Goal: Task Accomplishment & Management: Complete application form

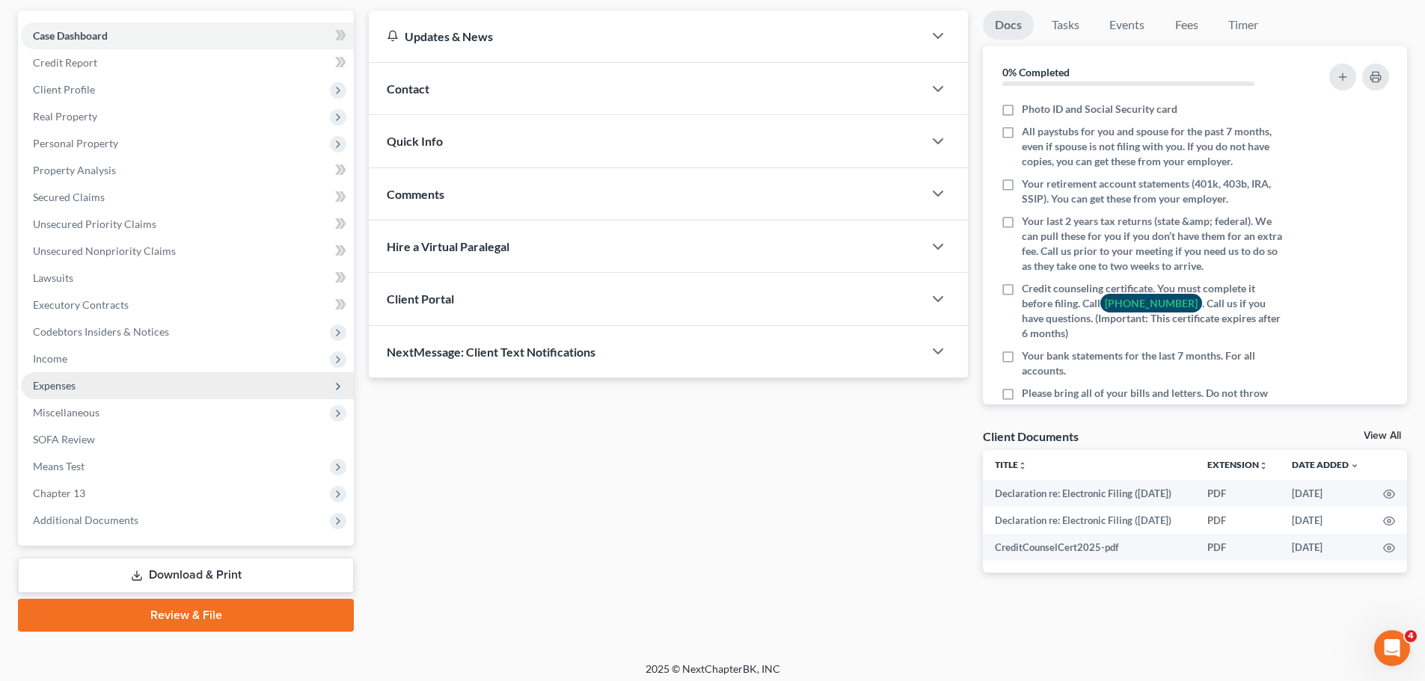
scroll to position [141, 0]
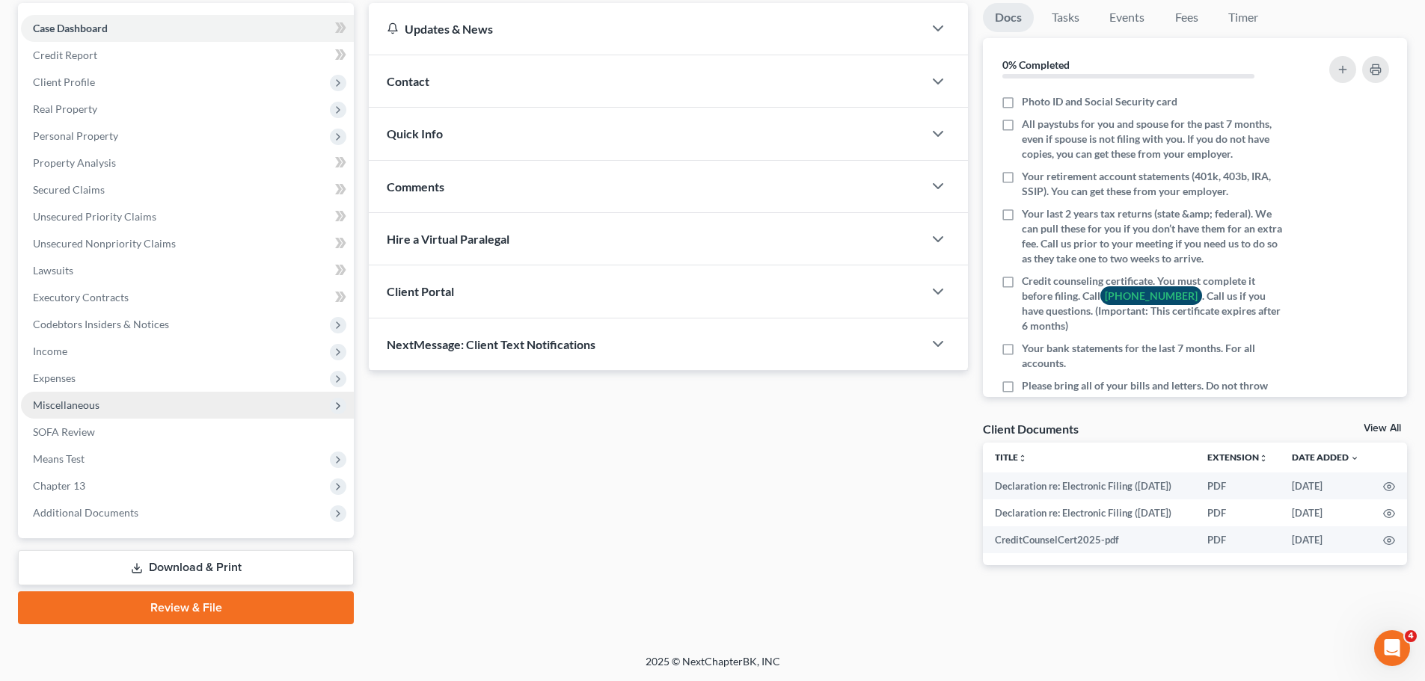
drag, startPoint x: 92, startPoint y: 400, endPoint x: 90, endPoint y: 408, distance: 7.8
click at [92, 400] on span "Miscellaneous" at bounding box center [66, 405] width 67 height 13
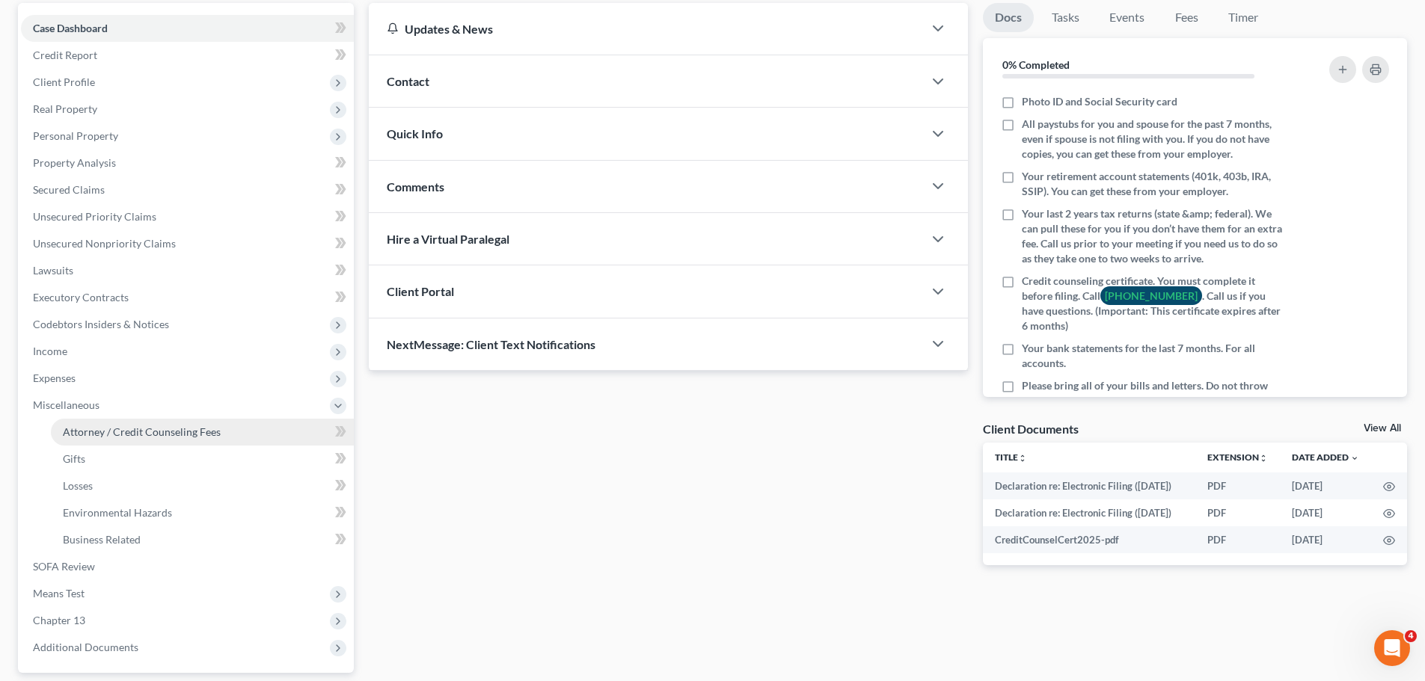
click at [85, 428] on span "Attorney / Credit Counseling Fees" at bounding box center [142, 432] width 158 height 13
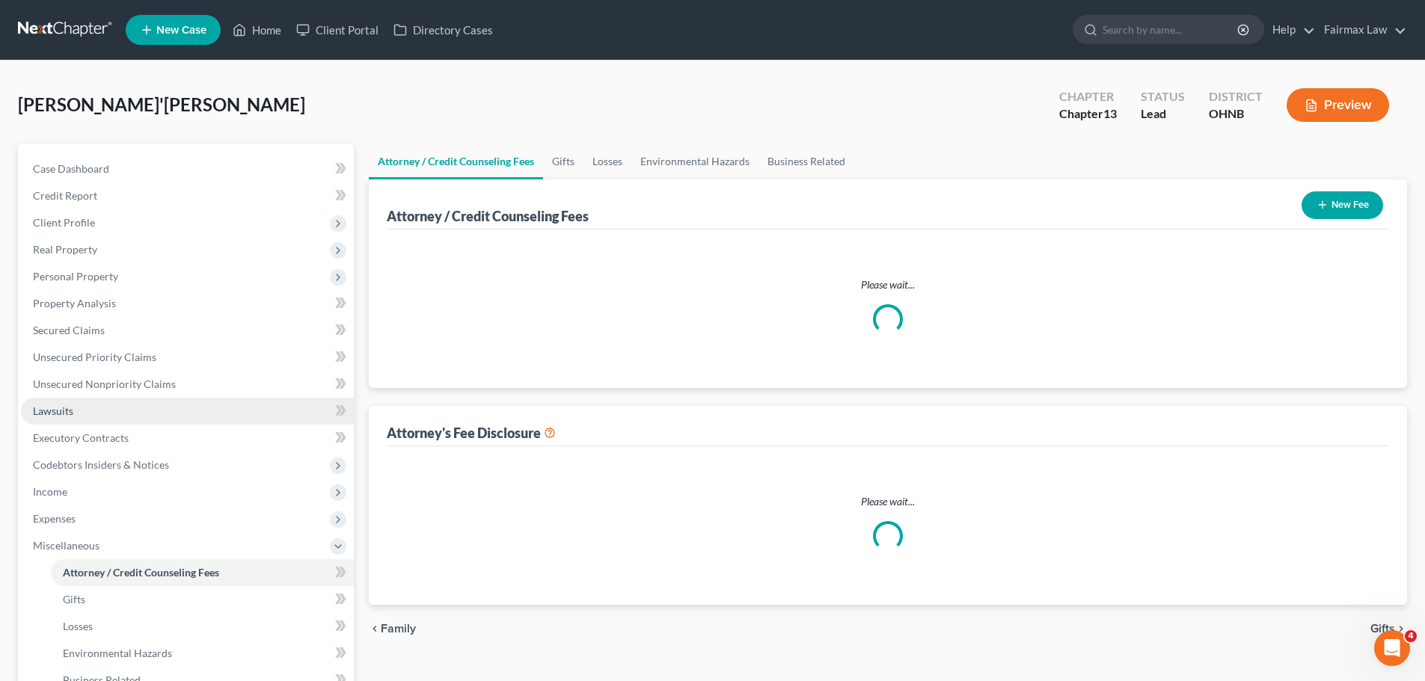
select select "4"
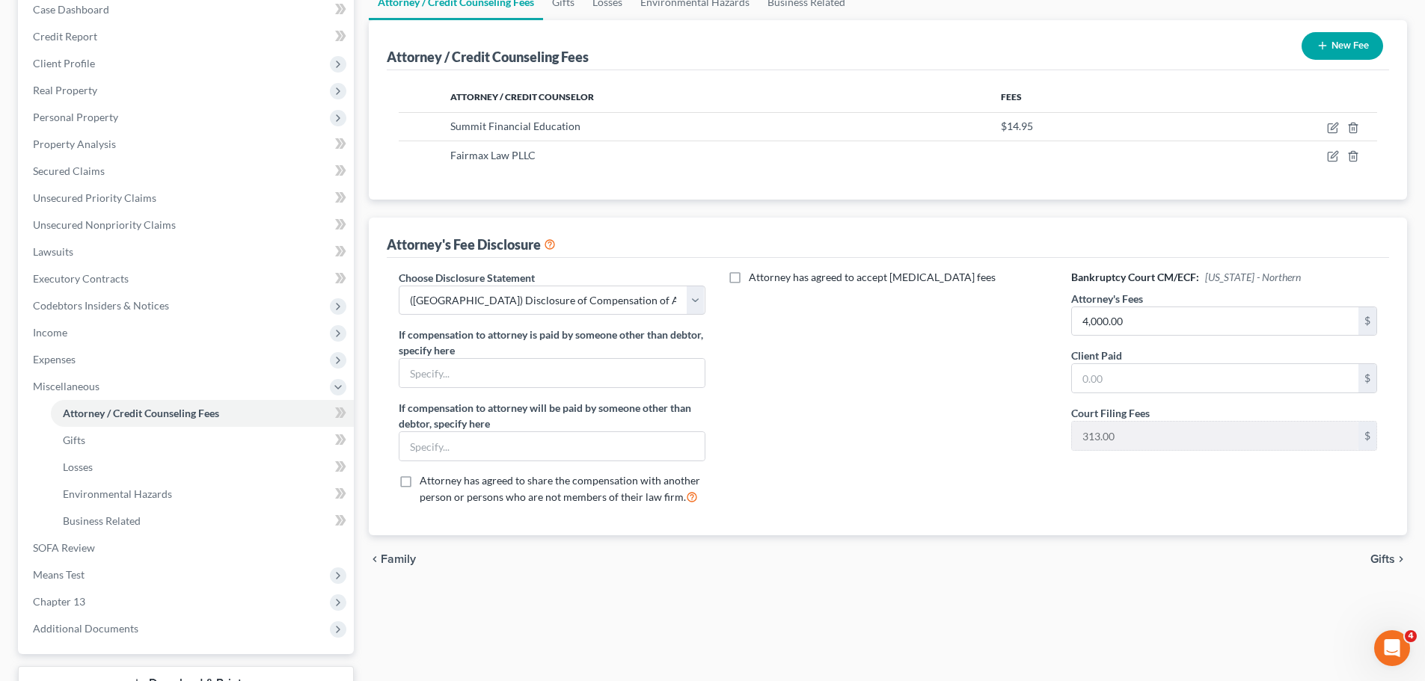
scroll to position [224, 0]
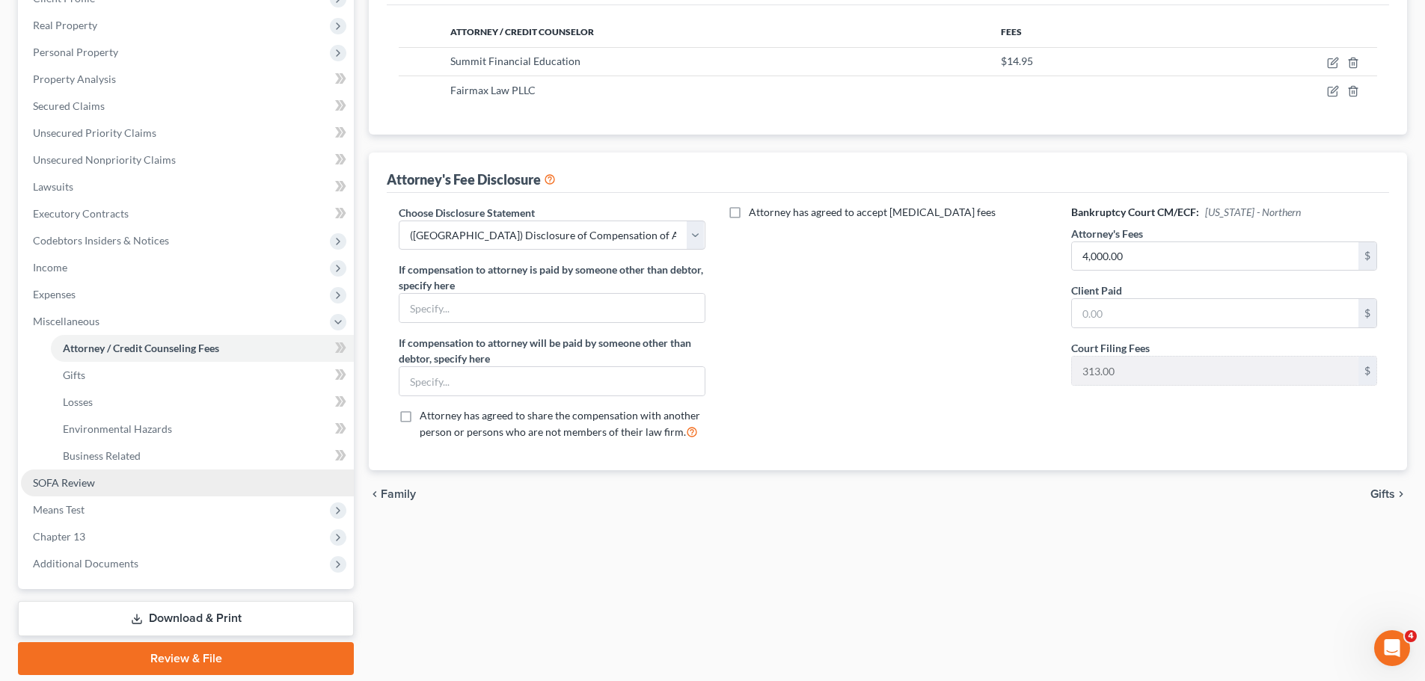
click at [163, 485] on link "SOFA Review" at bounding box center [187, 483] width 333 height 27
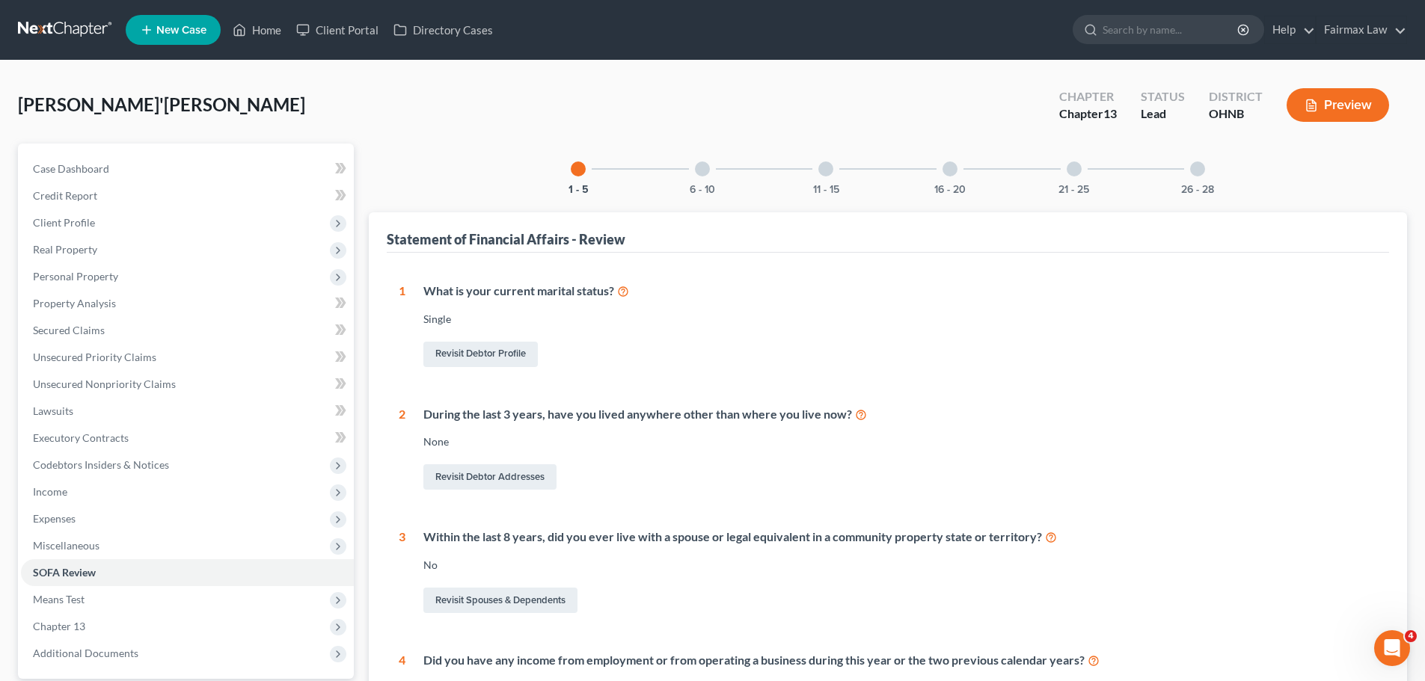
click at [1200, 174] on div at bounding box center [1197, 169] width 15 height 15
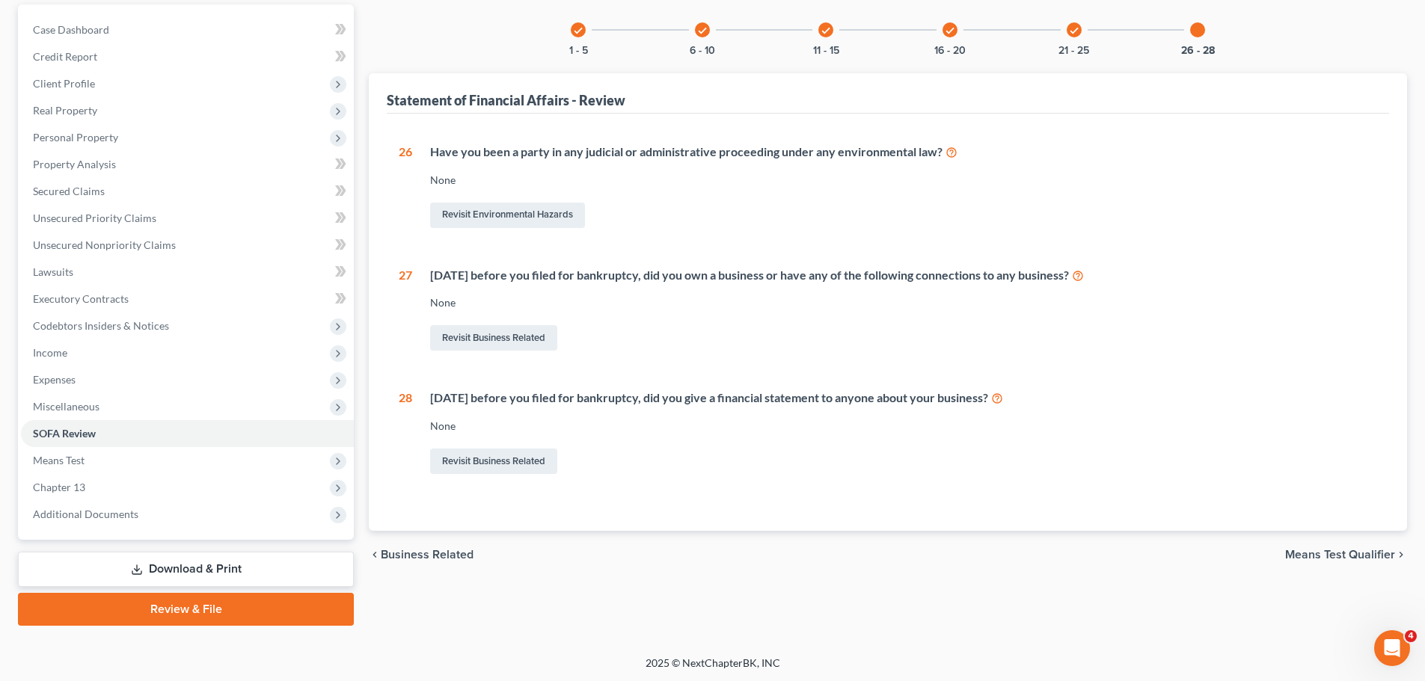
scroll to position [141, 0]
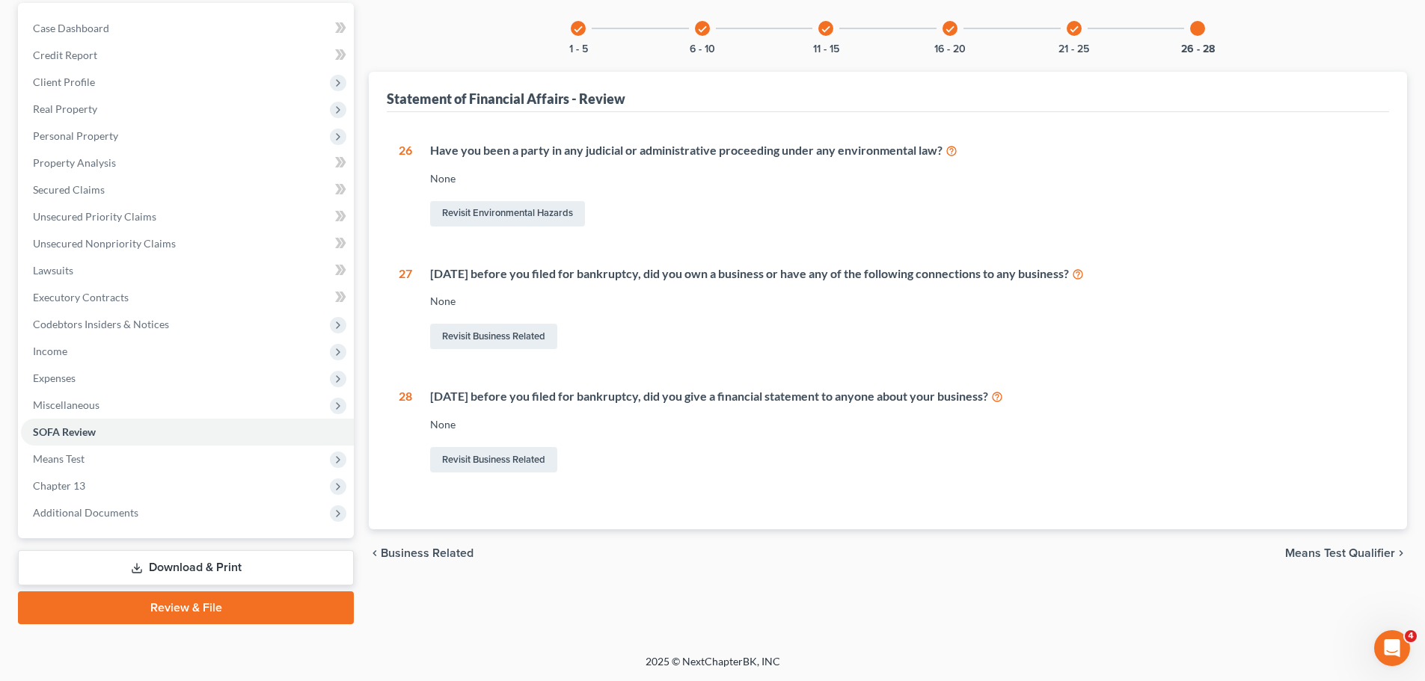
click at [1079, 33] on div "check" at bounding box center [1074, 28] width 15 height 15
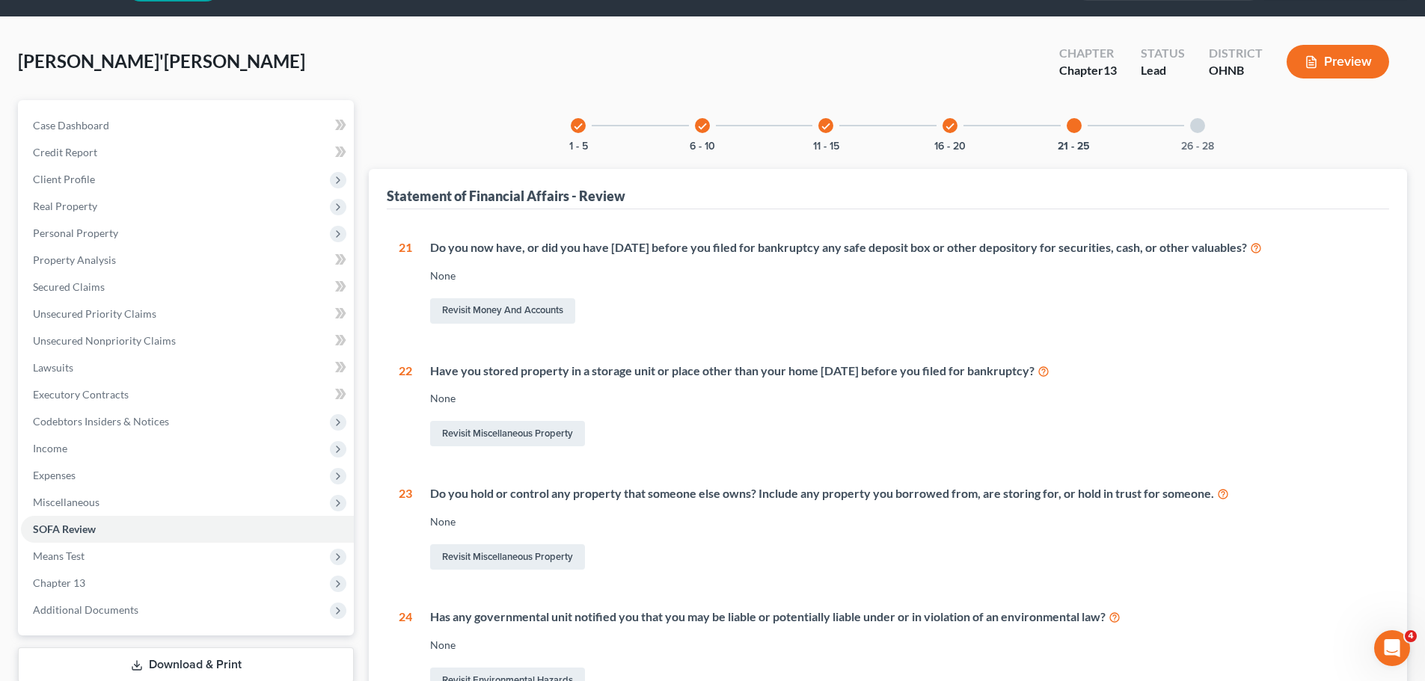
scroll to position [41, 0]
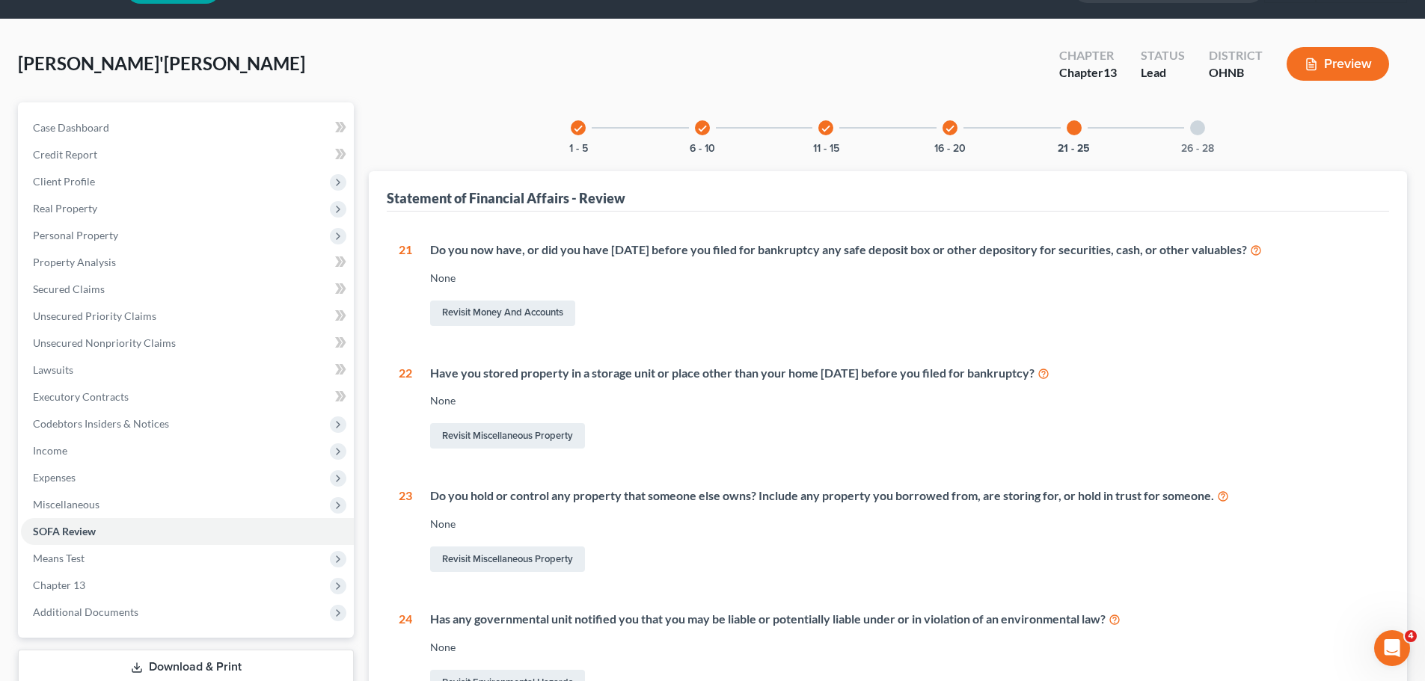
click at [945, 132] on icon "check" at bounding box center [950, 128] width 10 height 10
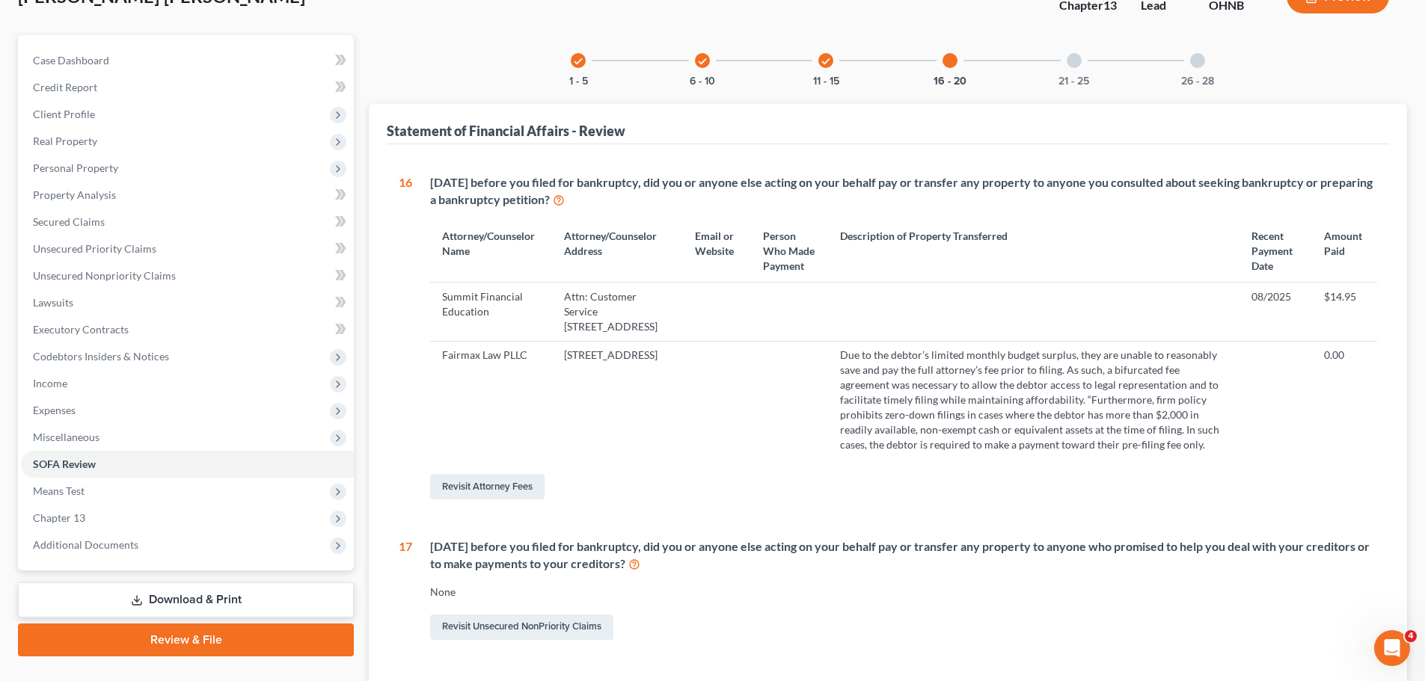
scroll to position [92, 0]
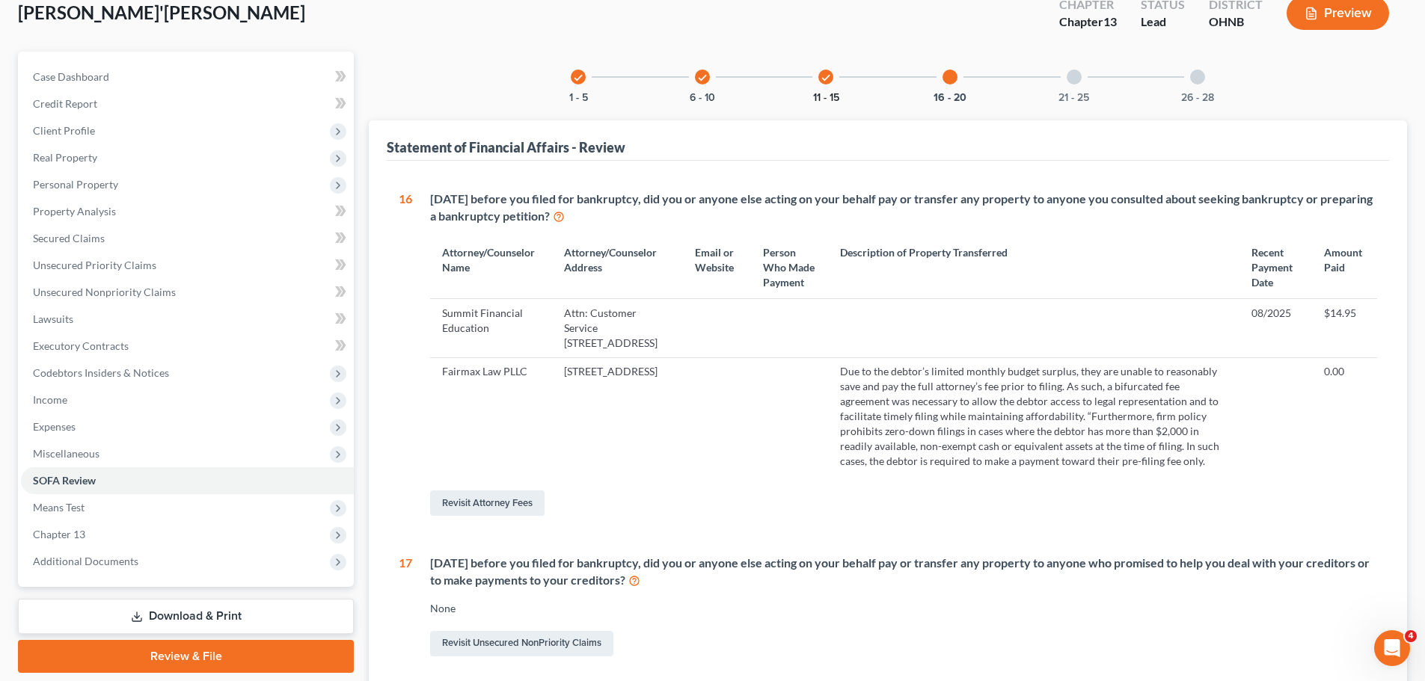
click at [830, 96] on button "11 - 15" at bounding box center [826, 98] width 26 height 10
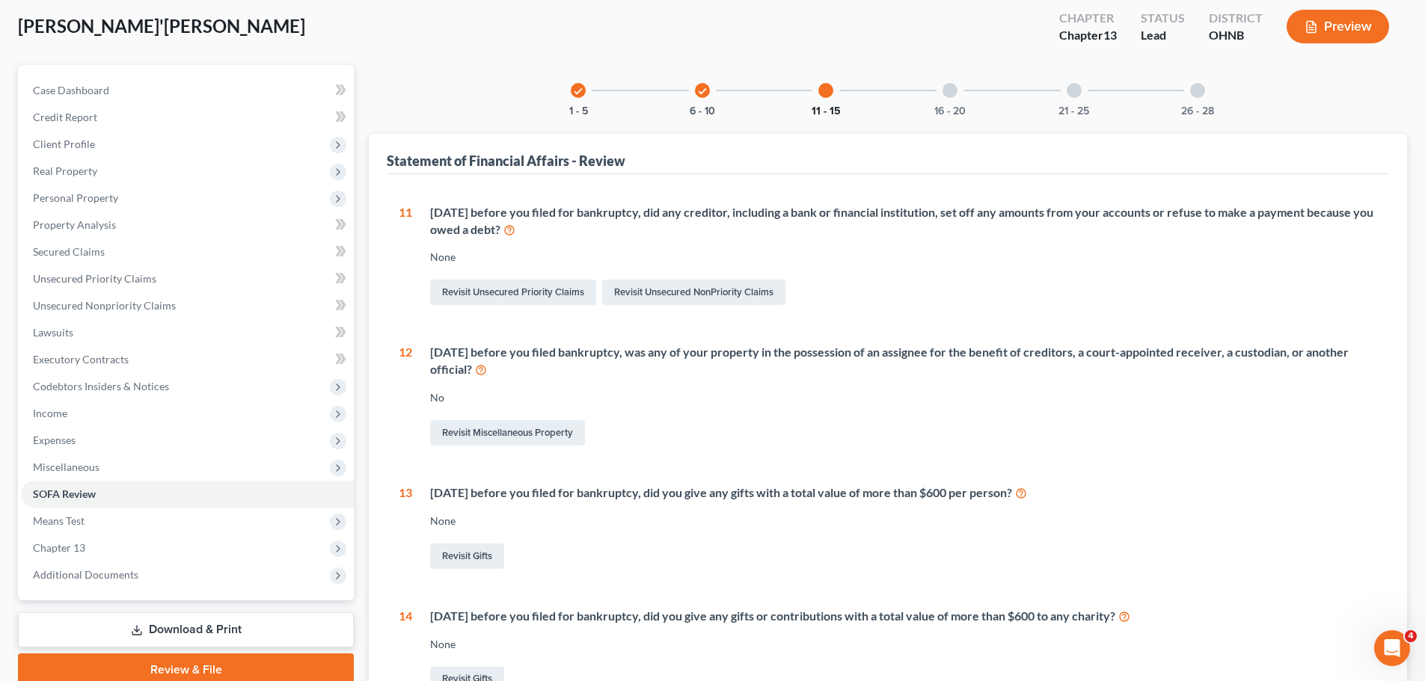
scroll to position [0, 0]
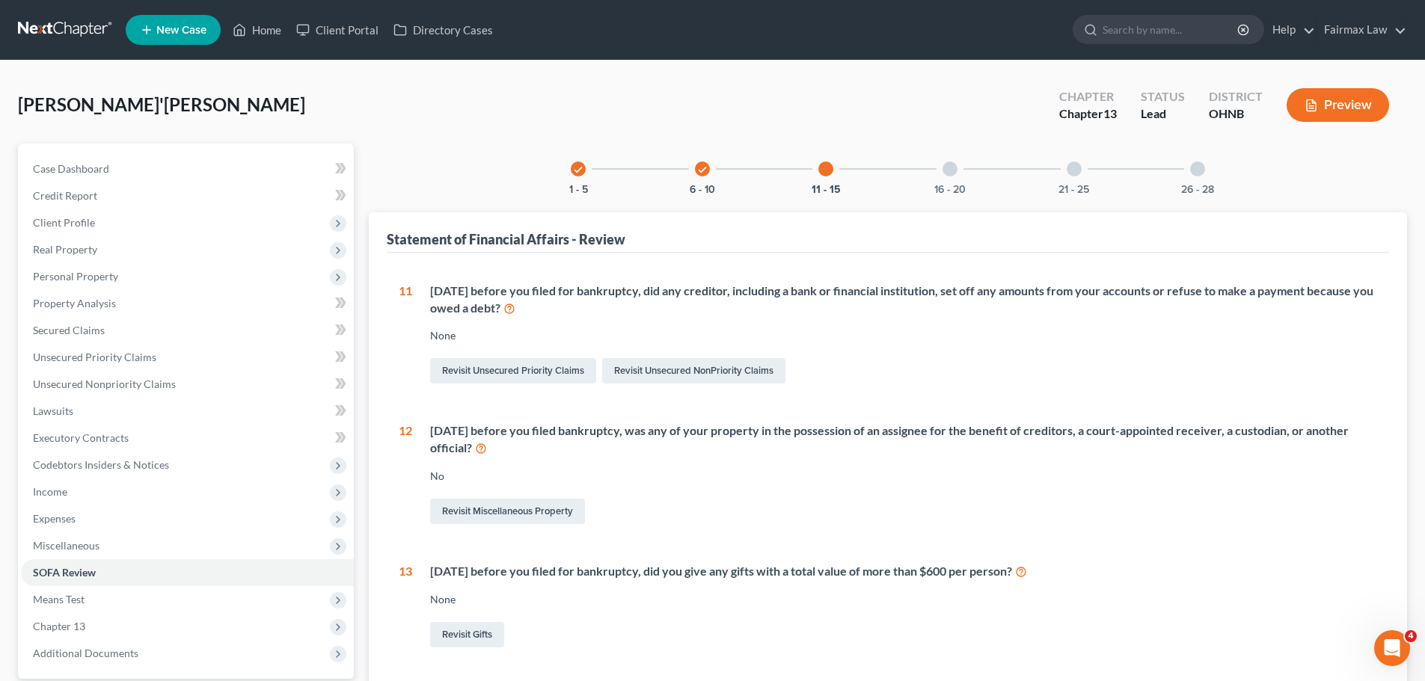
click at [732, 176] on div "check 1 - 5 check 6 - 10 11 - 15 16 - 20 21 - 25 26 - 28" at bounding box center [888, 169] width 670 height 51
click at [711, 181] on div "check 6 - 10" at bounding box center [702, 169] width 51 height 51
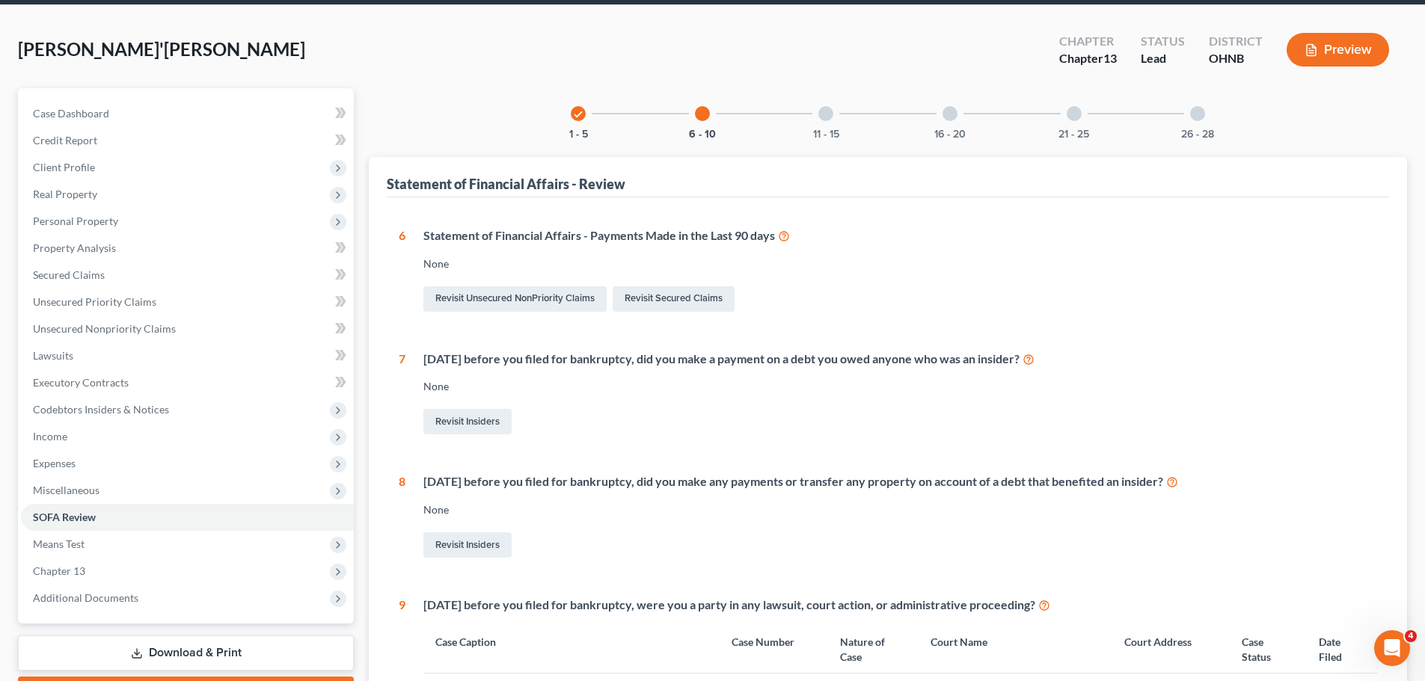
scroll to position [52, 0]
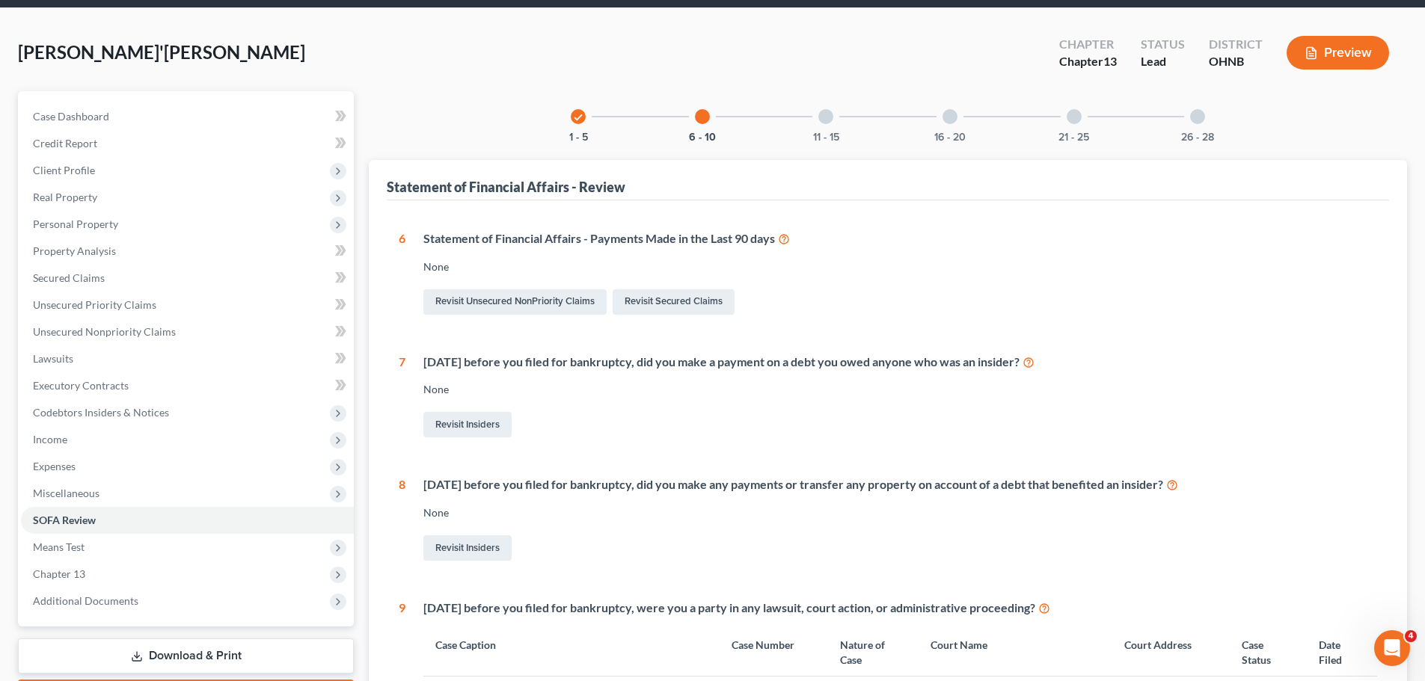
click at [582, 120] on icon "check" at bounding box center [578, 117] width 10 height 10
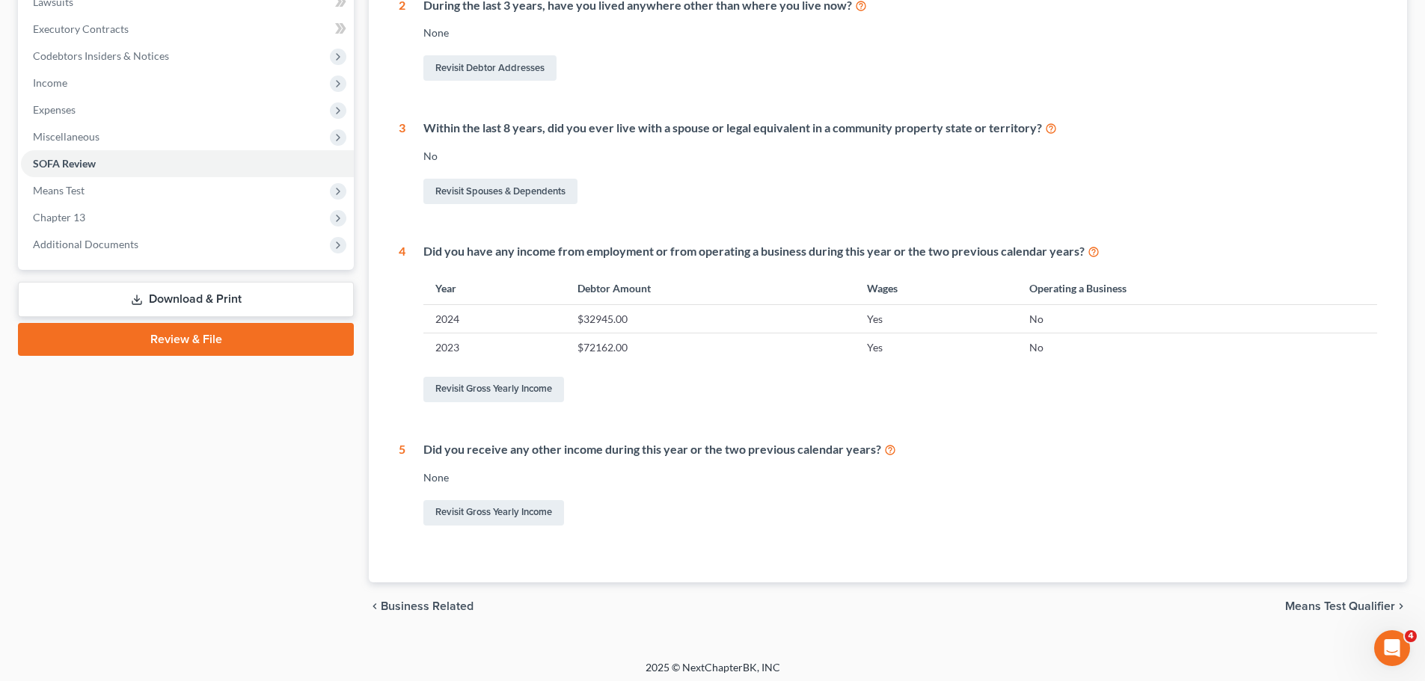
scroll to position [0, 0]
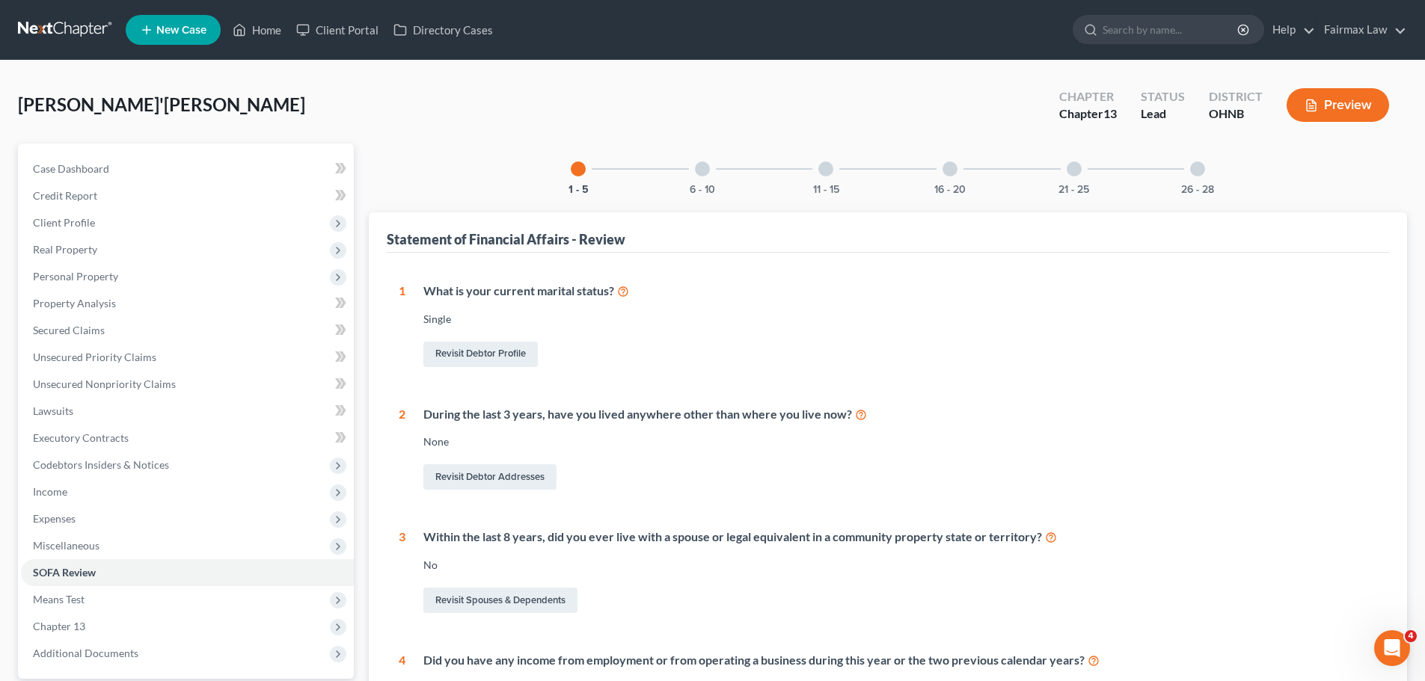
click at [708, 175] on div "6 - 10" at bounding box center [702, 169] width 51 height 51
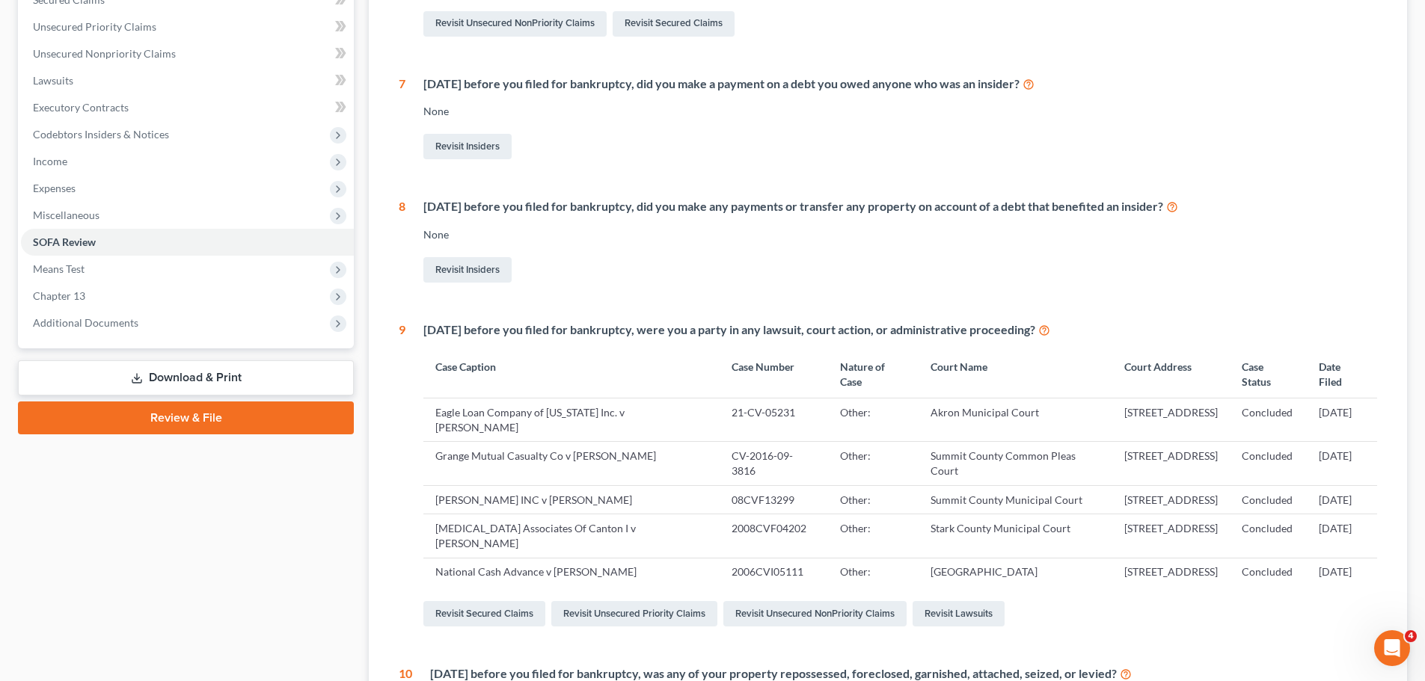
scroll to position [202, 0]
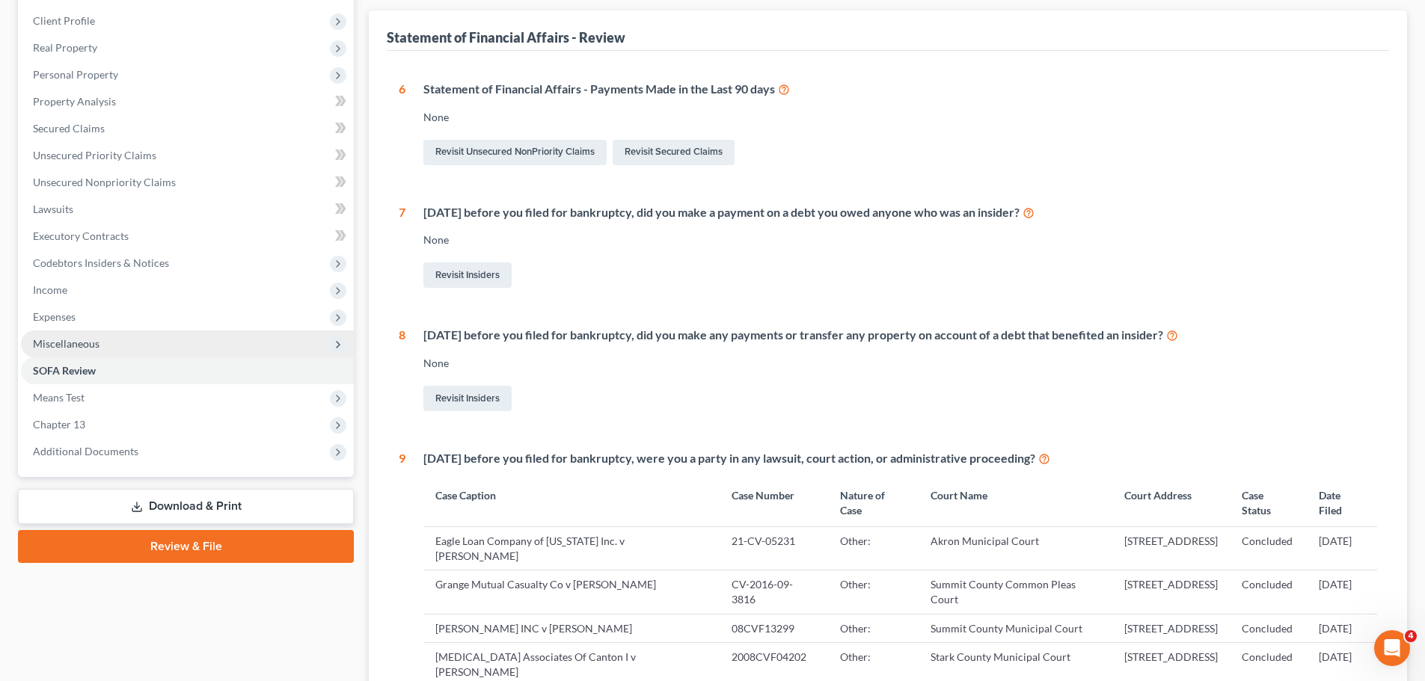
click at [98, 353] on span "Miscellaneous" at bounding box center [187, 344] width 333 height 27
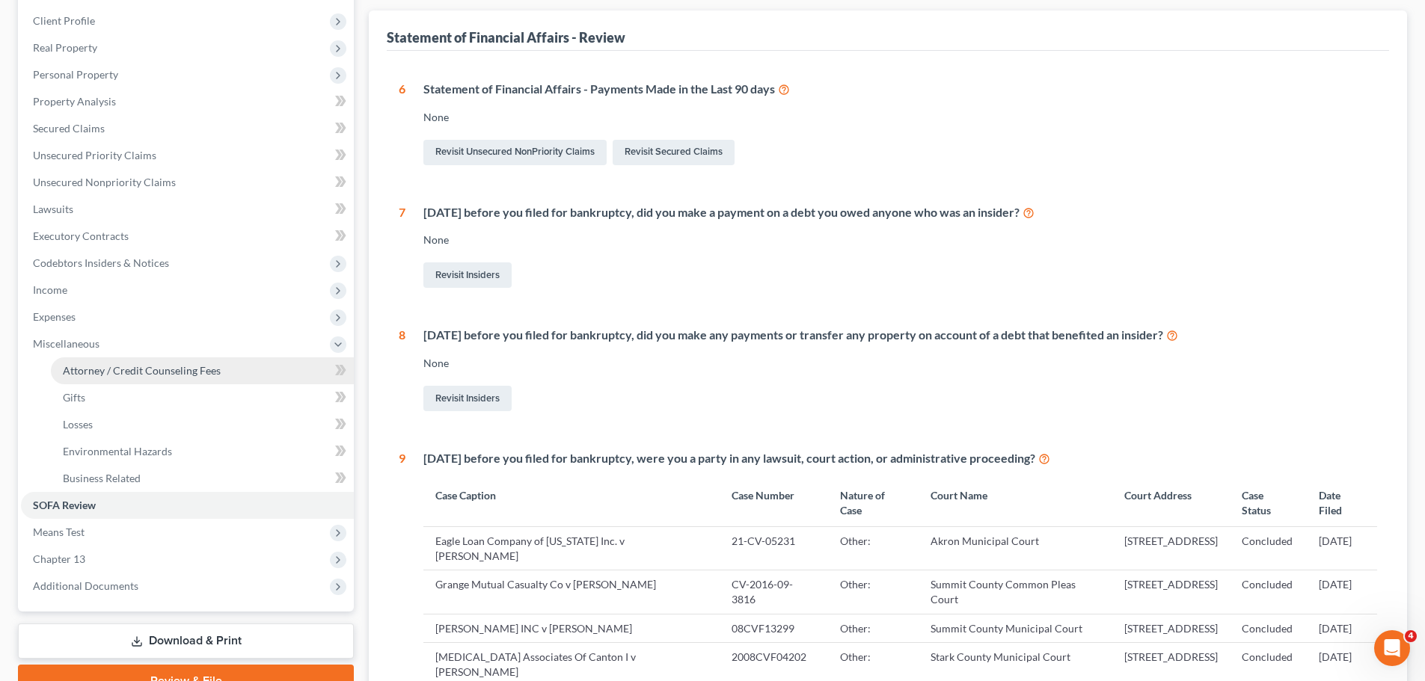
click at [115, 363] on link "Attorney / Credit Counseling Fees" at bounding box center [202, 371] width 303 height 27
select select "4"
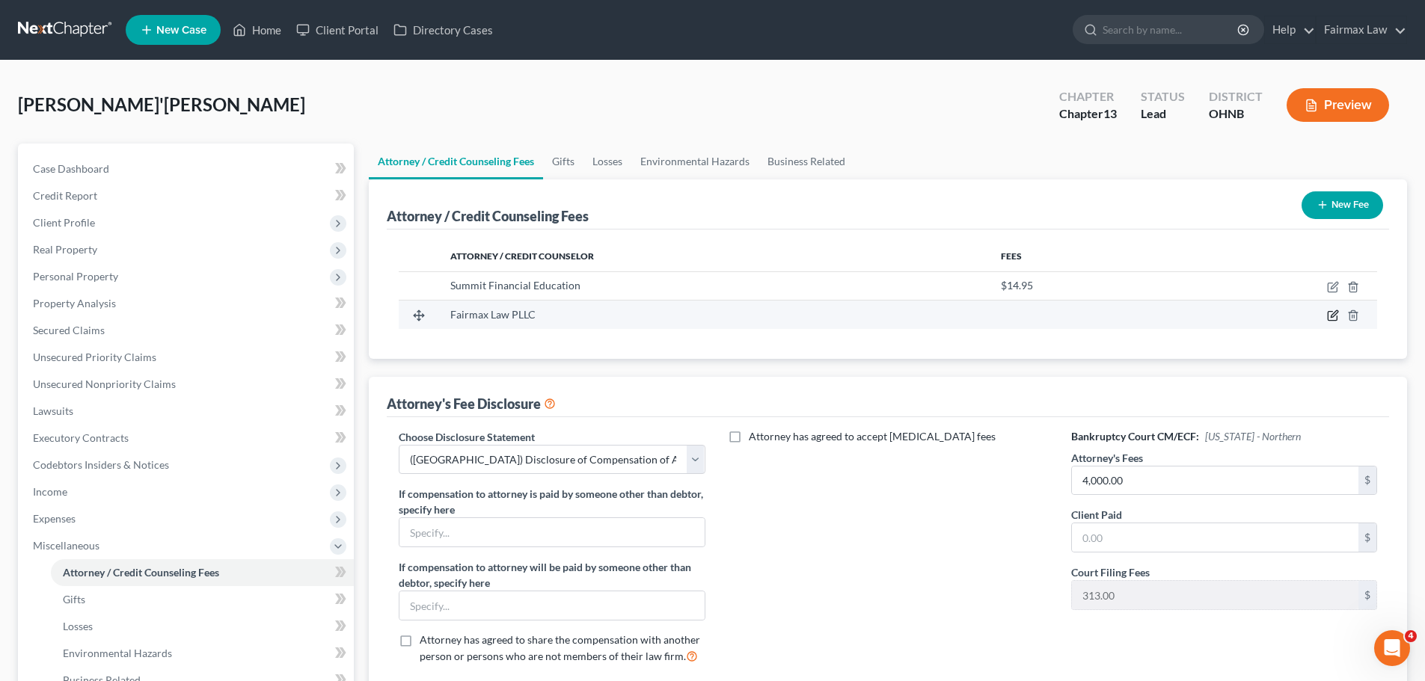
click at [1332, 311] on icon "button" at bounding box center [1333, 316] width 12 height 12
select select "23"
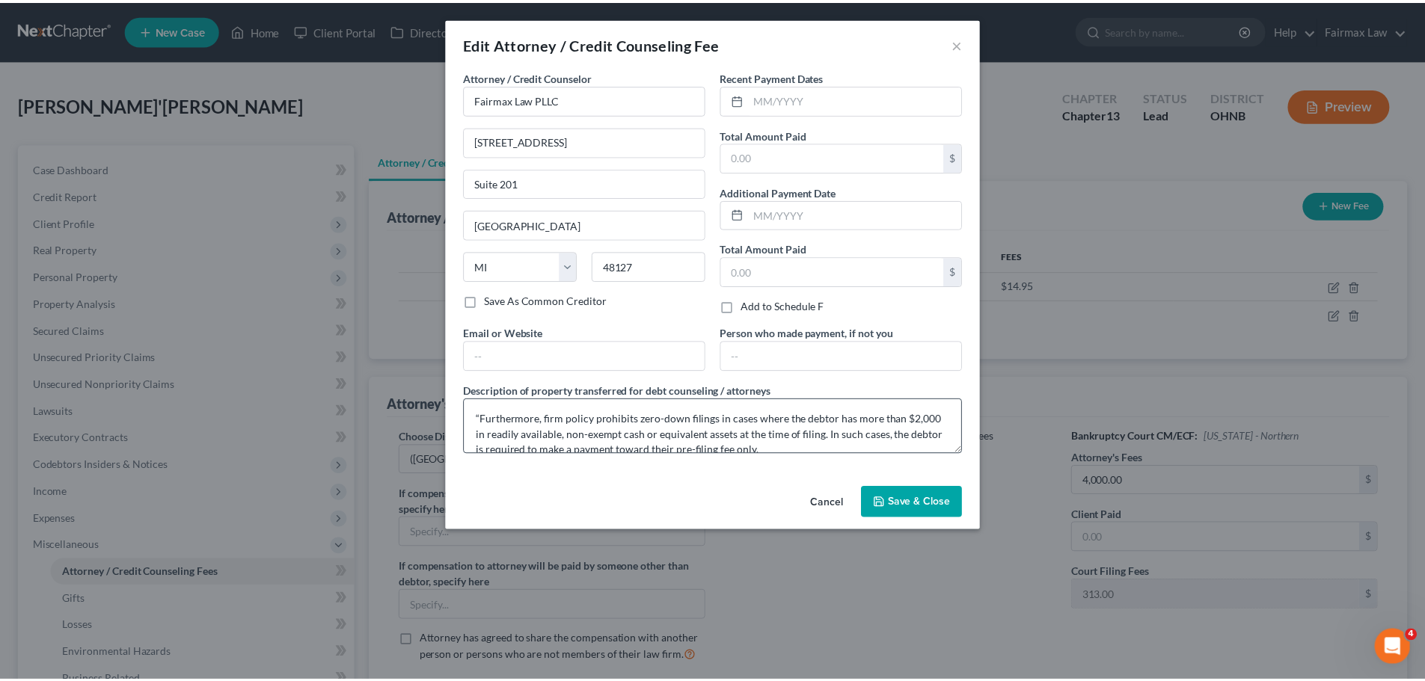
scroll to position [110, 0]
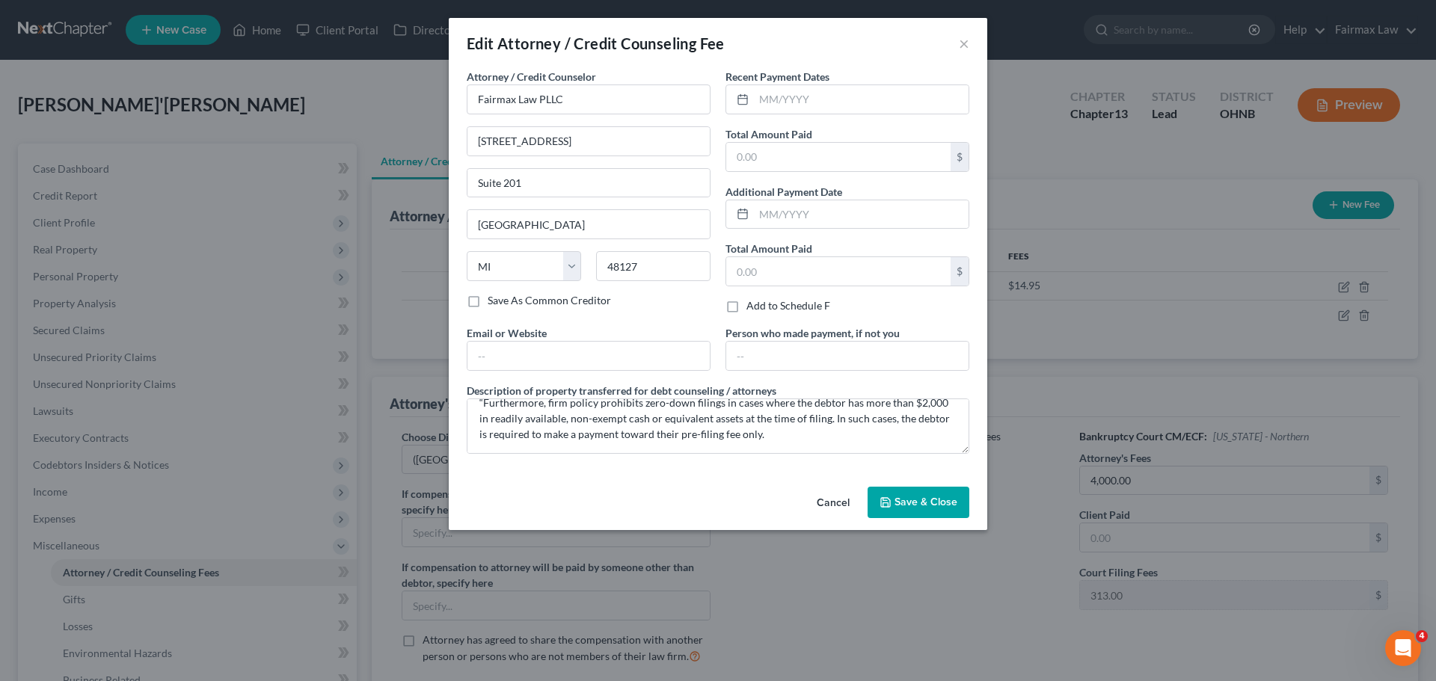
click at [821, 497] on button "Cancel" at bounding box center [833, 503] width 57 height 30
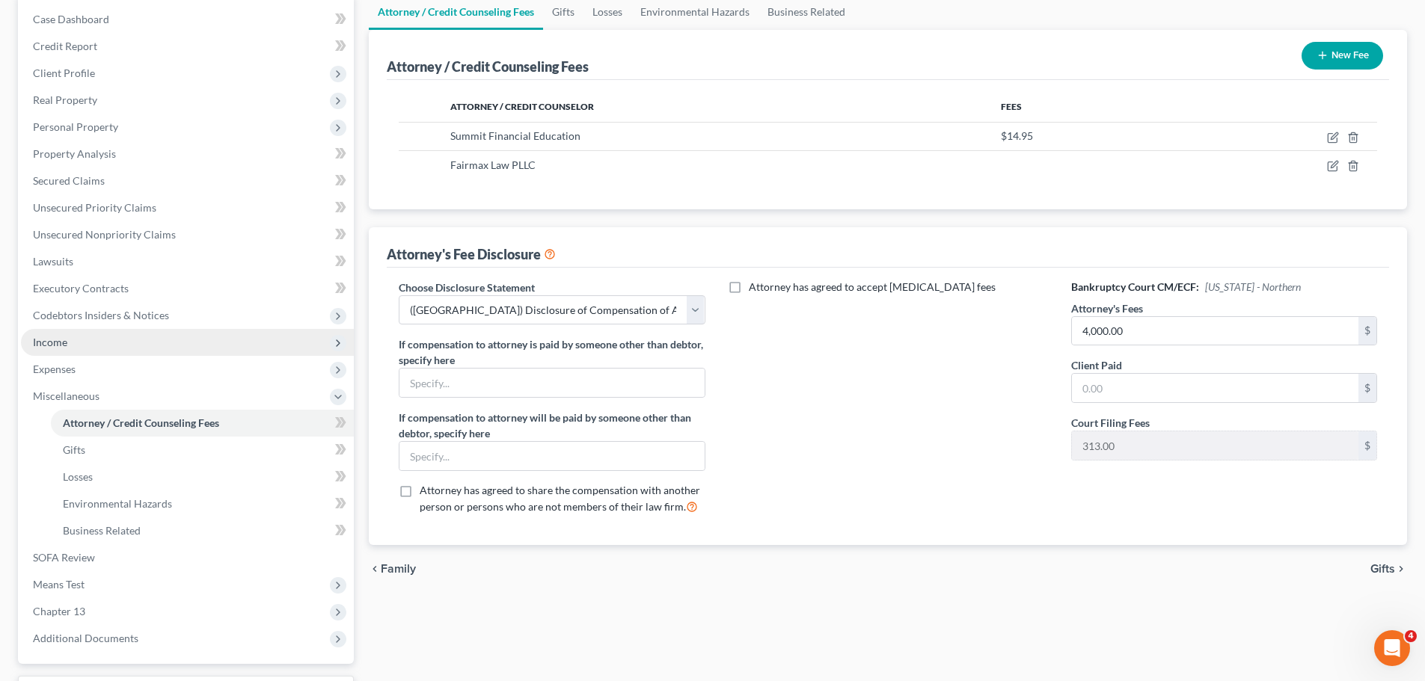
scroll to position [0, 0]
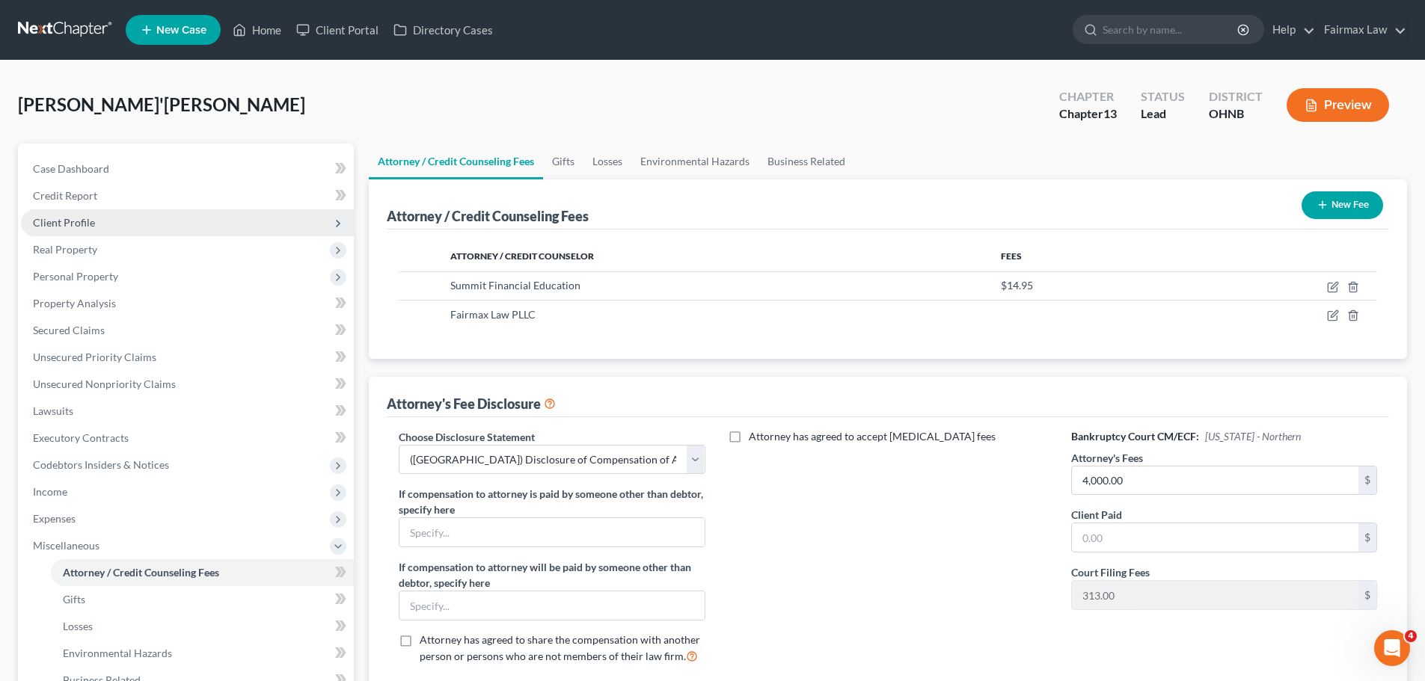
click at [90, 230] on span "Client Profile" at bounding box center [187, 222] width 333 height 27
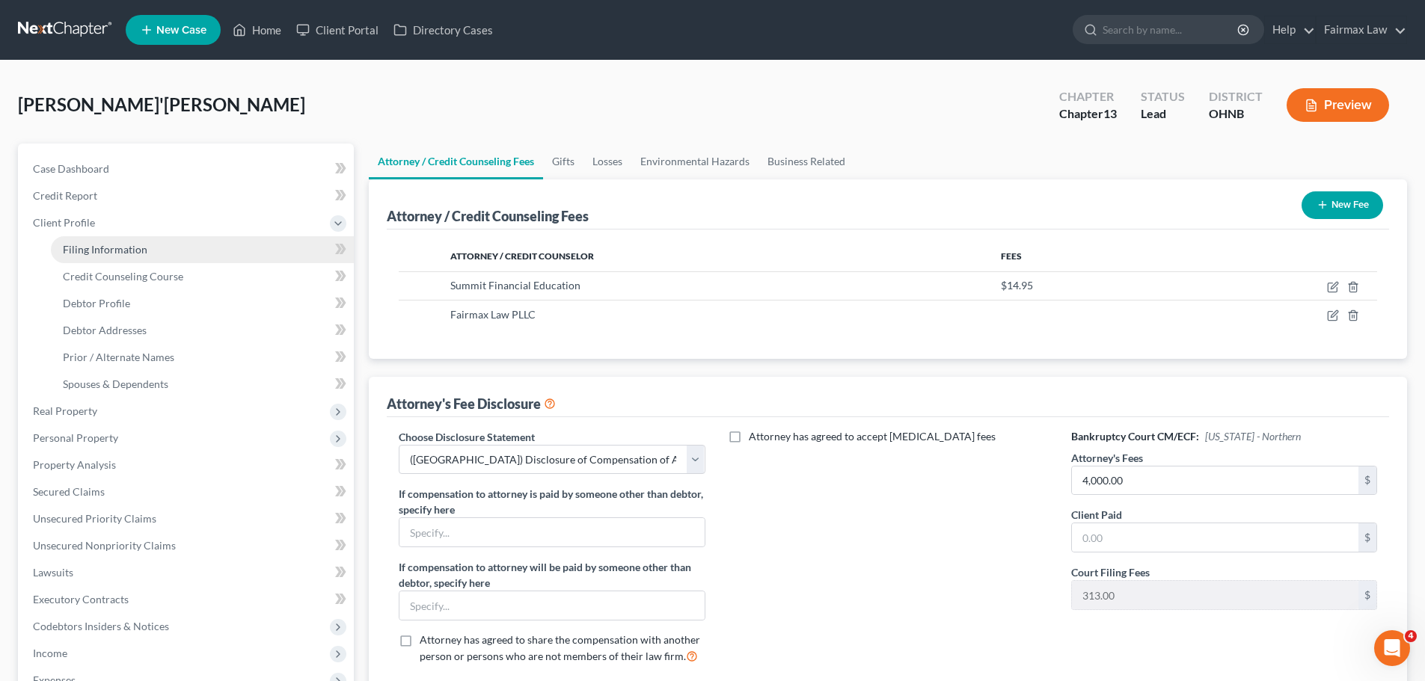
click at [162, 239] on link "Filing Information" at bounding box center [202, 249] width 303 height 27
select select "1"
select select "0"
select select "3"
select select "0"
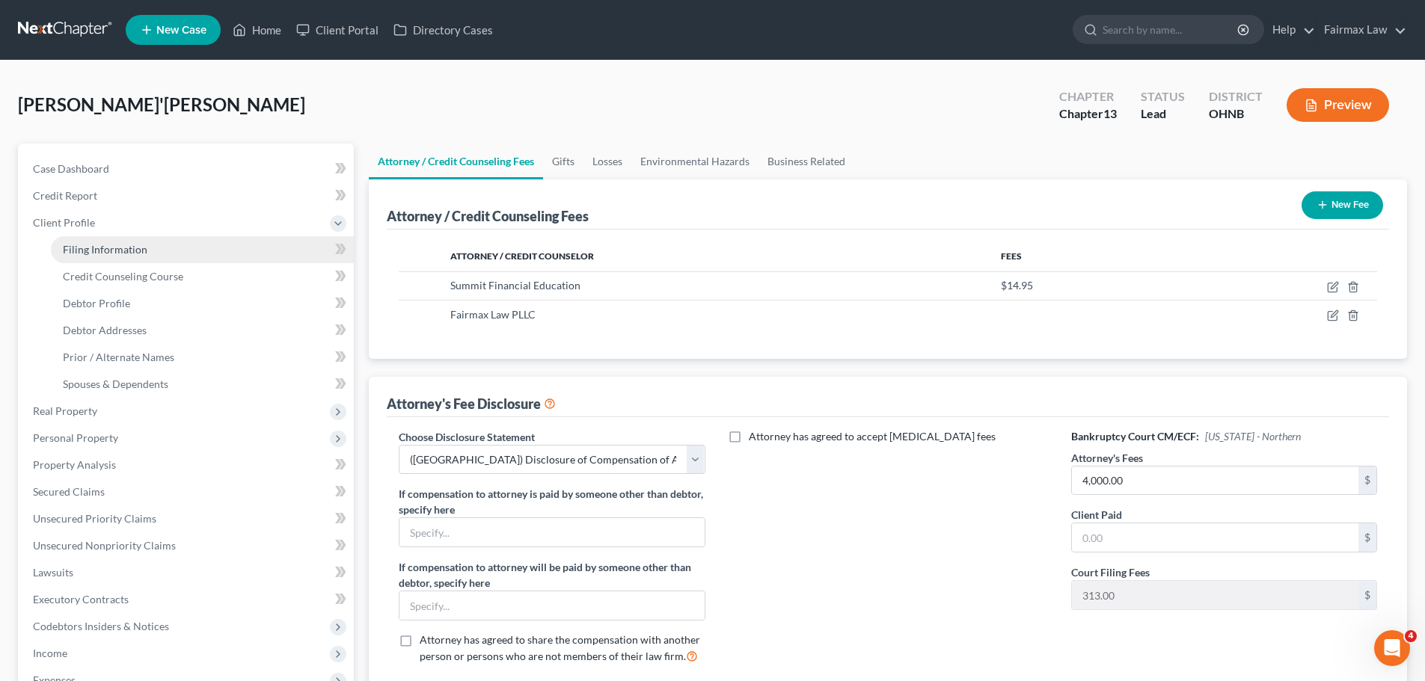
select select "36"
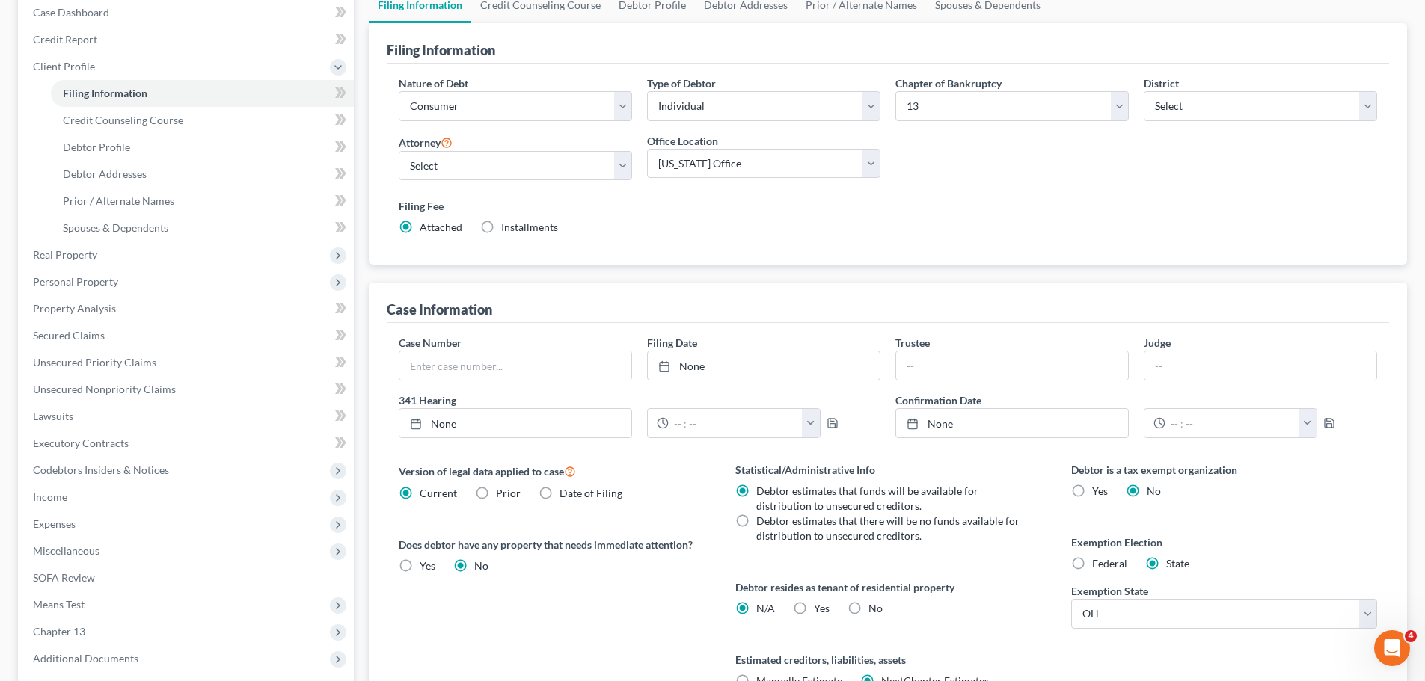
scroll to position [304, 0]
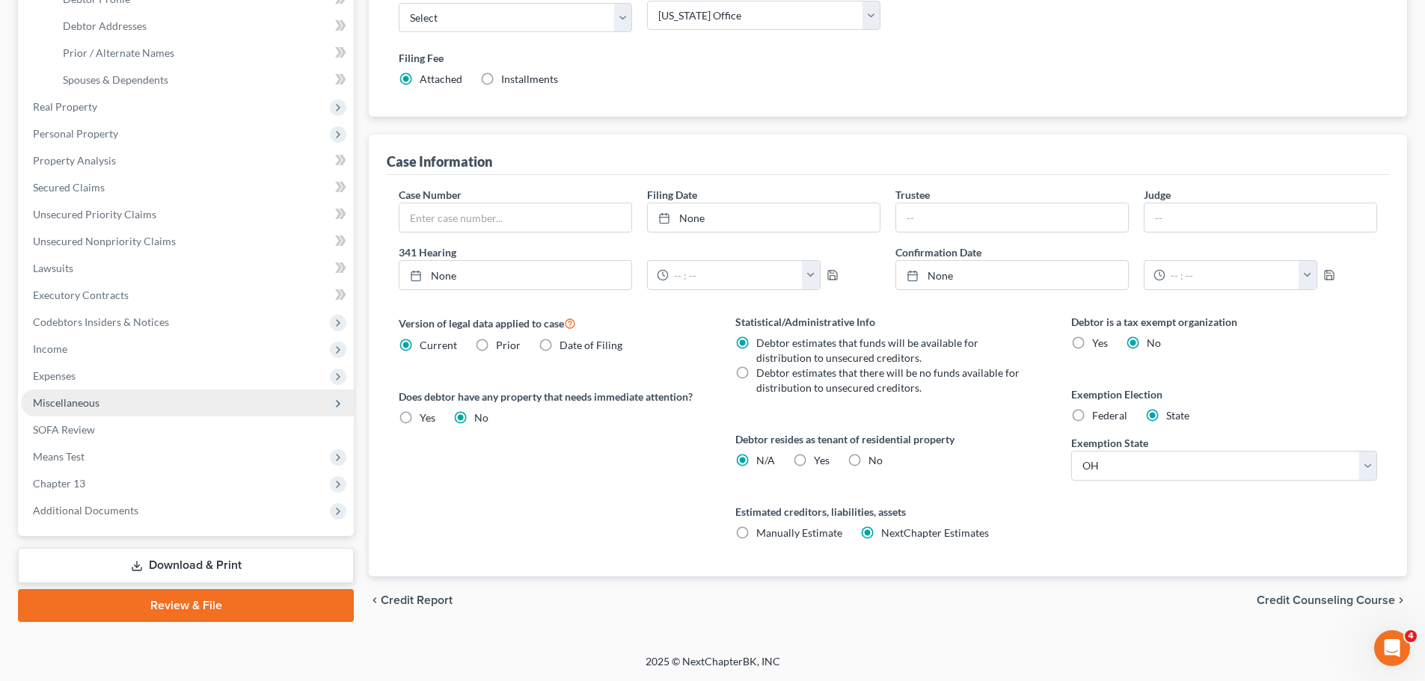
click at [79, 394] on span "Miscellaneous" at bounding box center [187, 403] width 333 height 27
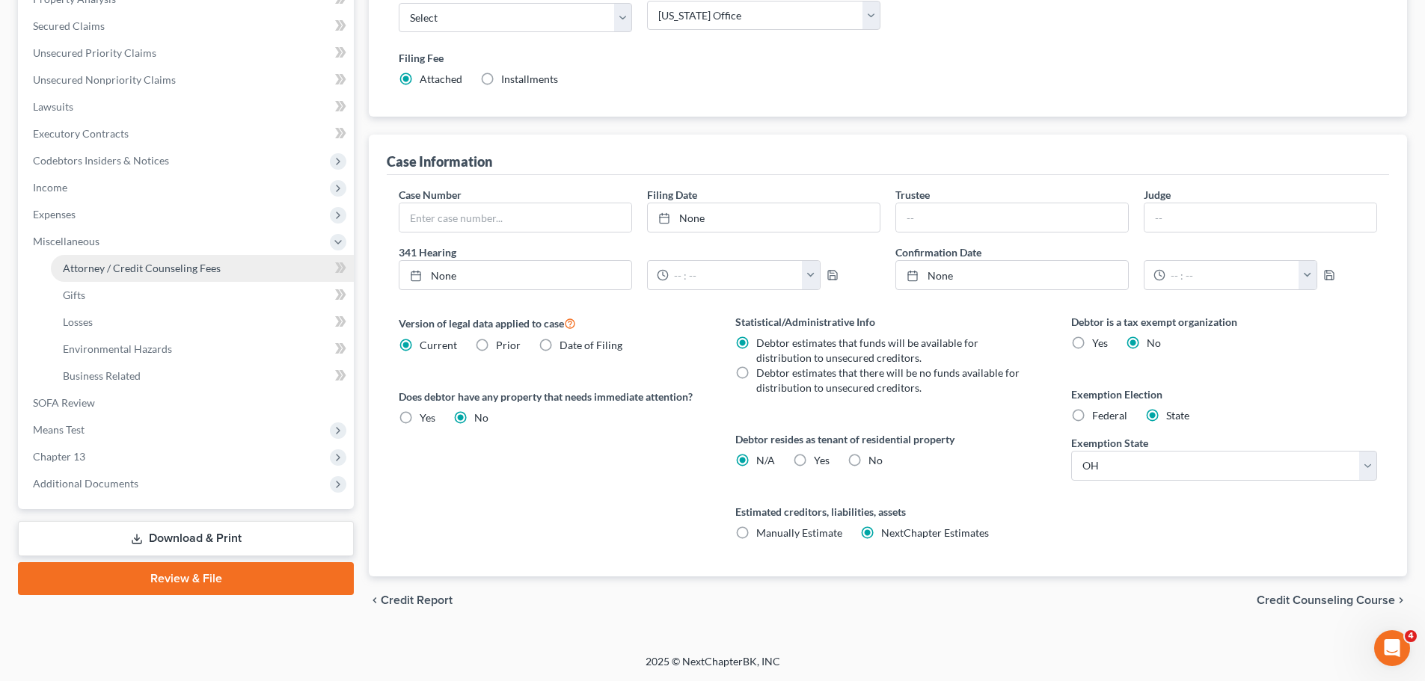
click at [139, 271] on span "Attorney / Credit Counseling Fees" at bounding box center [142, 268] width 158 height 13
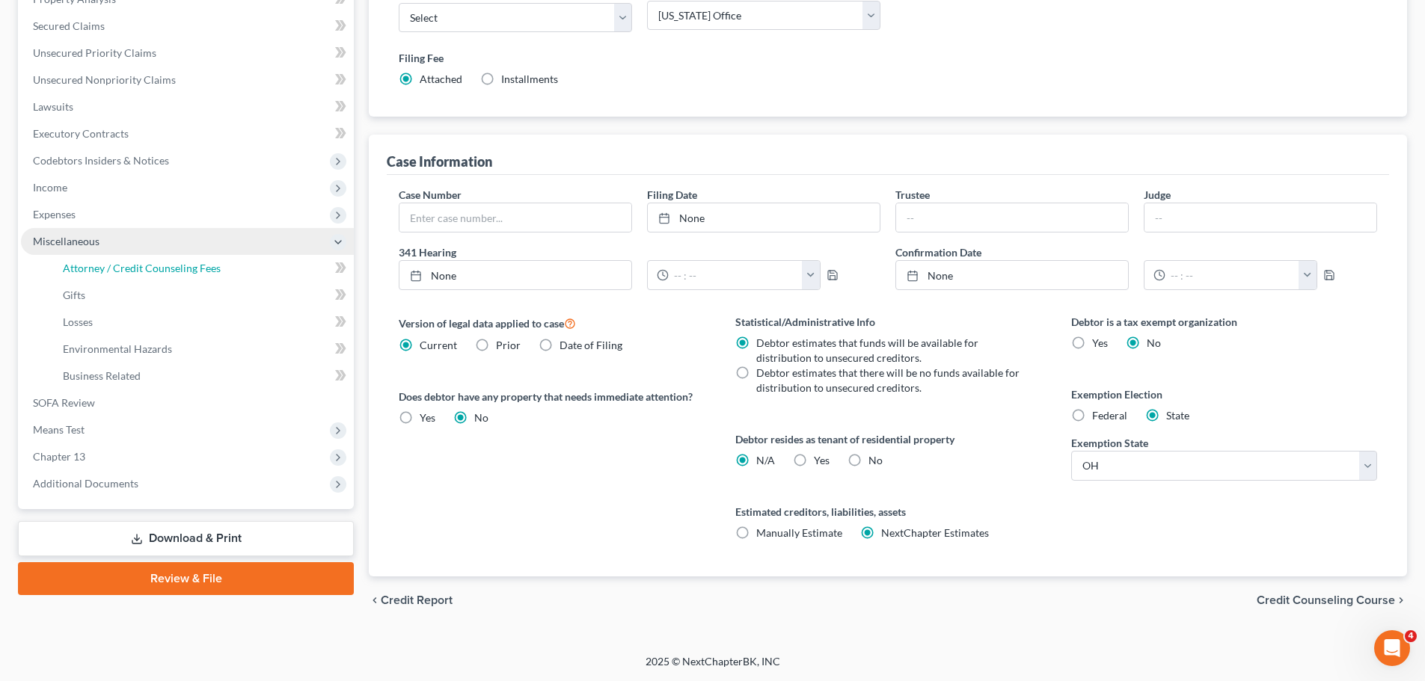
select select "4"
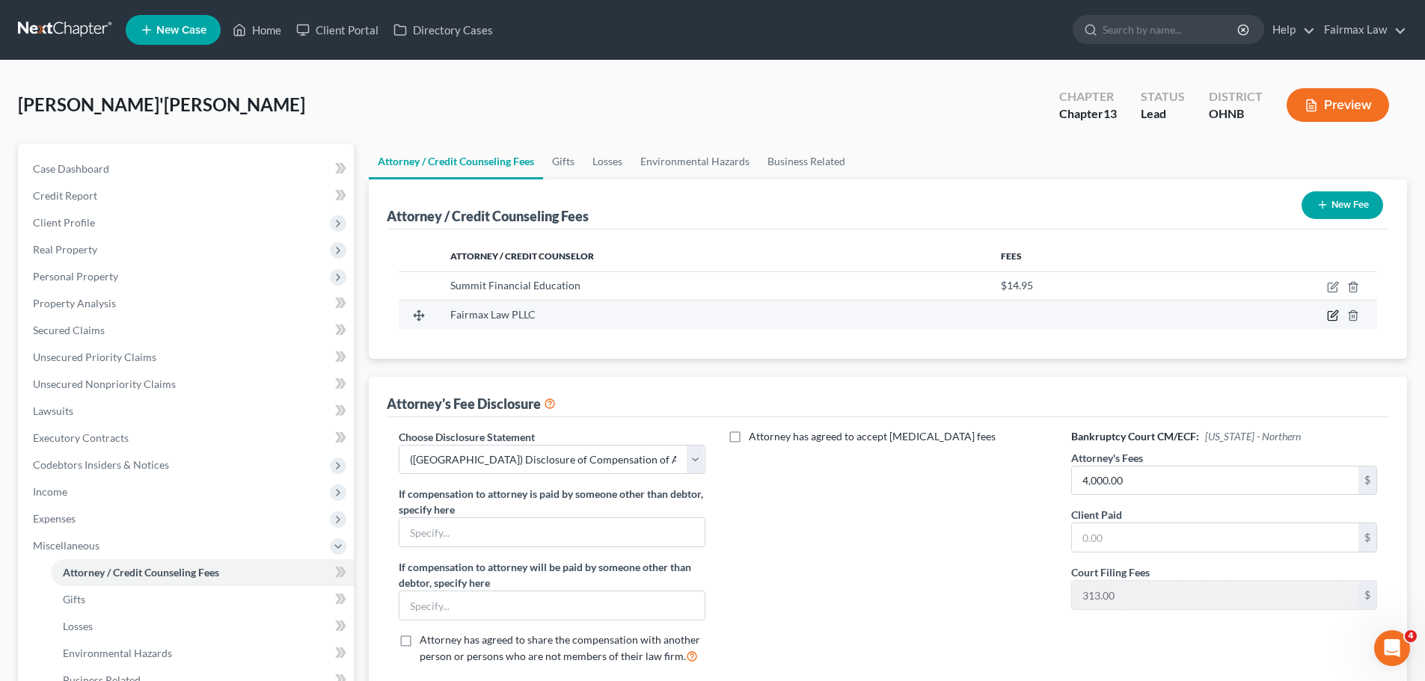
click at [1332, 315] on icon "button" at bounding box center [1334, 314] width 7 height 7
select select "23"
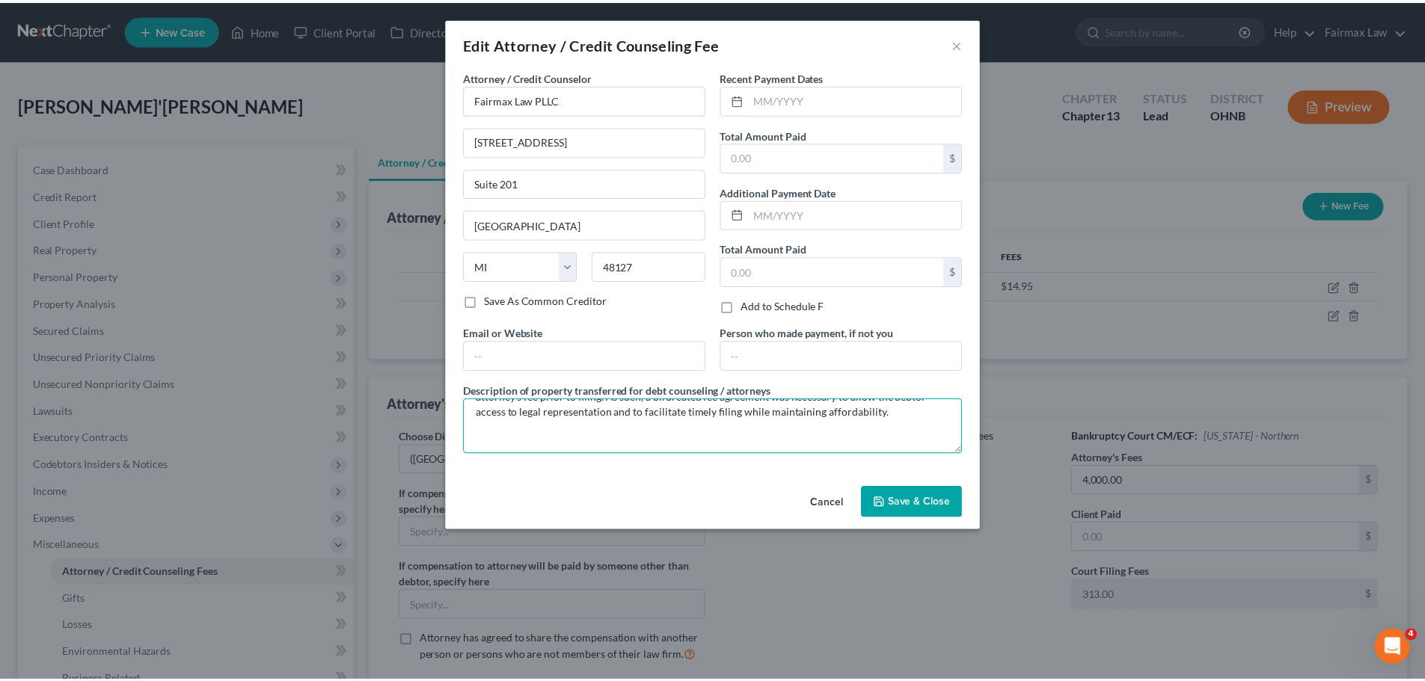
scroll to position [110, 0]
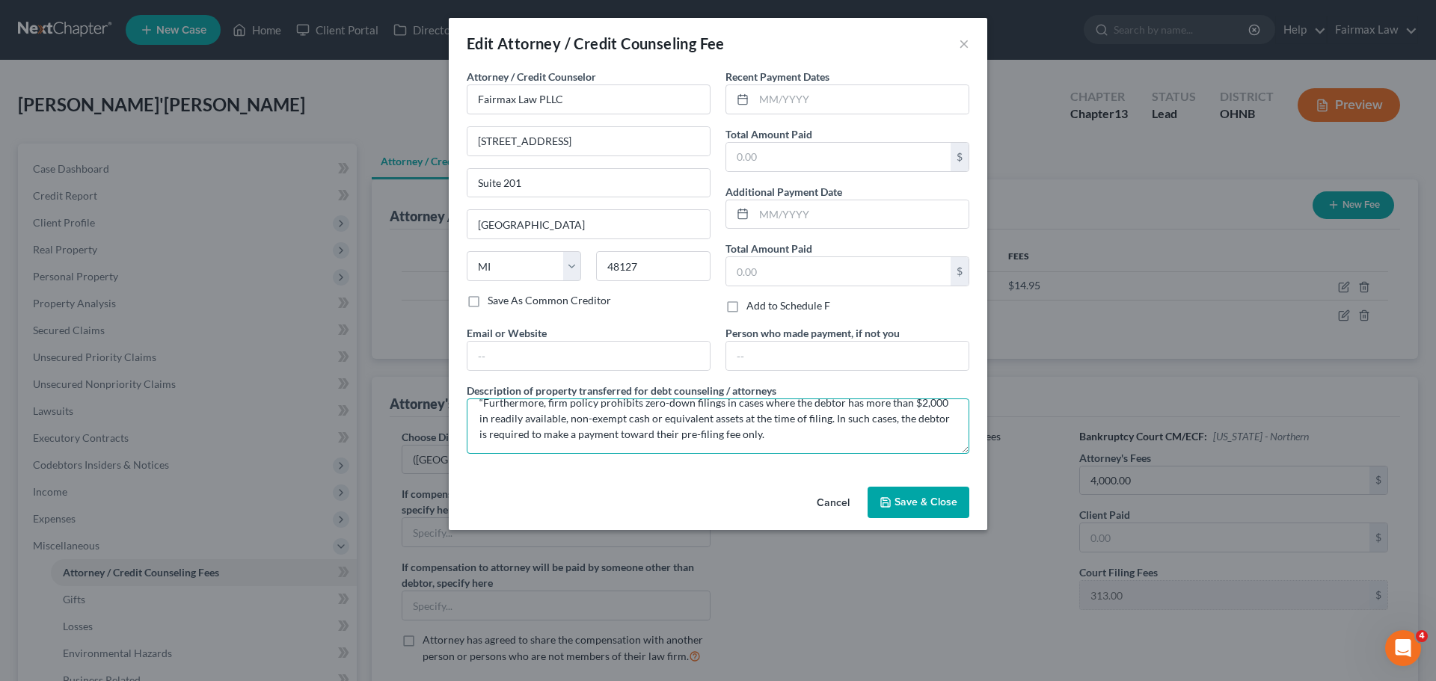
drag, startPoint x: 477, startPoint y: 408, endPoint x: 782, endPoint y: 470, distance: 310.6
click at [782, 470] on div "Attorney / Credit Counselor * Fairmax Law PLLC 25639 Ford Rd Suite 201 Dearborn…" at bounding box center [718, 275] width 539 height 412
click at [959, 39] on button "×" at bounding box center [964, 43] width 10 height 18
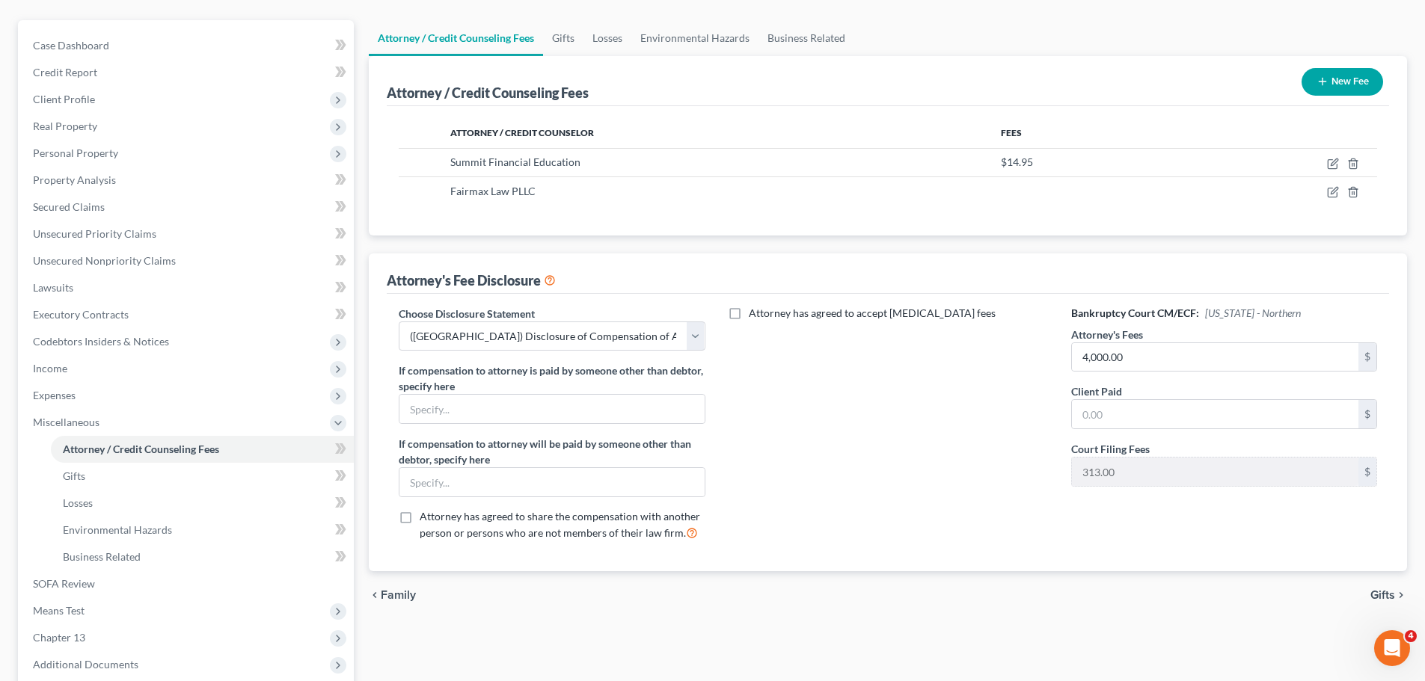
scroll to position [51, 0]
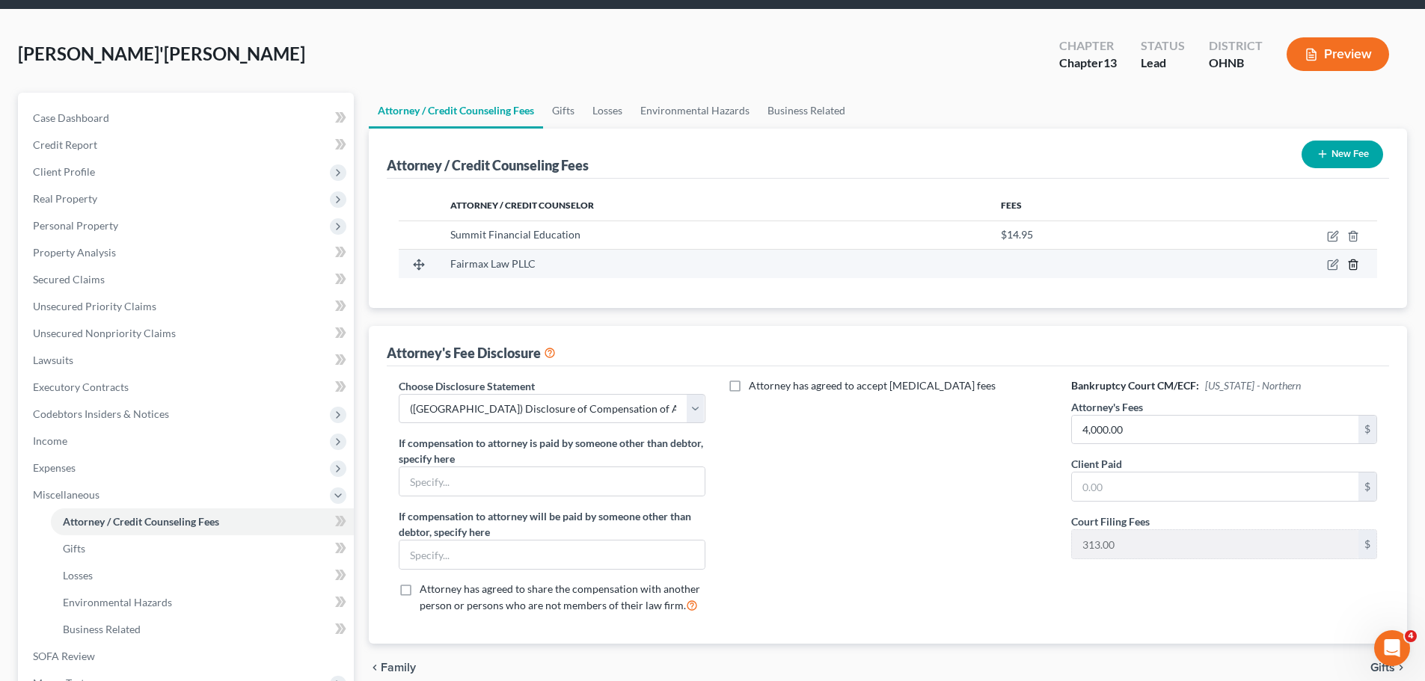
click at [1352, 268] on line "button" at bounding box center [1352, 266] width 0 height 3
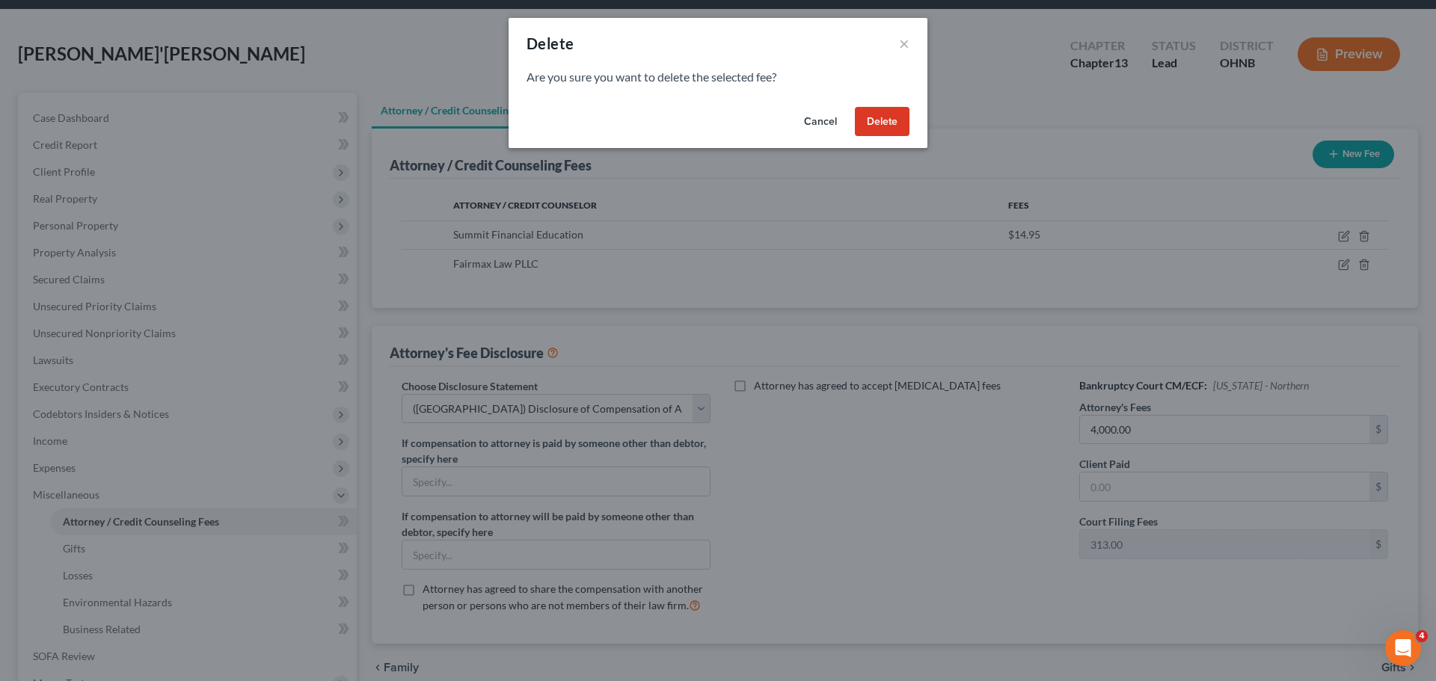
click at [880, 126] on button "Delete" at bounding box center [882, 122] width 55 height 30
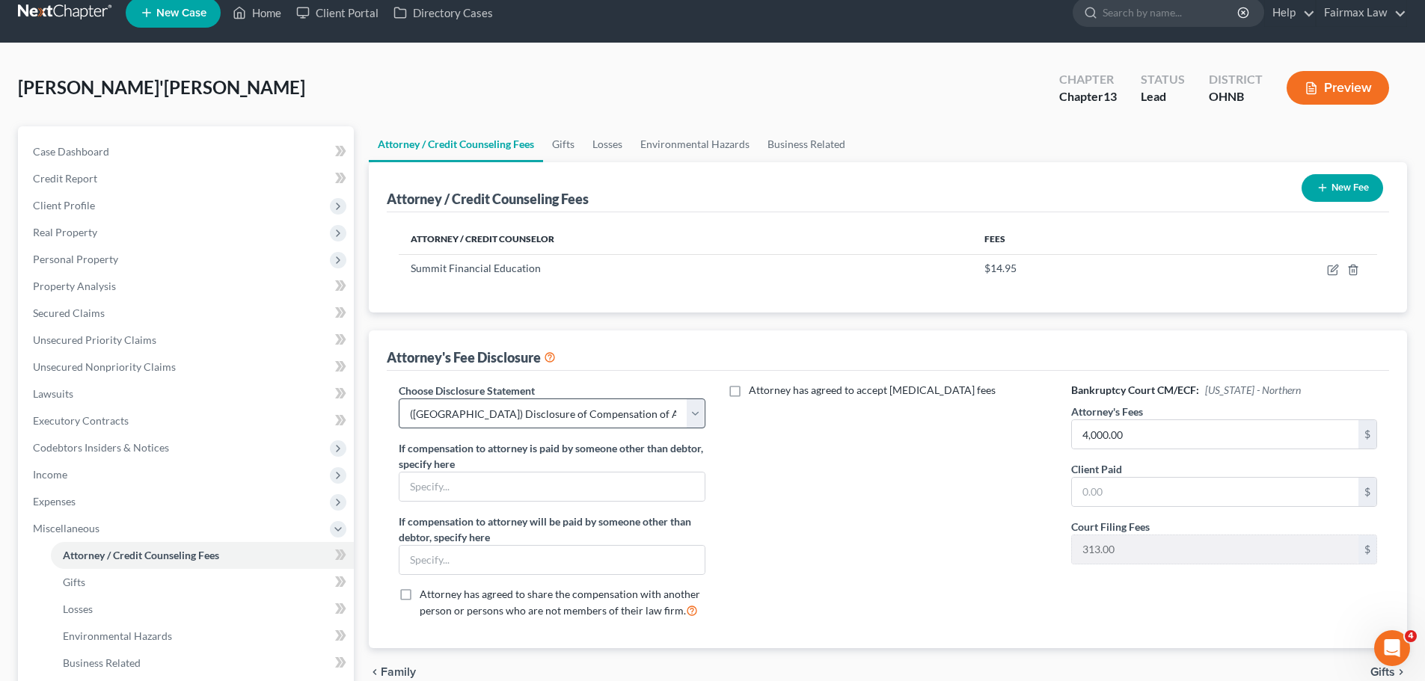
scroll to position [0, 0]
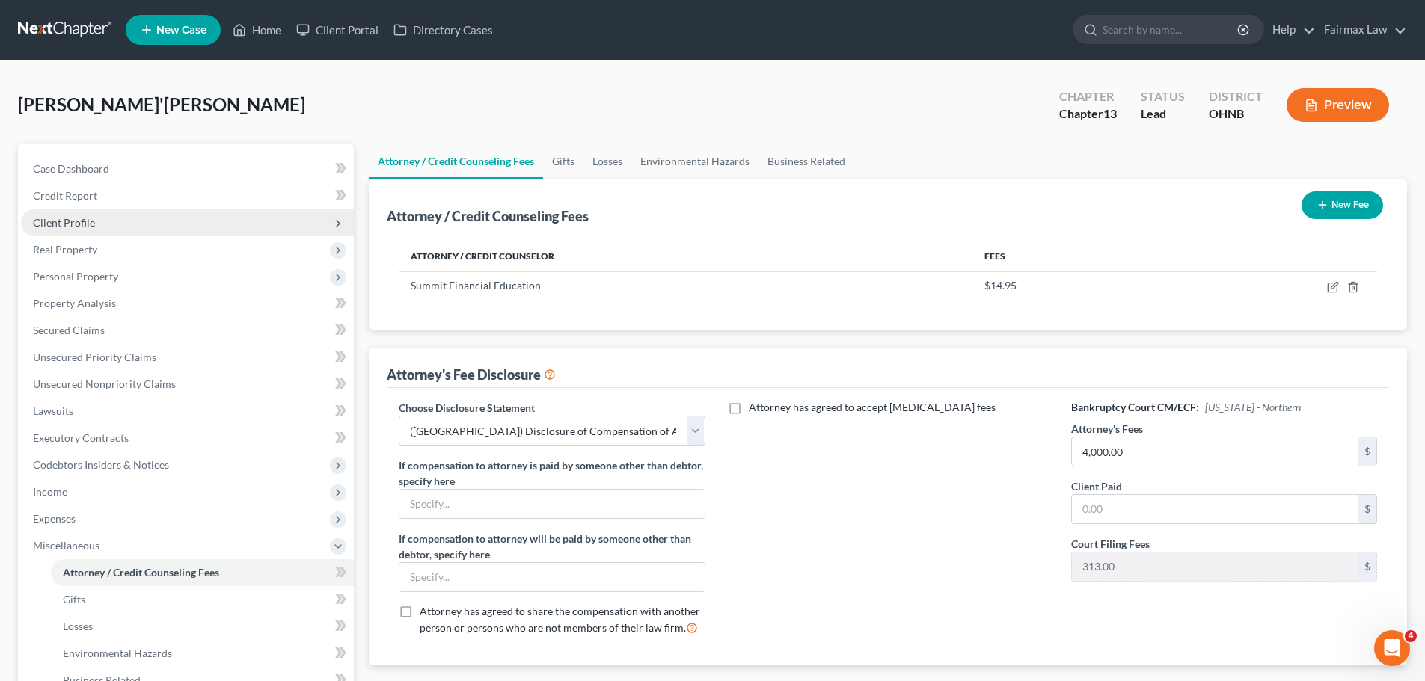
click at [111, 215] on span "Client Profile" at bounding box center [187, 222] width 333 height 27
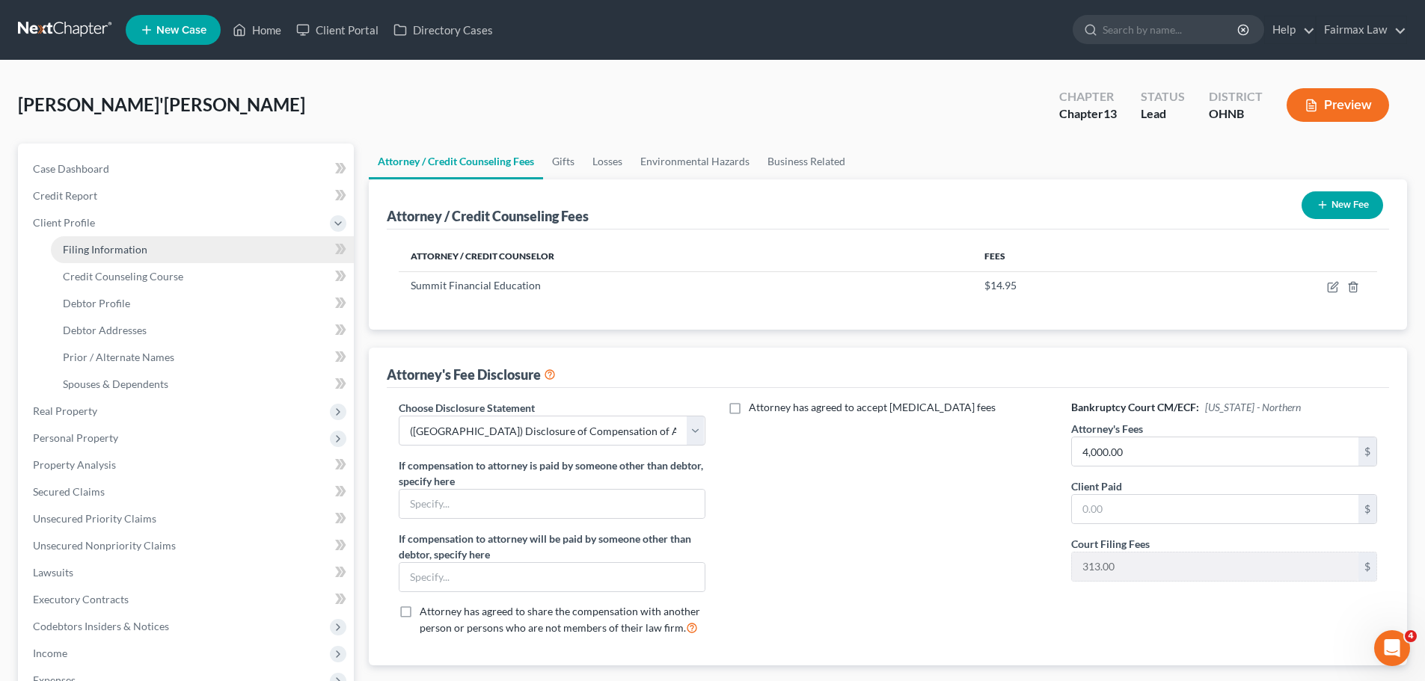
click at [108, 236] on link "Filing Information" at bounding box center [202, 249] width 303 height 27
select select "1"
select select "0"
select select "3"
select select "61"
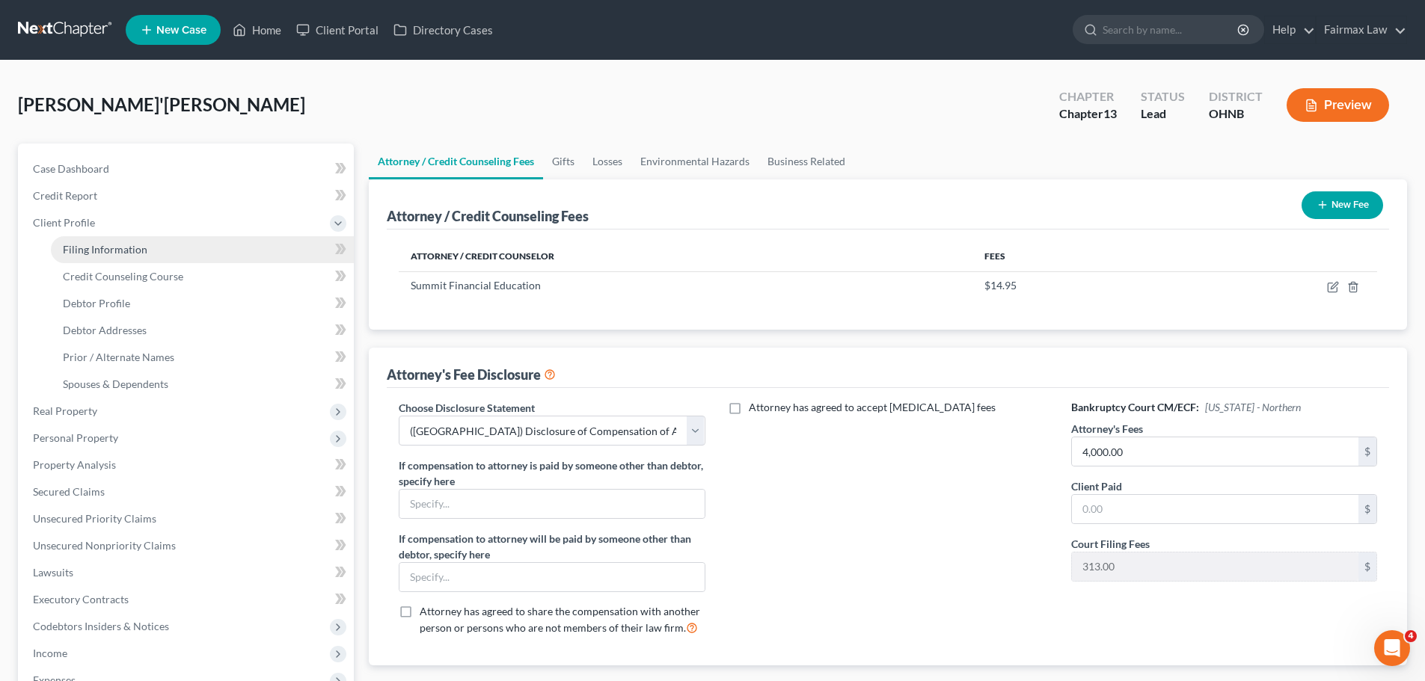
select select "11"
select select "0"
select select "36"
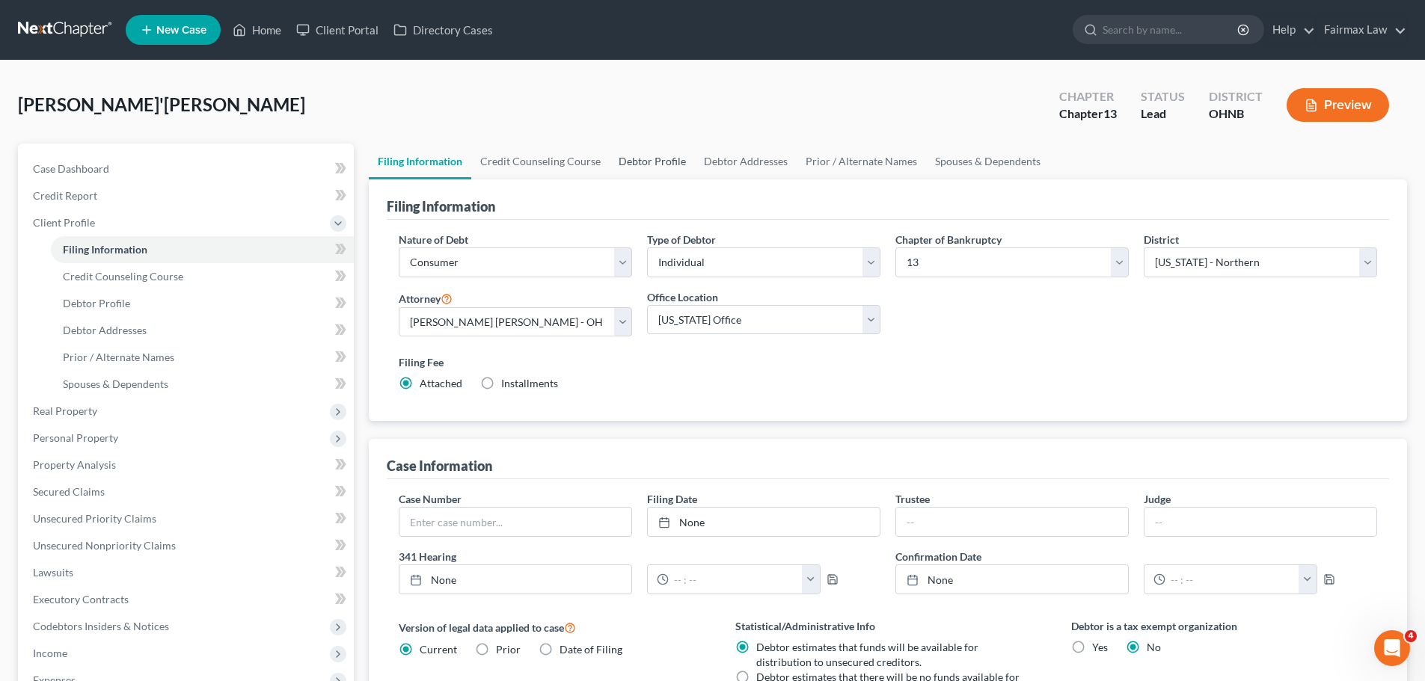
click at [647, 158] on link "Debtor Profile" at bounding box center [652, 162] width 85 height 36
select select "0"
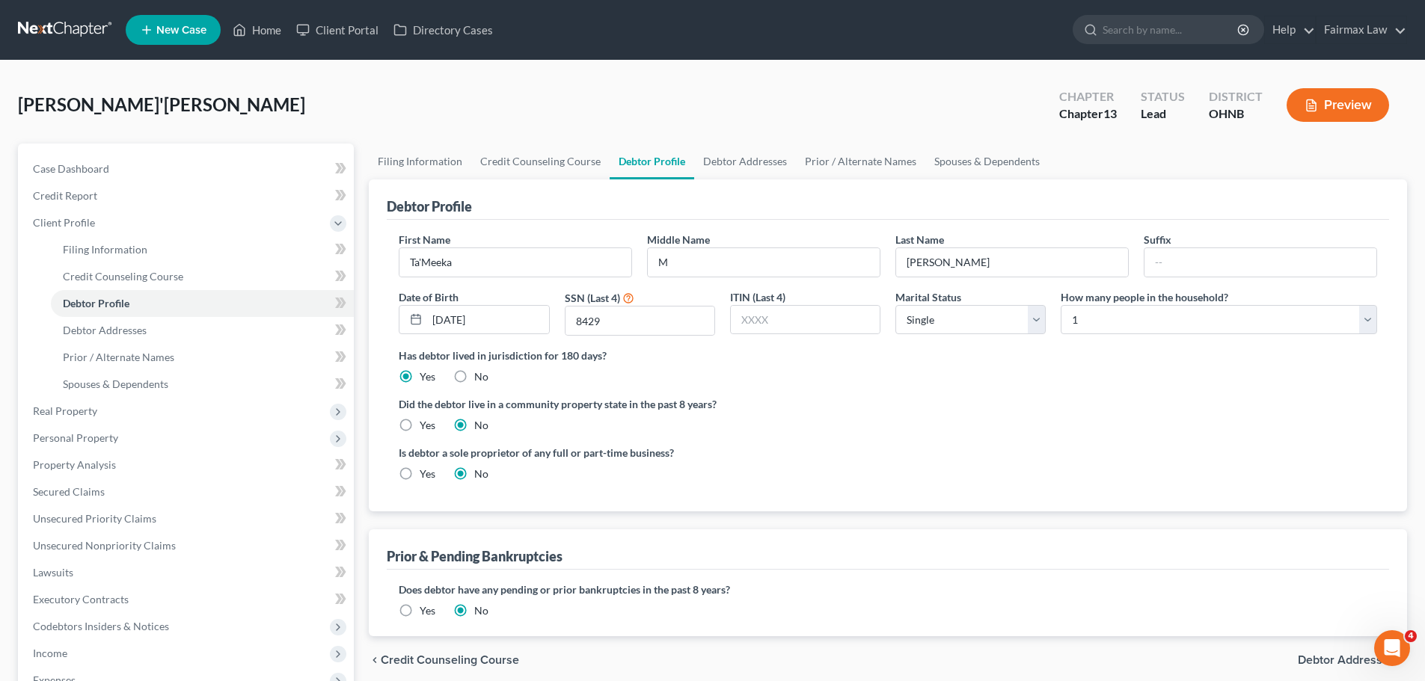
radio input "true"
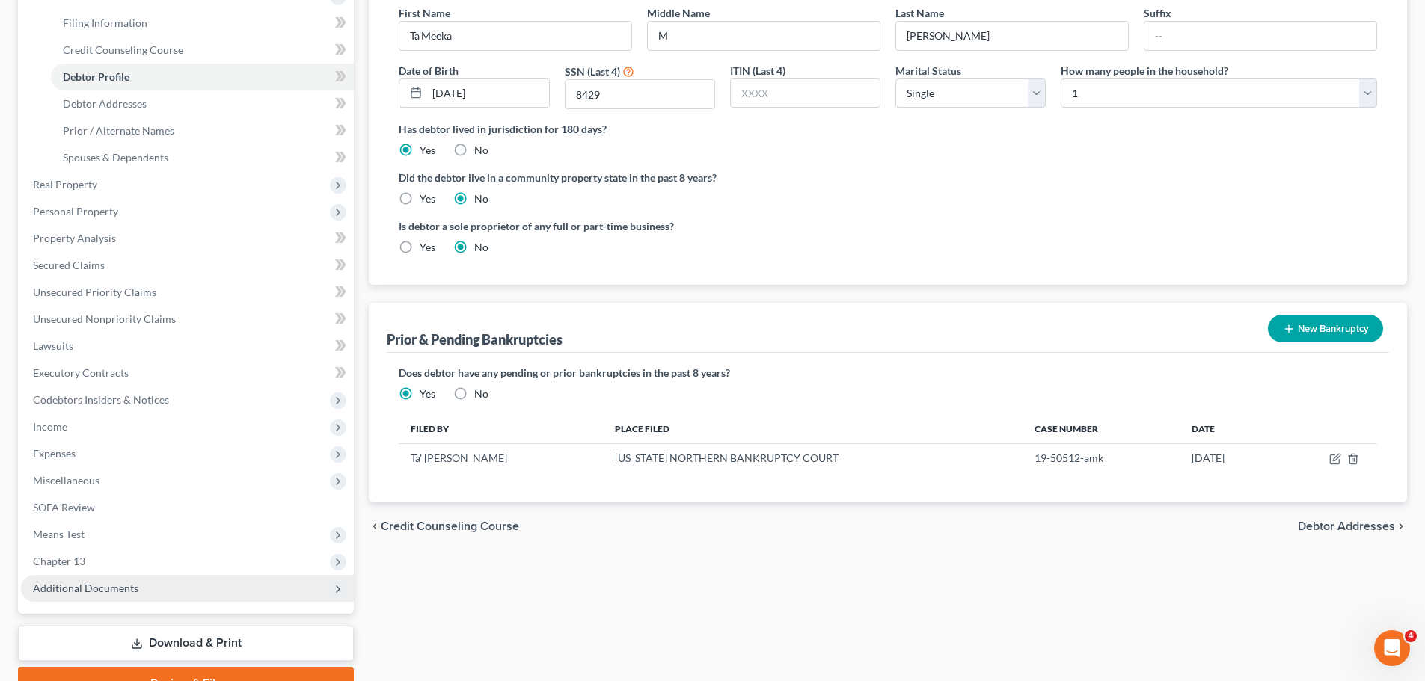
scroll to position [299, 0]
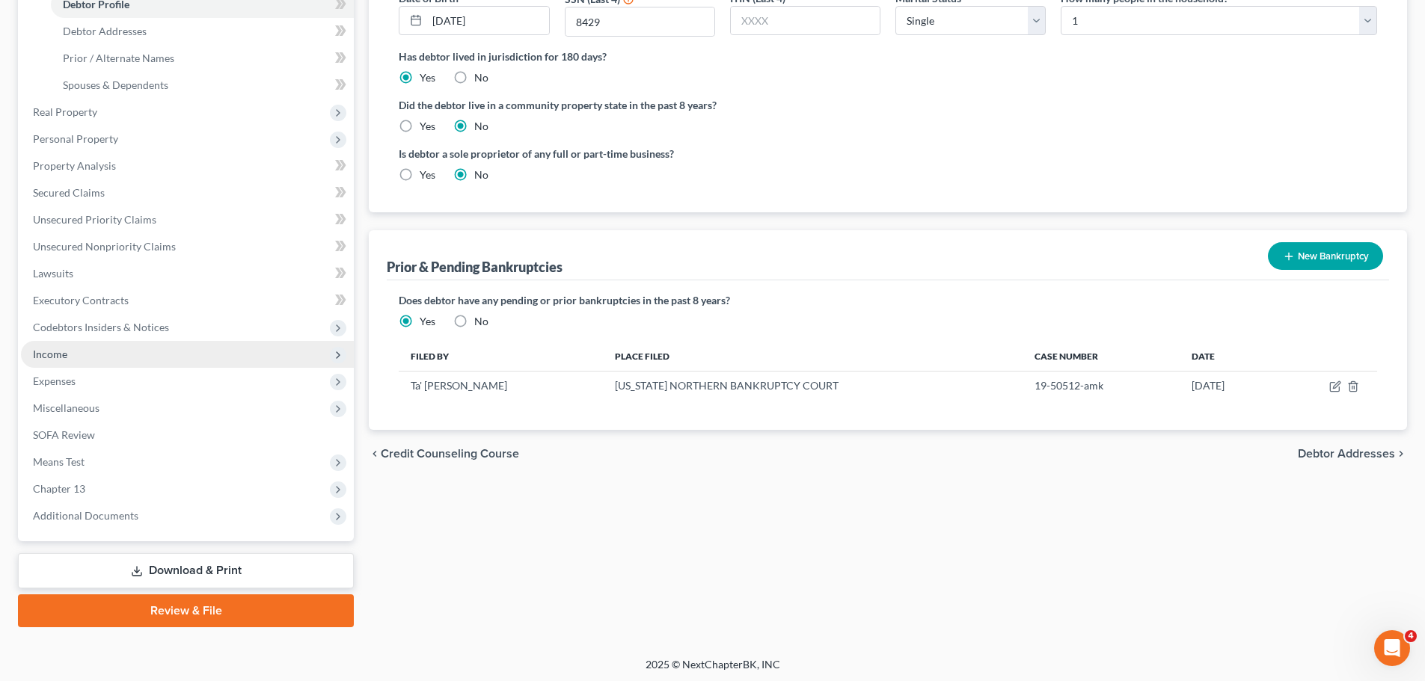
click at [43, 355] on span "Income" at bounding box center [50, 354] width 34 height 13
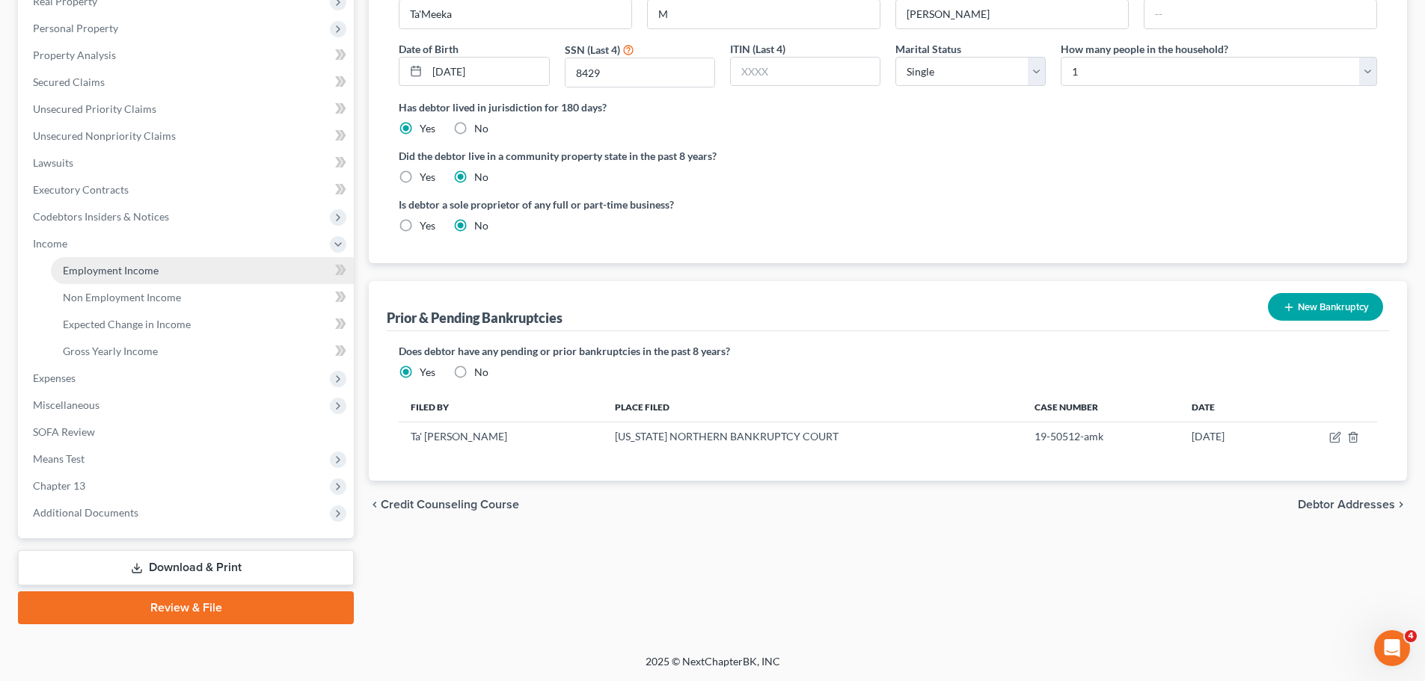
click at [94, 272] on span "Employment Income" at bounding box center [111, 270] width 96 height 13
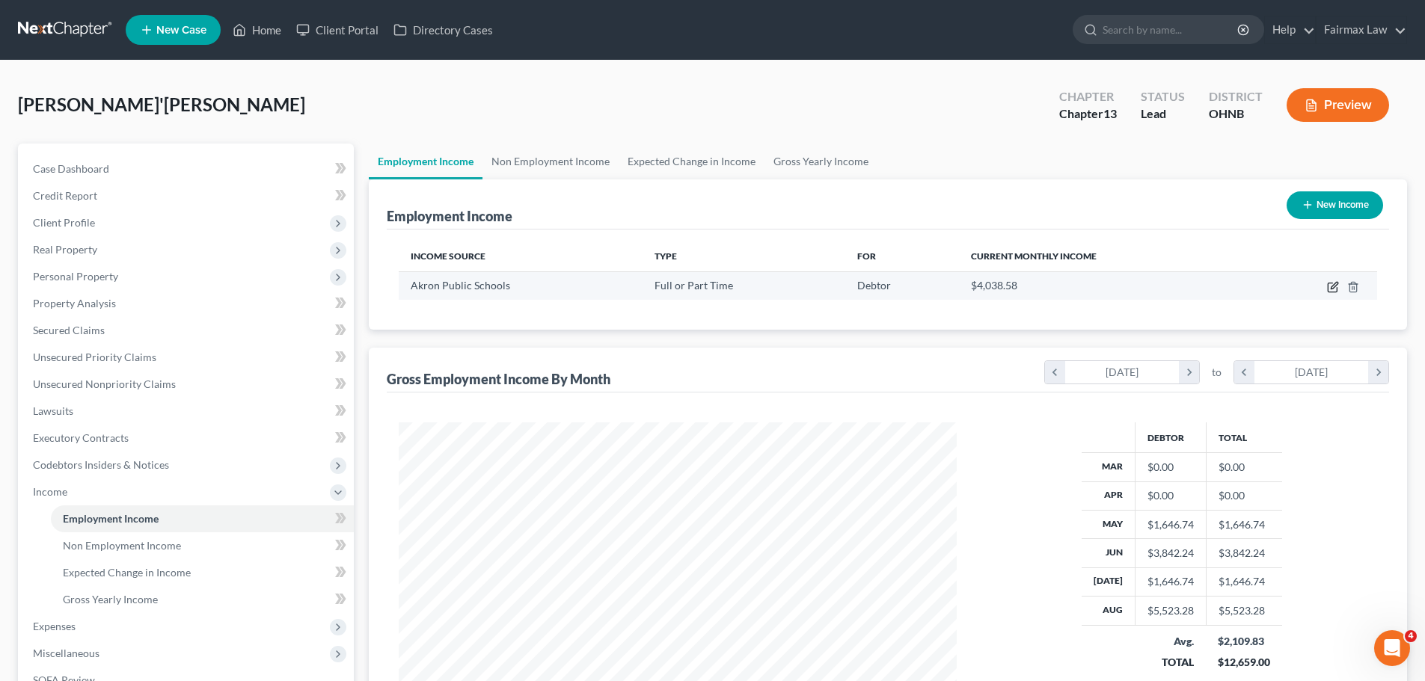
click at [1335, 289] on icon "button" at bounding box center [1333, 287] width 12 height 12
select select "0"
select select "36"
select select "2"
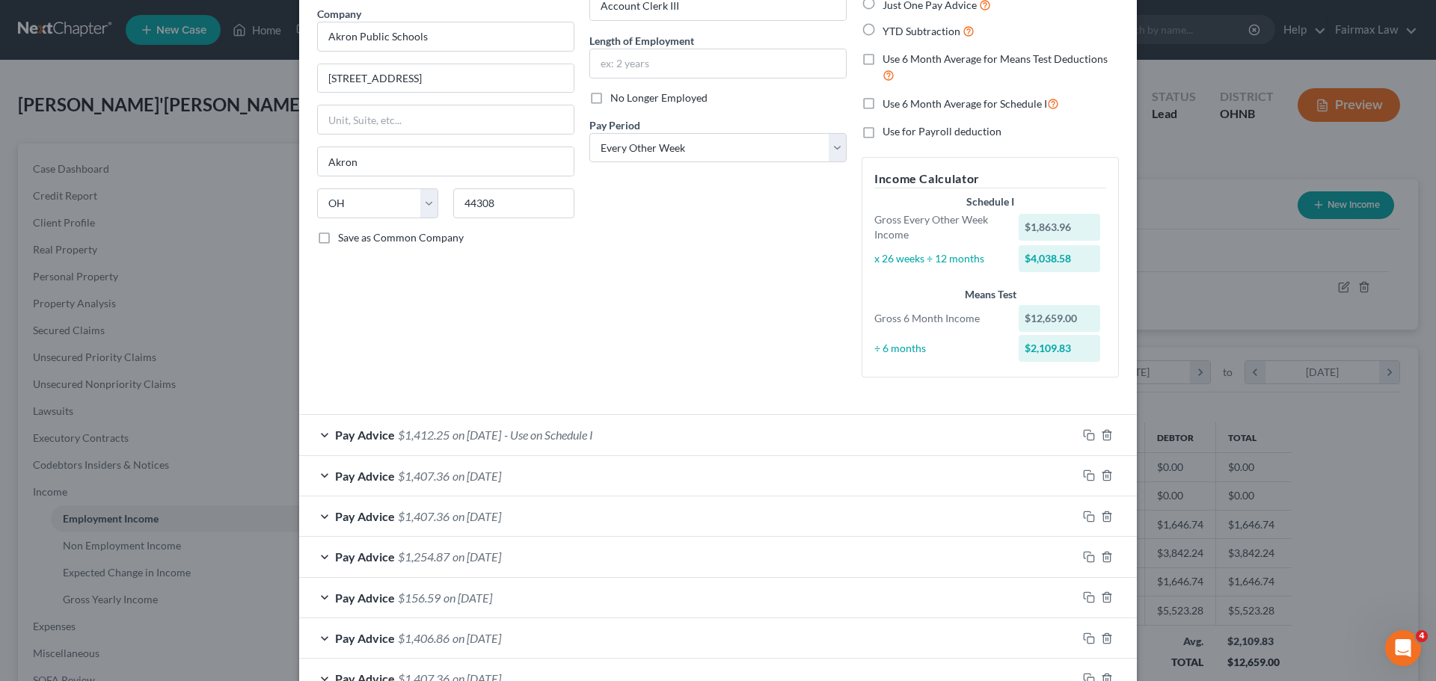
scroll to position [261, 0]
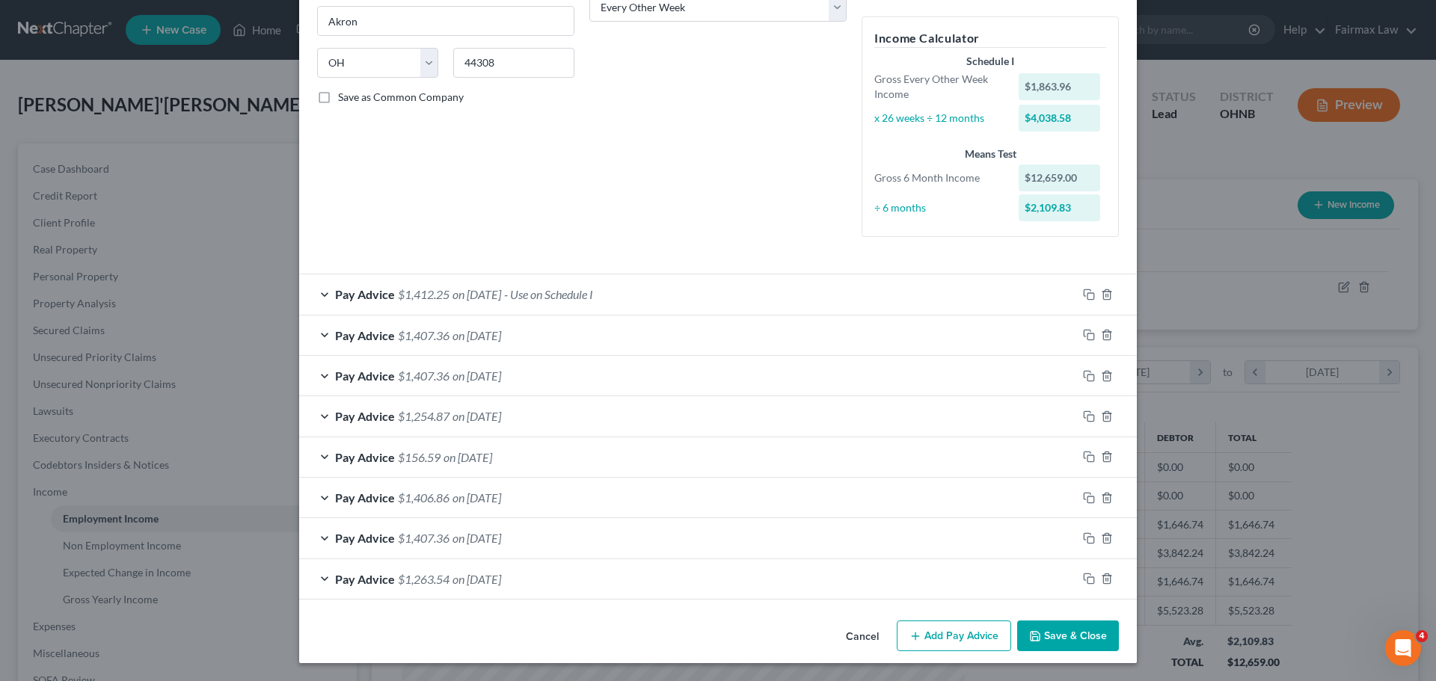
click at [518, 301] on div "Pay Advice $1,412.25 on 08/29/2025 - Use on Schedule I" at bounding box center [688, 295] width 778 height 40
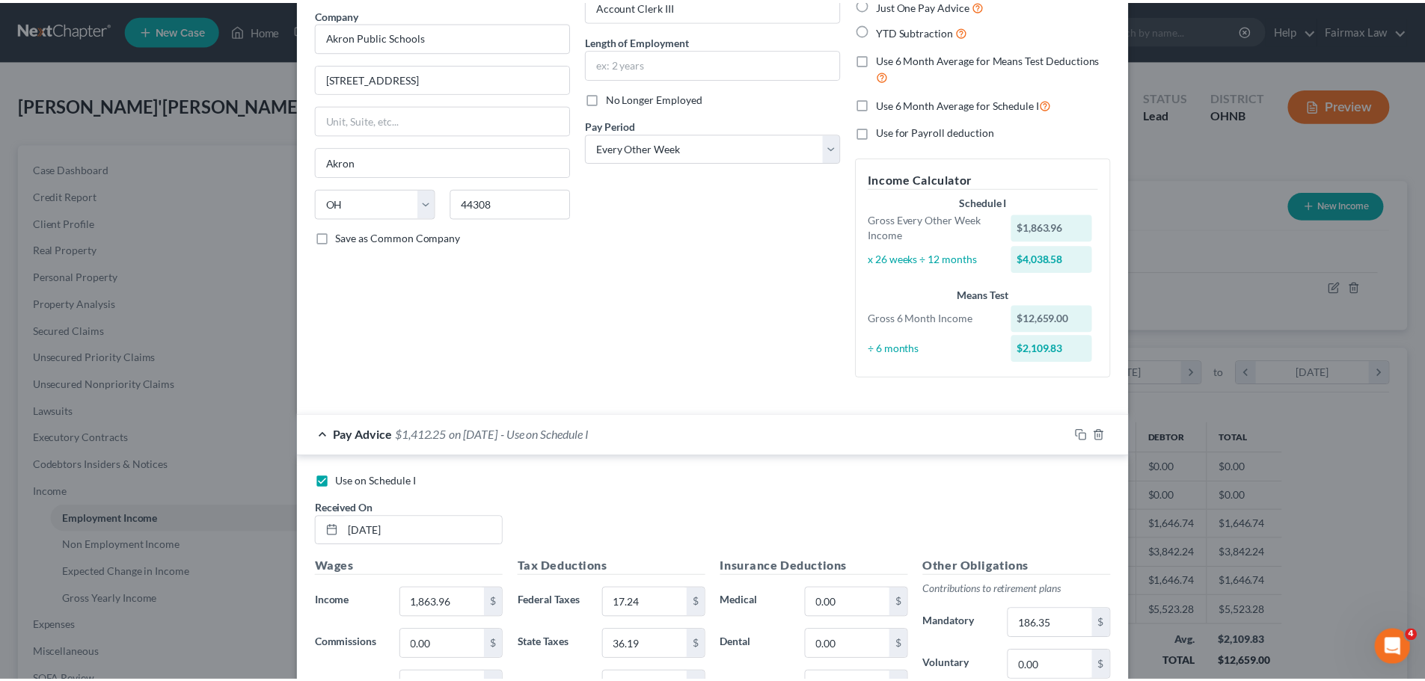
scroll to position [0, 0]
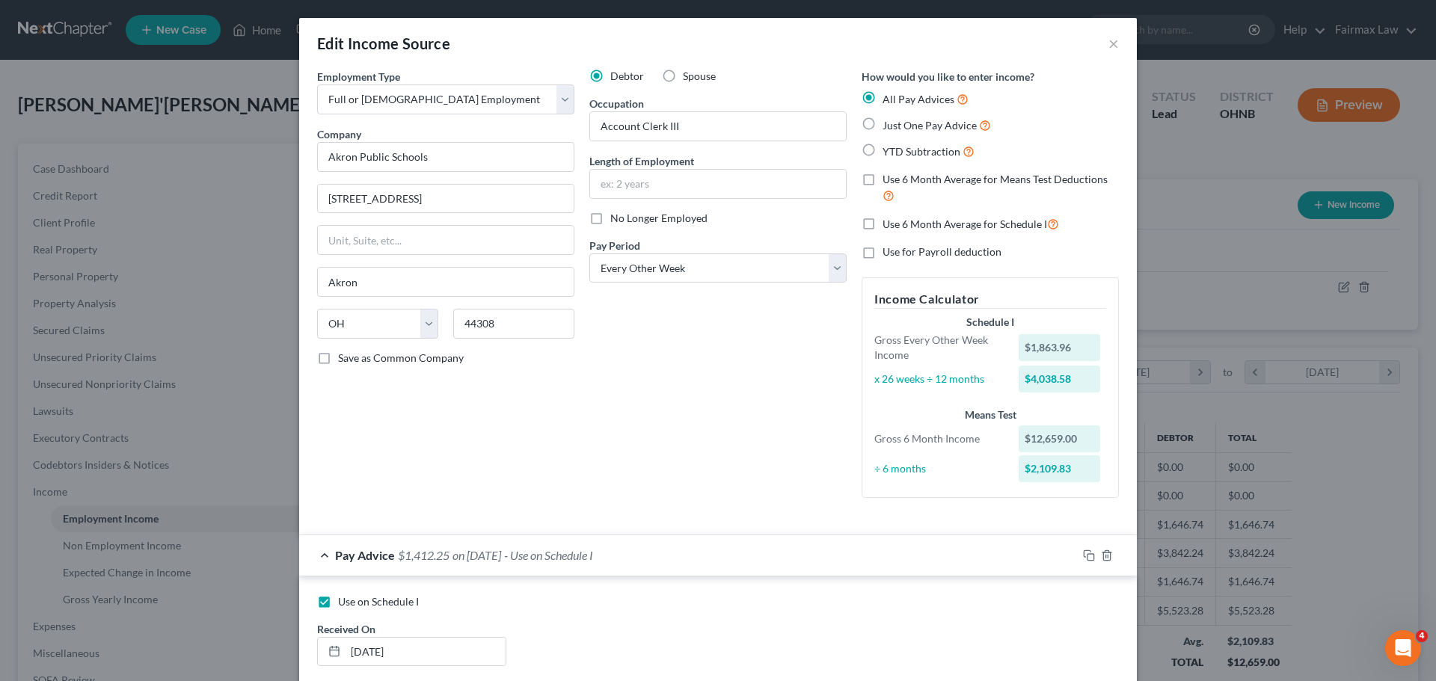
click at [1115, 52] on div "Edit Income Source ×" at bounding box center [718, 43] width 838 height 51
drag, startPoint x: 1107, startPoint y: 49, endPoint x: 1028, endPoint y: 66, distance: 81.0
click at [1109, 49] on button "×" at bounding box center [1114, 43] width 10 height 18
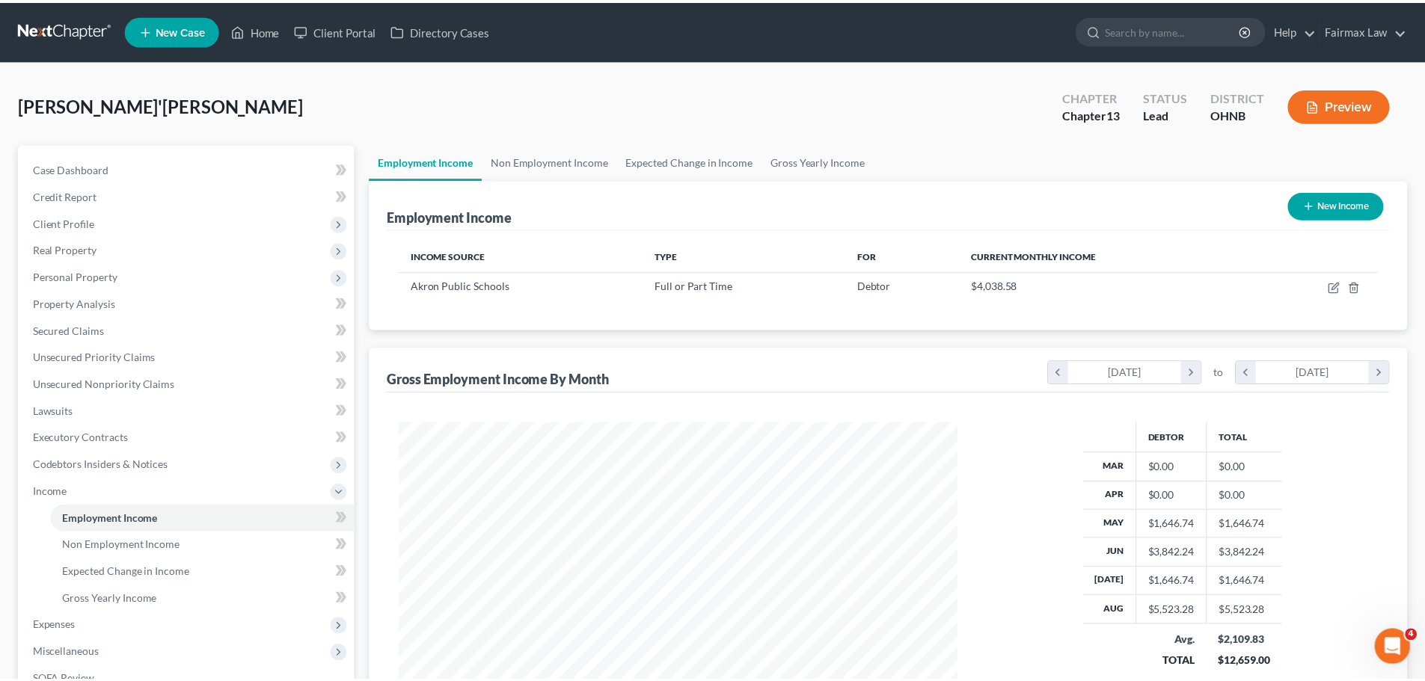
scroll to position [747733, 747424]
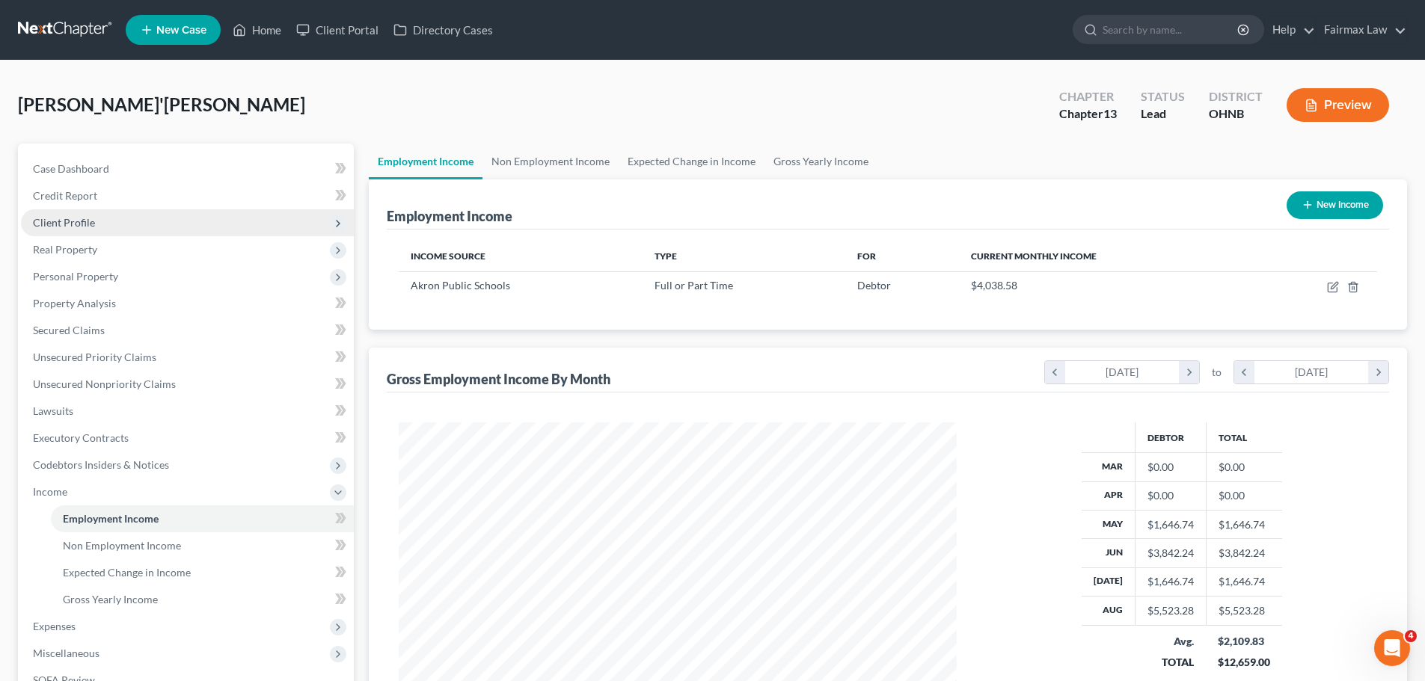
click at [79, 212] on span "Client Profile" at bounding box center [187, 222] width 333 height 27
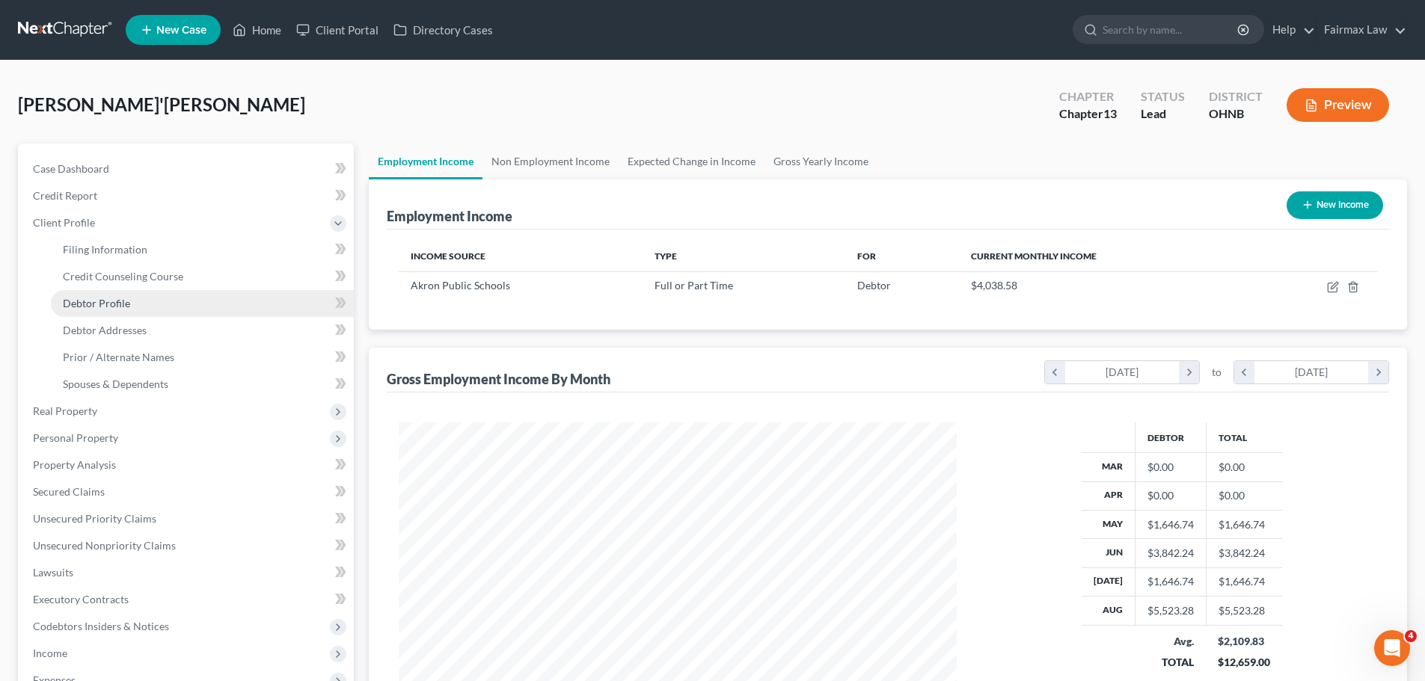
click at [116, 300] on span "Debtor Profile" at bounding box center [96, 303] width 67 height 13
select select "0"
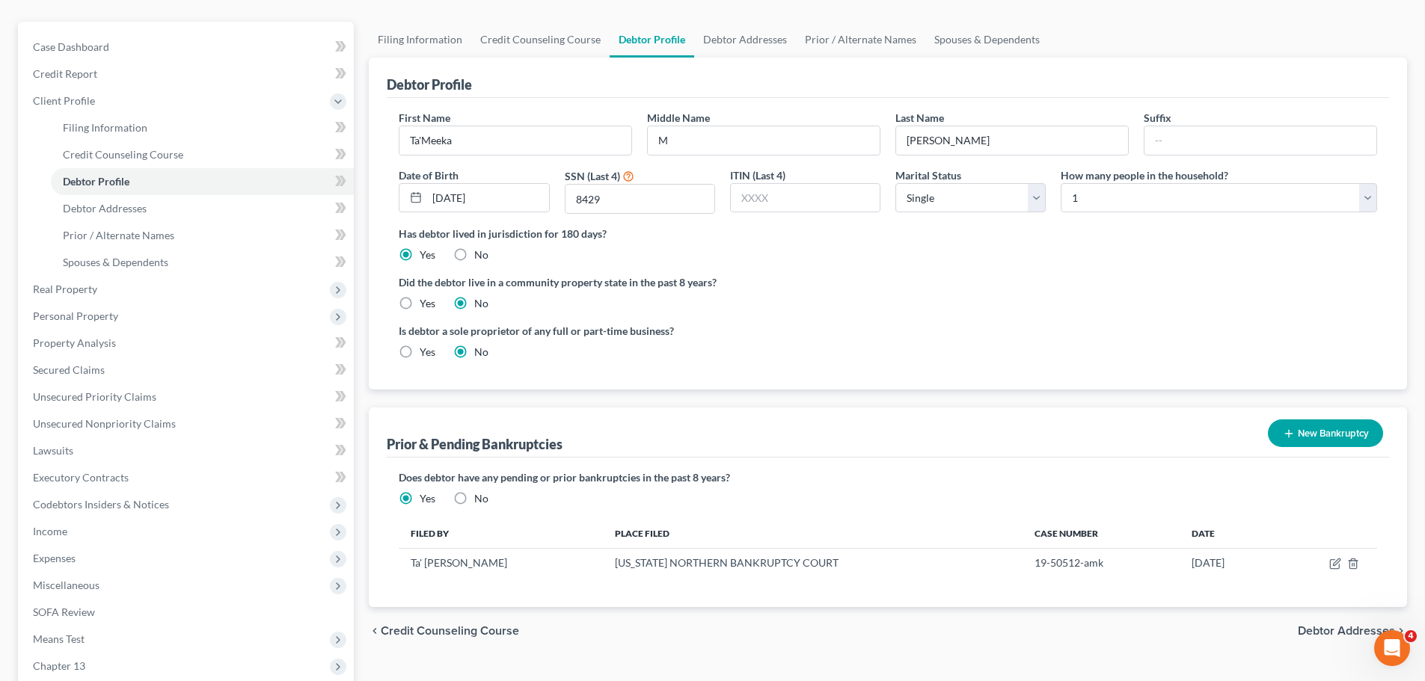
scroll to position [150, 0]
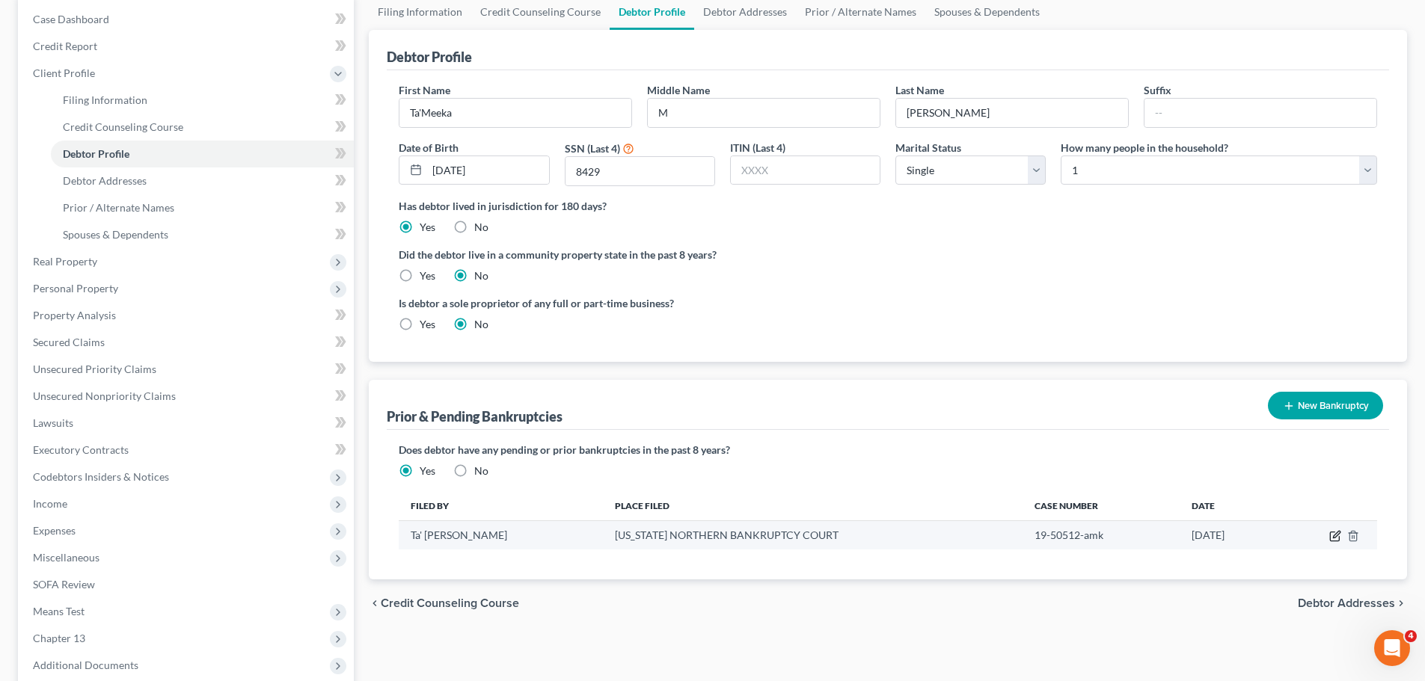
click at [1332, 540] on icon "button" at bounding box center [1335, 536] width 12 height 12
select select "other"
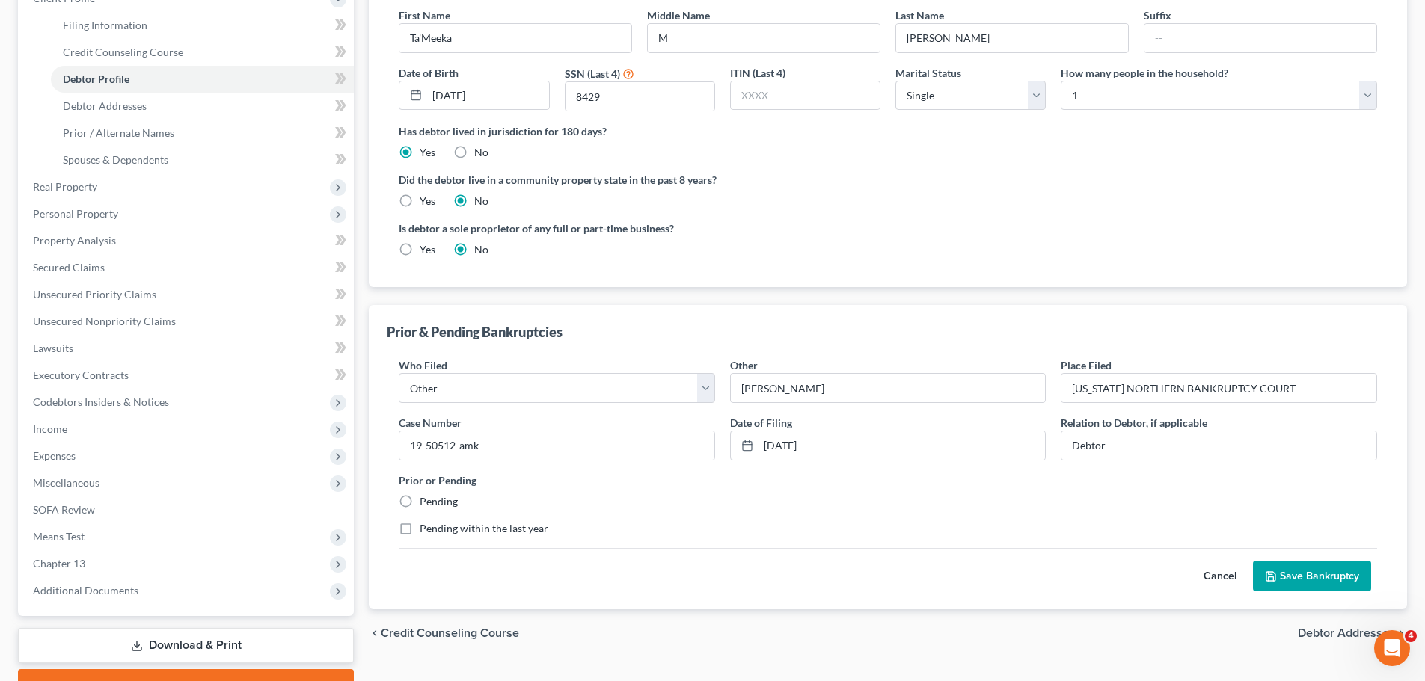
scroll to position [299, 0]
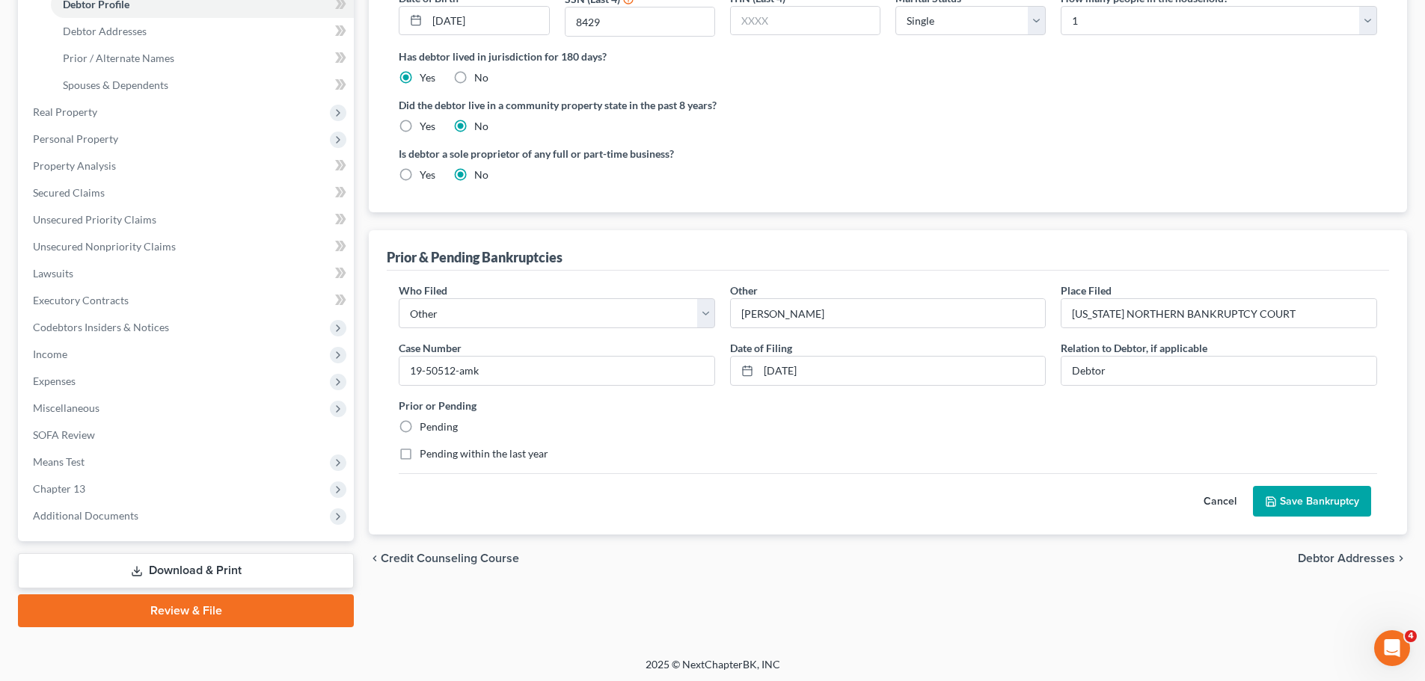
click at [1297, 497] on button "Save Bankruptcy" at bounding box center [1312, 501] width 118 height 31
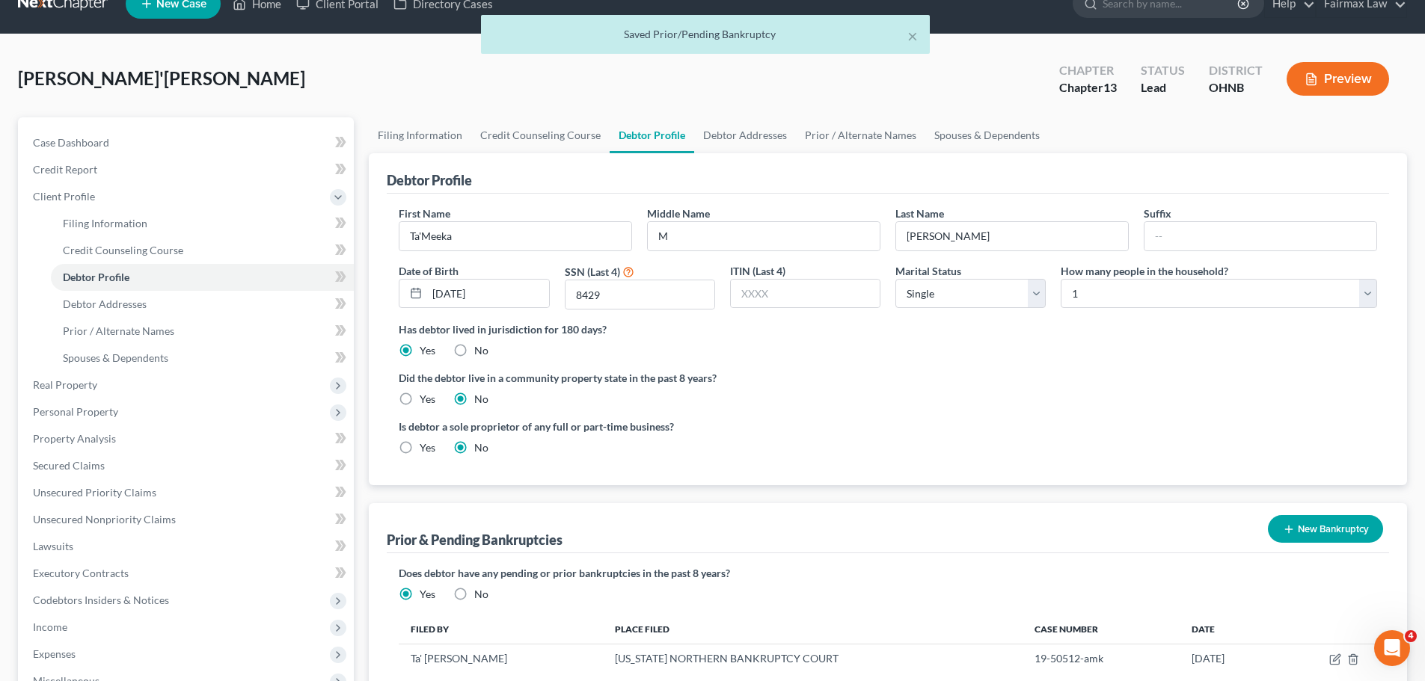
scroll to position [0, 0]
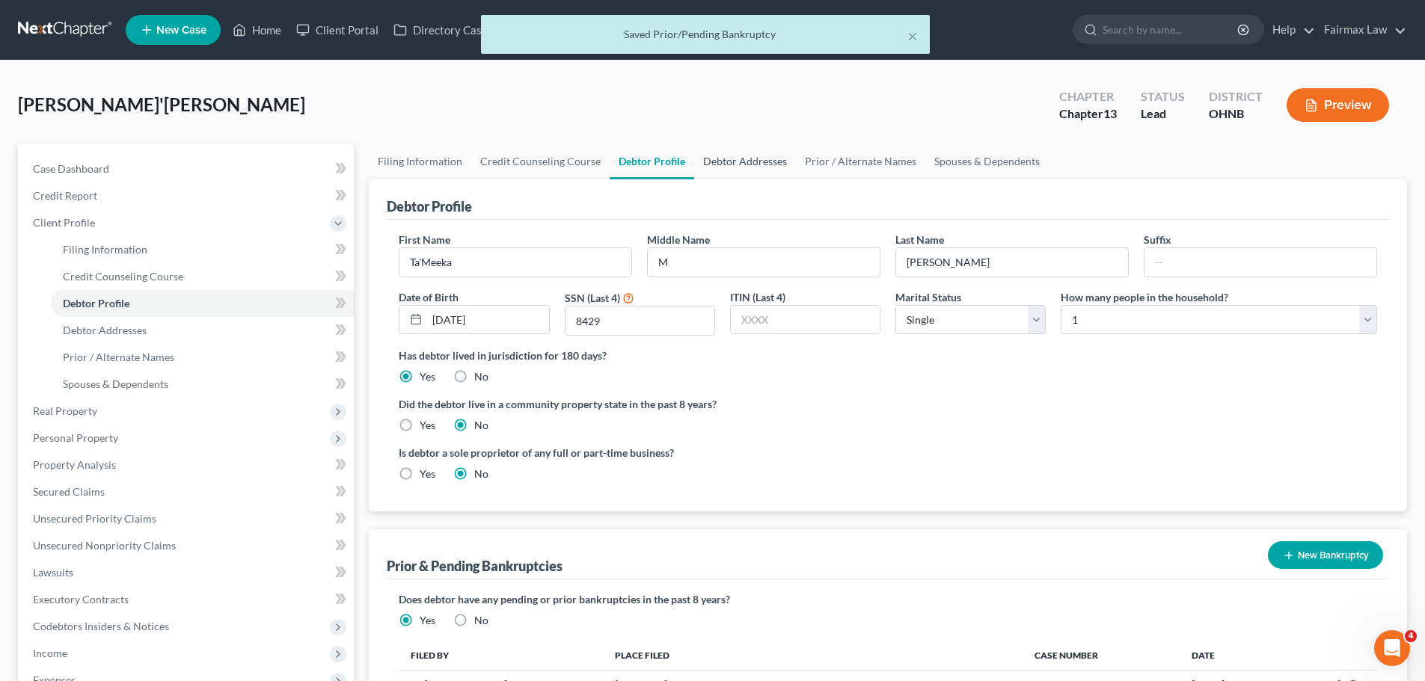
click at [767, 176] on link "Debtor Addresses" at bounding box center [745, 162] width 102 height 36
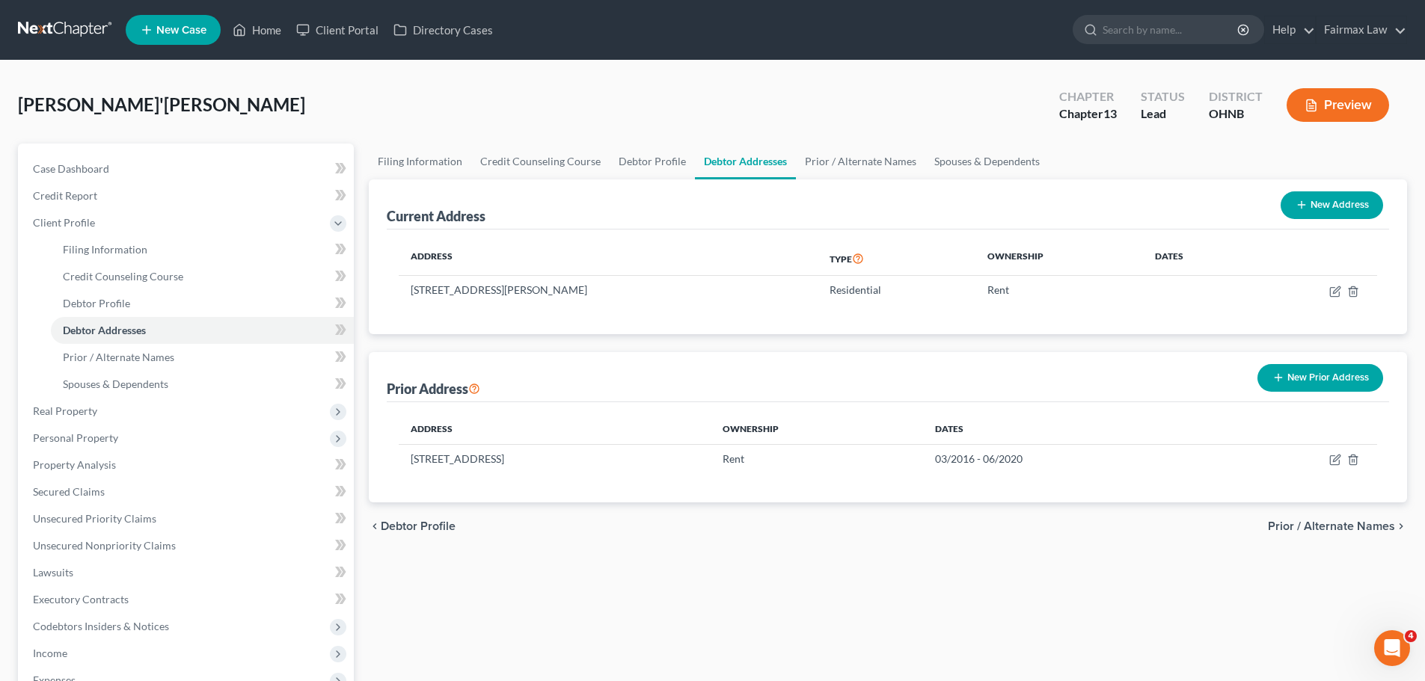
scroll to position [75, 0]
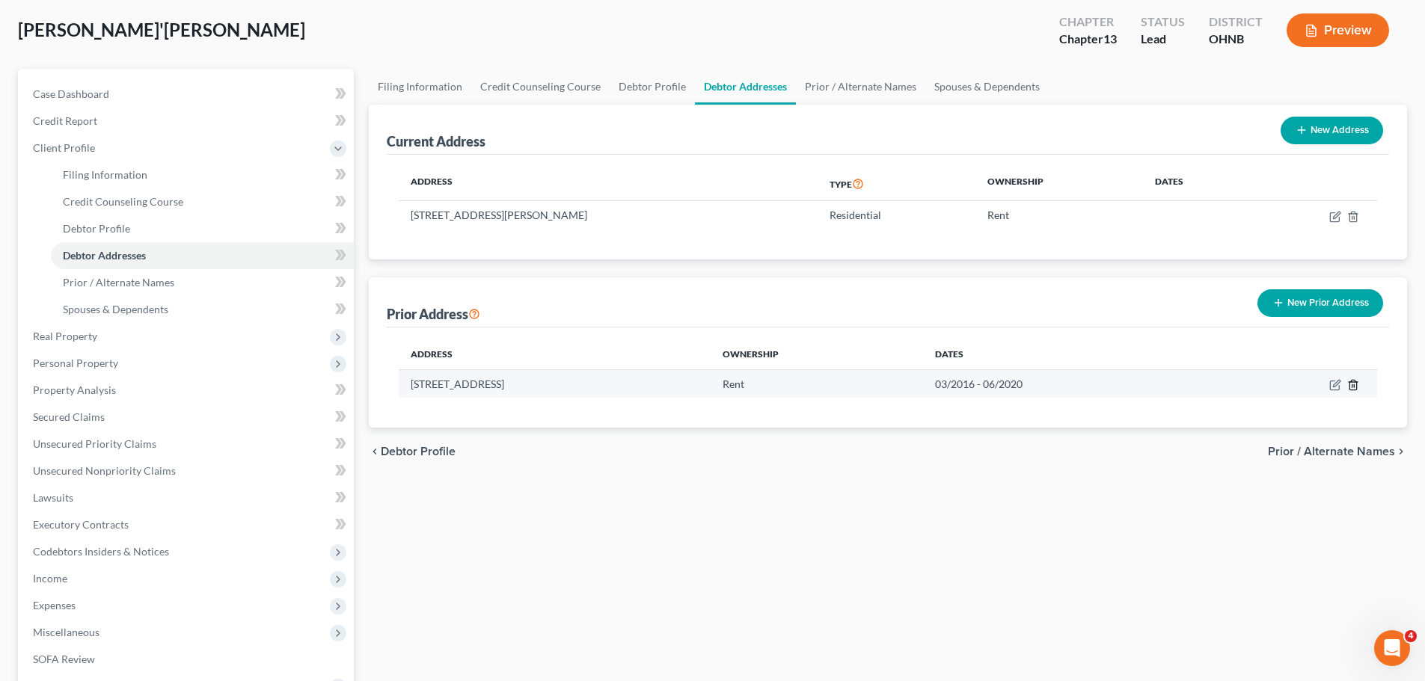
click at [1358, 387] on icon "button" at bounding box center [1353, 385] width 12 height 12
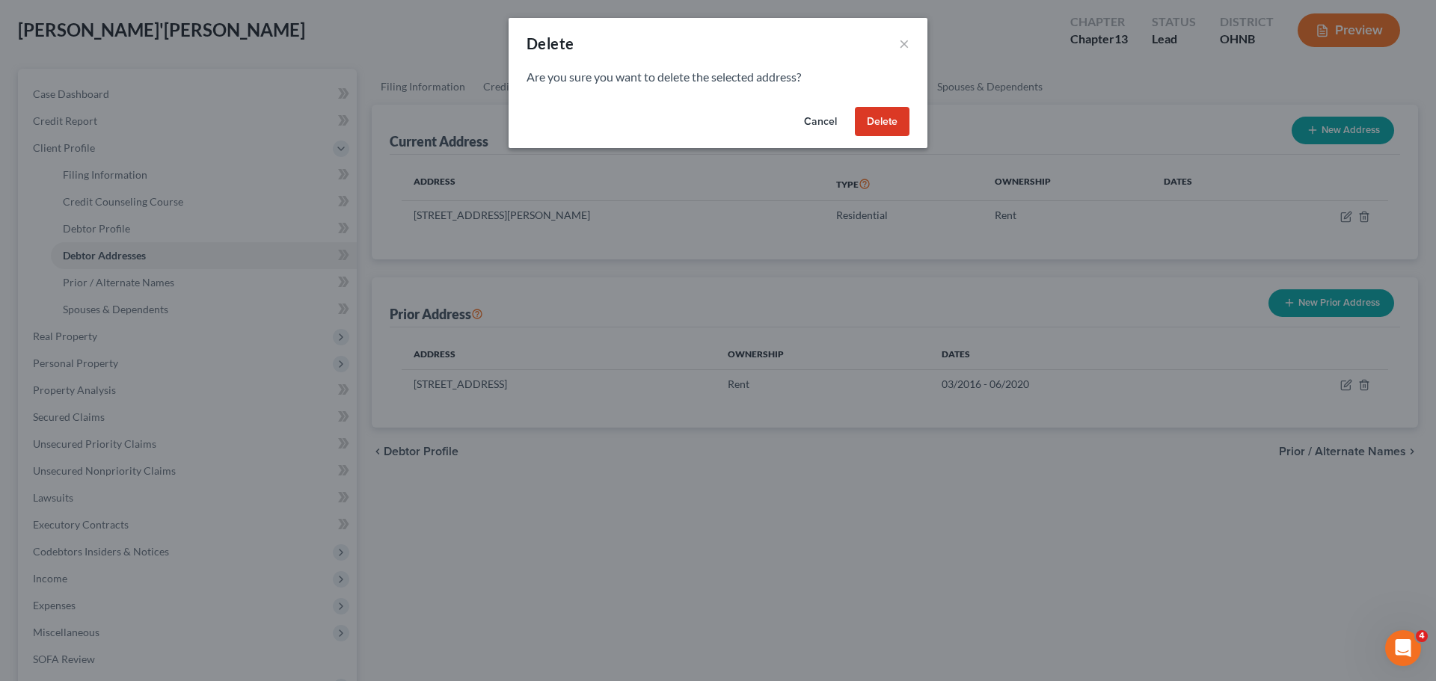
click at [894, 120] on button "Delete" at bounding box center [882, 122] width 55 height 30
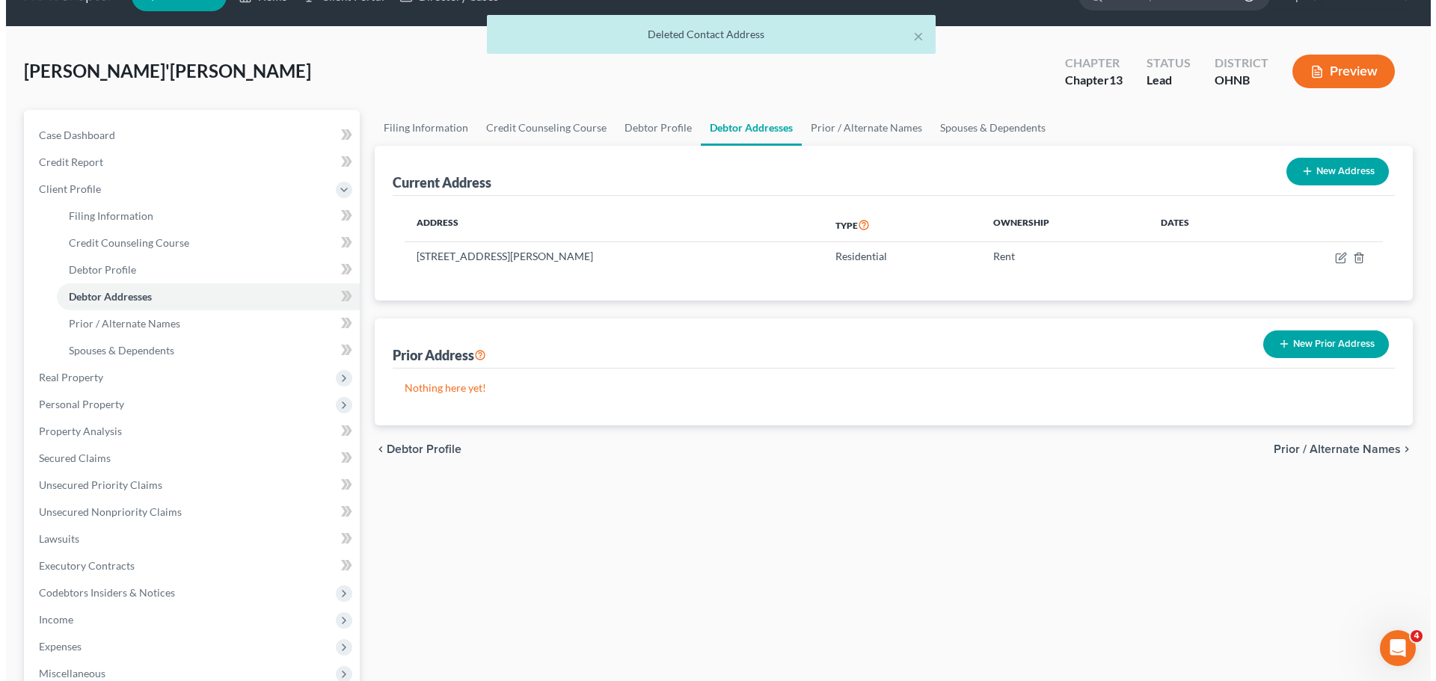
scroll to position [0, 0]
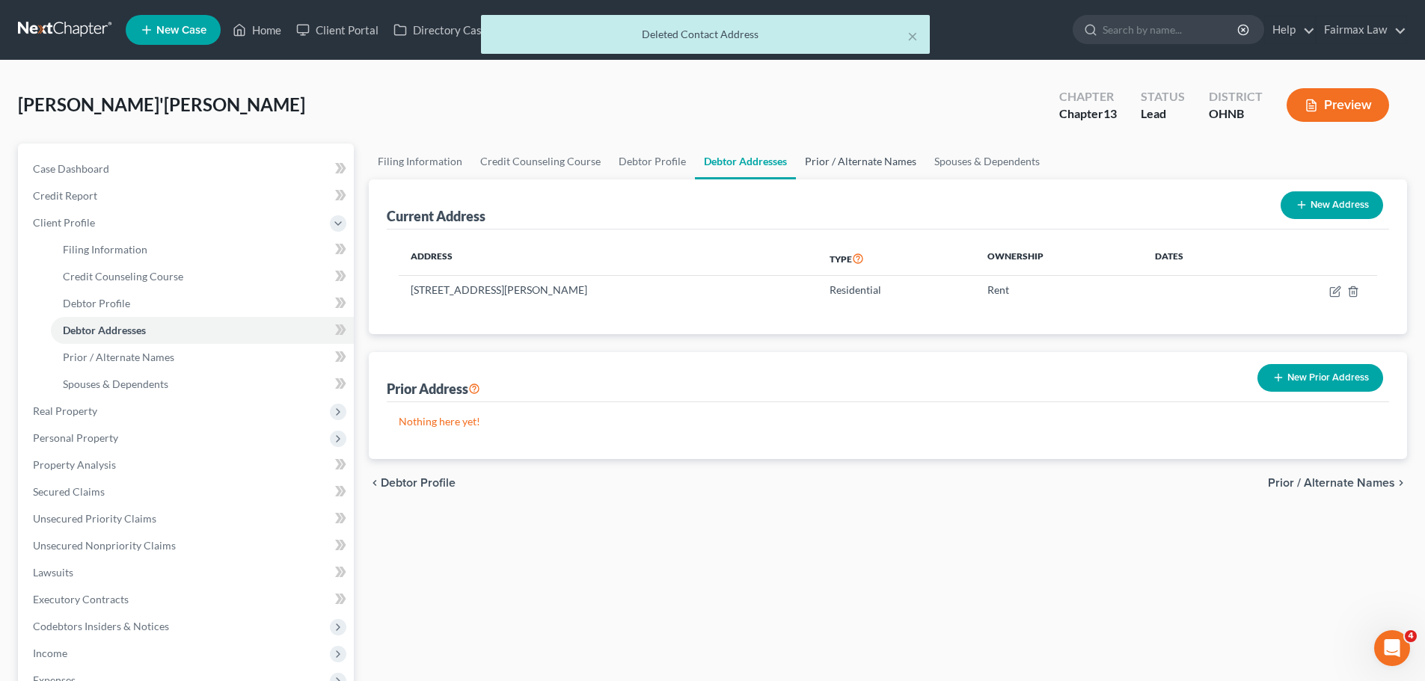
click at [865, 157] on link "Prior / Alternate Names" at bounding box center [860, 162] width 129 height 36
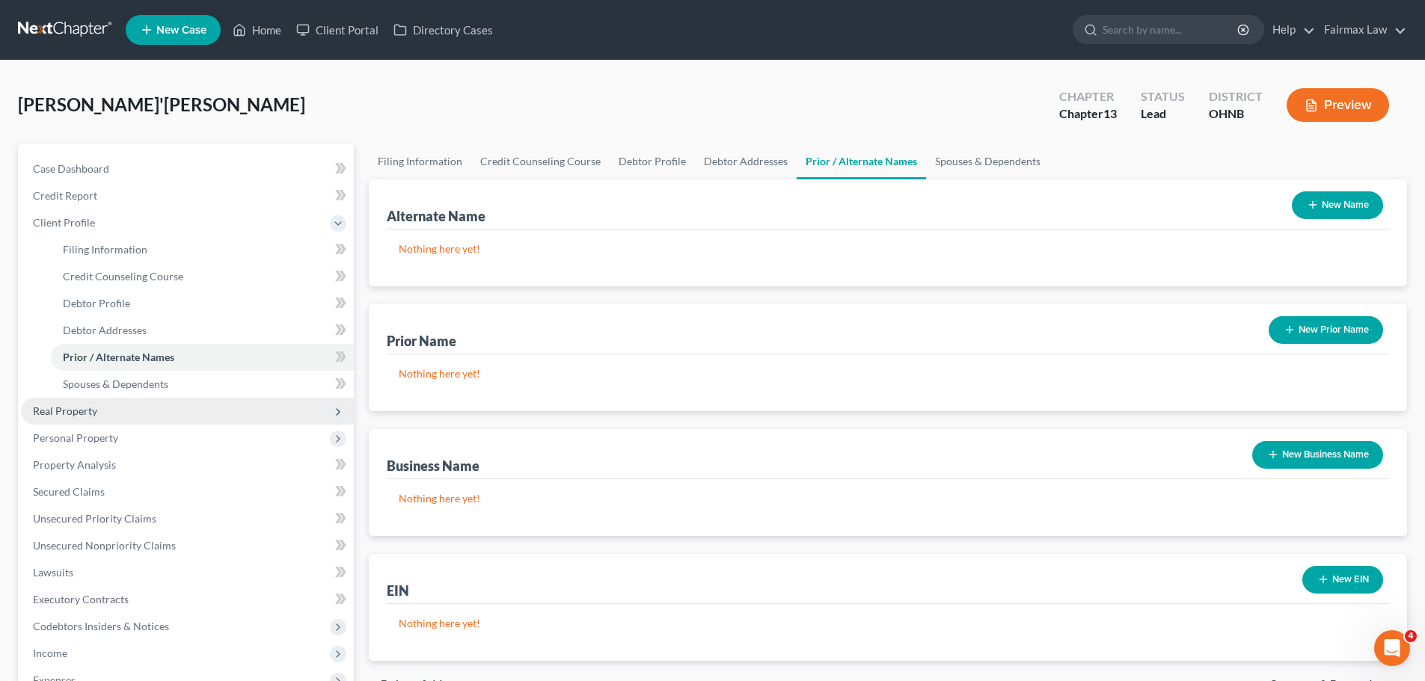
click at [113, 409] on span "Real Property" at bounding box center [187, 411] width 333 height 27
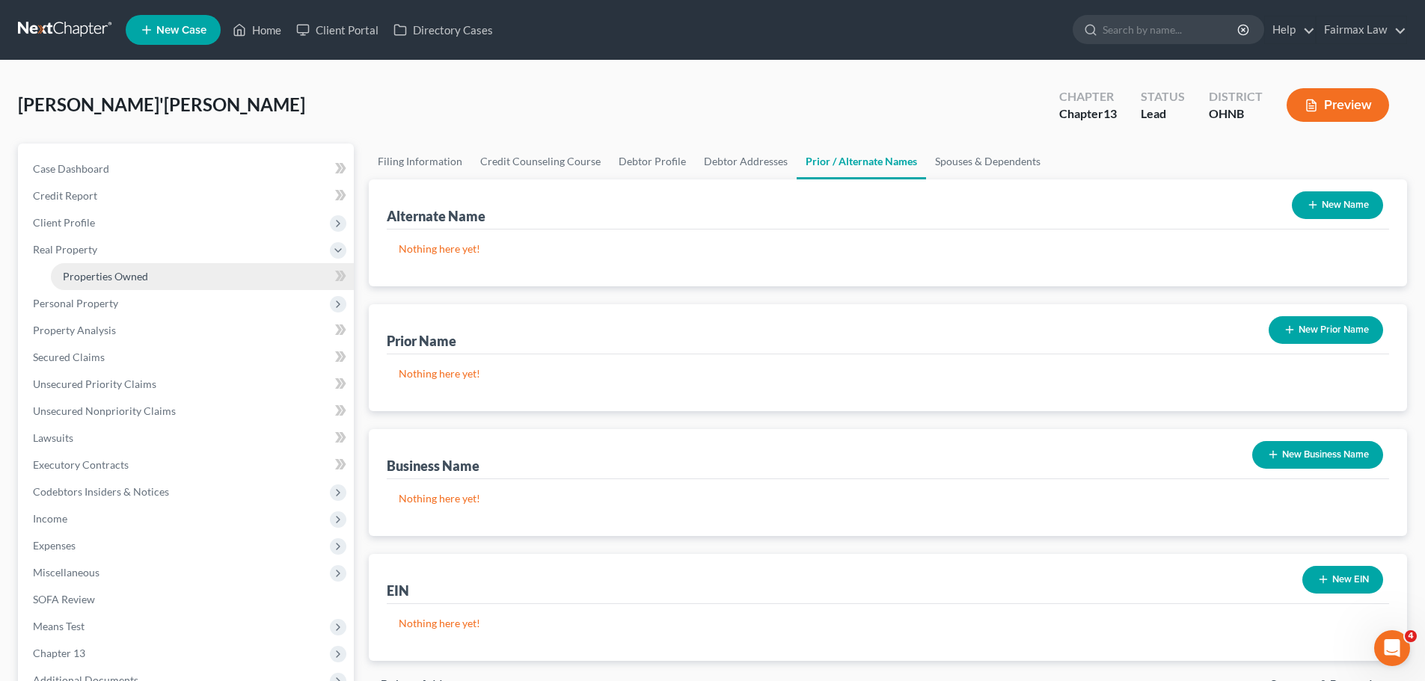
click at [123, 274] on span "Properties Owned" at bounding box center [105, 276] width 85 height 13
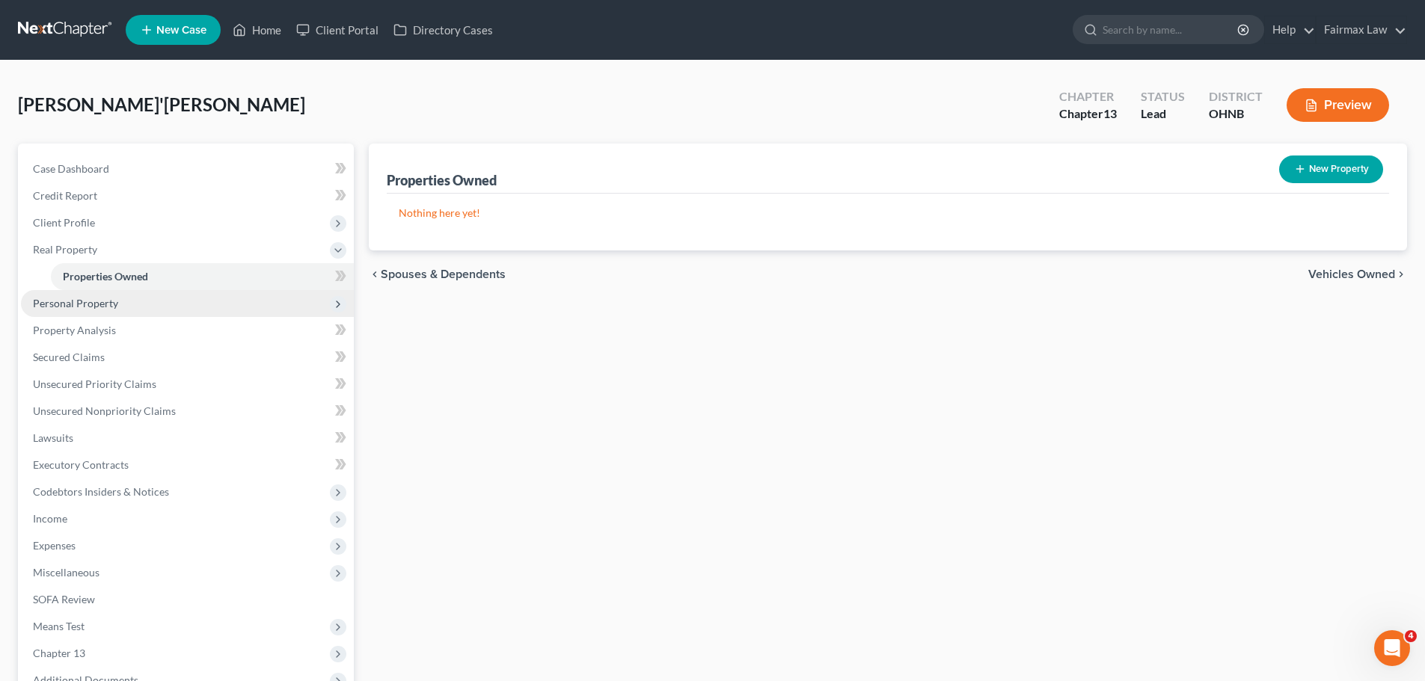
click at [150, 309] on span "Personal Property" at bounding box center [187, 303] width 333 height 27
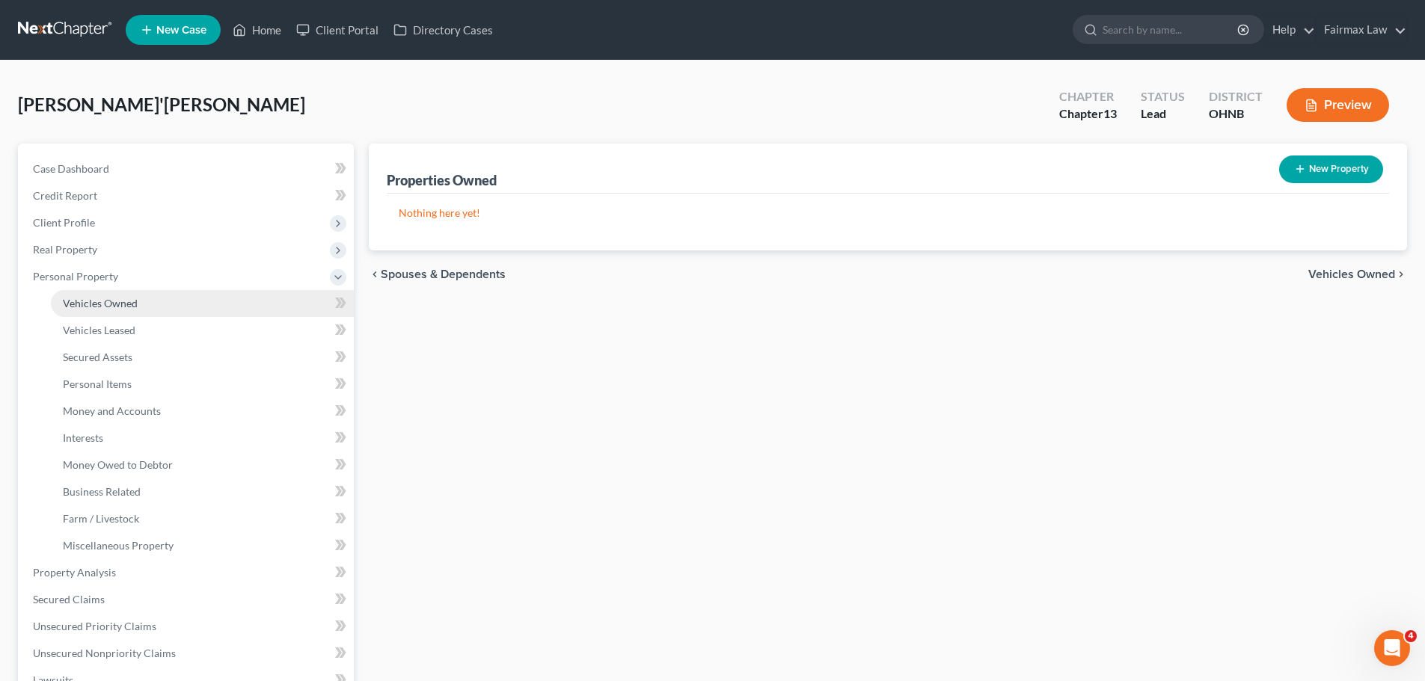
click at [141, 299] on link "Vehicles Owned" at bounding box center [202, 303] width 303 height 27
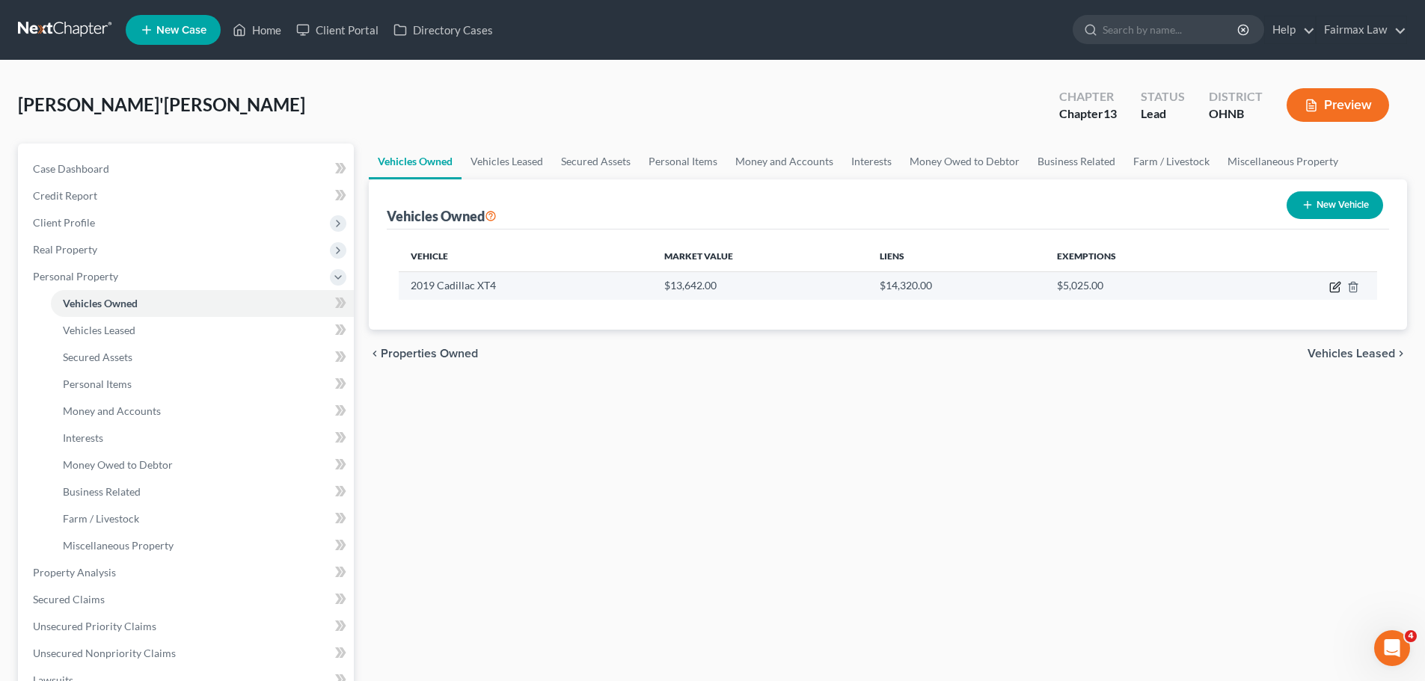
click at [1329, 292] on icon "button" at bounding box center [1335, 287] width 12 height 12
select select "0"
select select "7"
select select "3"
select select "0"
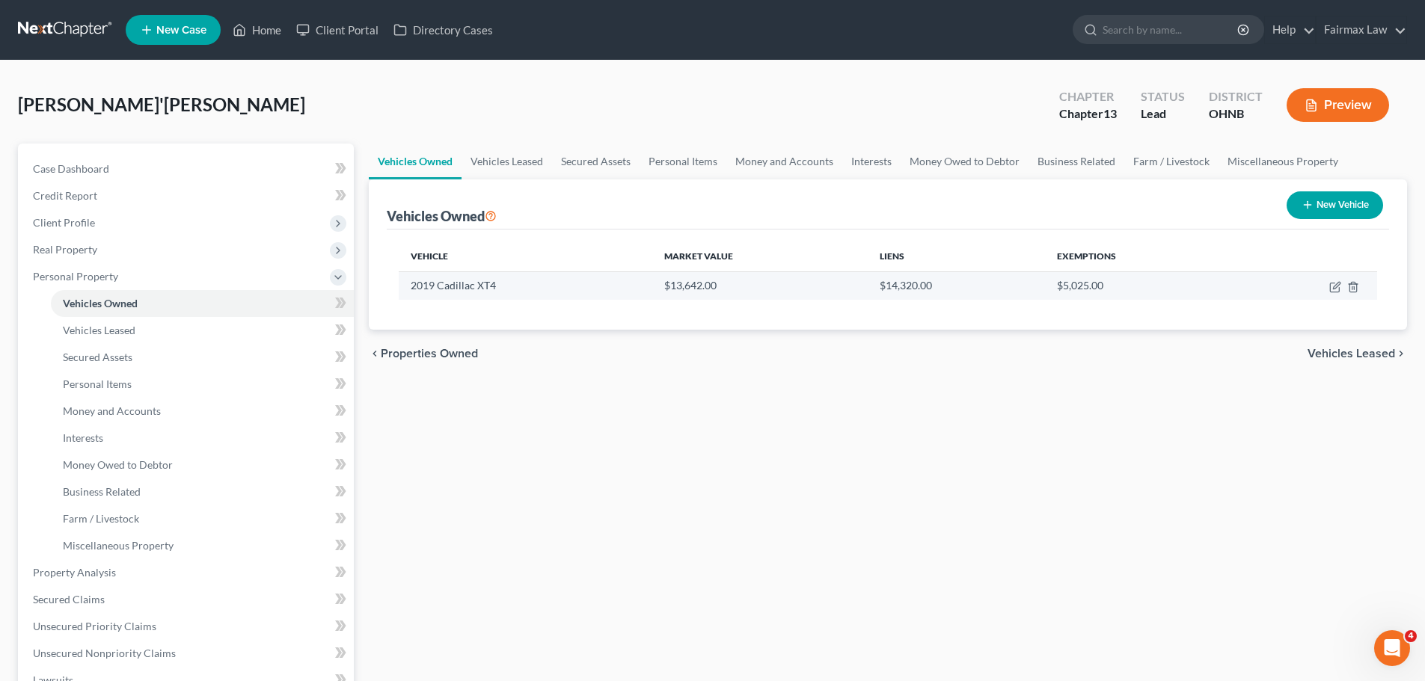
select select "45"
select select "0"
select select "2"
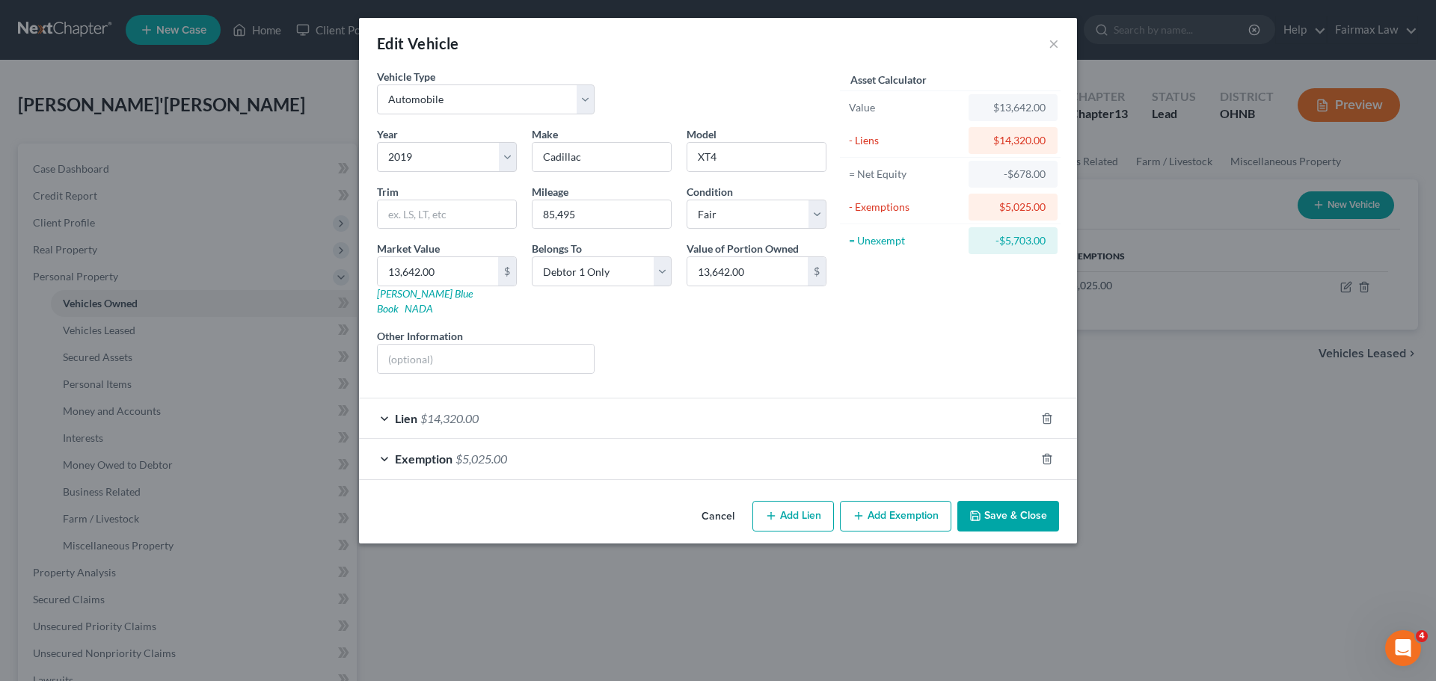
click at [462, 411] on span "$14,320.00" at bounding box center [449, 418] width 58 height 14
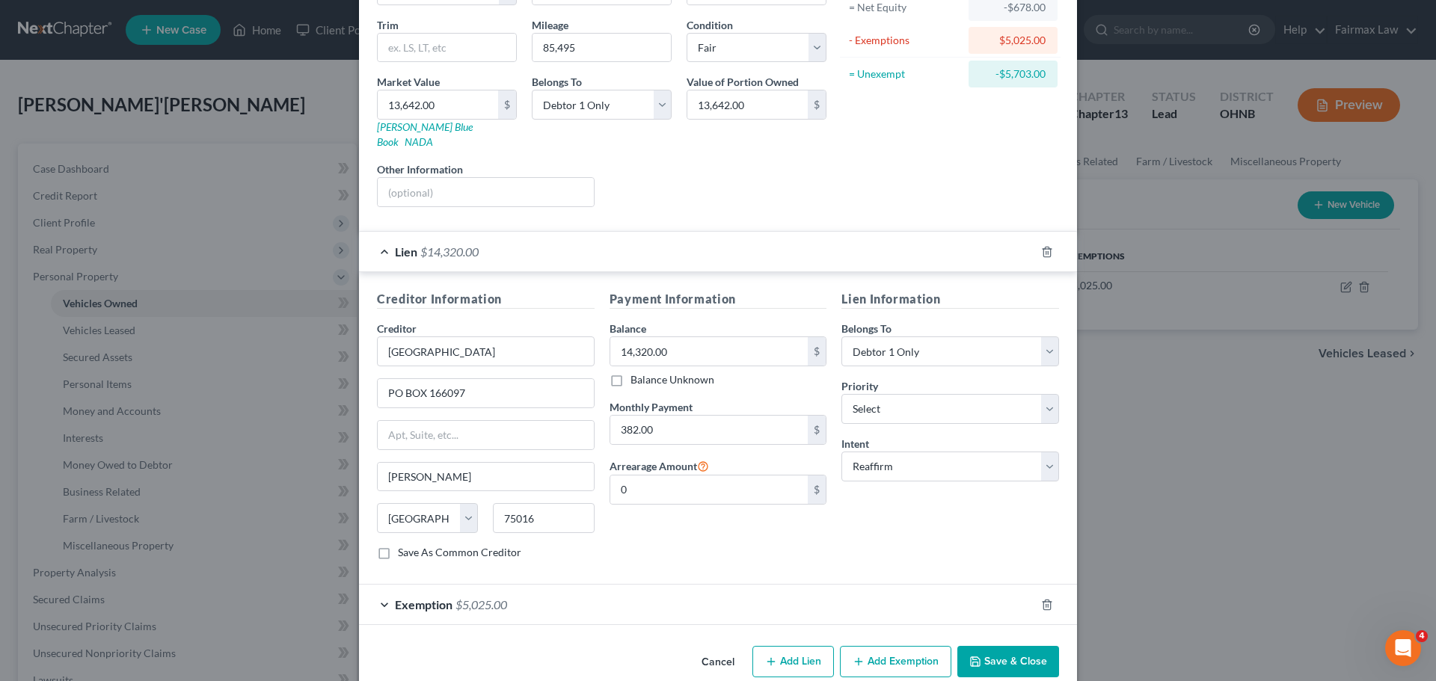
scroll to position [178, 0]
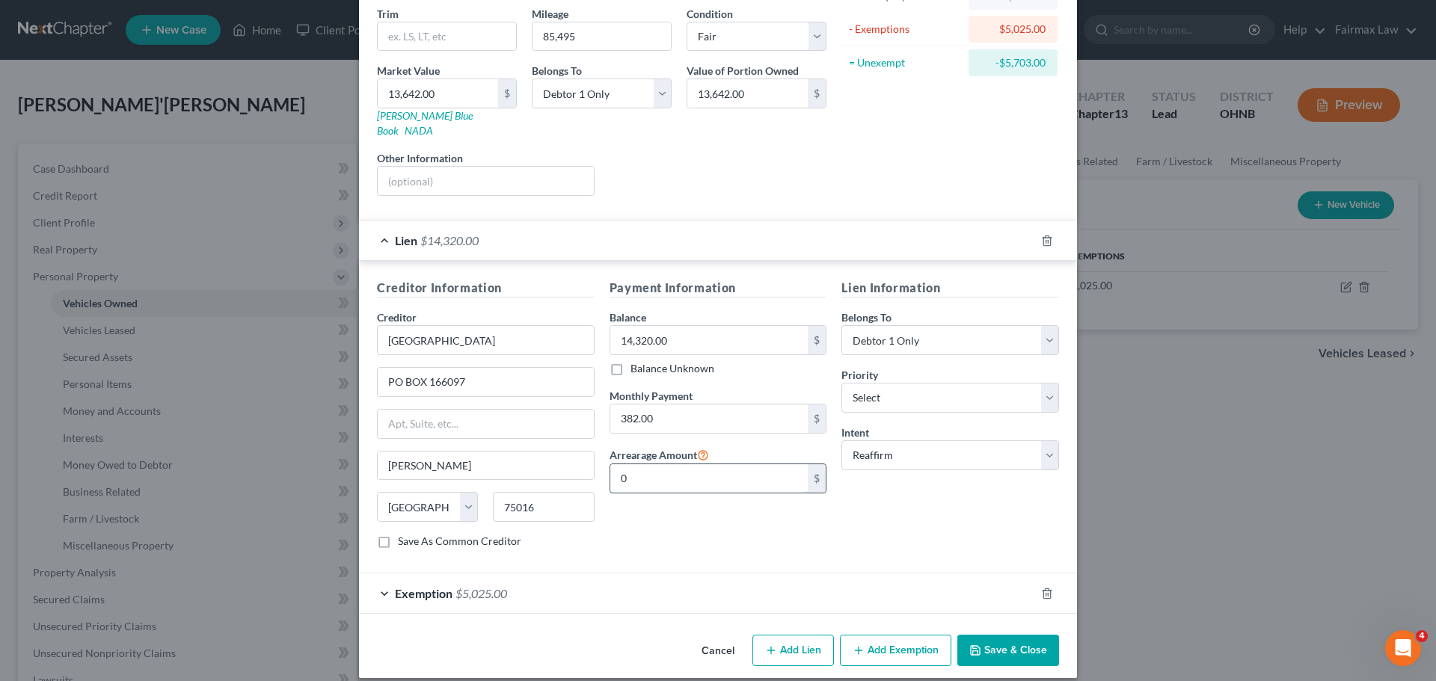
click at [642, 465] on input "0" at bounding box center [709, 479] width 198 height 28
type input "764.00"
drag, startPoint x: 662, startPoint y: 463, endPoint x: 582, endPoint y: 463, distance: 80.0
click at [582, 463] on div "Creditor Information Creditor * EXETER PO BOX 166097 Irving State AL AK AR AZ C…" at bounding box center [718, 420] width 697 height 282
type input "1,231.28"
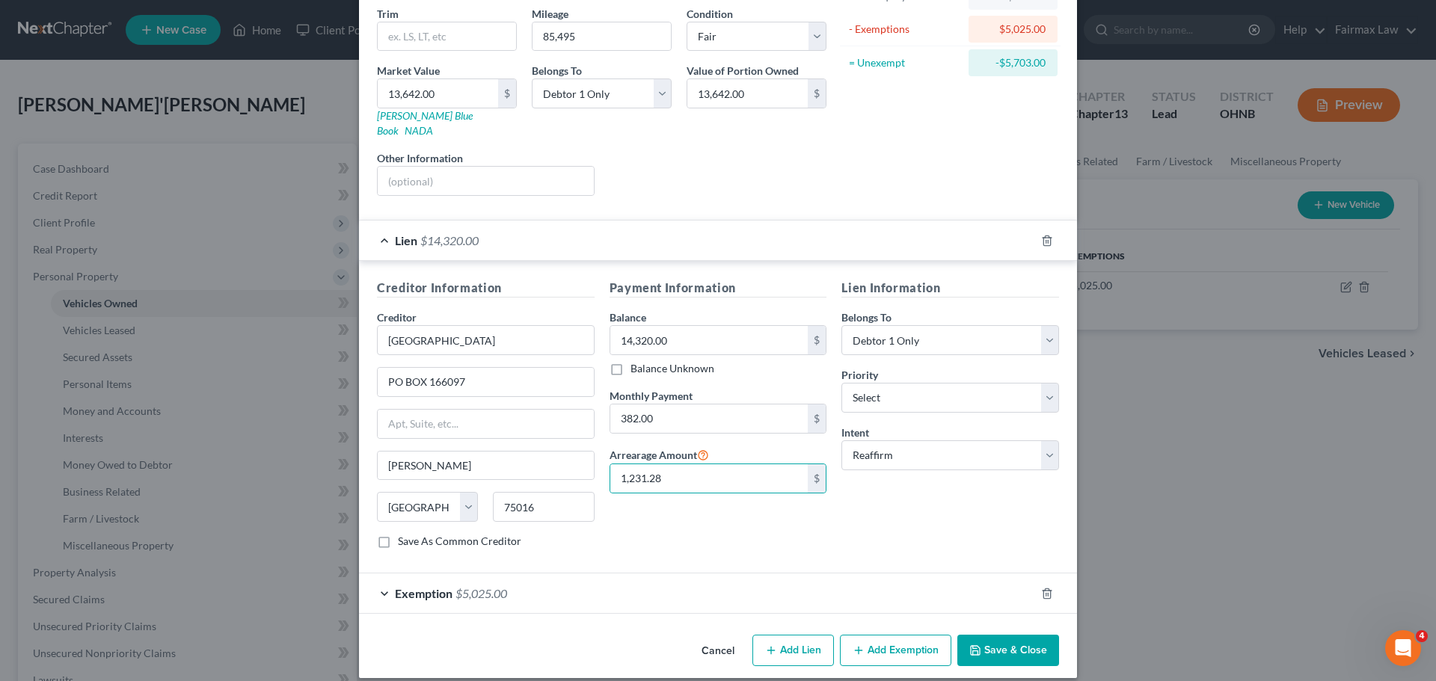
click at [742, 512] on div "Payment Information Balance 14,320.00 $ Balance Unknown Balance Undetermined 14…" at bounding box center [718, 420] width 233 height 282
click at [702, 467] on input "1,231.28" at bounding box center [709, 479] width 198 height 28
click at [690, 465] on input "1,231.28" at bounding box center [709, 479] width 198 height 28
click at [539, 574] on div "Exemption $5,025.00" at bounding box center [697, 594] width 676 height 40
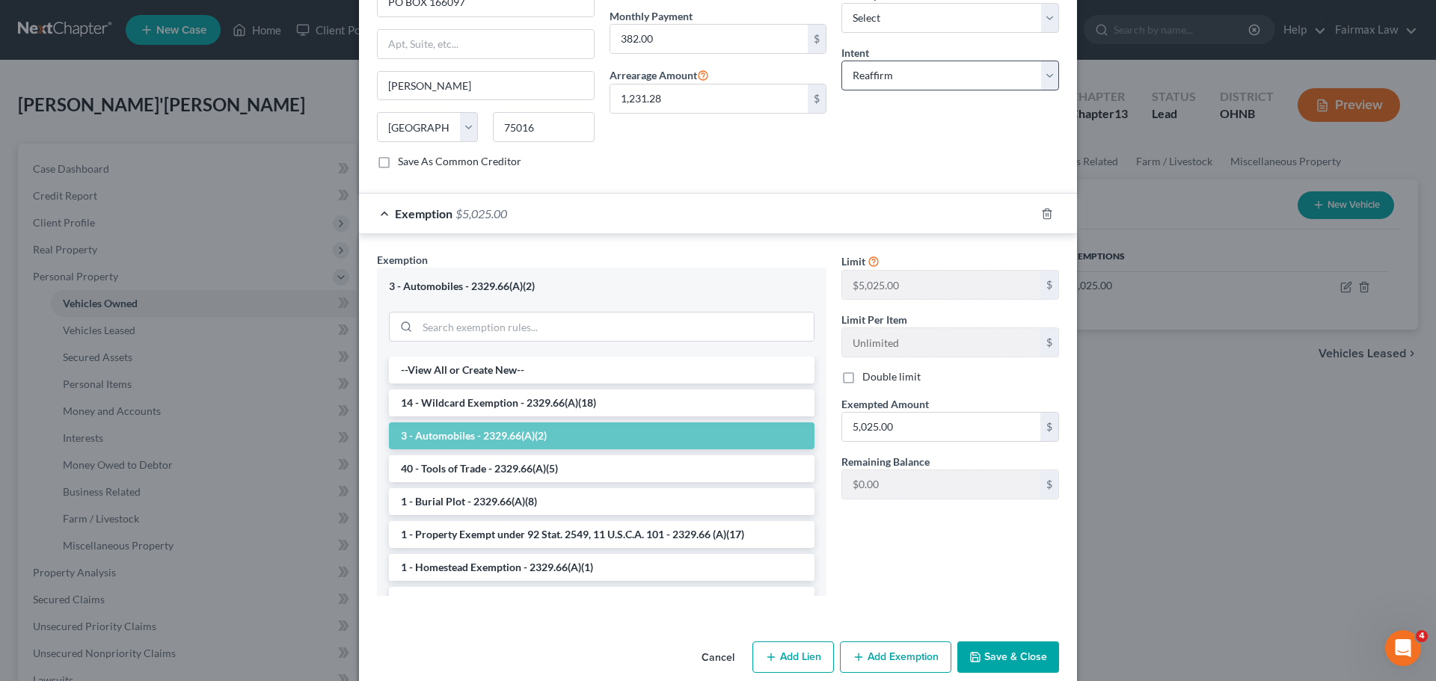
scroll to position [565, 0]
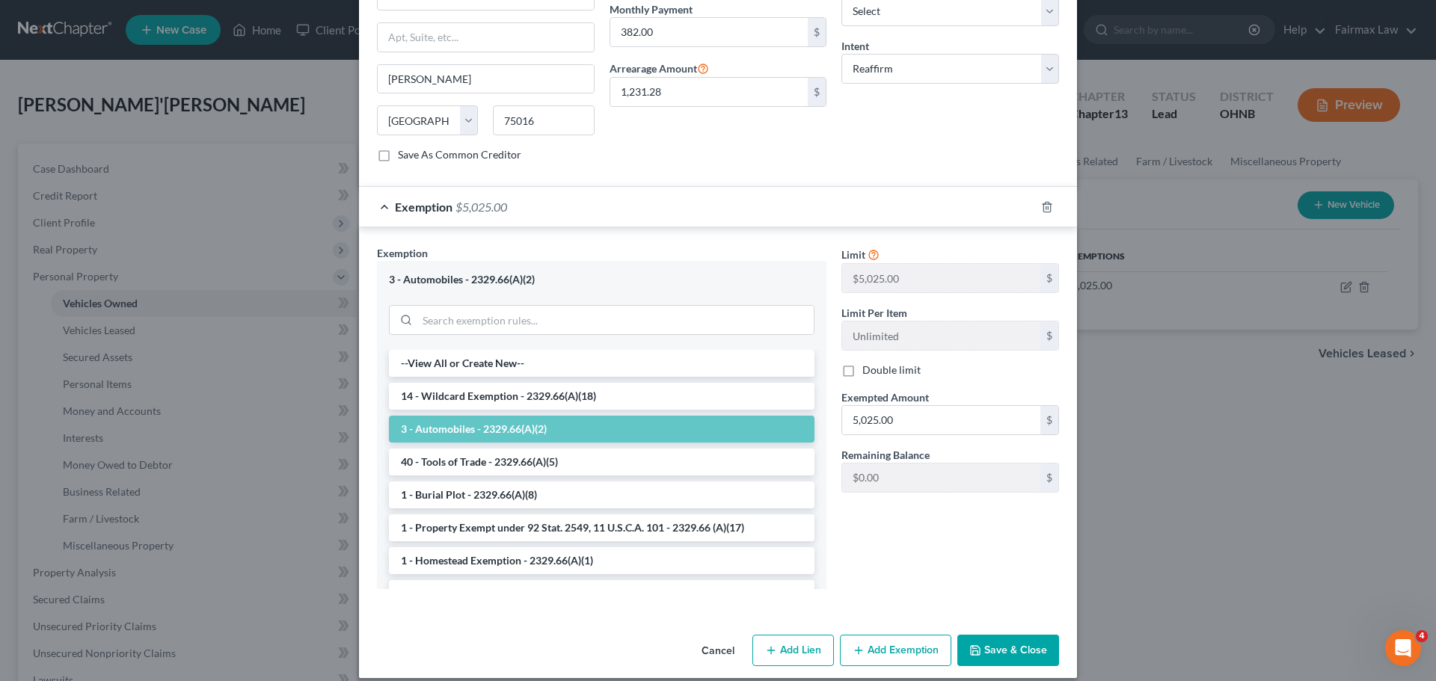
click at [1013, 635] on button "Save & Close" at bounding box center [1008, 650] width 102 height 31
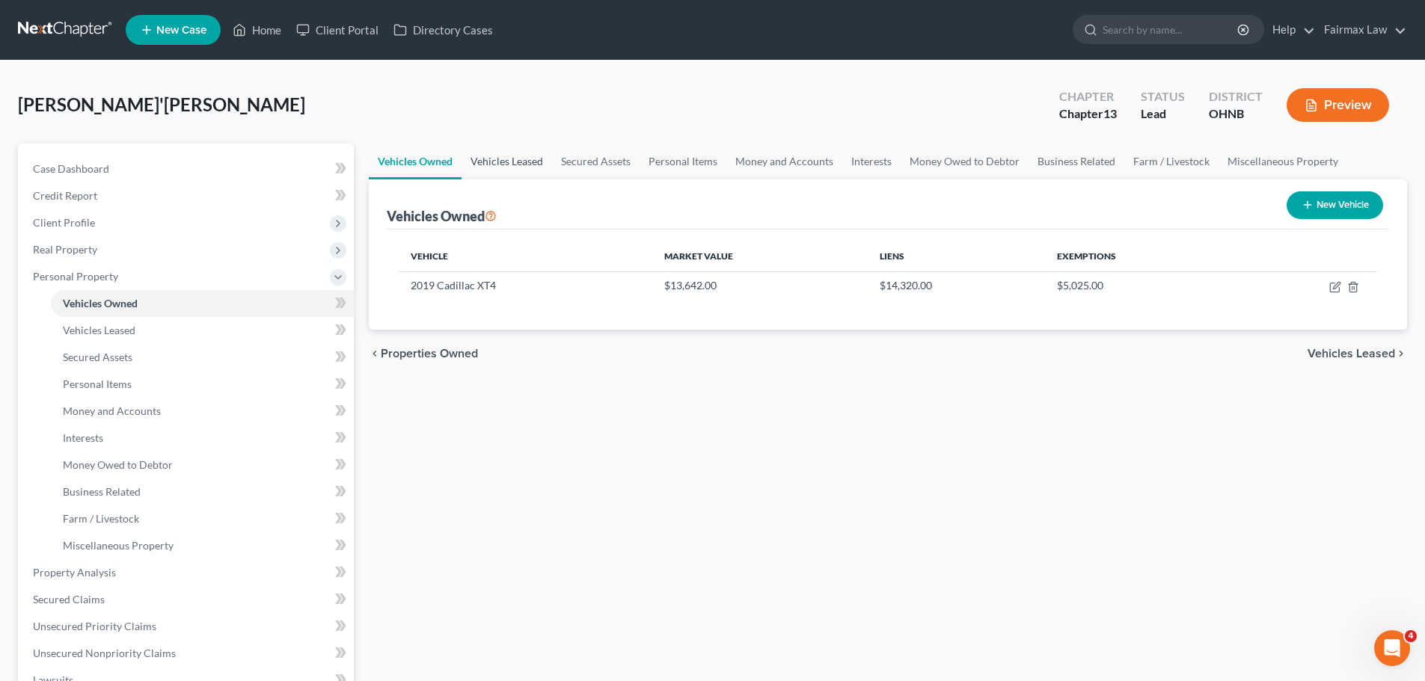
click at [527, 162] on link "Vehicles Leased" at bounding box center [507, 162] width 91 height 36
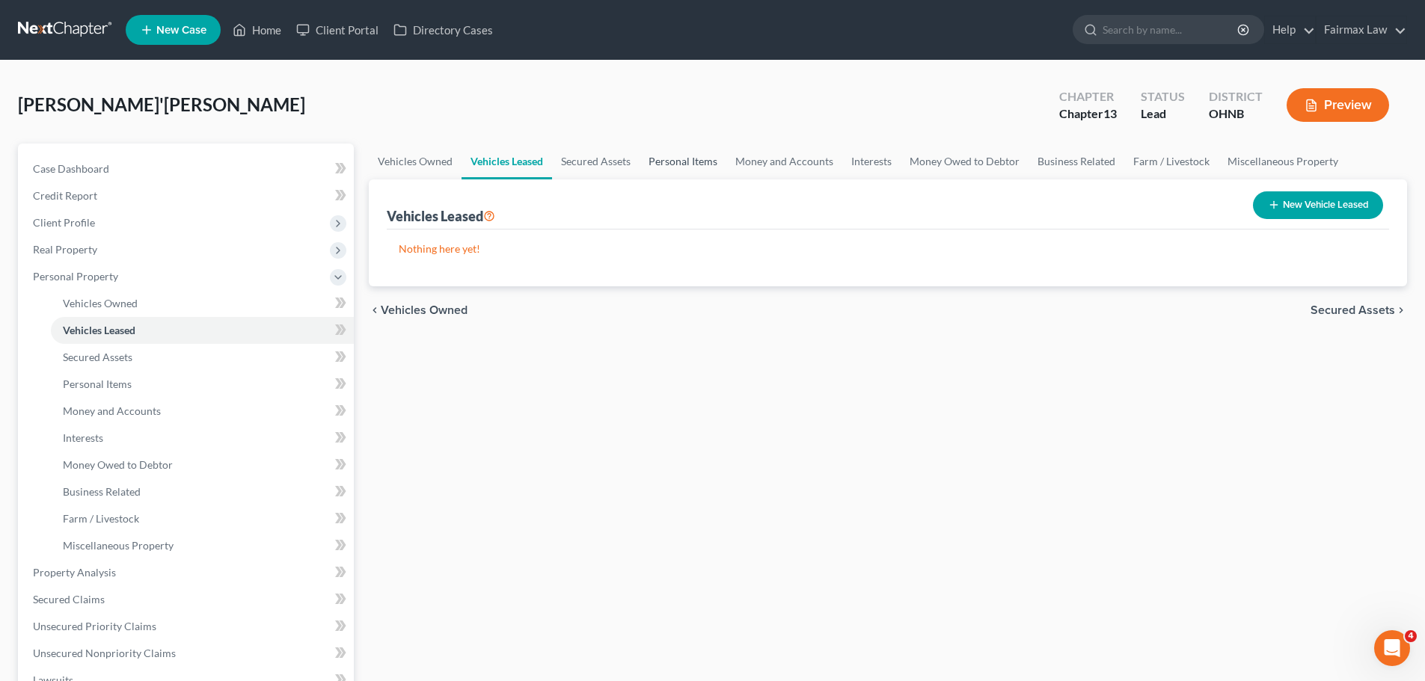
click at [669, 168] on link "Personal Items" at bounding box center [683, 162] width 87 height 36
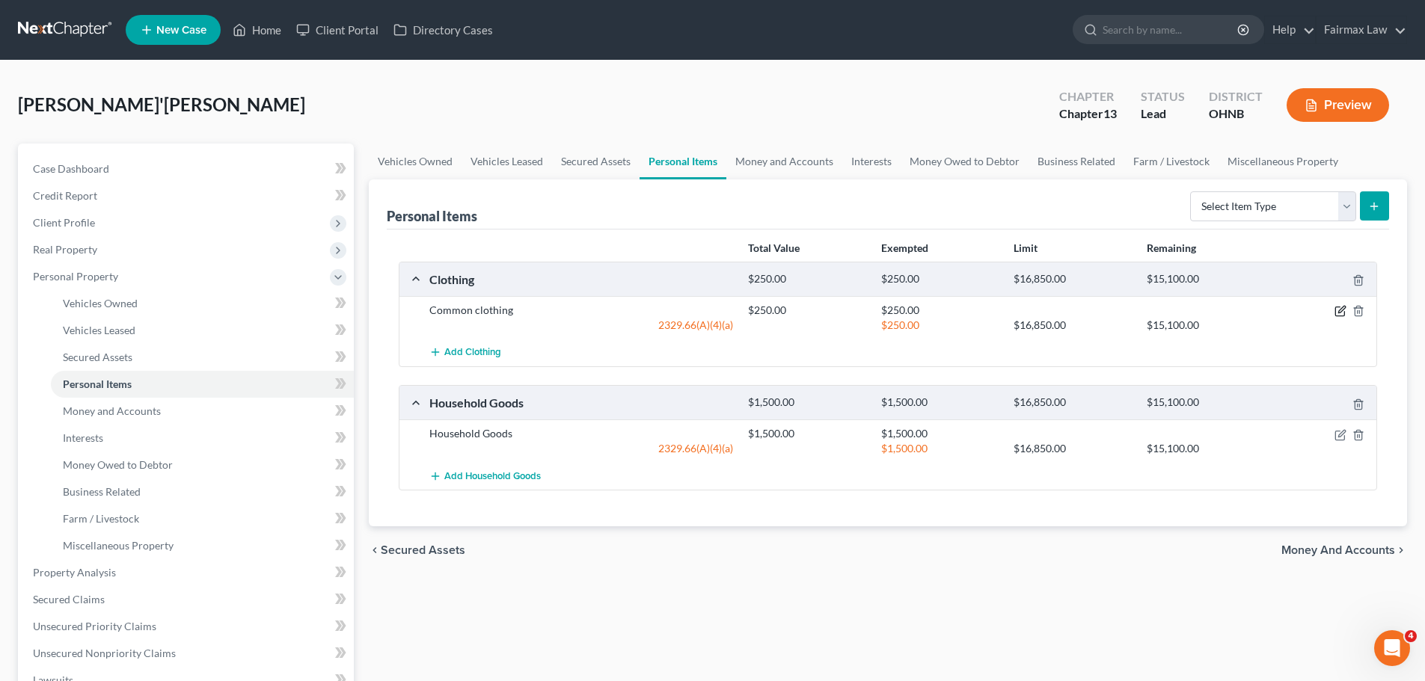
click at [1342, 312] on icon "button" at bounding box center [1341, 310] width 7 height 7
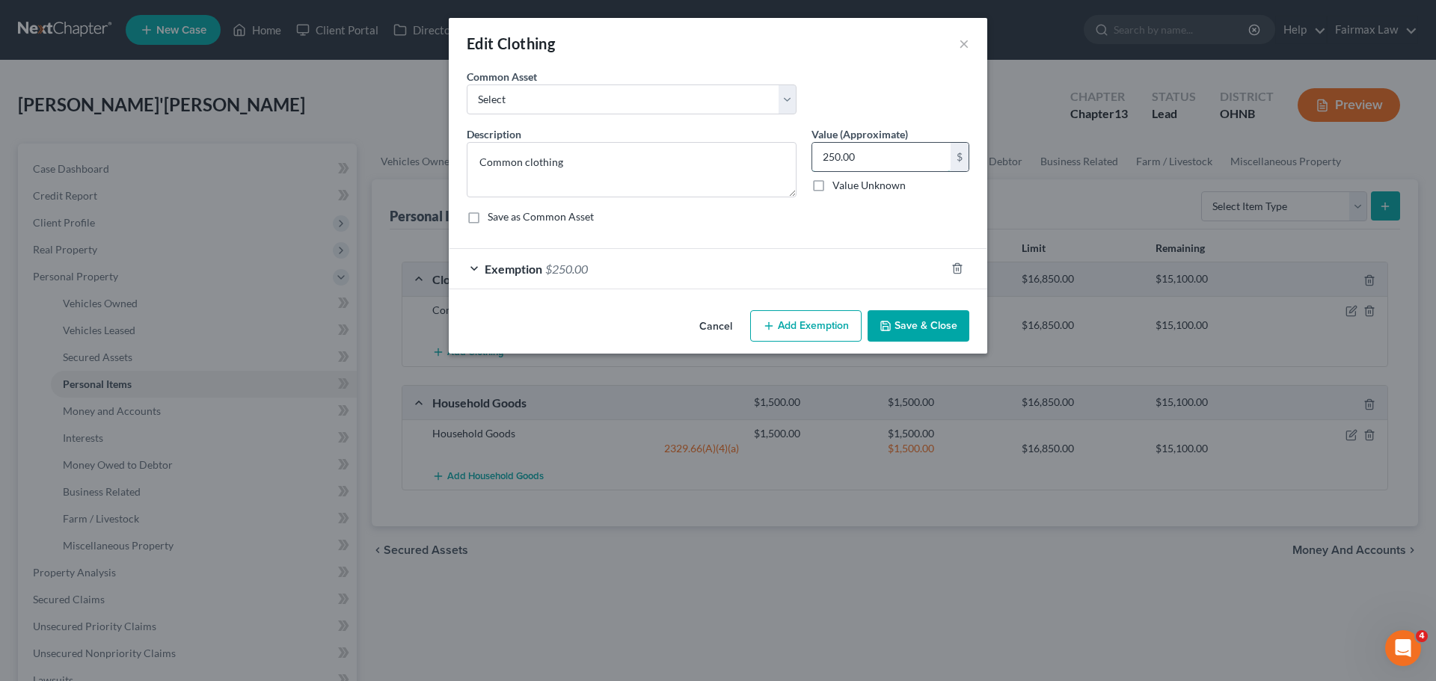
click at [868, 150] on input "250.00" at bounding box center [881, 157] width 138 height 28
type input "200.00"
click at [574, 270] on span "$250.00" at bounding box center [566, 269] width 43 height 14
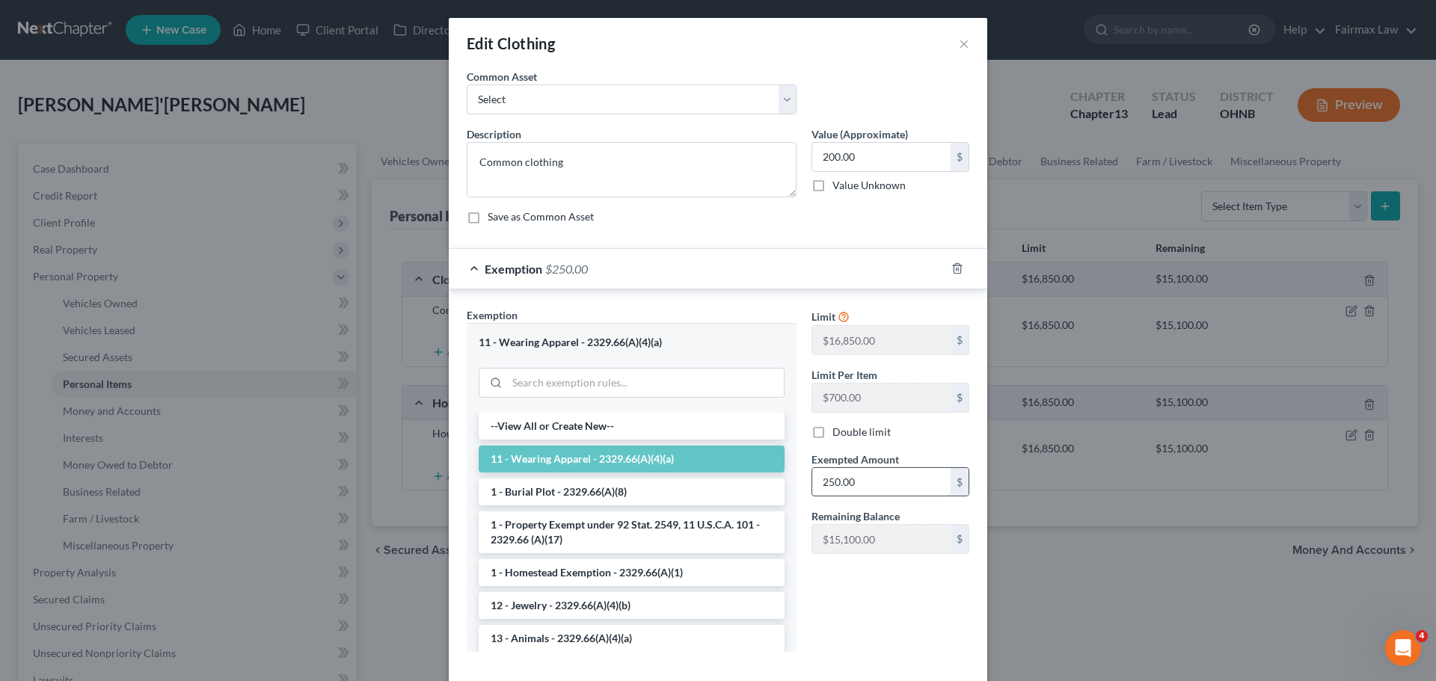
click at [824, 482] on input "250.00" at bounding box center [881, 482] width 138 height 28
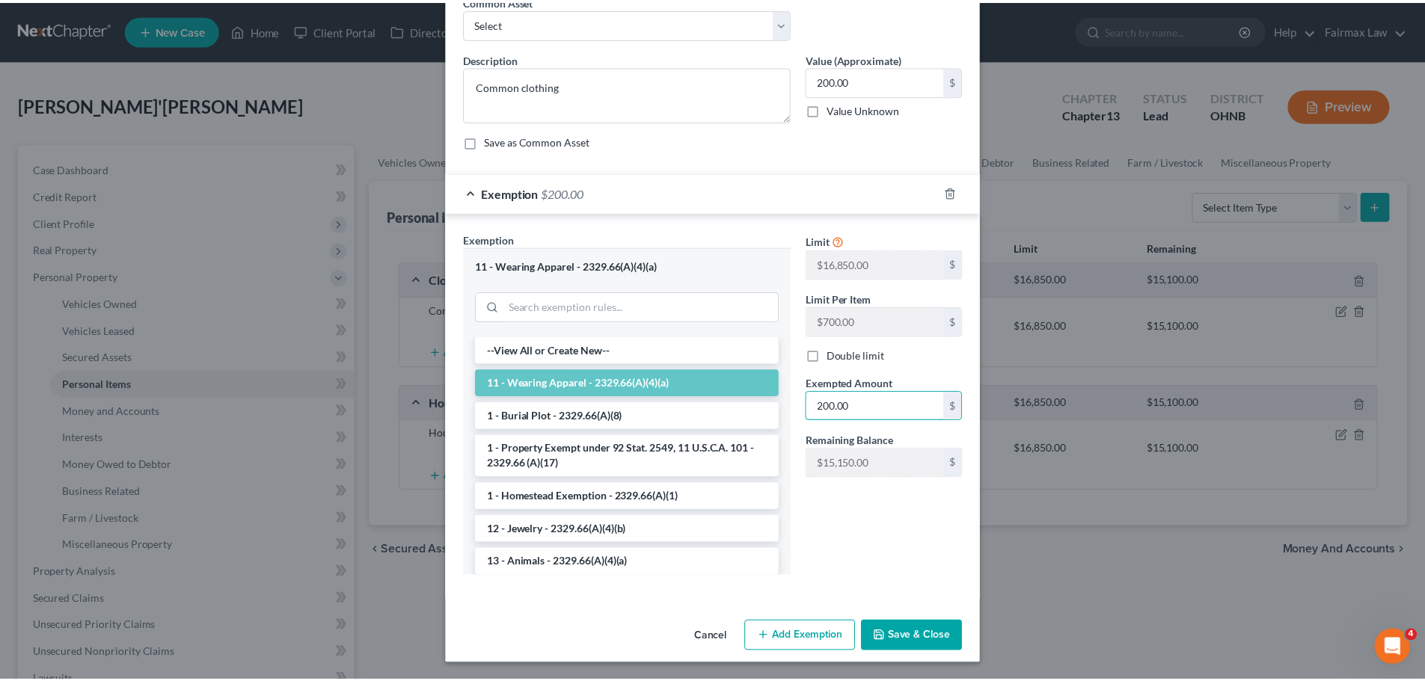
scroll to position [77, 0]
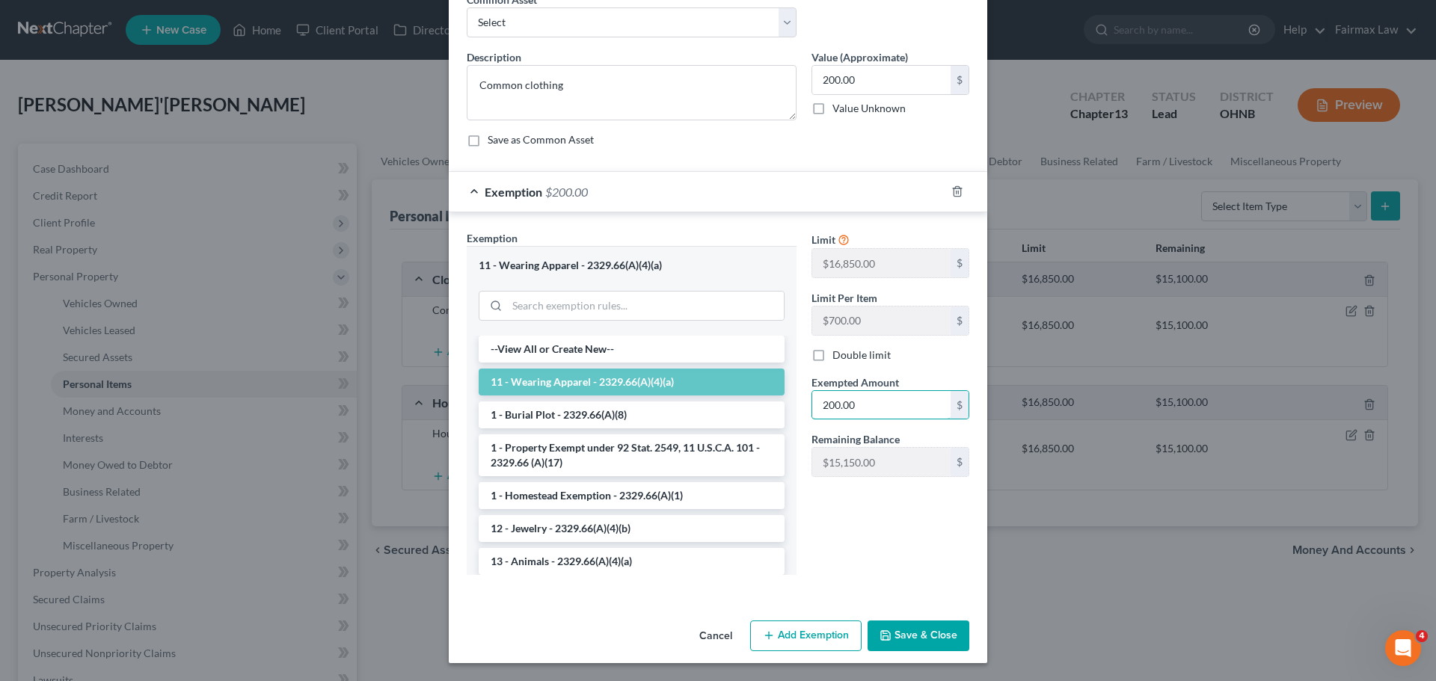
type input "200.00"
click at [959, 621] on button "Save & Close" at bounding box center [919, 636] width 102 height 31
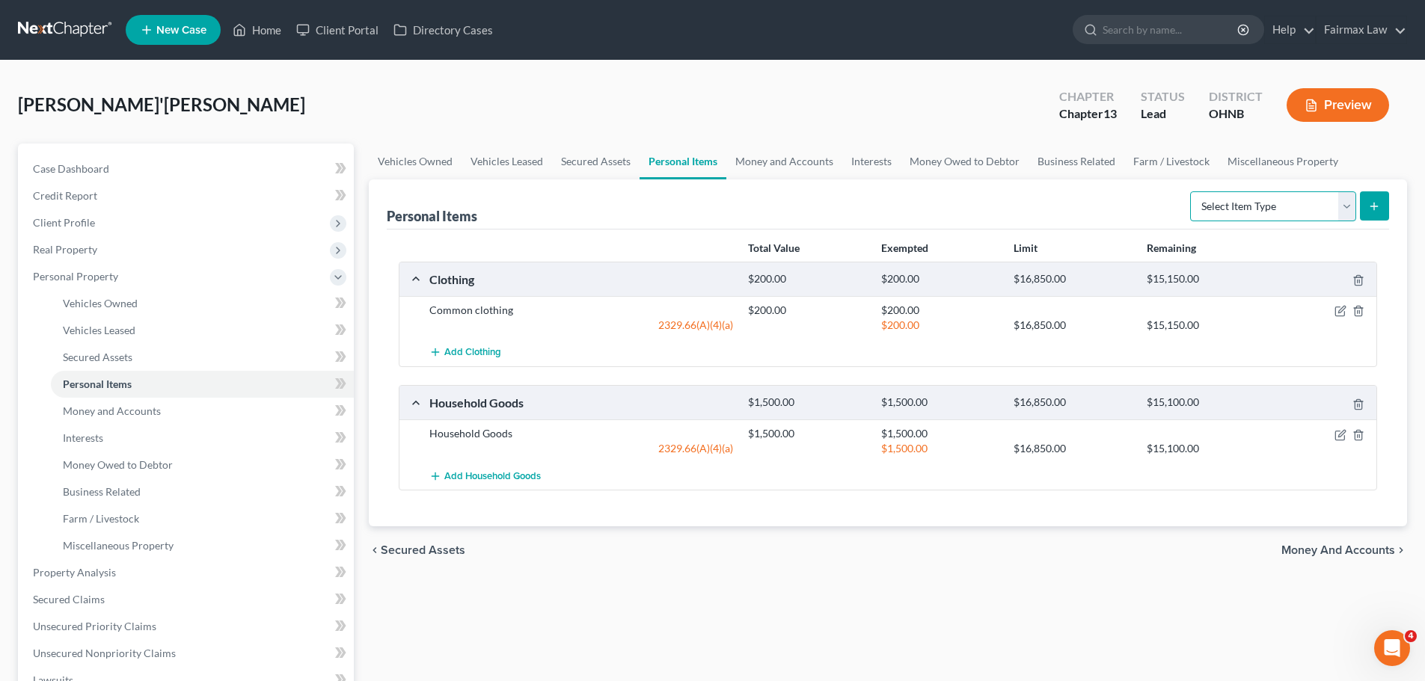
click at [1301, 203] on select "Select Item Type Clothing Collectibles Of Value Electronics Firearms Household …" at bounding box center [1273, 206] width 166 height 30
select select "electronics"
click at [1192, 191] on select "Select Item Type Clothing Collectibles Of Value Electronics Firearms Household …" at bounding box center [1273, 206] width 166 height 30
click at [1382, 209] on button "submit" at bounding box center [1374, 205] width 29 height 29
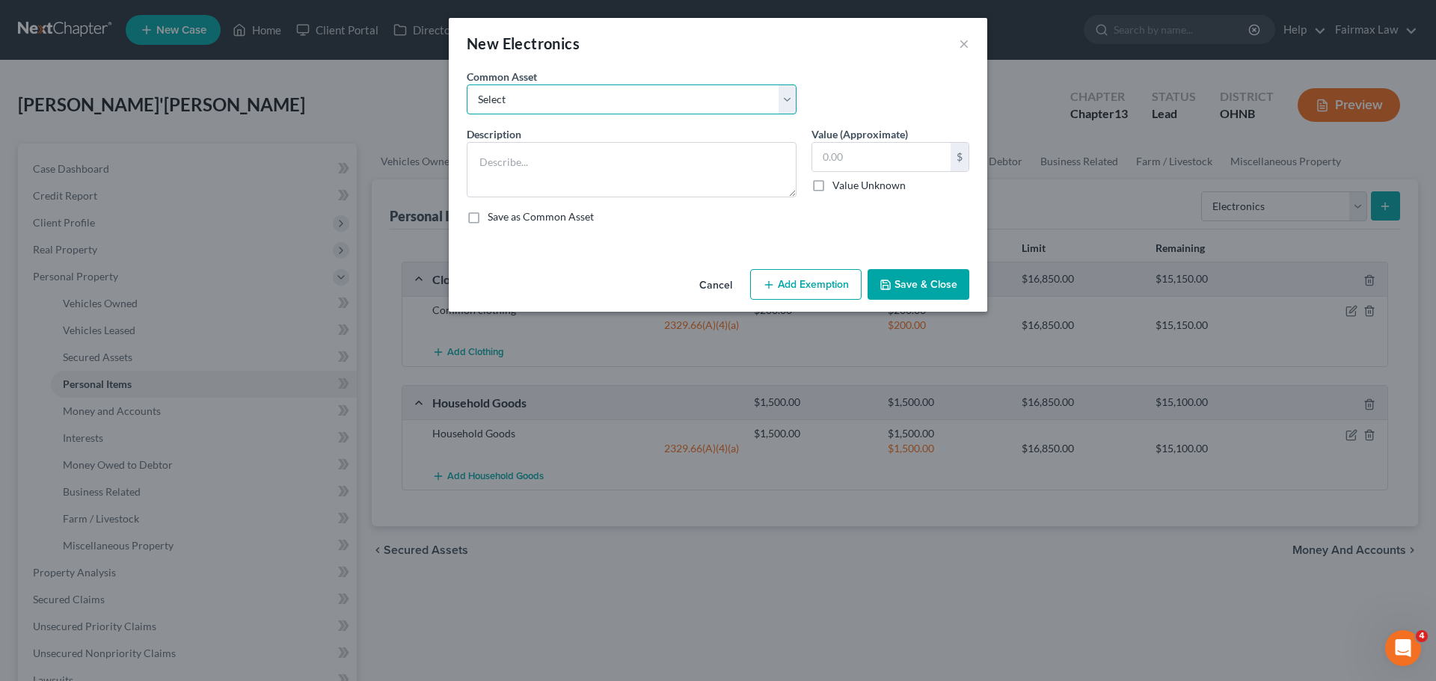
click at [717, 103] on select "Select Household Electronics, including cell phones, PC or tablet device, telev…" at bounding box center [632, 100] width 330 height 30
select select "0"
click at [467, 85] on select "Select Household Electronics, including cell phones, PC or tablet device, telev…" at bounding box center [632, 100] width 330 height 30
type textarea "Household Electronics, including cell phones, PC or tablet device, televisions,…"
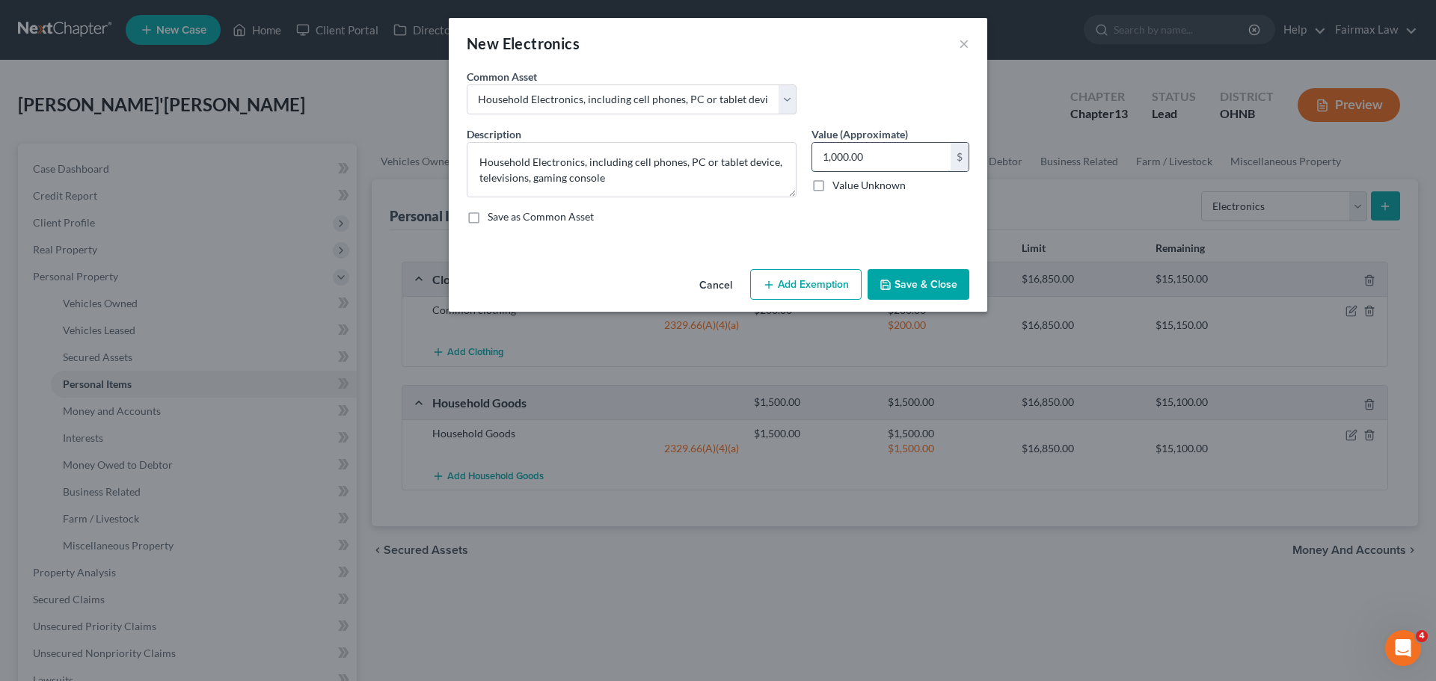
click at [843, 162] on input "1,000.00" at bounding box center [881, 157] width 138 height 28
type input "1,500.00"
click at [789, 275] on button "Add Exemption" at bounding box center [805, 284] width 111 height 31
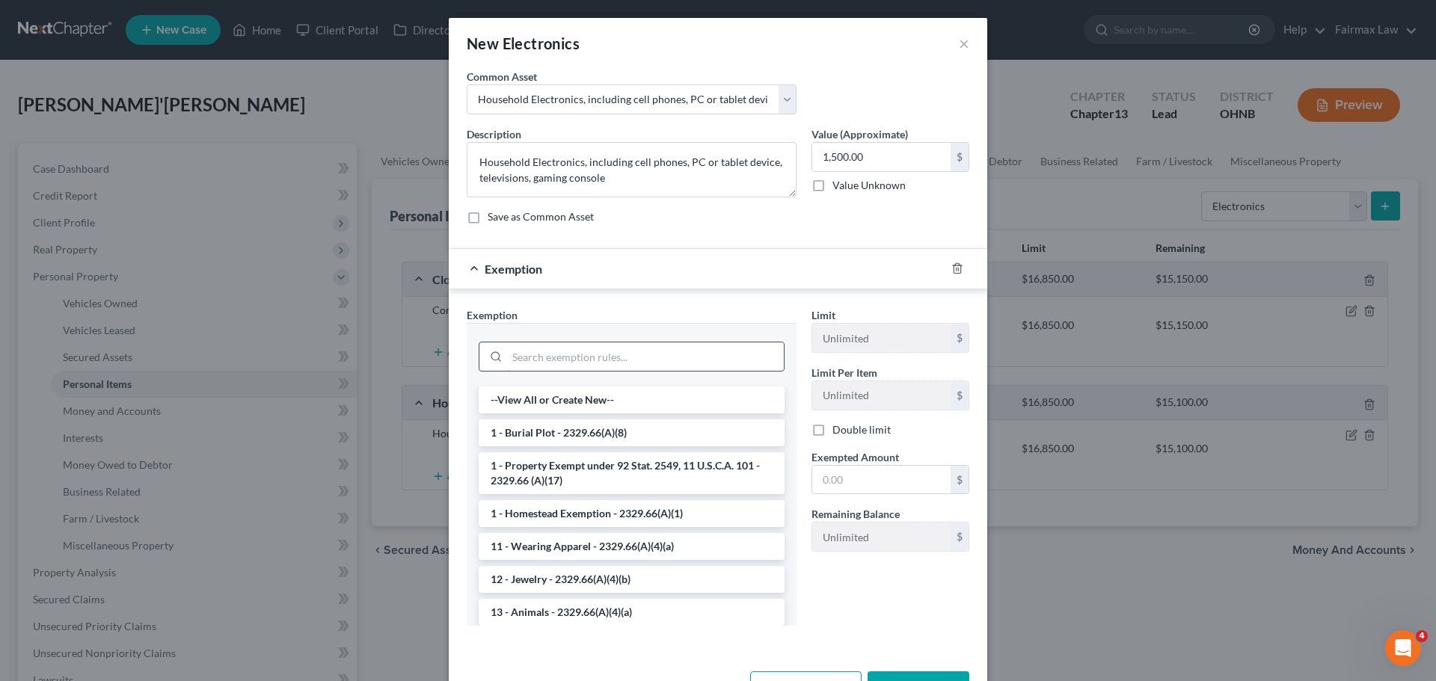
click at [630, 348] on input "search" at bounding box center [645, 357] width 277 height 28
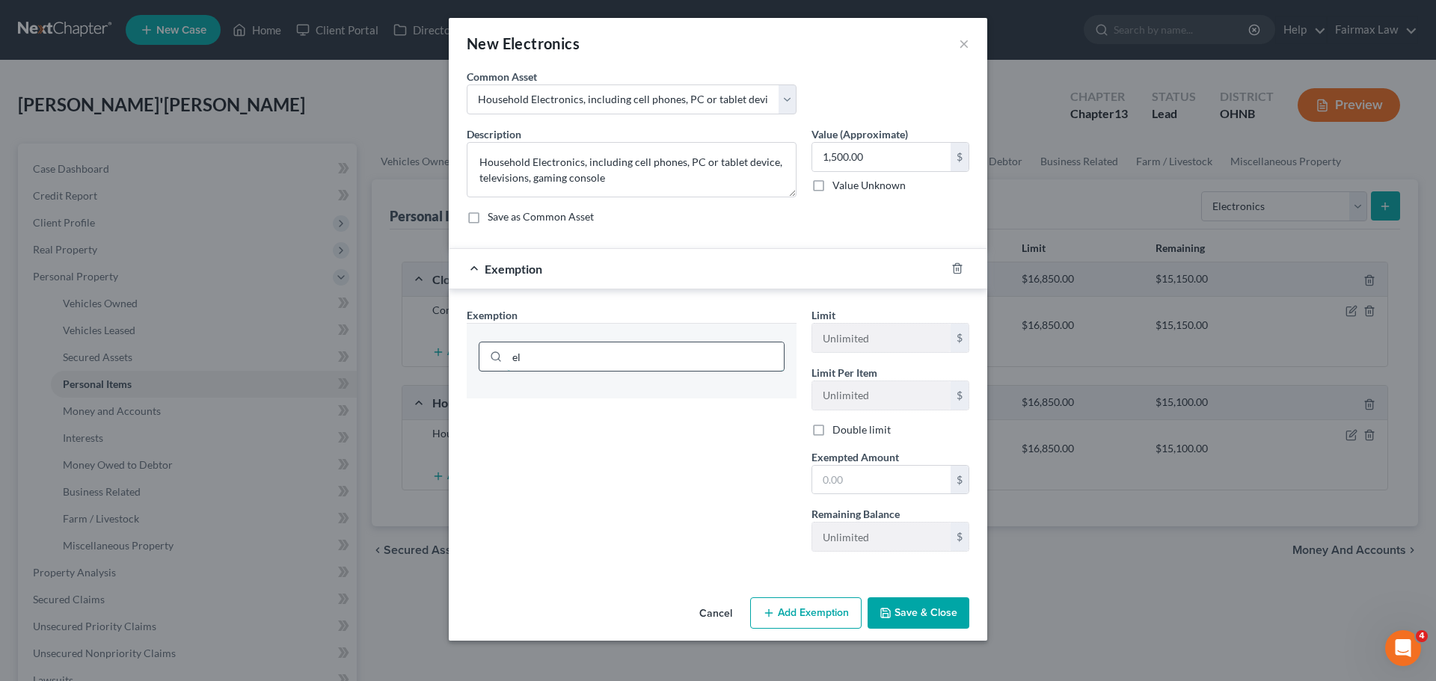
type input "e"
type input "hous"
click at [653, 398] on li "6 - Household Goods & Furnishings - 2329.66(A)(4)(a)" at bounding box center [632, 400] width 306 height 27
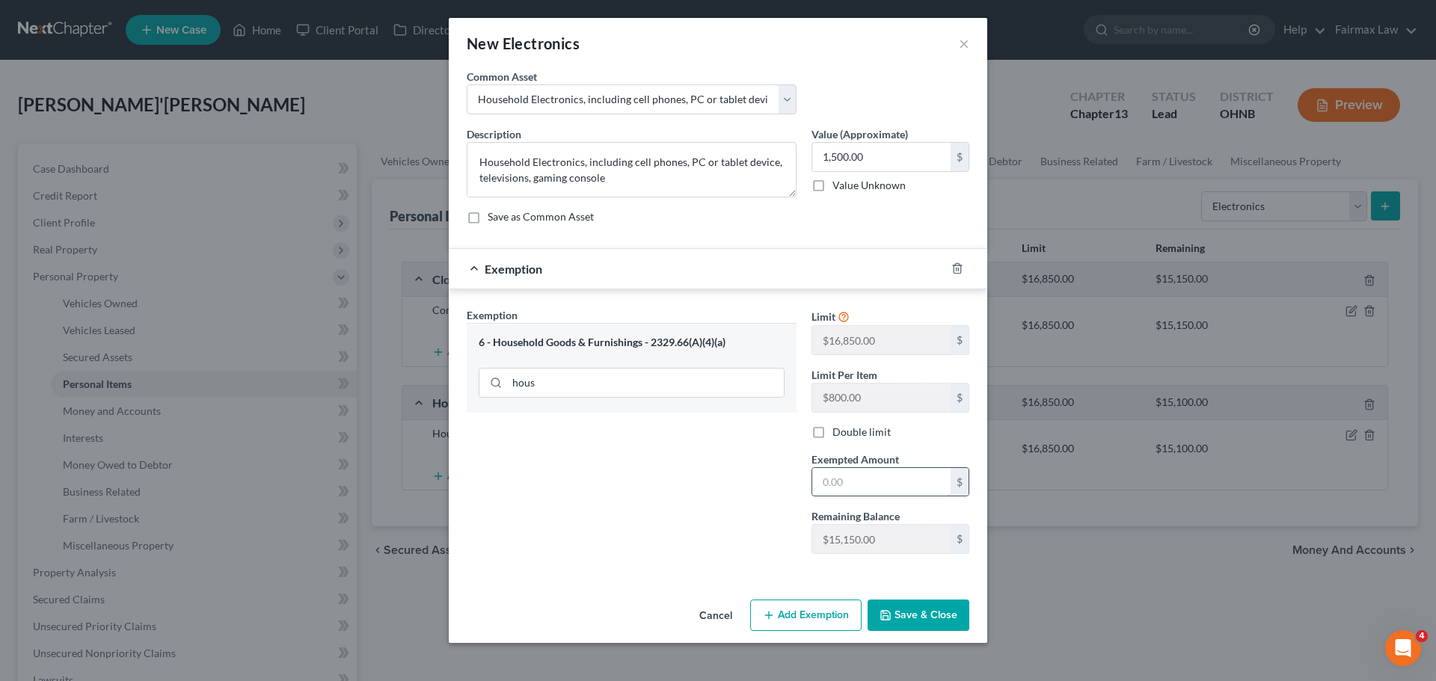
click at [835, 488] on input "text" at bounding box center [881, 482] width 138 height 28
type input "1,500.00"
click at [901, 604] on button "Save & Close" at bounding box center [919, 615] width 102 height 31
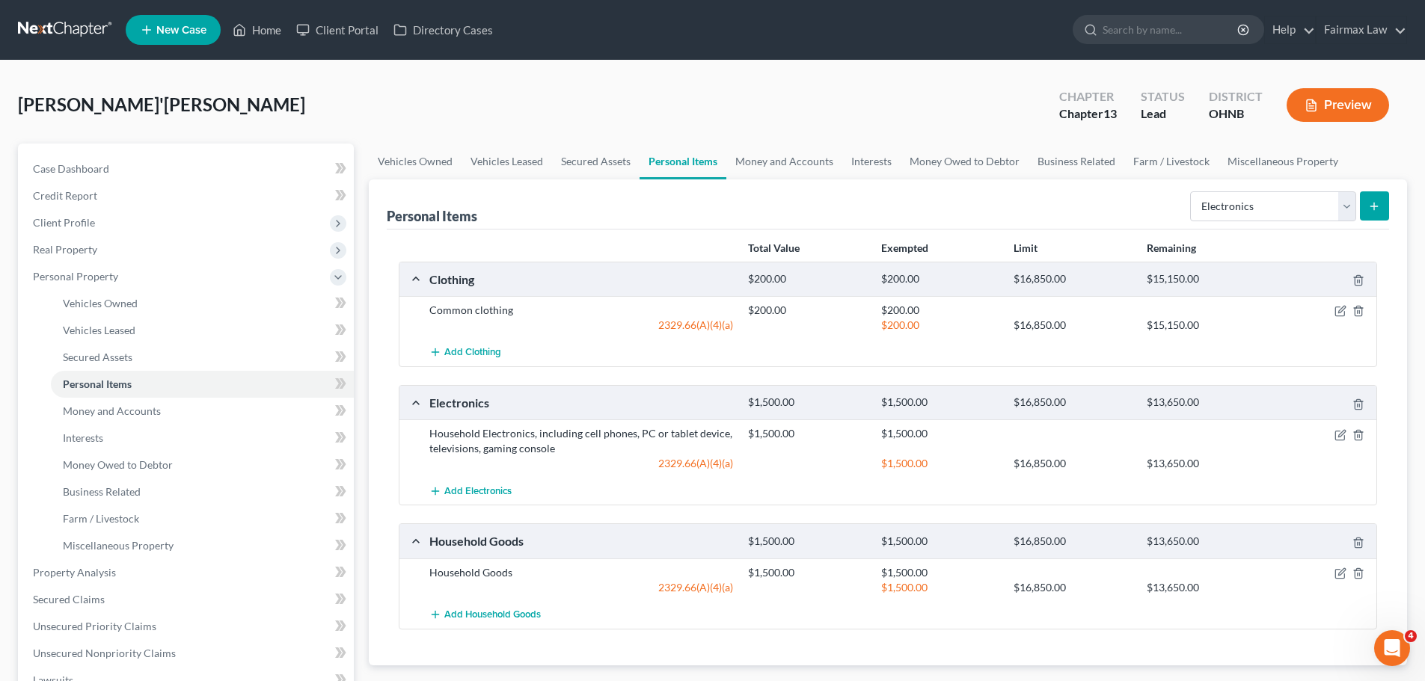
scroll to position [75, 0]
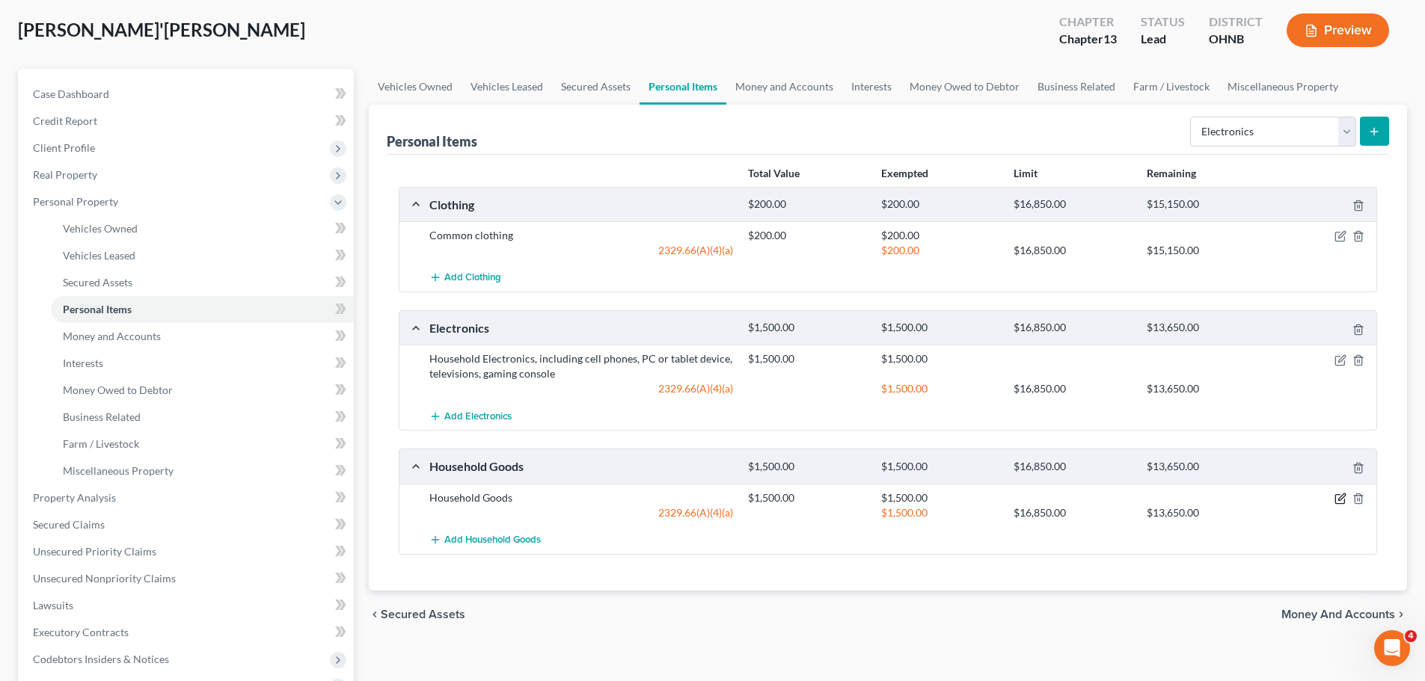
click at [1334, 499] on icon "button" at bounding box center [1340, 499] width 12 height 12
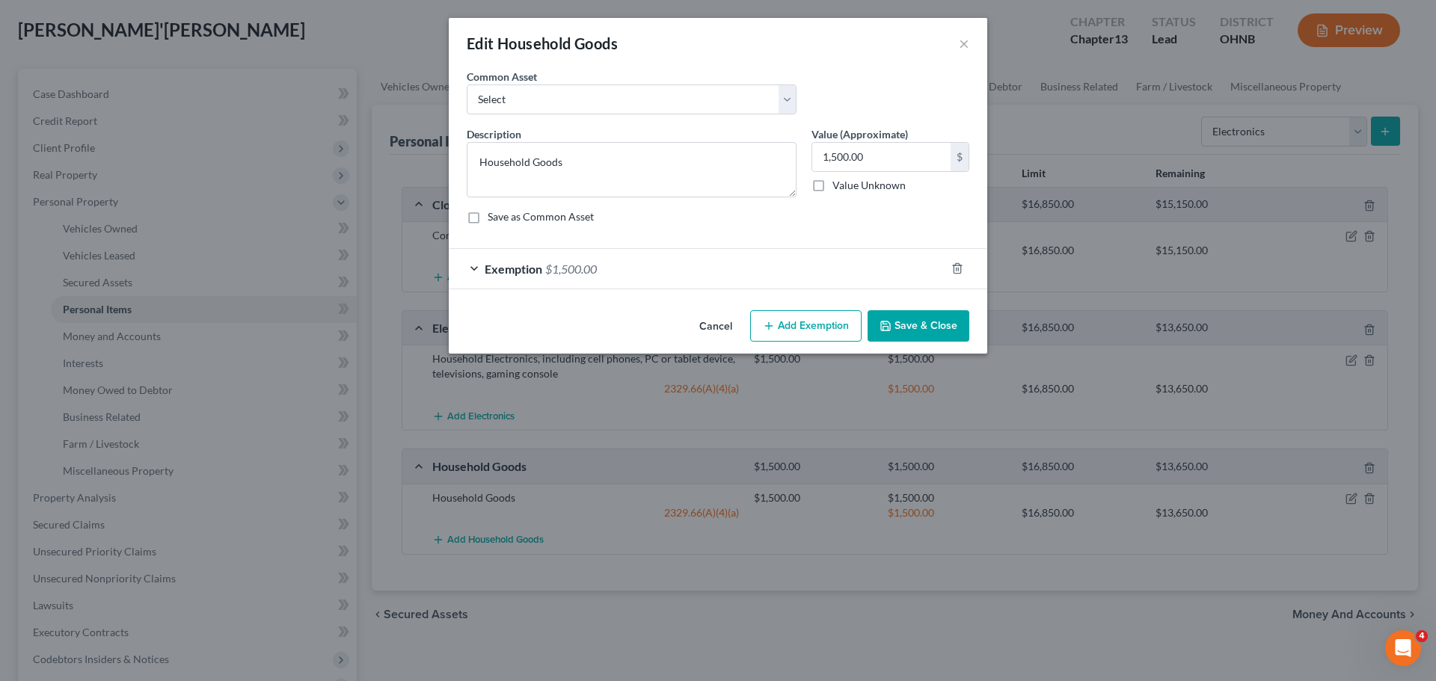
click at [904, 310] on button "Save & Close" at bounding box center [919, 325] width 102 height 31
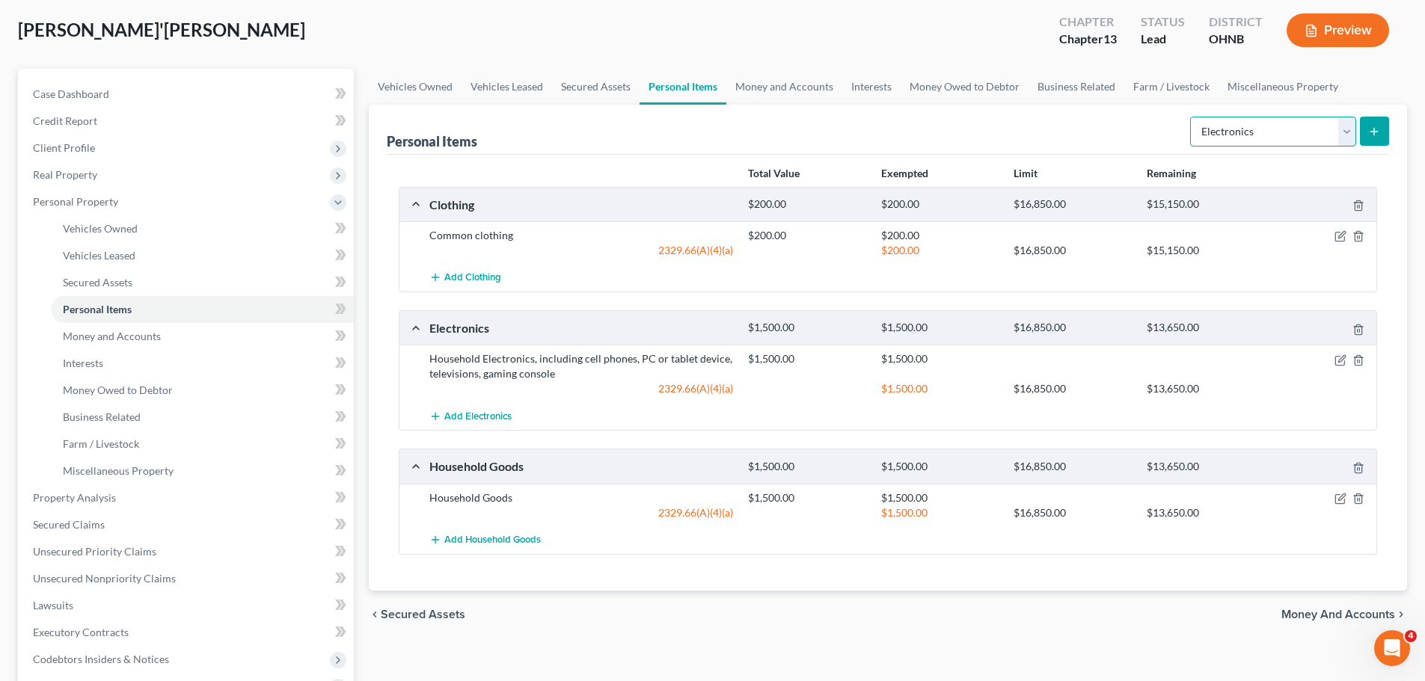
click at [1244, 127] on select "Select Item Type Clothing Collectibles Of Value Electronics Firearms Household …" at bounding box center [1273, 132] width 166 height 30
click at [796, 88] on link "Money and Accounts" at bounding box center [784, 87] width 116 height 36
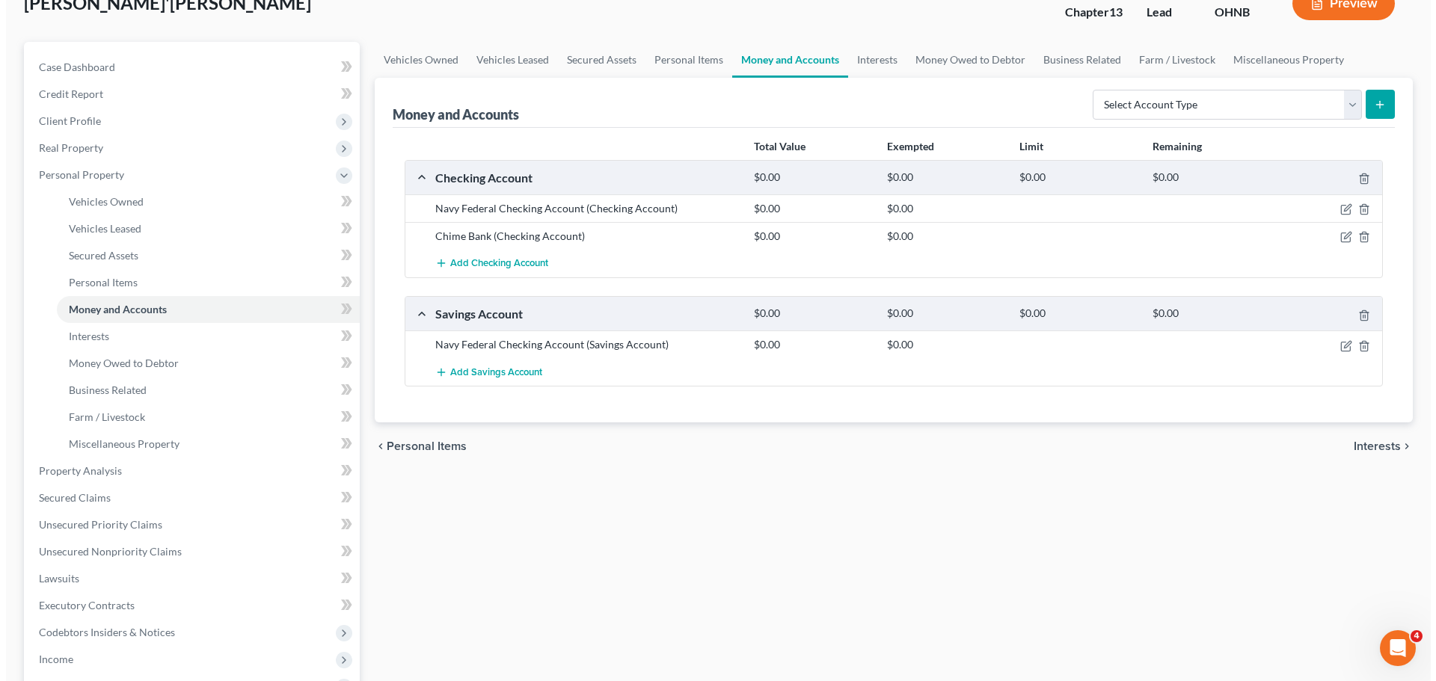
scroll to position [75, 0]
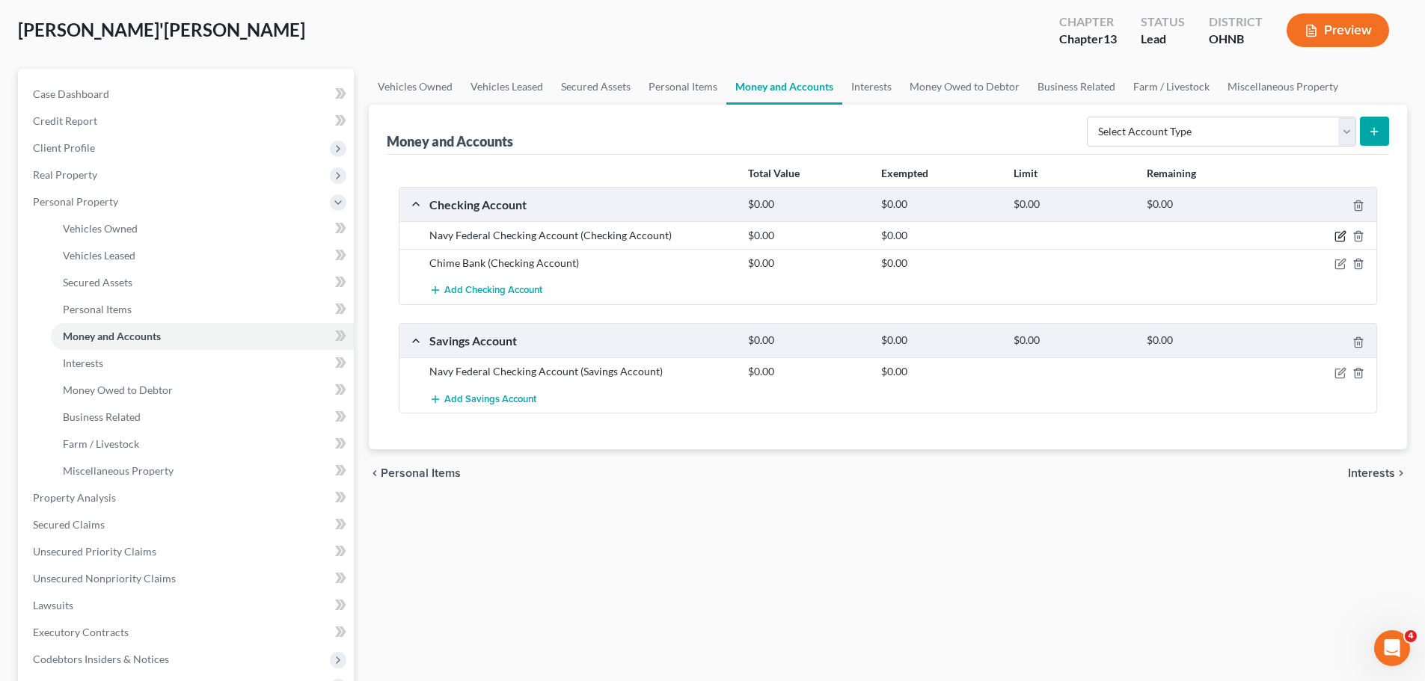
click at [1336, 239] on icon "button" at bounding box center [1340, 236] width 12 height 12
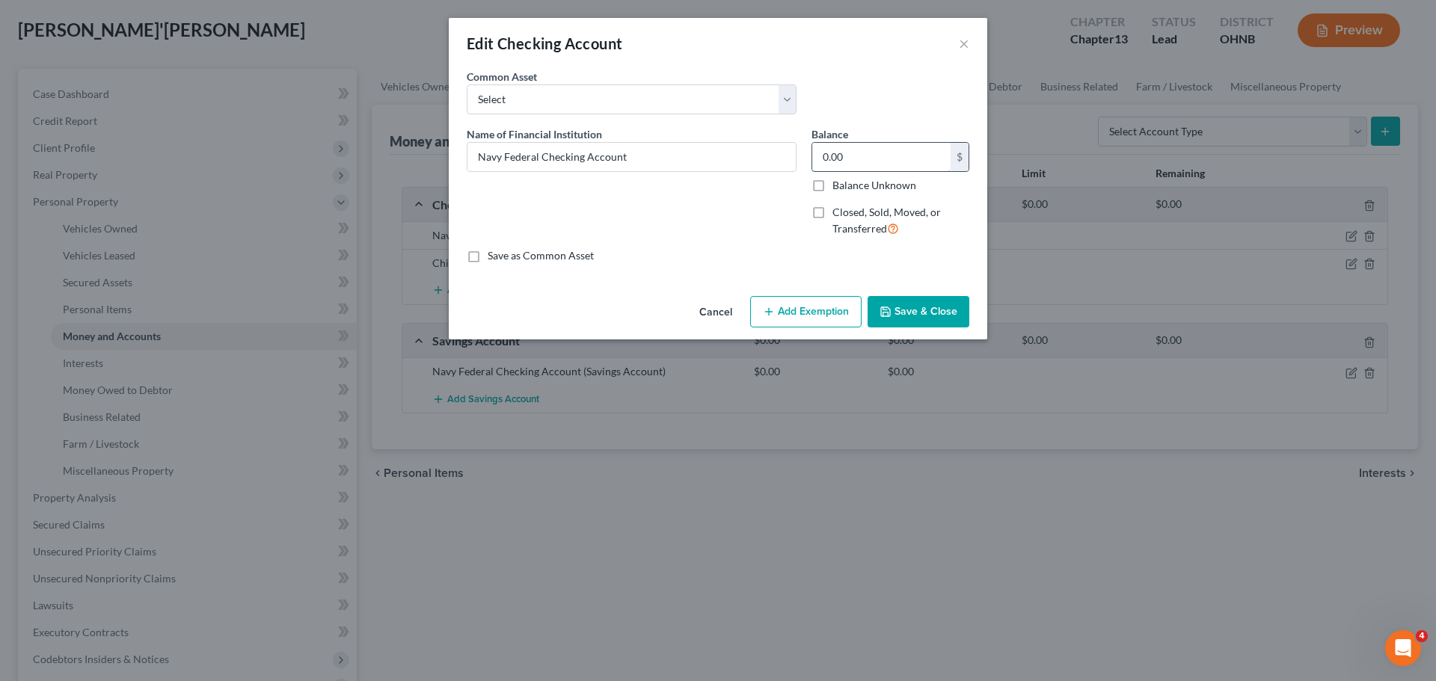
click at [848, 147] on input "0.00" at bounding box center [881, 157] width 138 height 28
type input "410.00"
click at [805, 319] on button "Add Exemption" at bounding box center [805, 311] width 111 height 31
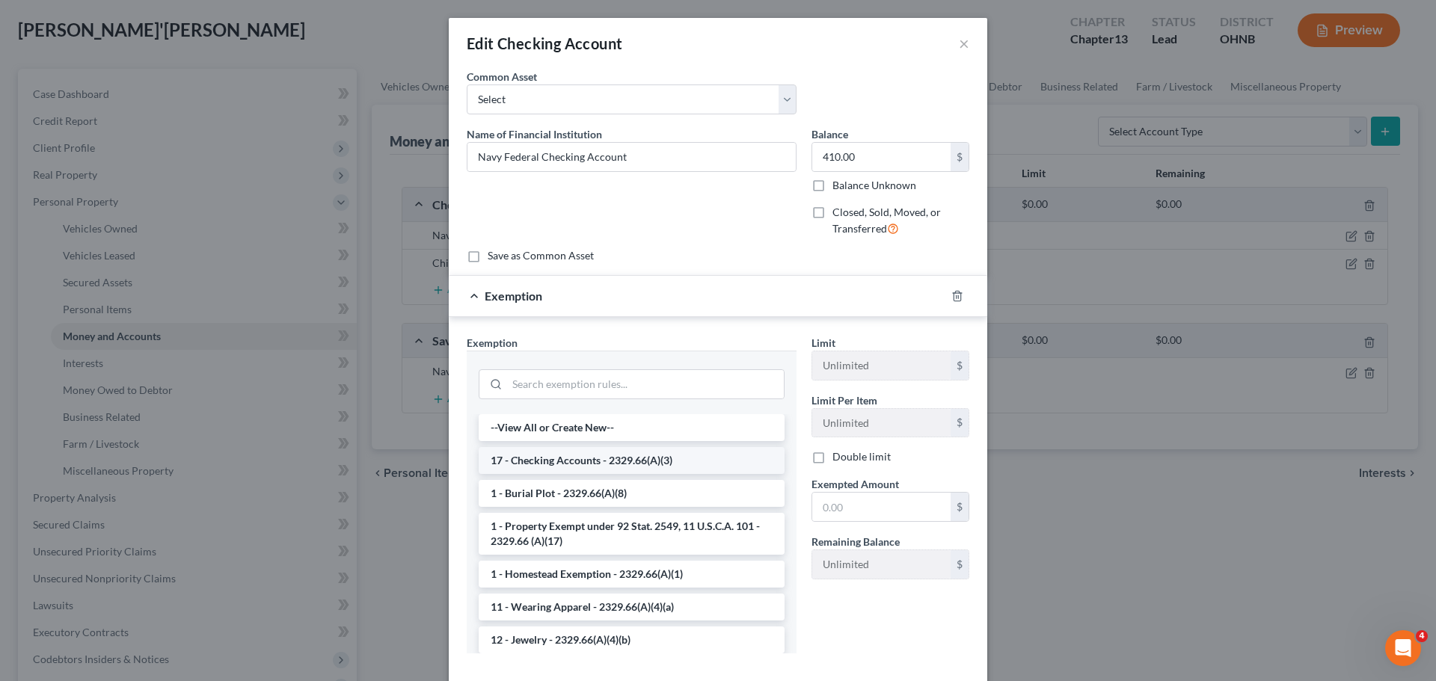
click at [613, 467] on li "17 - Checking Accounts - 2329.66(A)(3)" at bounding box center [632, 460] width 306 height 27
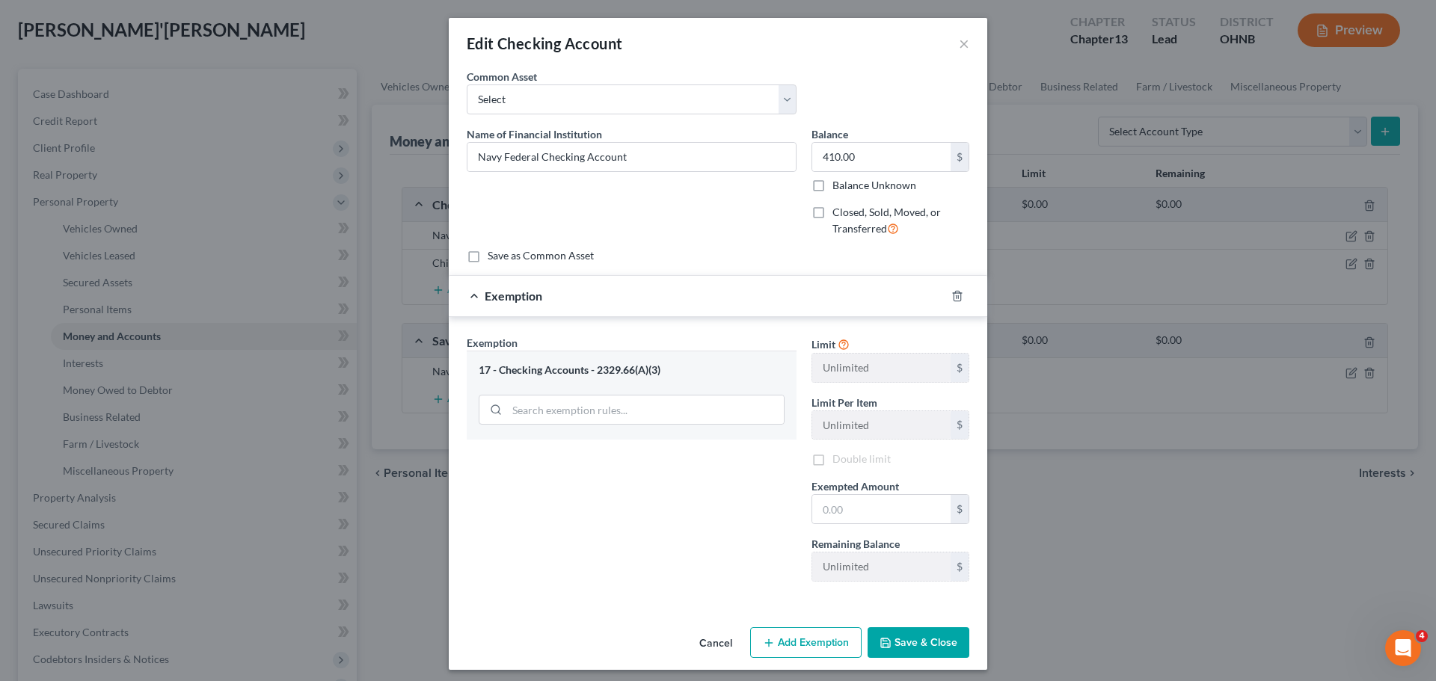
click at [871, 494] on label "Exempted Amount *" at bounding box center [856, 487] width 88 height 16
click at [868, 500] on input "text" at bounding box center [881, 509] width 138 height 28
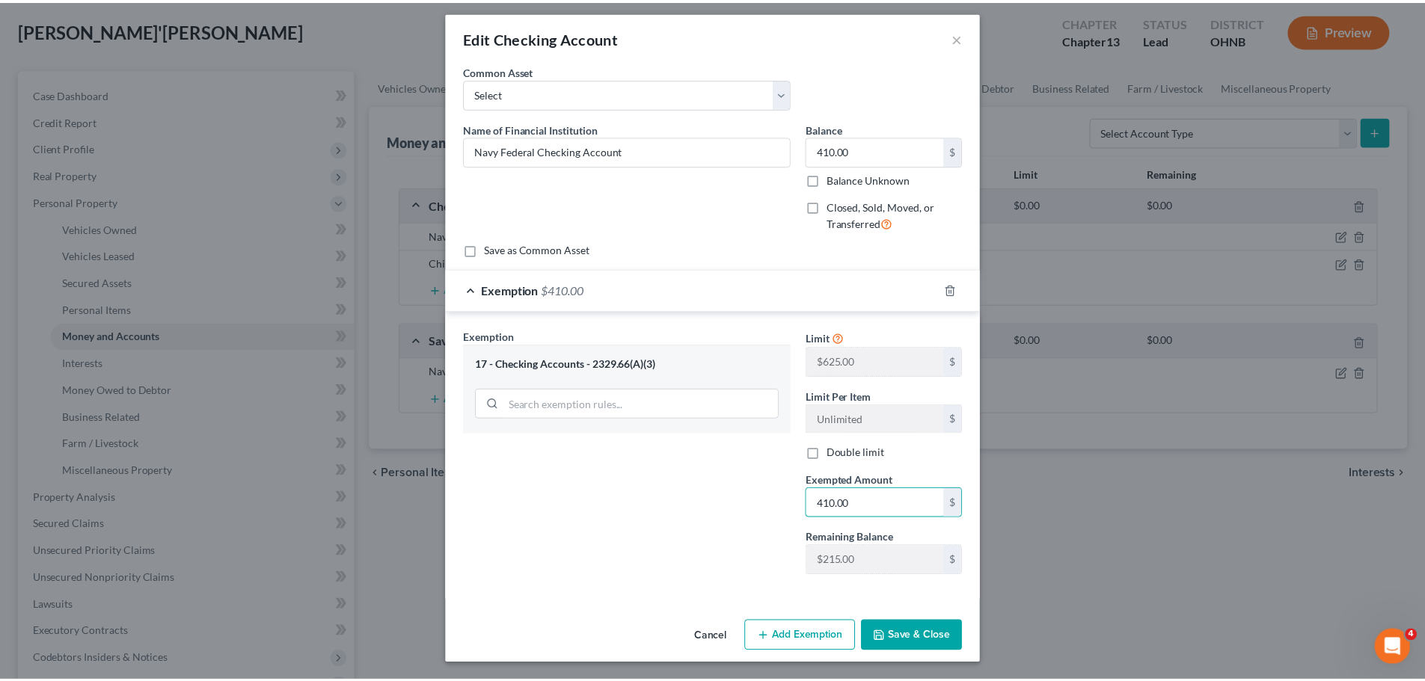
scroll to position [7, 0]
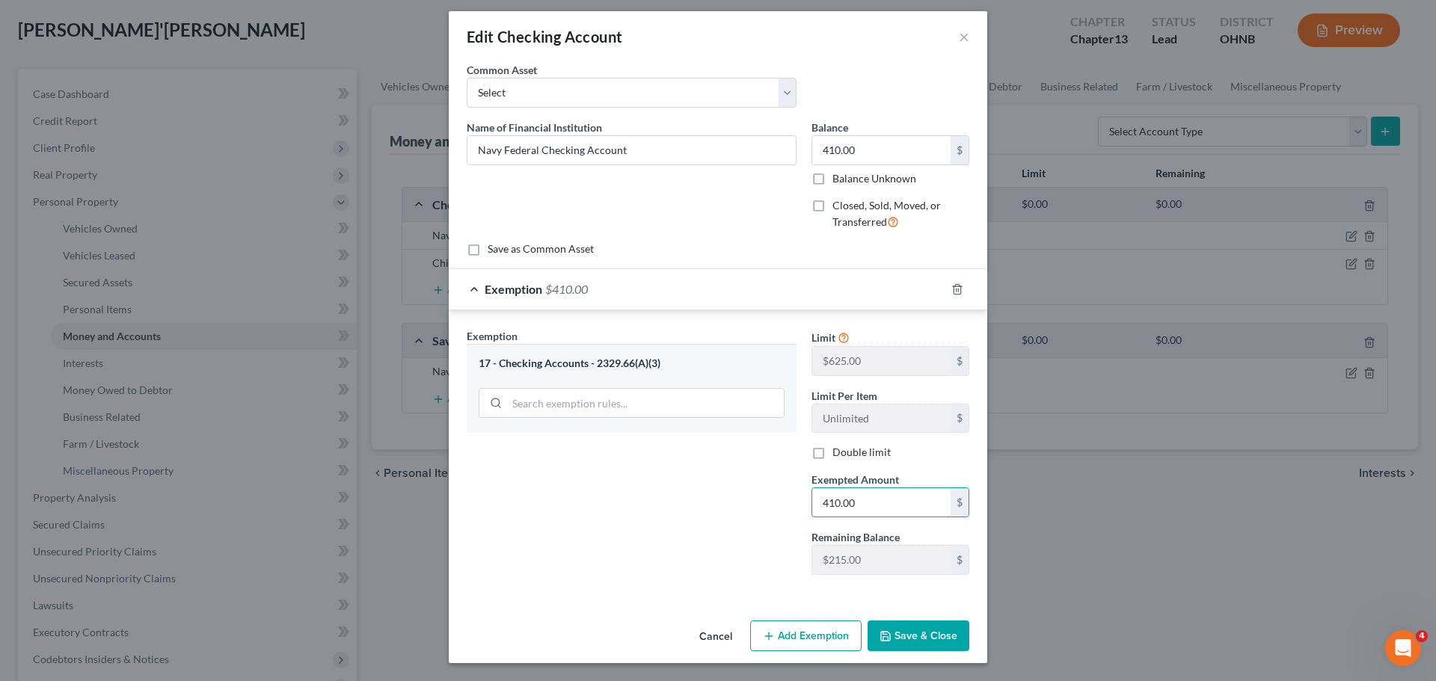
type input "410.00"
click at [947, 634] on button "Save & Close" at bounding box center [919, 636] width 102 height 31
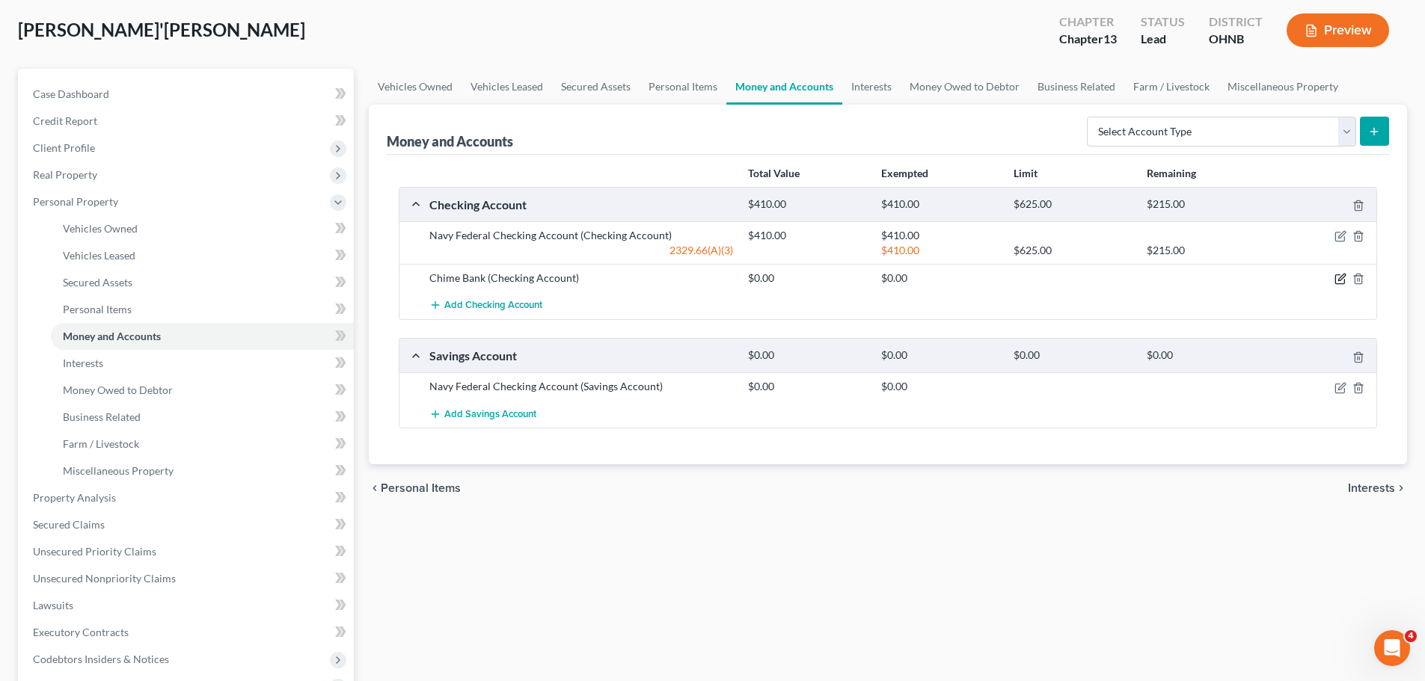
click at [1341, 282] on icon "button" at bounding box center [1340, 279] width 12 height 12
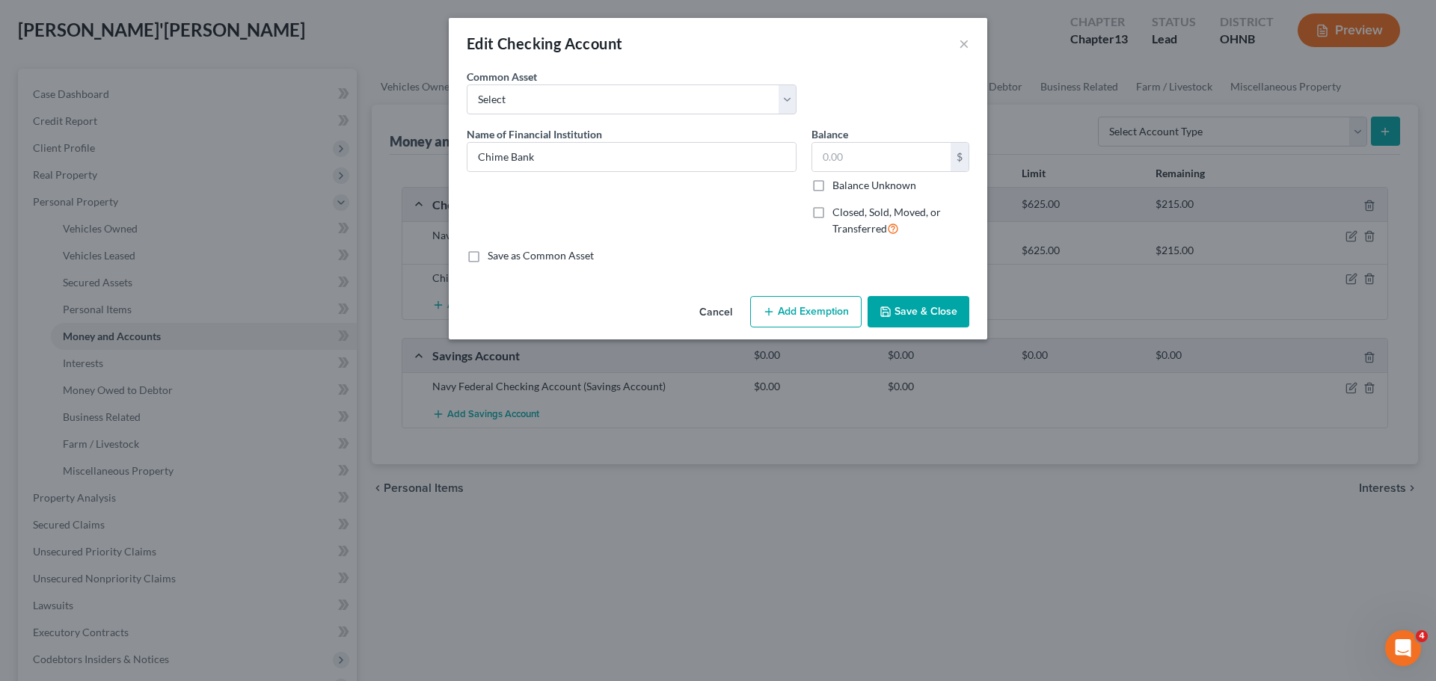
click at [833, 212] on label "Closed, Sold, Moved, or Transferred" at bounding box center [901, 221] width 137 height 32
click at [839, 212] on input "Closed, Sold, Moved, or Transferred" at bounding box center [844, 210] width 10 height 10
checkbox input "true"
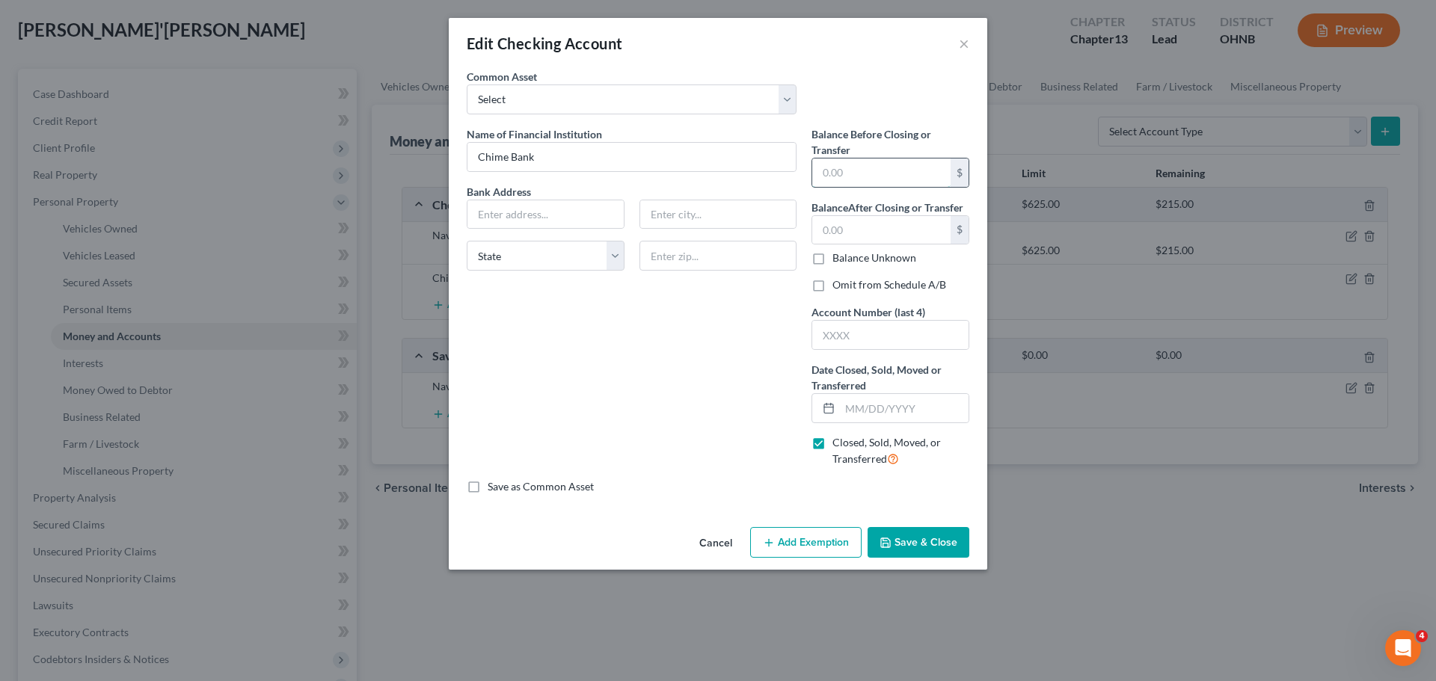
click at [851, 182] on input "text" at bounding box center [881, 173] width 138 height 28
type input "0.00"
click at [824, 236] on input "0" at bounding box center [881, 230] width 138 height 28
drag, startPoint x: 824, startPoint y: 236, endPoint x: 757, endPoint y: 292, distance: 88.1
click at [758, 290] on div "Name of Financial Institution * Chime Bank Bank Address State AL AK AR AZ CA CO…" at bounding box center [631, 302] width 345 height 353
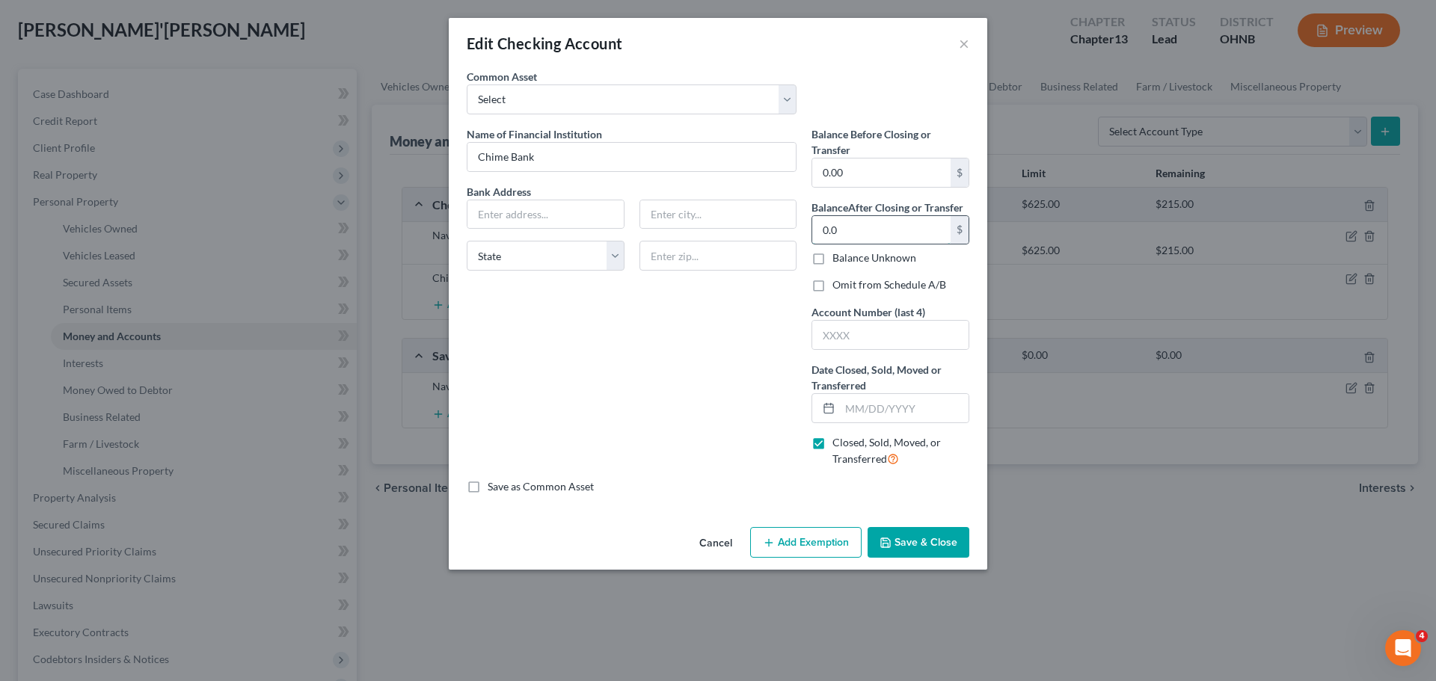
click at [847, 233] on input "0.0" at bounding box center [881, 230] width 138 height 28
type input "0.00"
click at [853, 403] on input "text" at bounding box center [904, 408] width 129 height 28
type input "03/31/2025"
click at [934, 534] on button "Save & Close" at bounding box center [919, 542] width 102 height 31
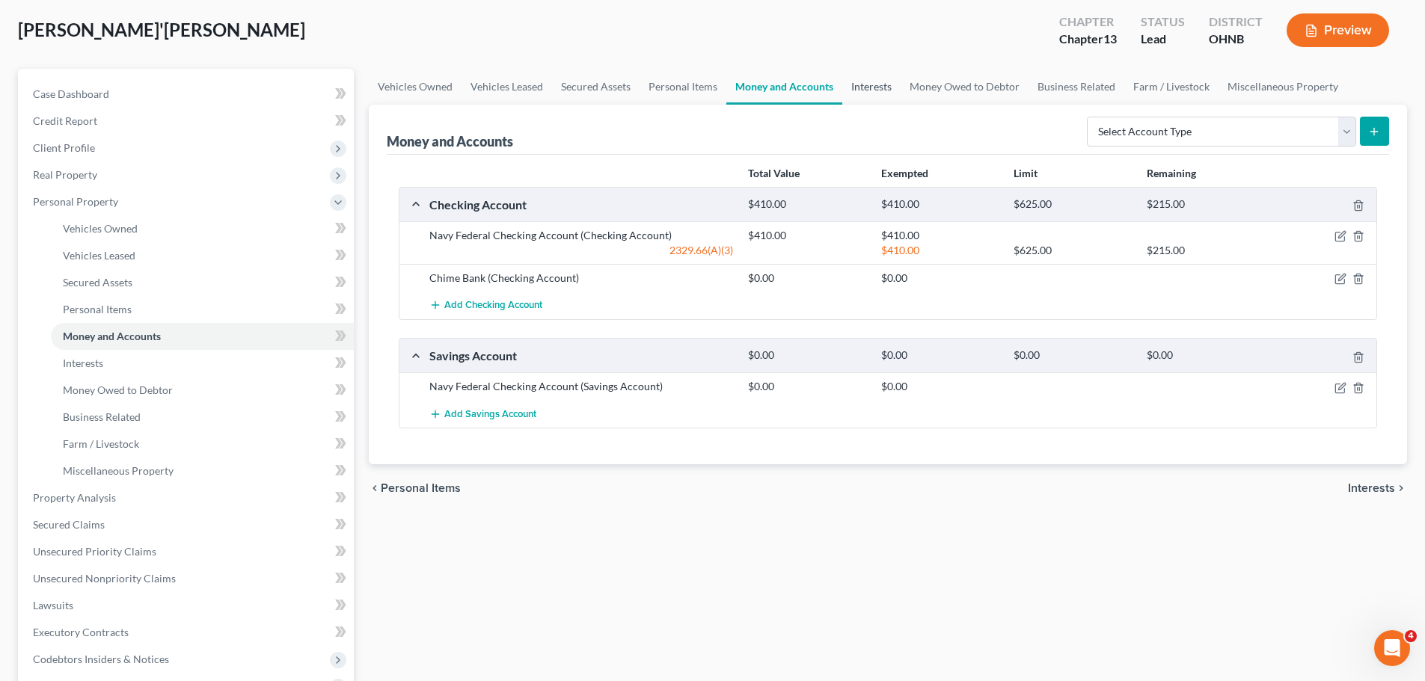
drag, startPoint x: 860, startPoint y: 73, endPoint x: 824, endPoint y: 96, distance: 42.7
click at [860, 73] on link "Interests" at bounding box center [871, 87] width 58 height 36
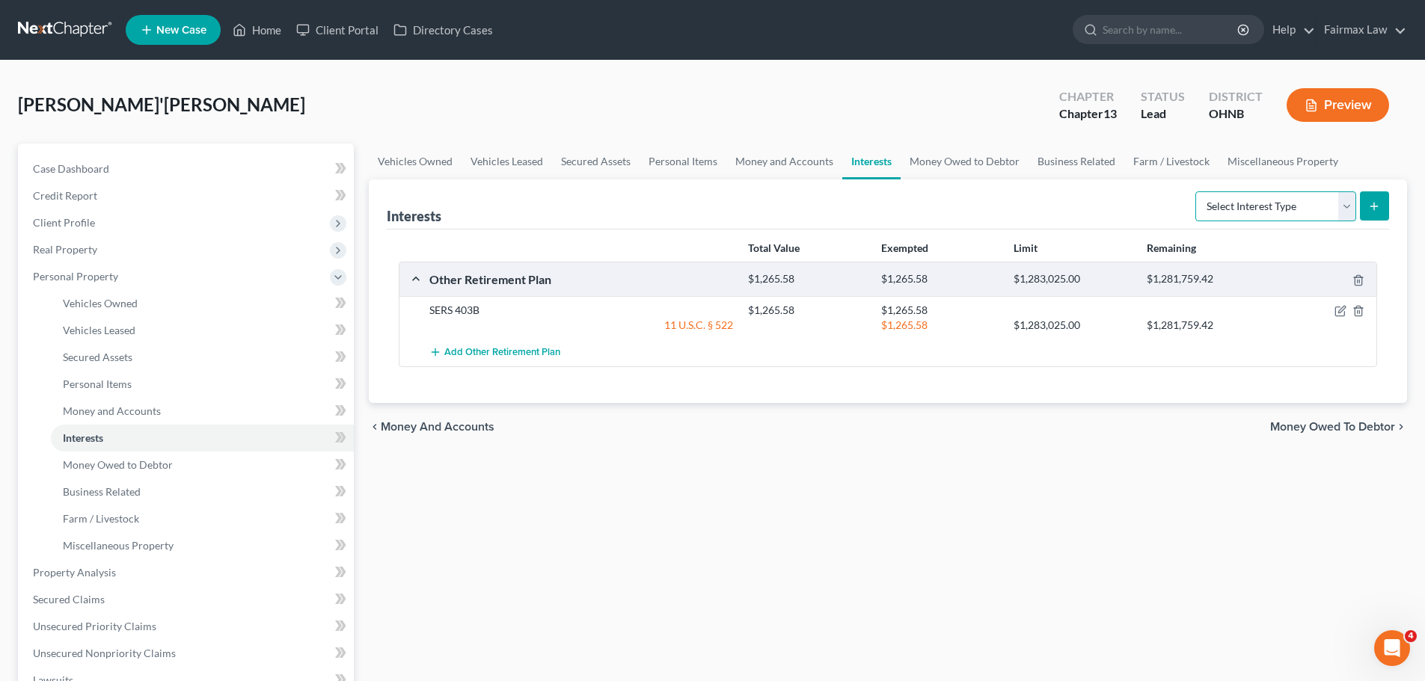
click at [1250, 212] on select "Select Interest Type 401K Annuity Bond Education IRA Government Bond Government…" at bounding box center [1275, 206] width 161 height 30
select select "term_life_insurance"
click at [1197, 191] on select "Select Interest Type 401K Annuity Bond Education IRA Government Bond Government…" at bounding box center [1275, 206] width 161 height 30
click at [1370, 206] on icon "submit" at bounding box center [1374, 206] width 12 height 12
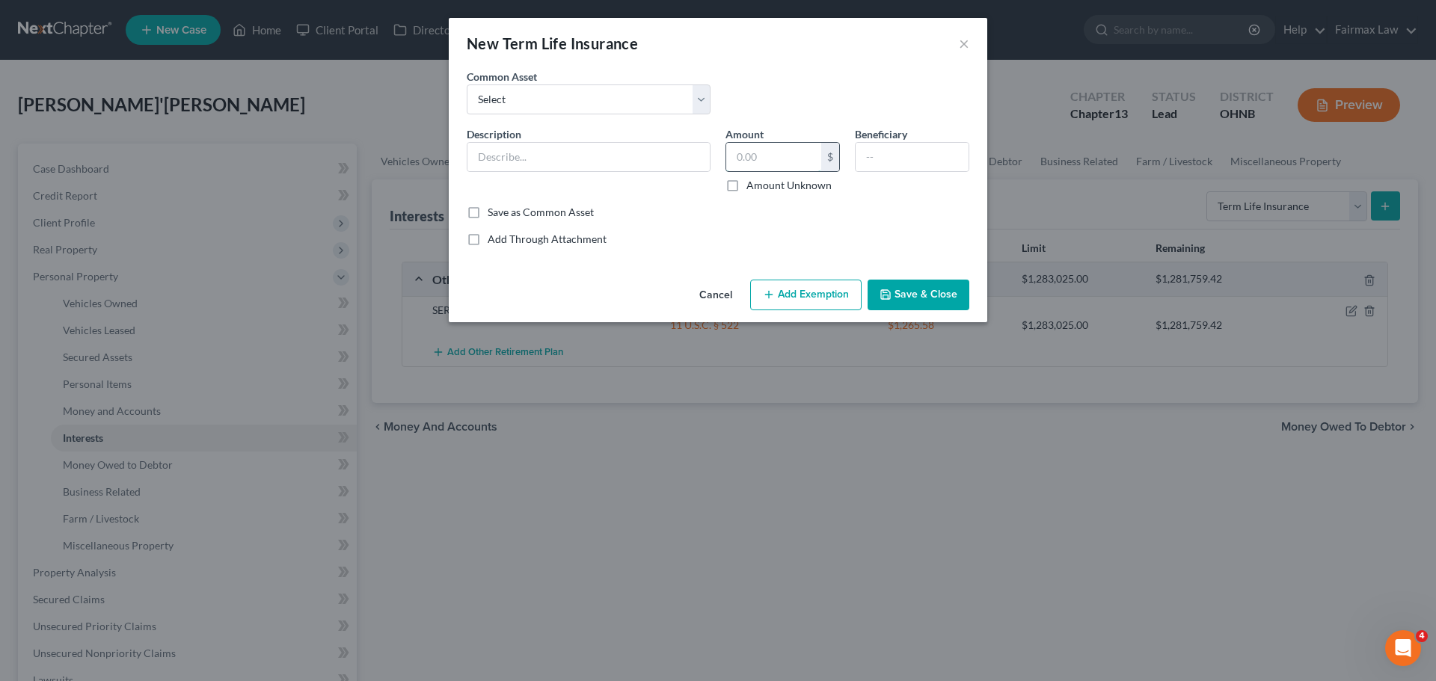
click at [740, 154] on input "text" at bounding box center [773, 157] width 95 height 28
type input "0.00"
click at [601, 160] on input "text" at bounding box center [589, 157] width 242 height 28
click at [618, 99] on select "Select Group Term Life Insurance through employer Group Life through Work Group…" at bounding box center [589, 100] width 244 height 30
select select "0"
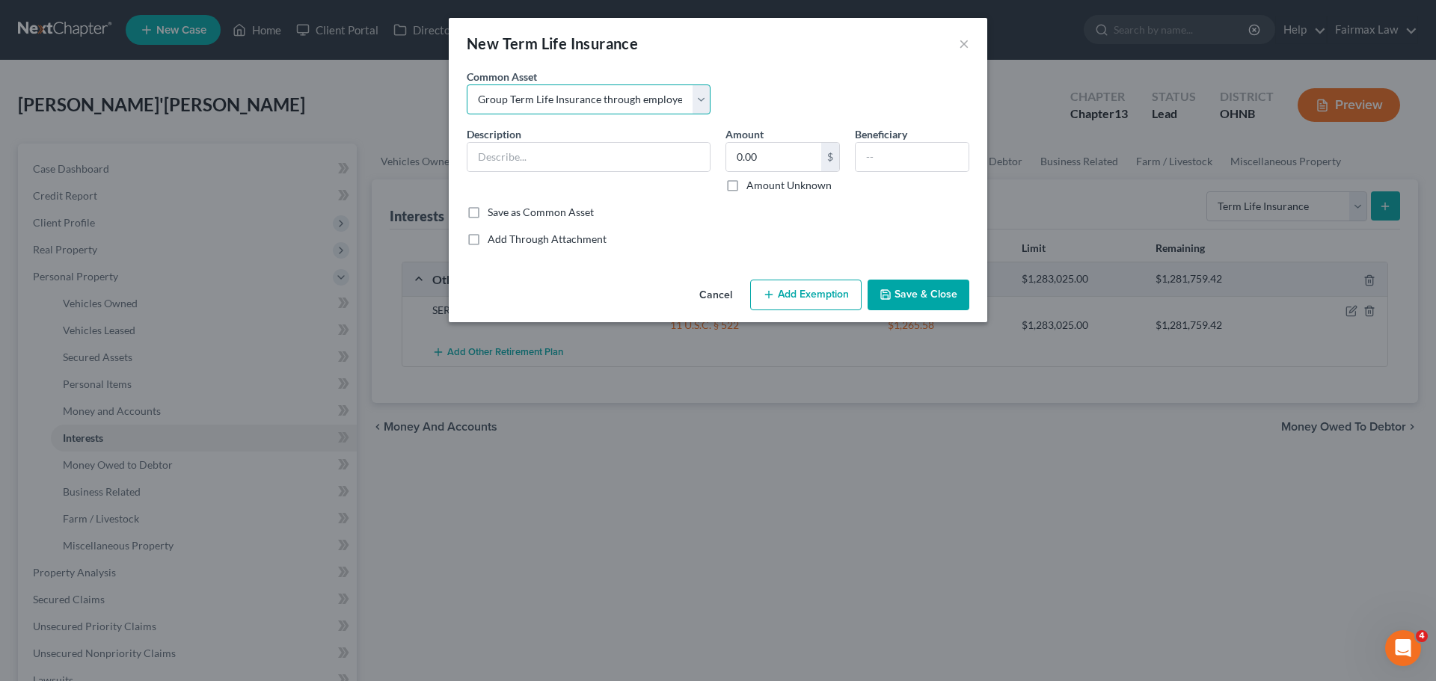
click at [467, 85] on select "Select Group Term Life Insurance through employer Group Life through Work Group…" at bounding box center [589, 100] width 244 height 30
type input "Group Term Life Insurance through employer"
type input "0"
click at [827, 289] on button "Add Exemption" at bounding box center [805, 295] width 111 height 31
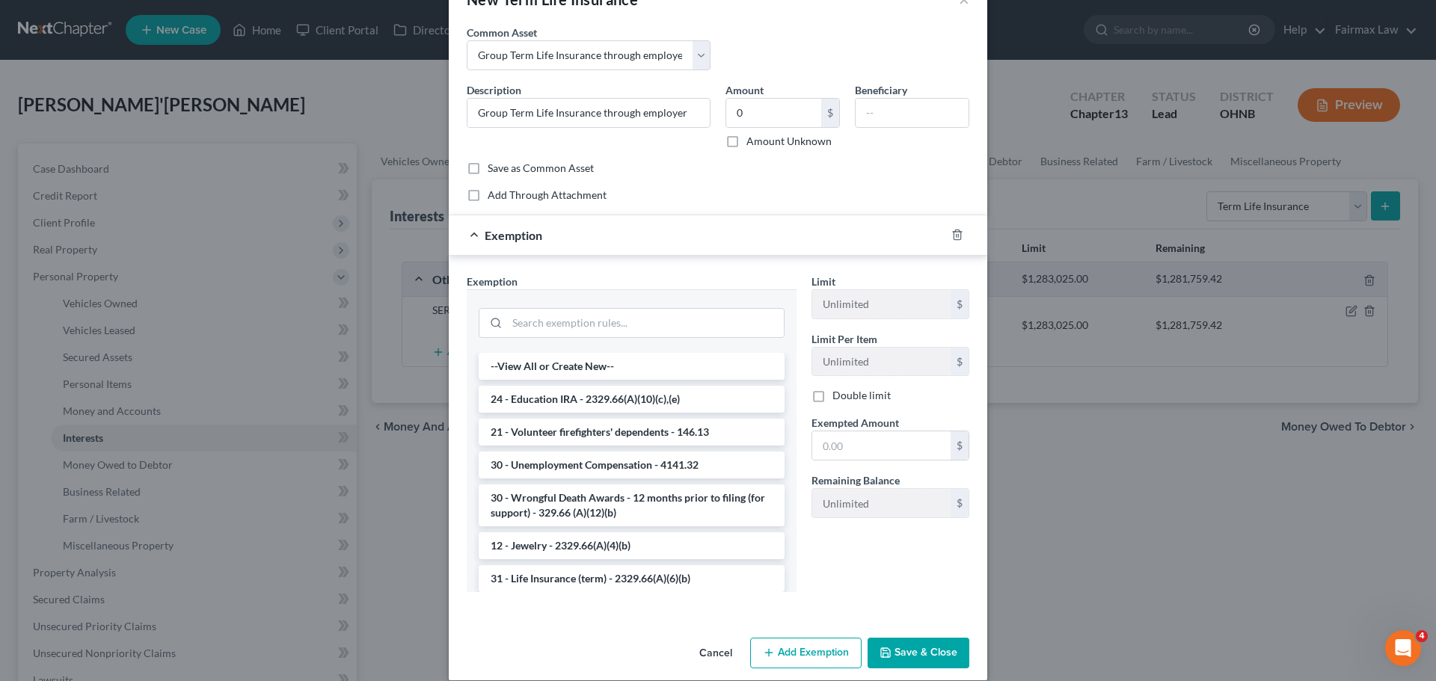
scroll to position [61, 0]
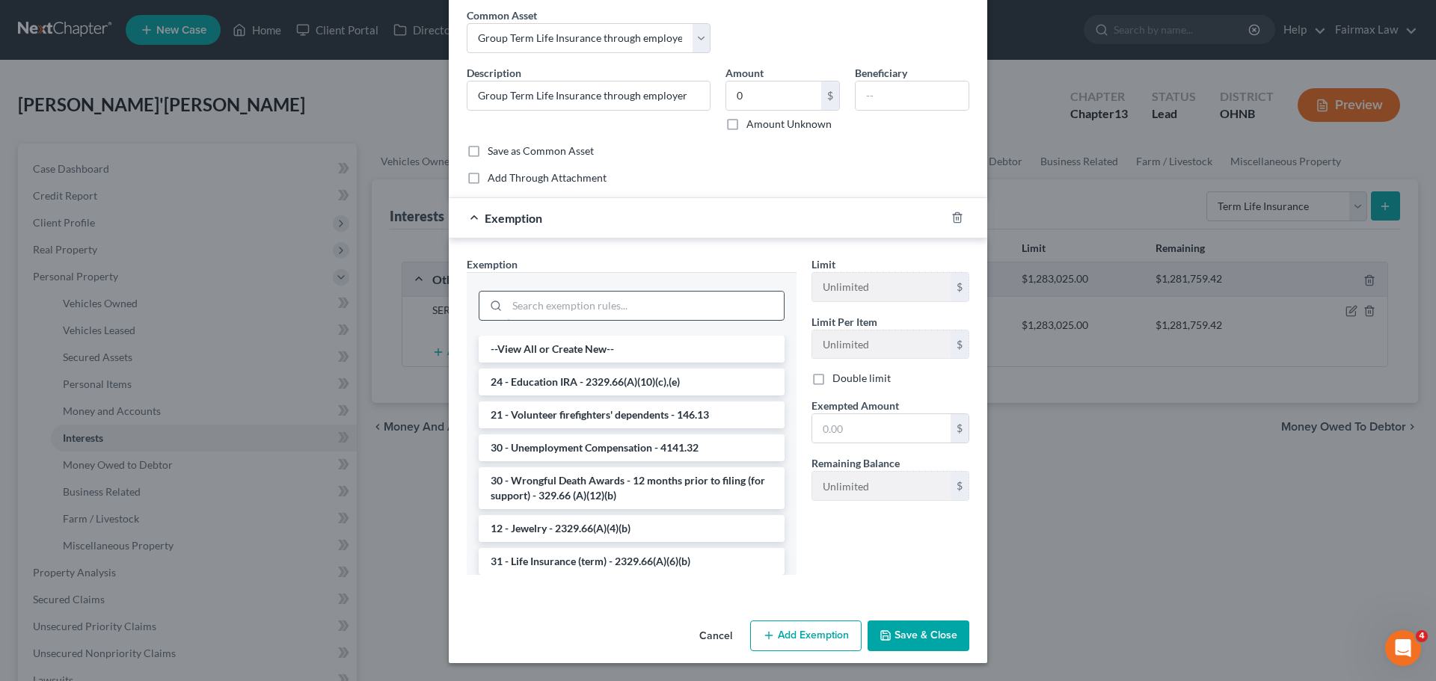
click at [675, 319] on input "search" at bounding box center [645, 306] width 277 height 28
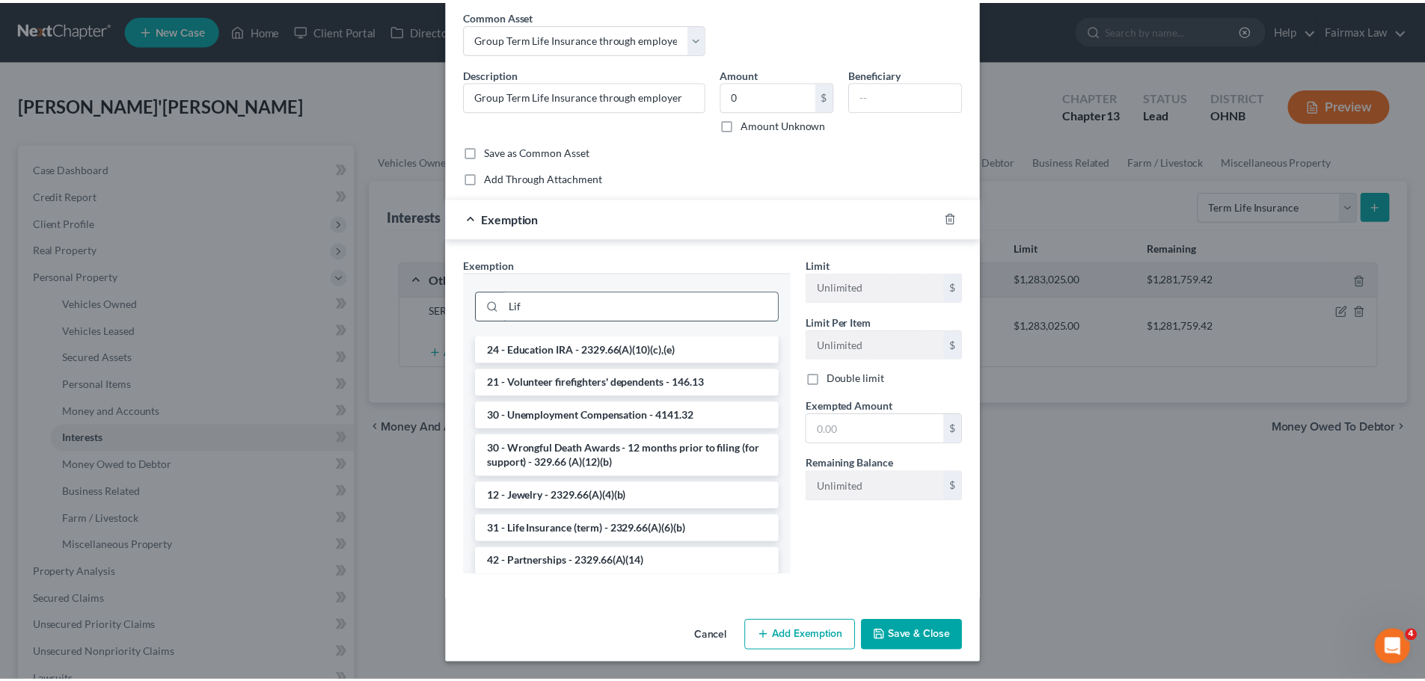
scroll to position [0, 0]
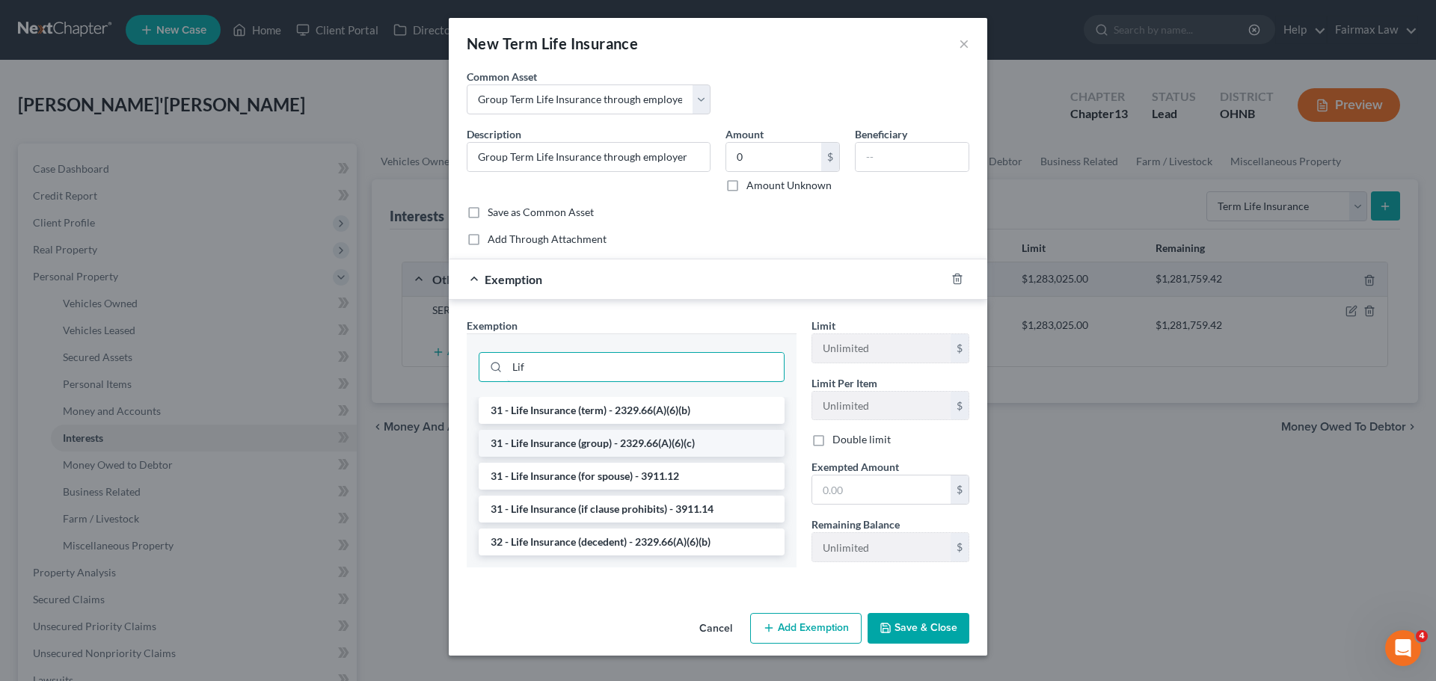
type input "Lif"
click at [677, 447] on li "31 - Life Insurance (group) - 2329.66(A)(6)(c)" at bounding box center [632, 443] width 306 height 27
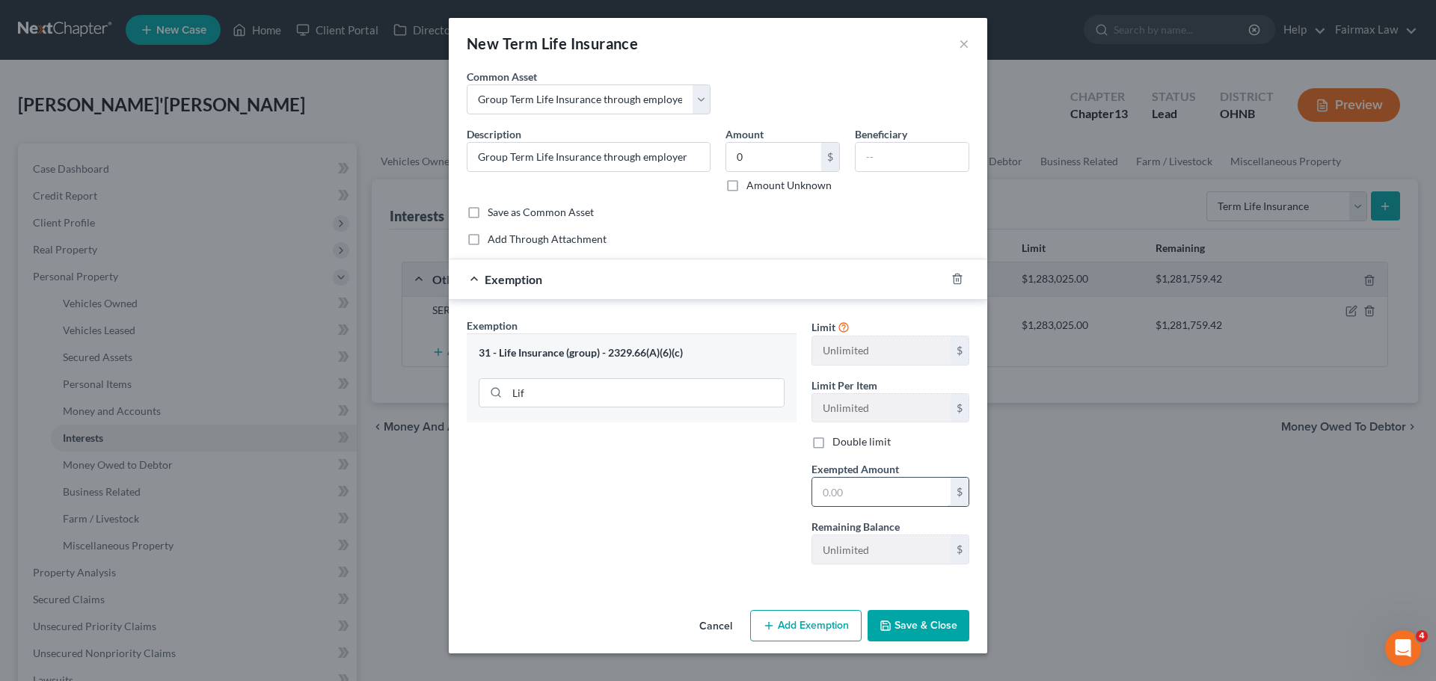
click at [850, 498] on input "text" at bounding box center [881, 492] width 138 height 28
type input "0.00"
click at [962, 629] on button "Save & Close" at bounding box center [919, 625] width 102 height 31
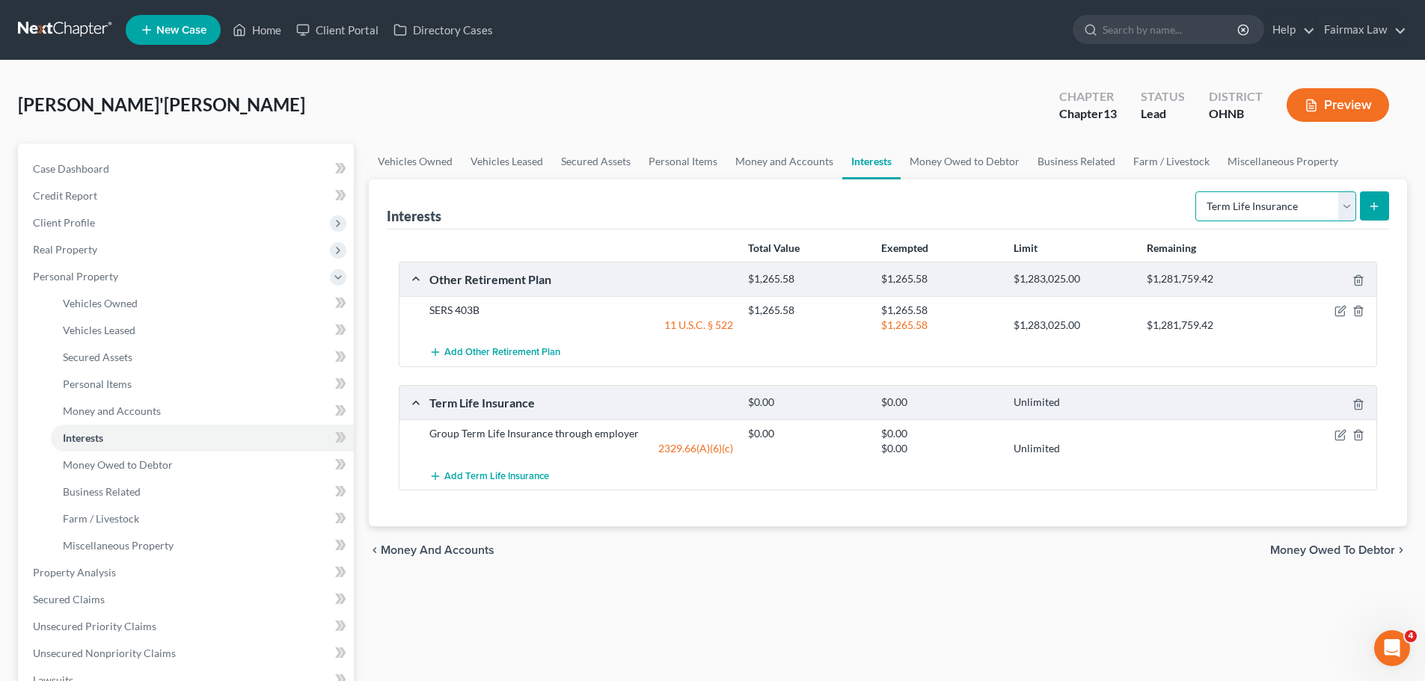
click at [1268, 210] on select "Select Interest Type 401K Annuity Bond Education IRA Government Bond Government…" at bounding box center [1275, 206] width 161 height 30
click at [984, 165] on link "Money Owed to Debtor" at bounding box center [965, 162] width 128 height 36
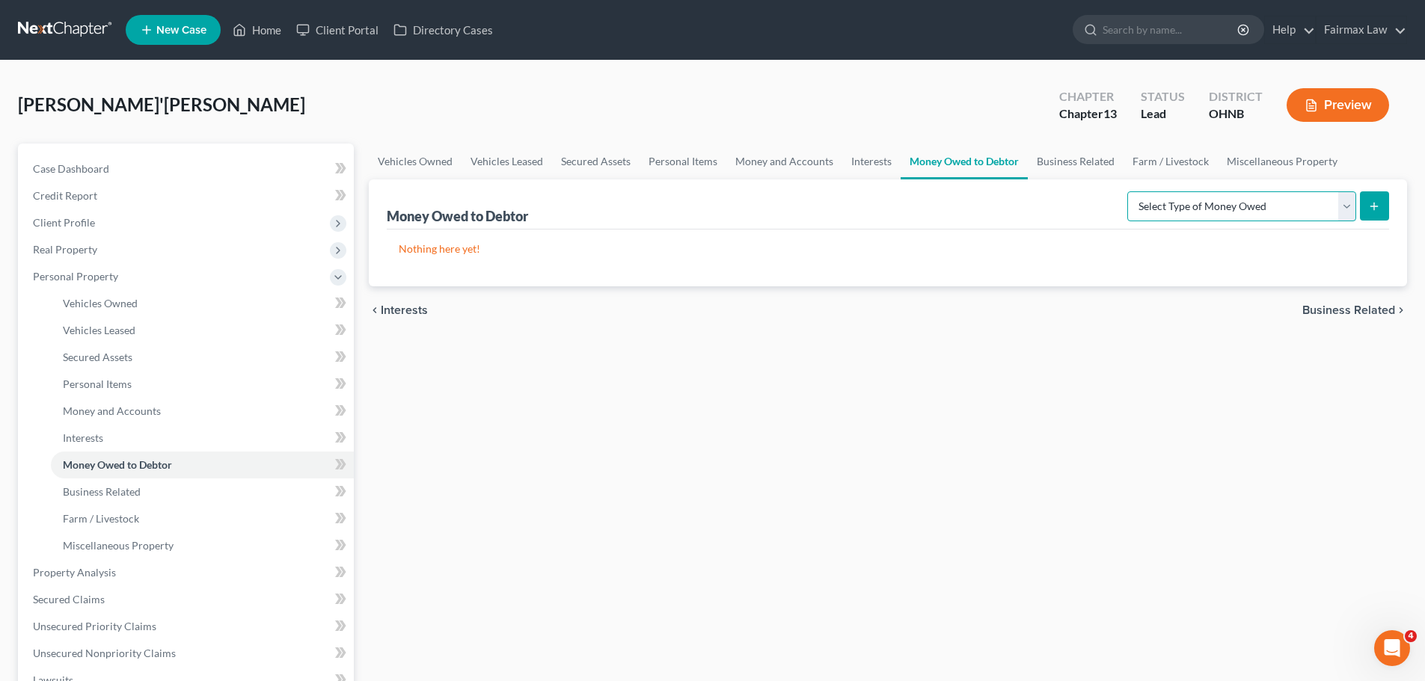
click at [1245, 197] on select "Select Type of Money Owed Accounts Receivable Alimony Child Support Claims Agai…" at bounding box center [1241, 206] width 229 height 30
select select "expected_tax_refund"
click at [1129, 191] on select "Select Type of Money Owed Accounts Receivable Alimony Child Support Claims Agai…" at bounding box center [1241, 206] width 229 height 30
click at [1388, 212] on button "submit" at bounding box center [1374, 205] width 29 height 29
select select "0"
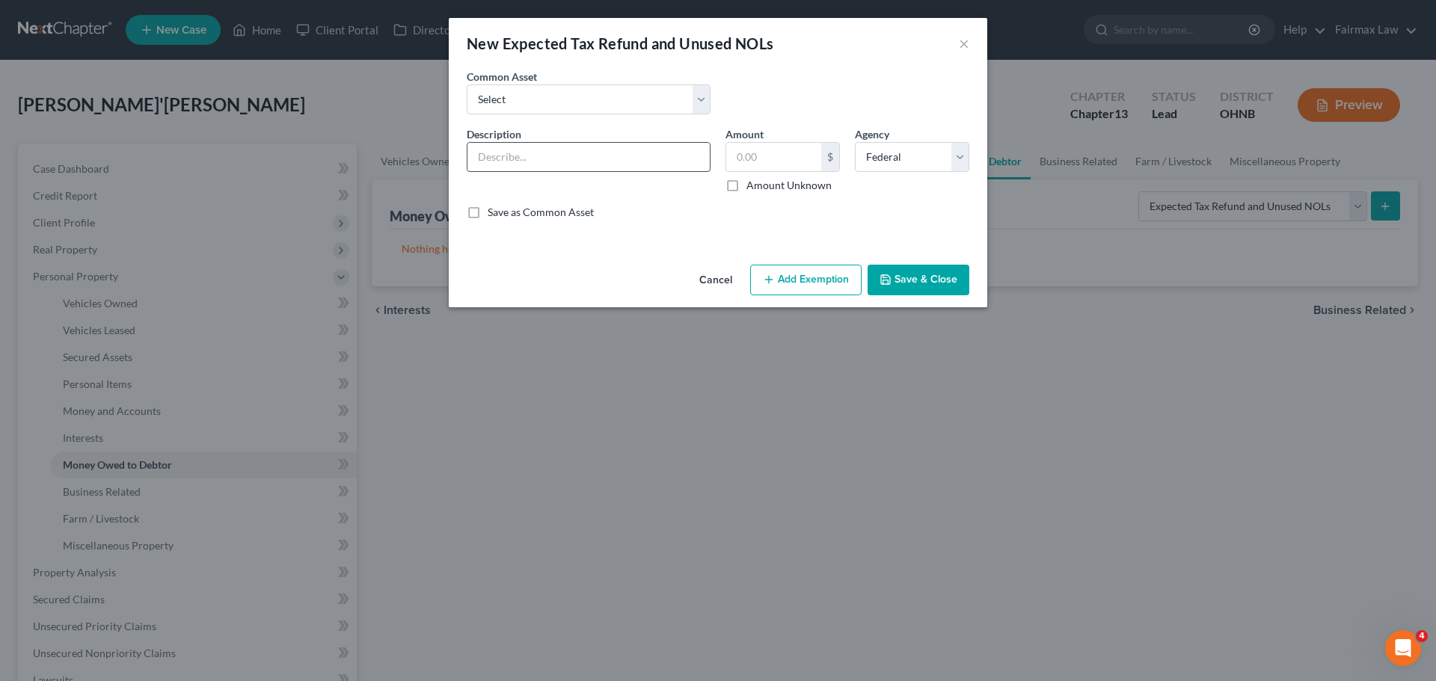
click at [554, 153] on input "text" at bounding box center [589, 157] width 242 height 28
type input "2024 Tax Refund"
click at [743, 153] on input "text" at bounding box center [773, 157] width 95 height 28
type input "11,000.00"
click at [601, 113] on select "Select Potential 2025 tax refunds - estimated and prorated for September Potent…" at bounding box center [589, 100] width 244 height 30
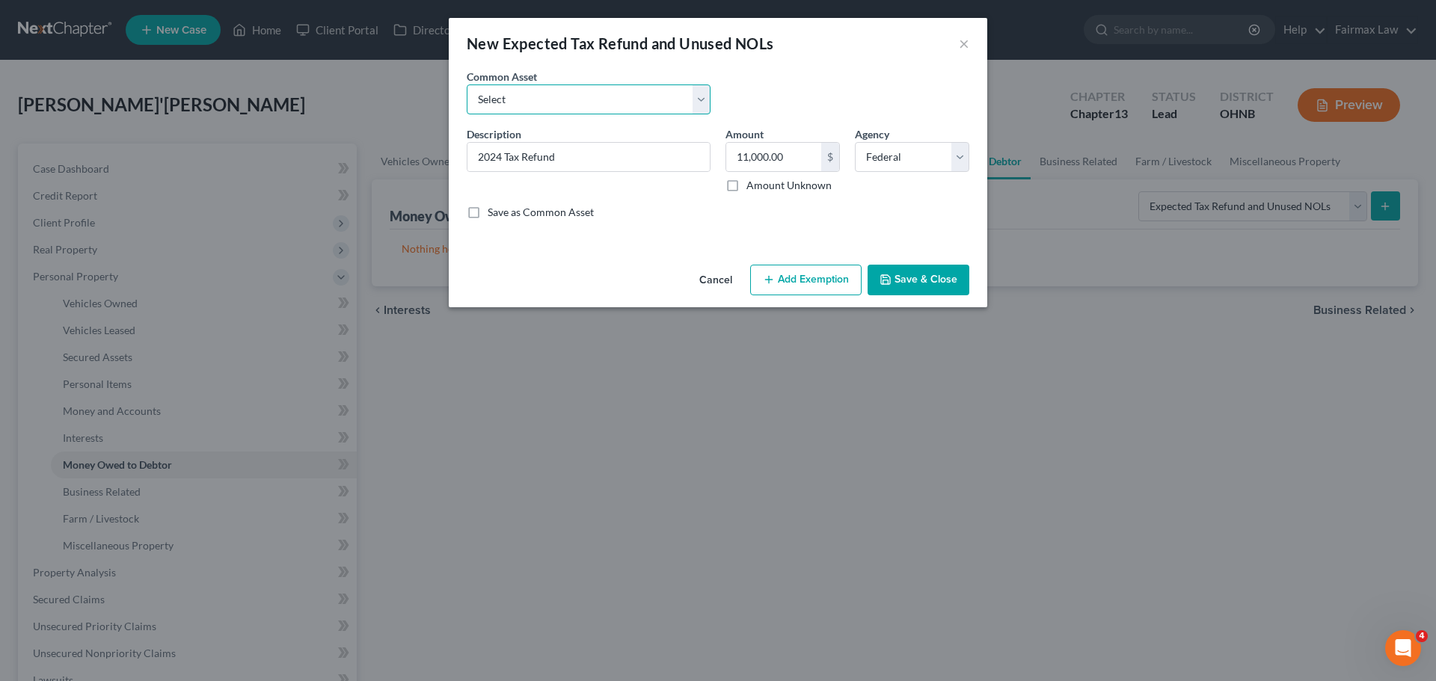
click at [601, 113] on select "Select Potential 2025 tax refunds - estimated and prorated for September Potent…" at bounding box center [589, 100] width 244 height 30
click at [827, 268] on button "Add Exemption" at bounding box center [805, 280] width 111 height 31
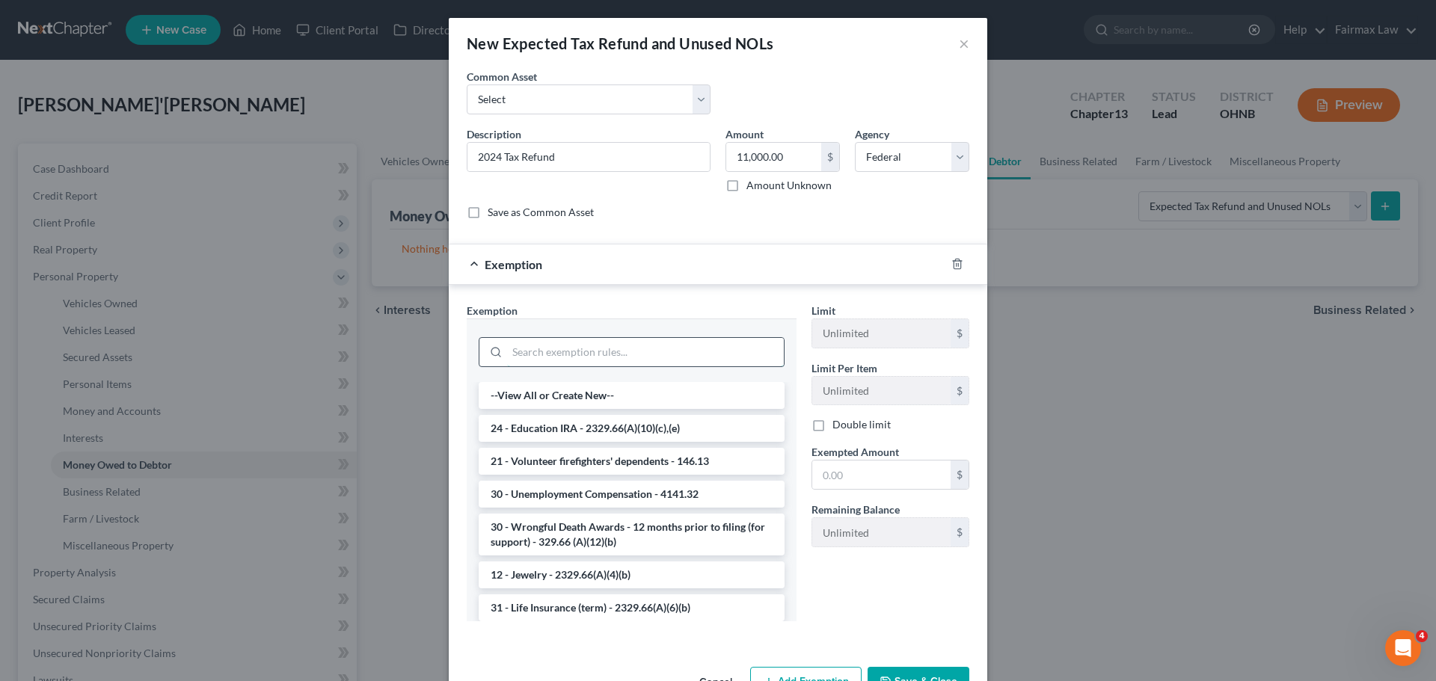
click at [639, 355] on input "search" at bounding box center [645, 352] width 277 height 28
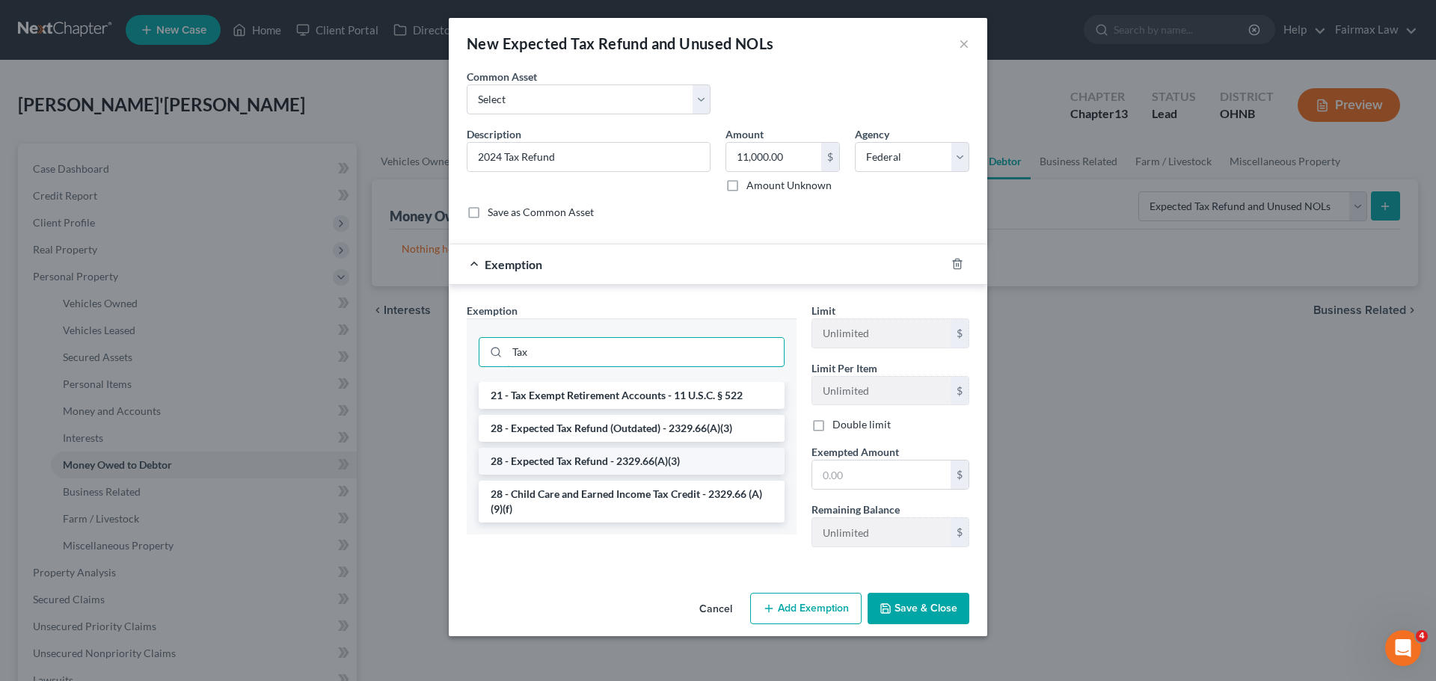
type input "Tax"
click at [652, 470] on li "28 - Expected Tax Refund - 2329.66(A)(3)" at bounding box center [632, 461] width 306 height 27
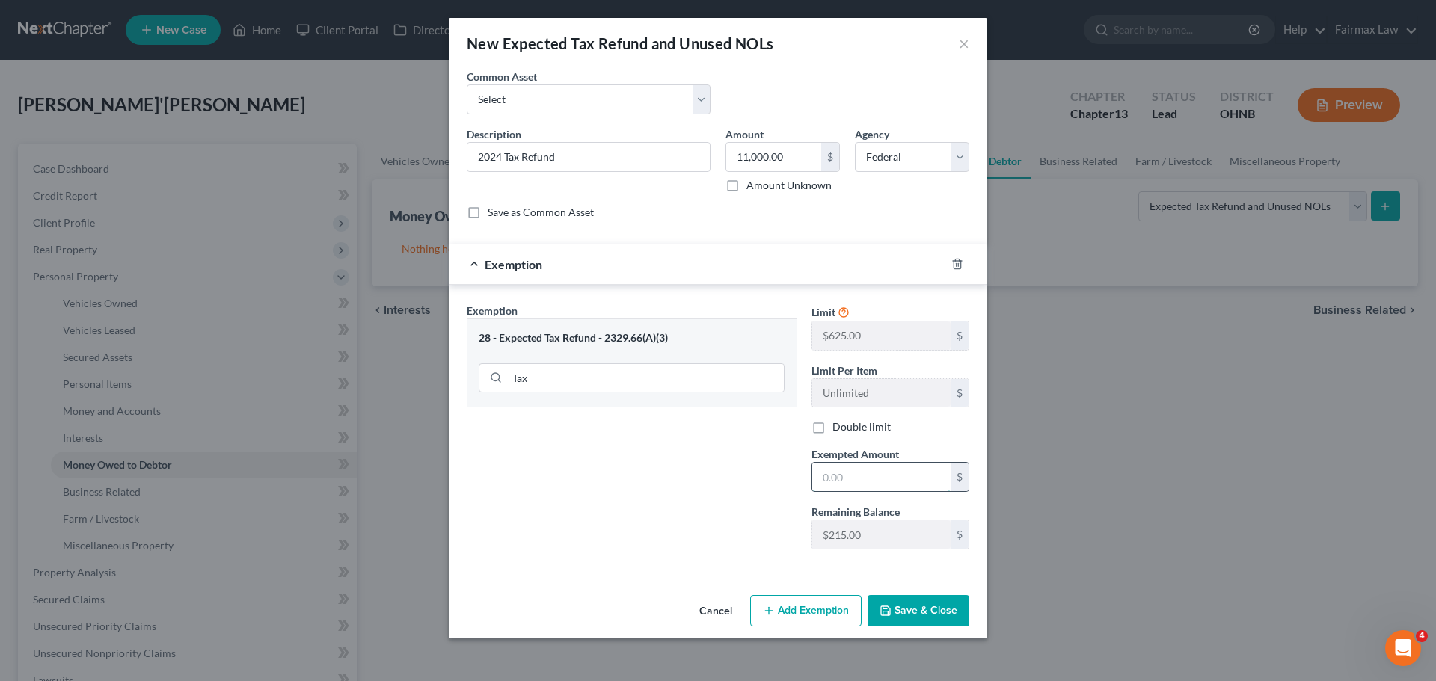
click at [832, 470] on input "text" at bounding box center [881, 477] width 138 height 28
type input "11,000.00"
click at [904, 610] on button "Save & Close" at bounding box center [919, 610] width 102 height 31
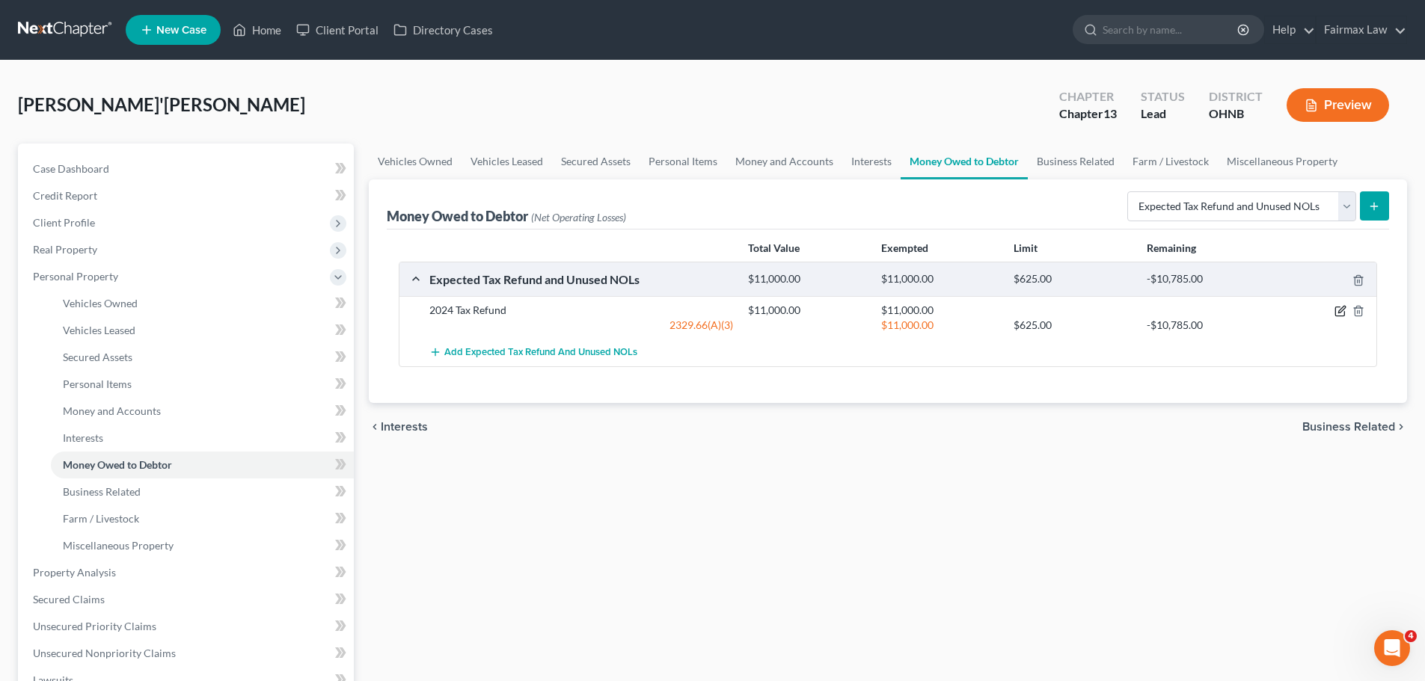
click at [1341, 306] on icon "button" at bounding box center [1340, 311] width 12 height 12
select select "0"
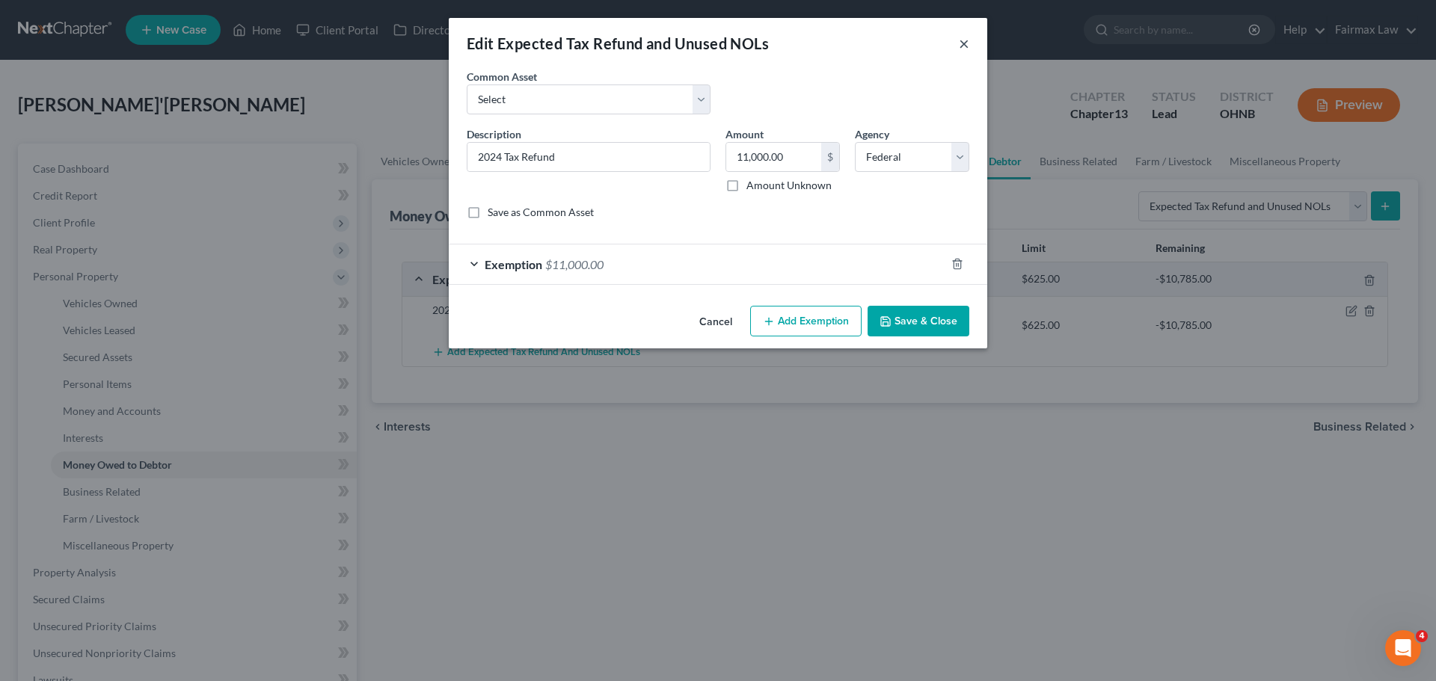
click at [965, 48] on button "×" at bounding box center [964, 43] width 10 height 18
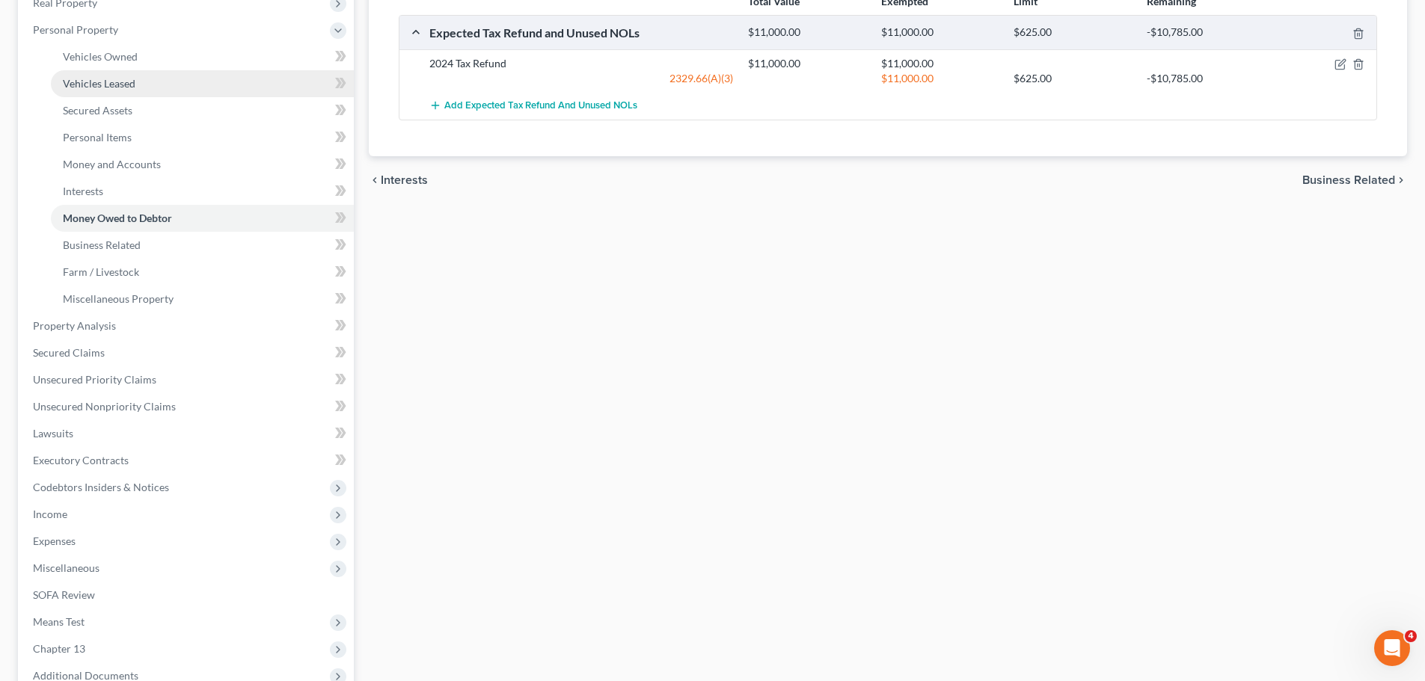
scroll to position [299, 0]
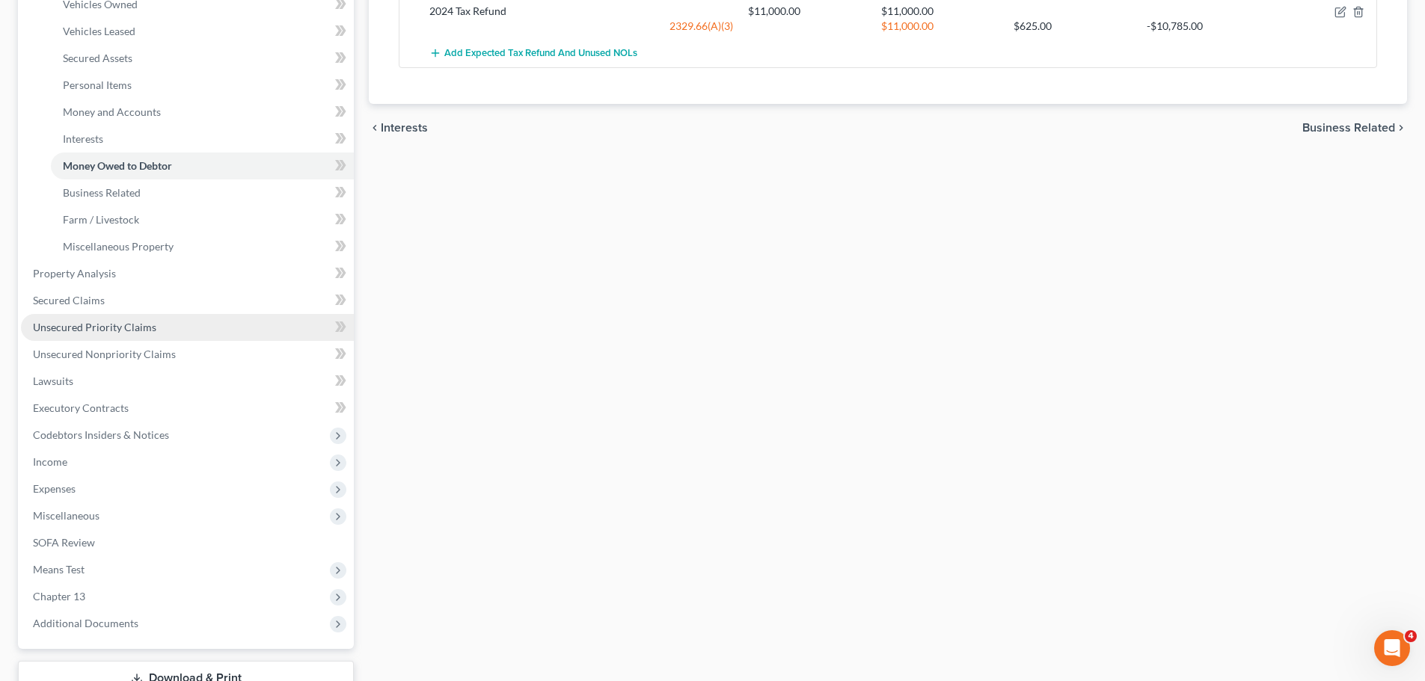
click at [129, 317] on link "Unsecured Priority Claims" at bounding box center [187, 327] width 333 height 27
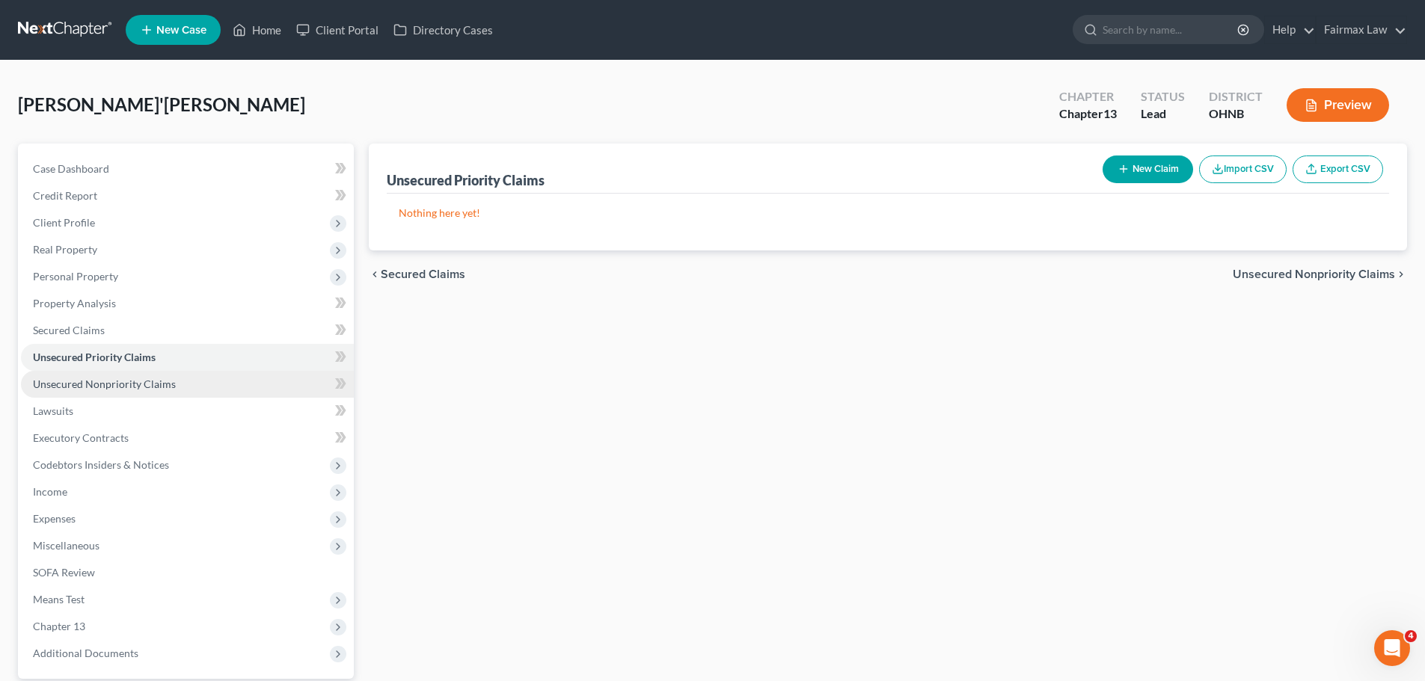
click at [99, 384] on span "Unsecured Nonpriority Claims" at bounding box center [104, 384] width 143 height 13
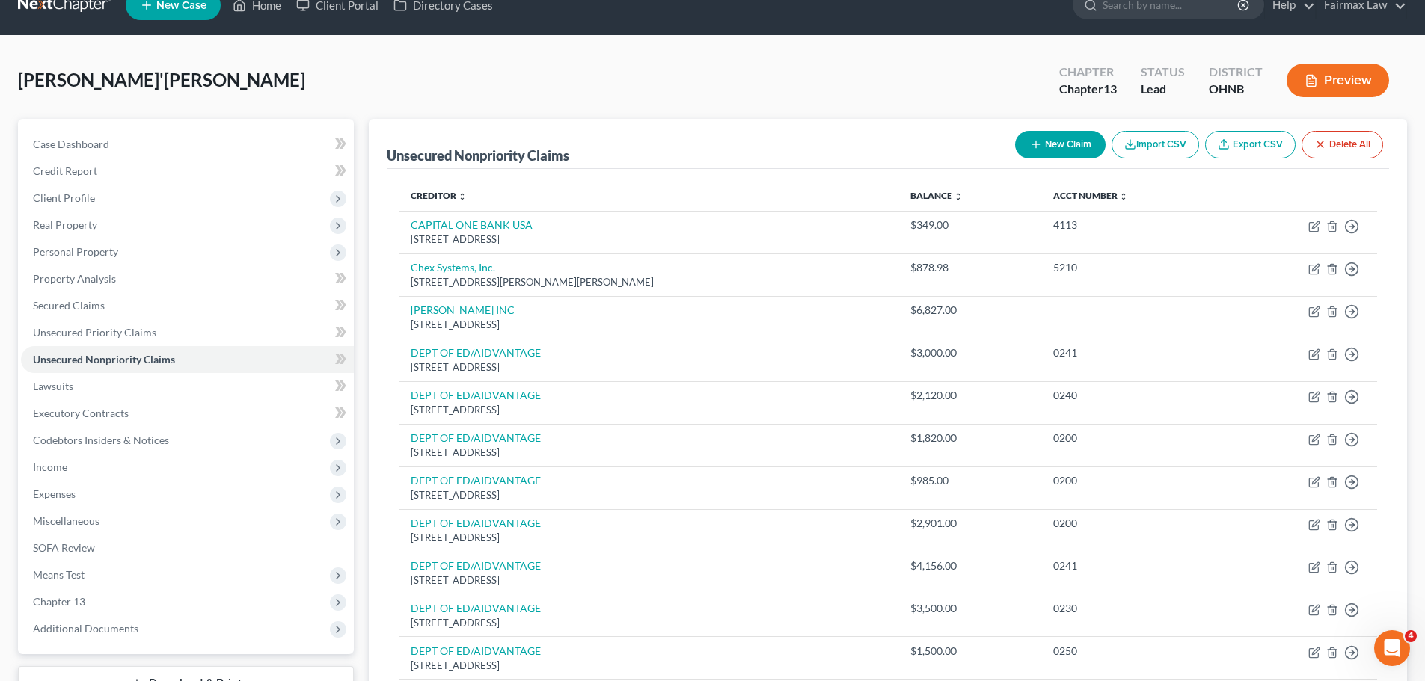
scroll to position [22, 0]
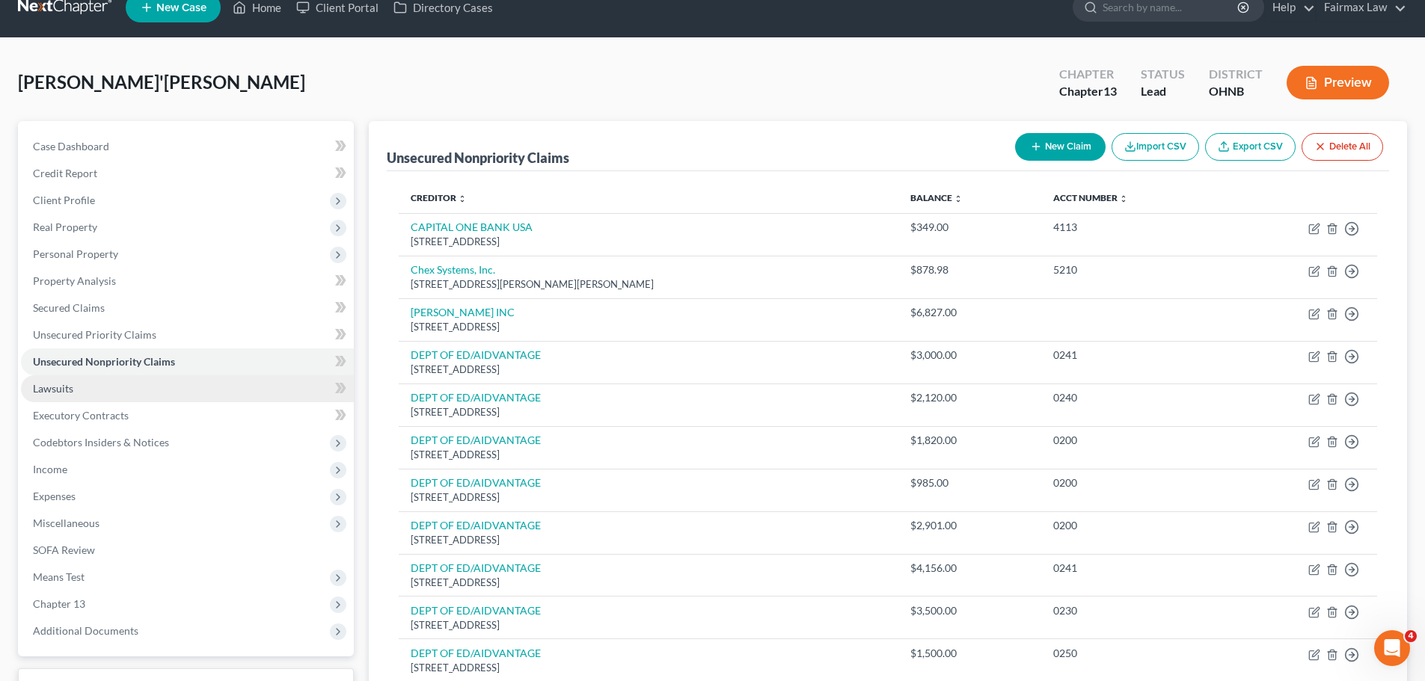
click at [69, 395] on link "Lawsuits" at bounding box center [187, 389] width 333 height 27
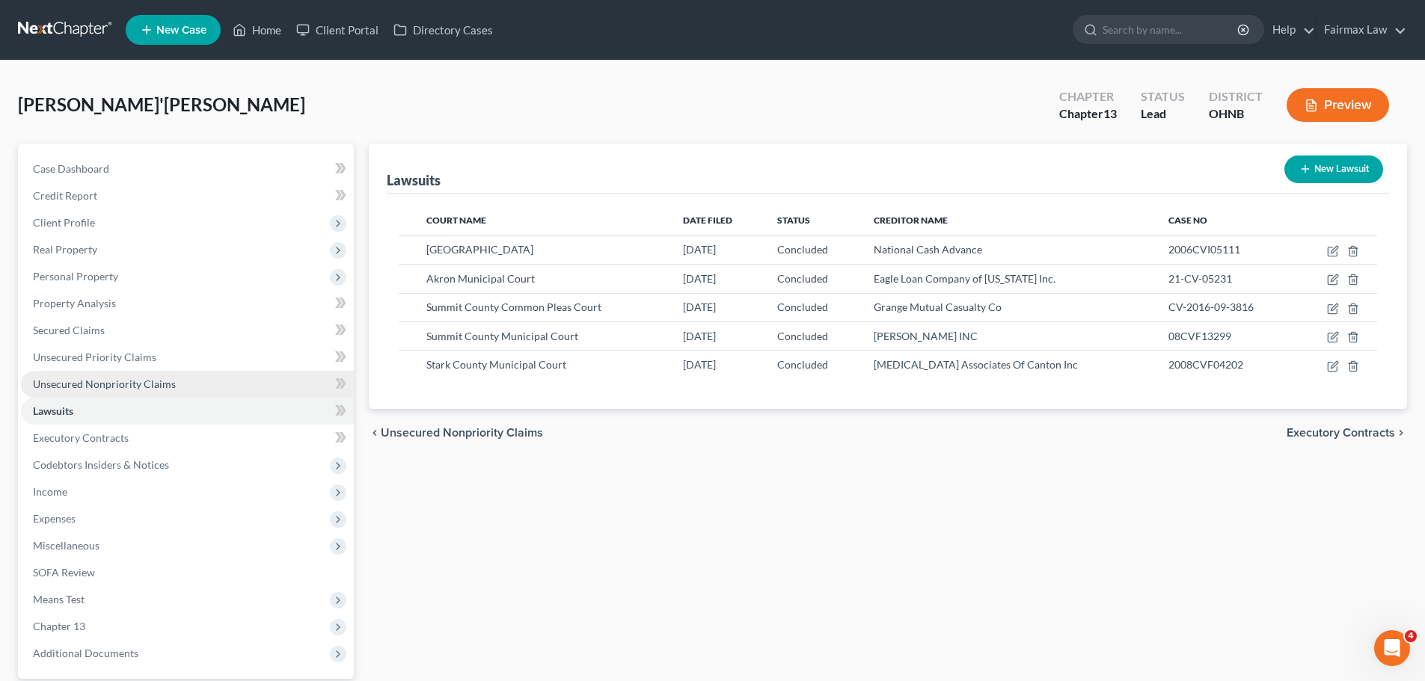
click at [87, 386] on span "Unsecured Nonpriority Claims" at bounding box center [104, 384] width 143 height 13
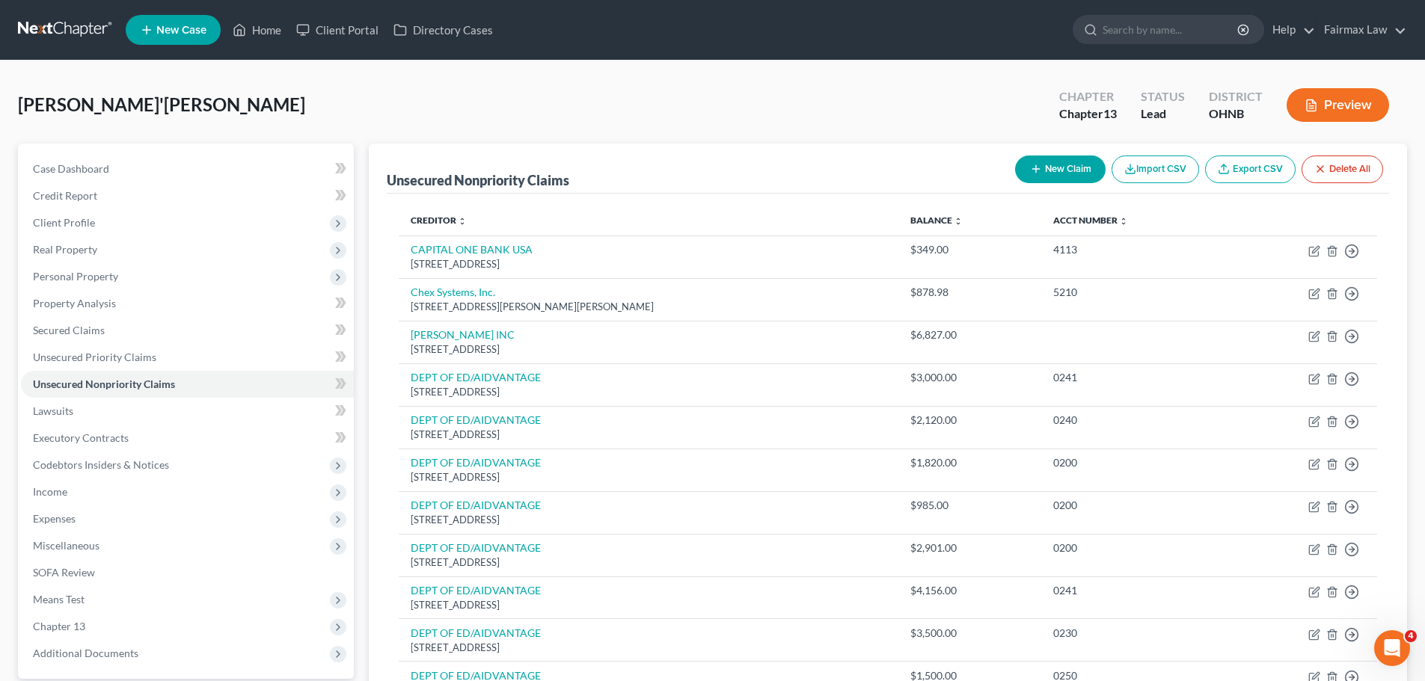
click at [1032, 168] on icon "button" at bounding box center [1036, 169] width 12 height 12
select select "0"
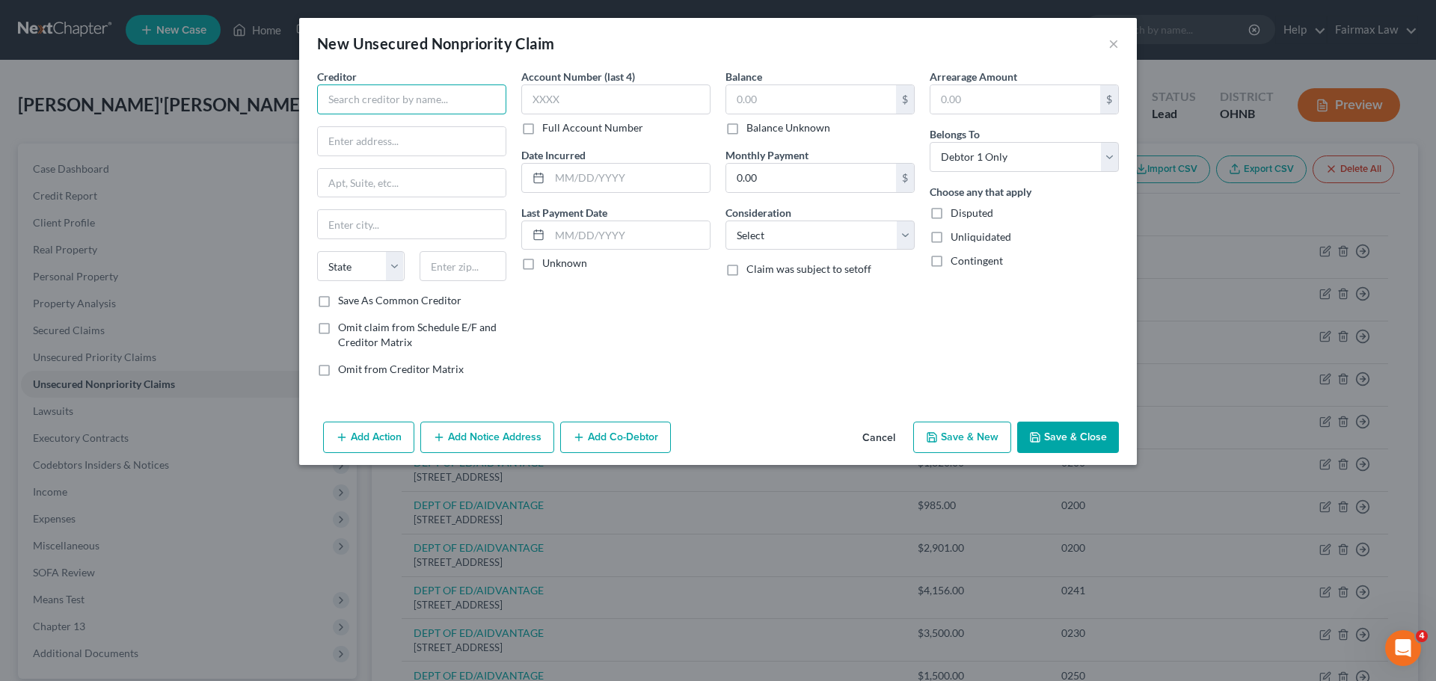
click at [480, 99] on input "text" at bounding box center [411, 100] width 189 height 30
click at [468, 99] on input "Daisy Lane Properties" at bounding box center [411, 100] width 189 height 30
drag, startPoint x: 450, startPoint y: 102, endPoint x: 319, endPoint y: 104, distance: 131.7
click at [319, 104] on input "Daisy Lane Properties" at bounding box center [411, 100] width 189 height 30
drag, startPoint x: 349, startPoint y: 105, endPoint x: 333, endPoint y: 105, distance: 16.5
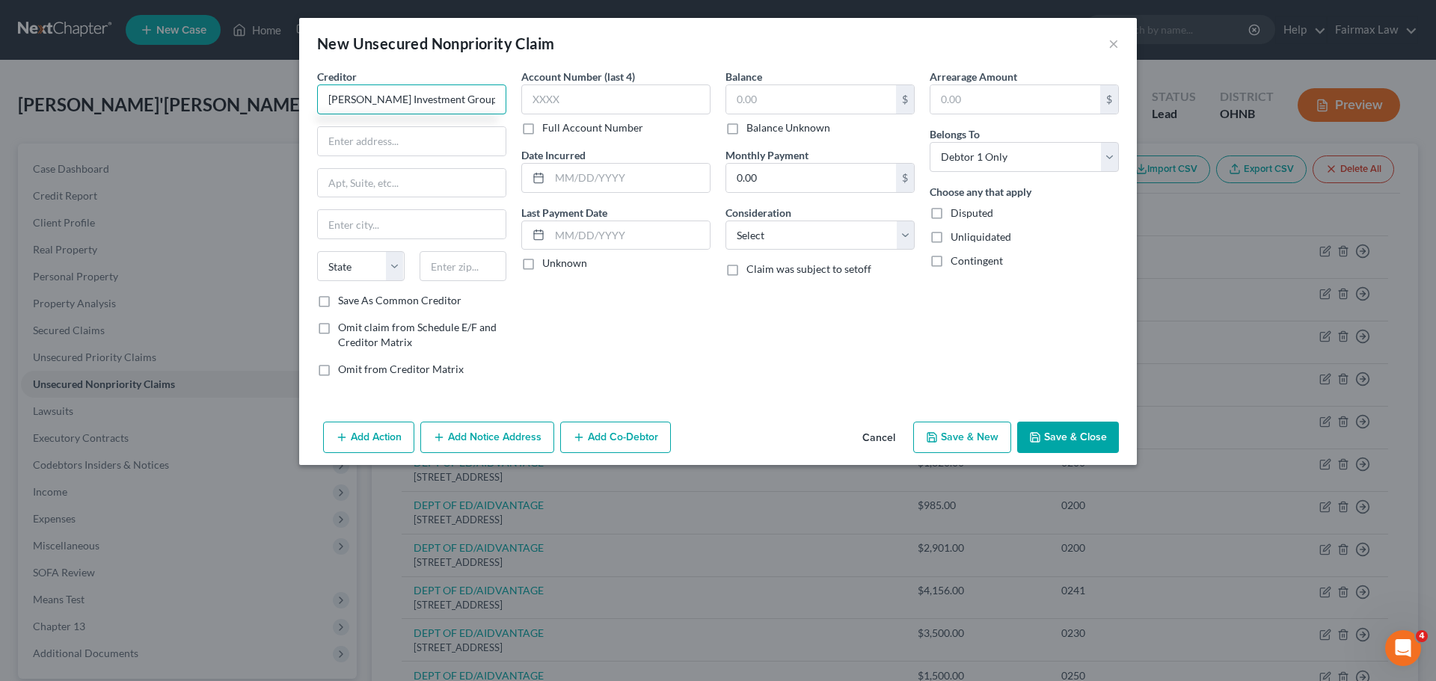
click at [333, 105] on input "Alice Investment Group" at bounding box center [411, 100] width 189 height 30
click at [450, 103] on input "Atlas Investment Group" at bounding box center [411, 100] width 189 height 30
type input "Atlas Investment Group"
click at [747, 100] on input "text" at bounding box center [811, 99] width 170 height 28
type input "1,200.00"
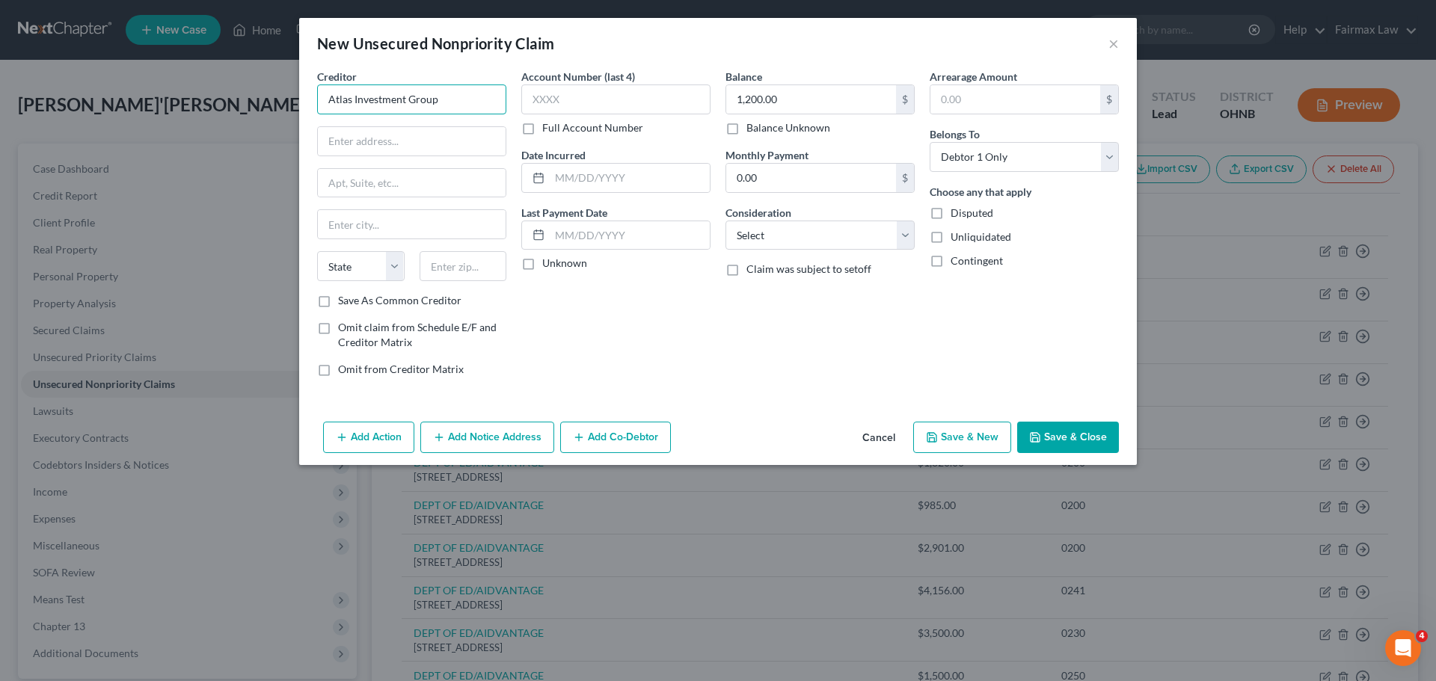
drag, startPoint x: 453, startPoint y: 112, endPoint x: 329, endPoint y: 111, distance: 123.4
click at [329, 111] on input "Atlas Investment Group" at bounding box center [411, 100] width 189 height 30
click at [337, 130] on input "text" at bounding box center [412, 141] width 188 height 28
type input "569 Allyn St"
type input "44311"
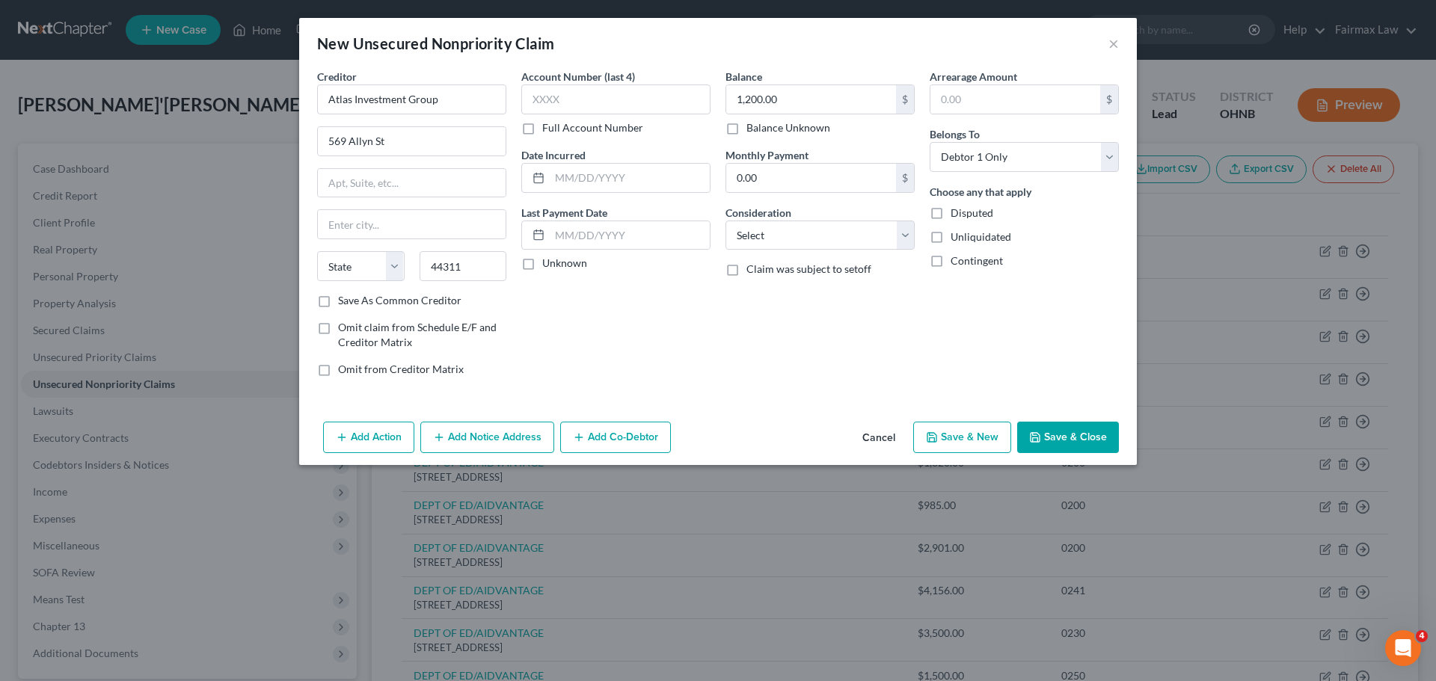
click at [672, 317] on div "Account Number (last 4) Full Account Number Date Incurred Last Payment Date Unk…" at bounding box center [616, 229] width 204 height 320
type input "Akron"
select select "36"
click at [1041, 434] on icon "button" at bounding box center [1035, 438] width 12 height 12
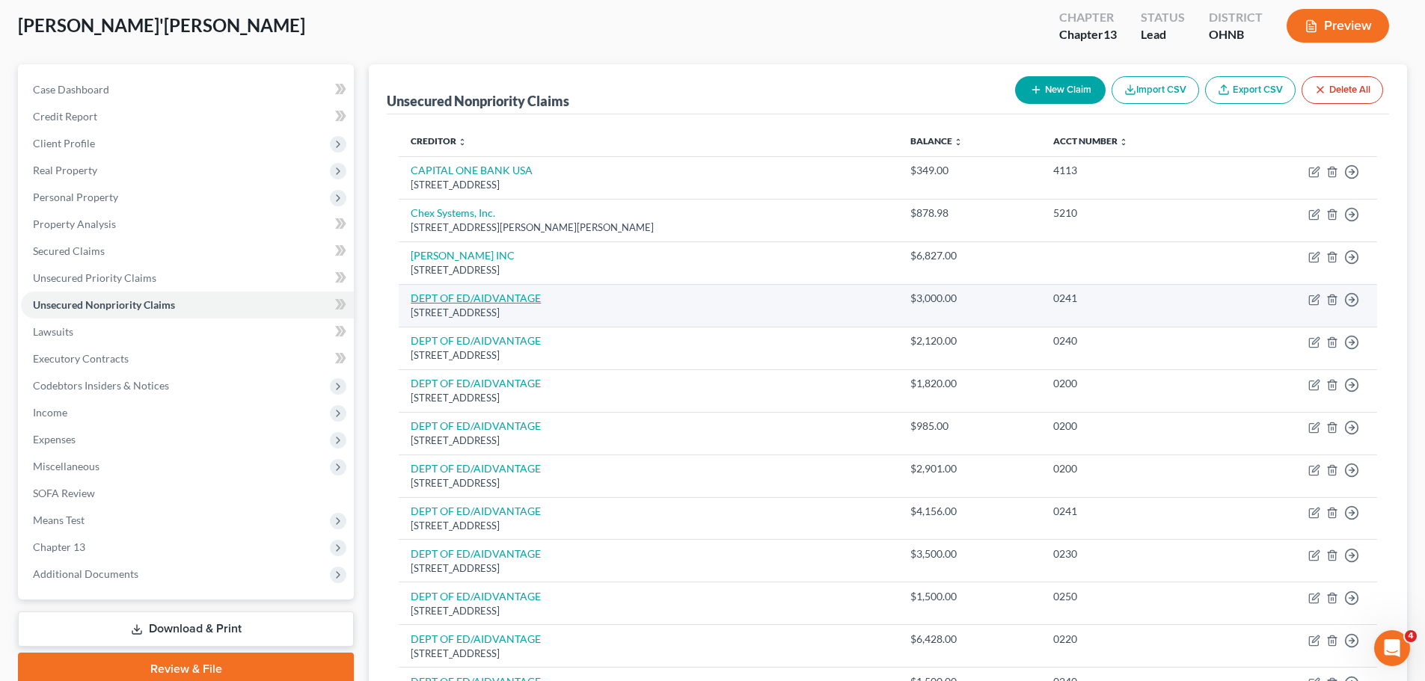
scroll to position [75, 0]
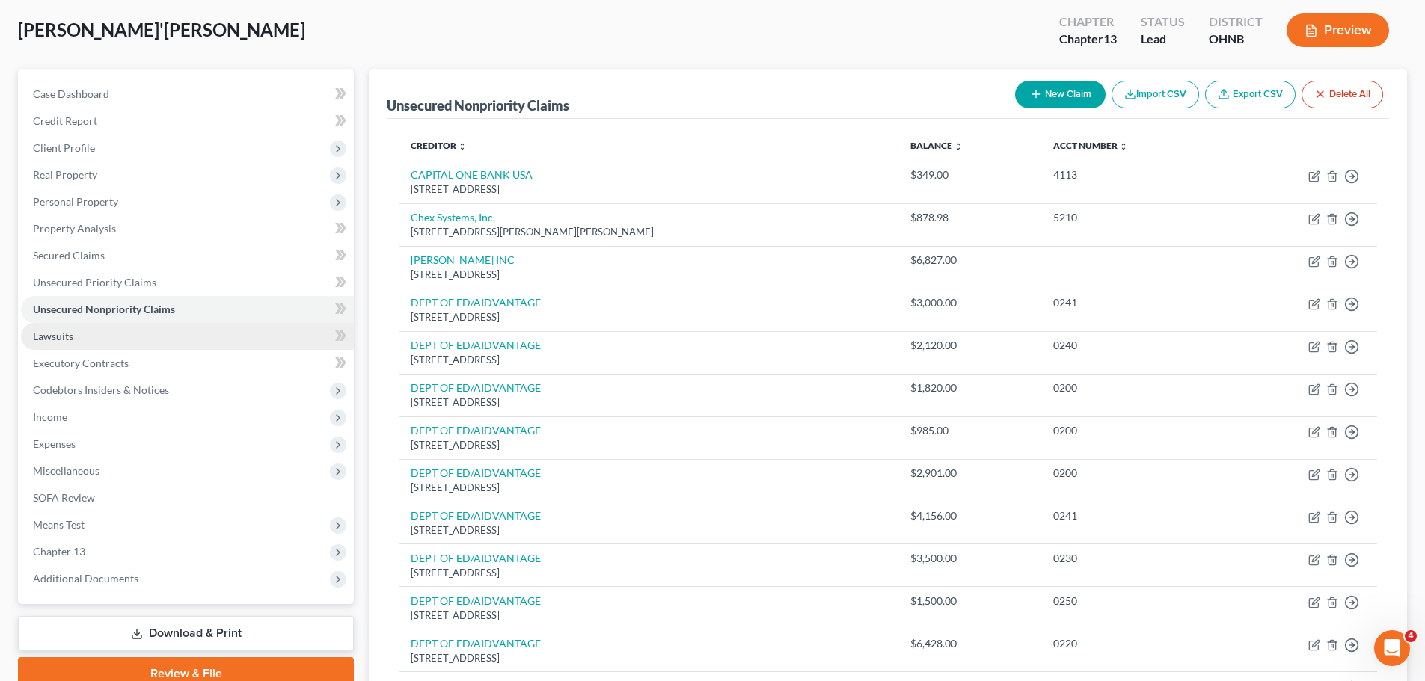
click at [85, 332] on link "Lawsuits" at bounding box center [187, 336] width 333 height 27
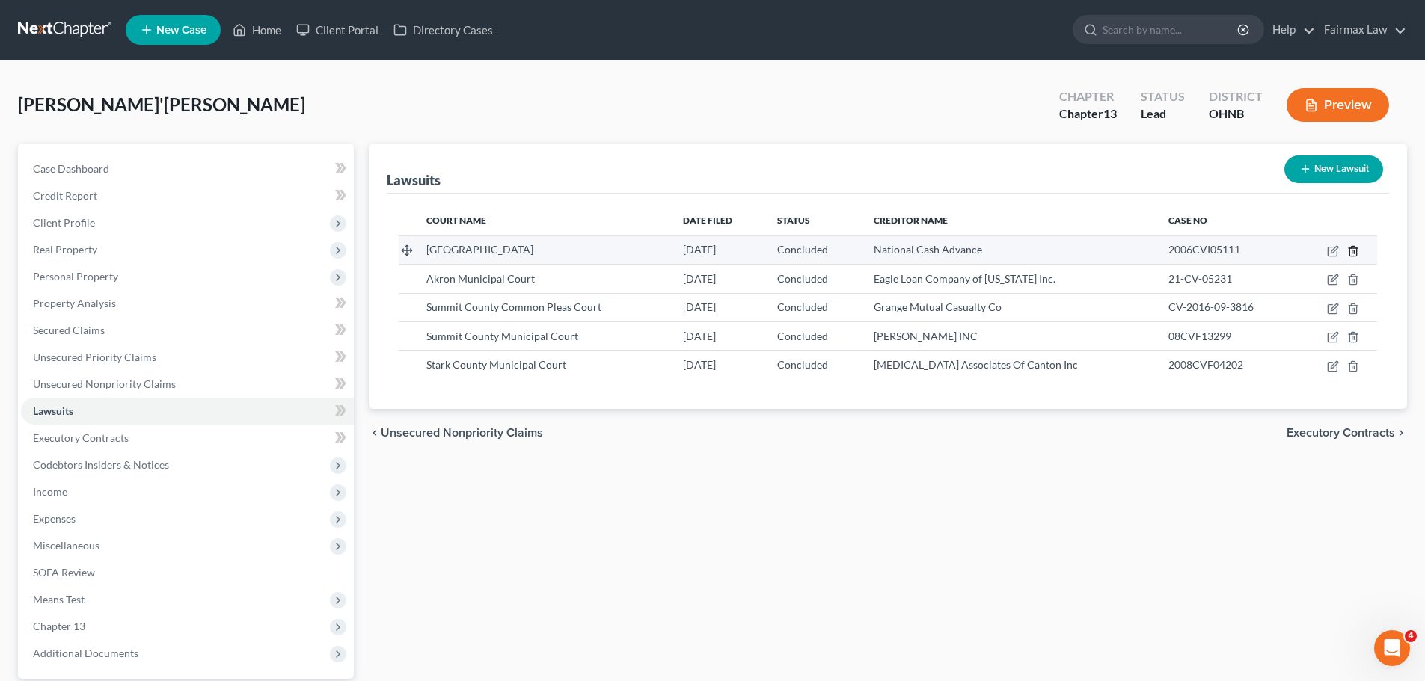
click at [1356, 255] on icon "button" at bounding box center [1352, 251] width 7 height 10
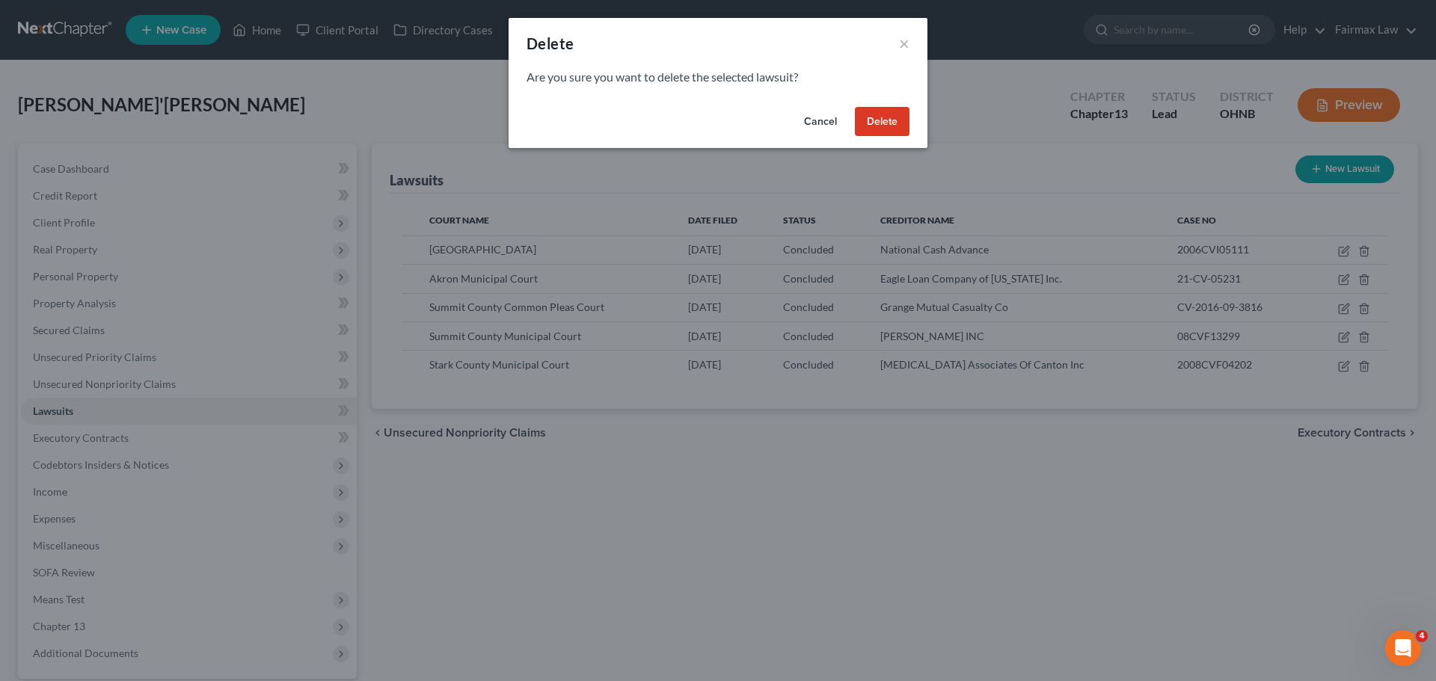
click at [880, 121] on button "Delete" at bounding box center [882, 122] width 55 height 30
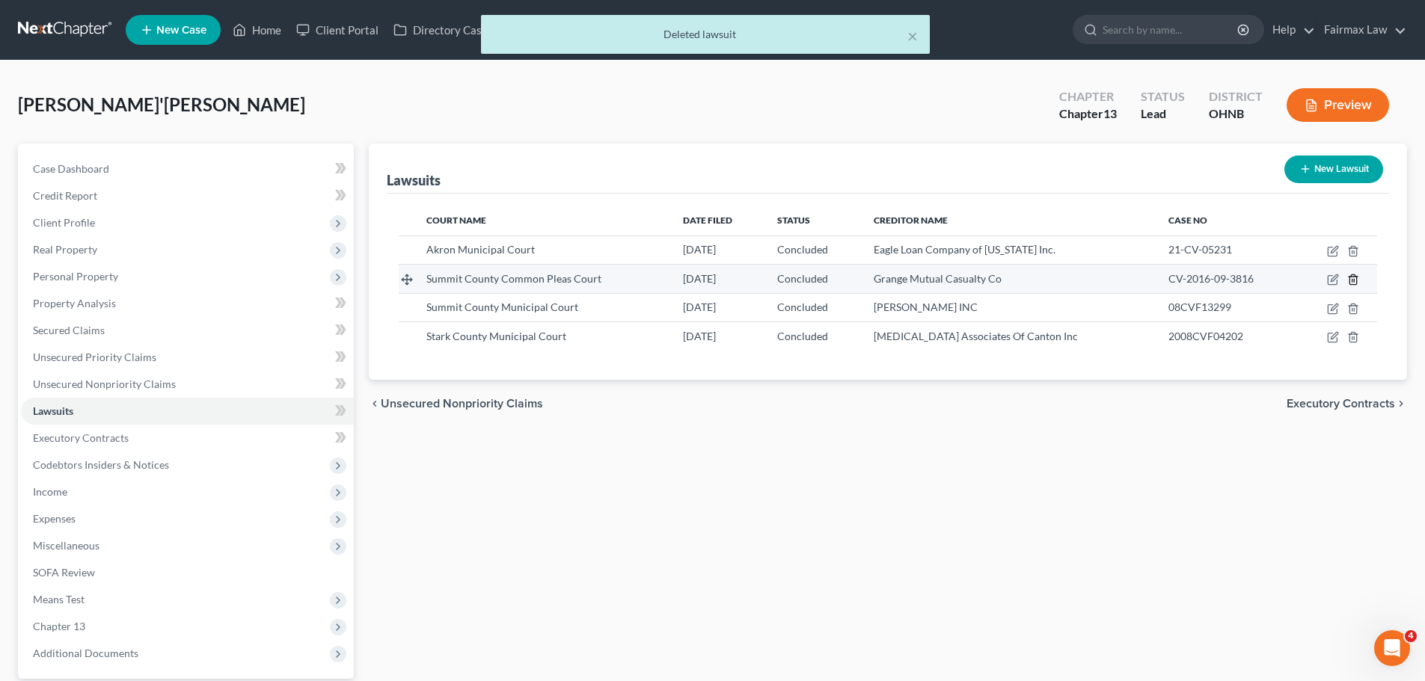
click at [1358, 278] on icon "button" at bounding box center [1353, 280] width 12 height 12
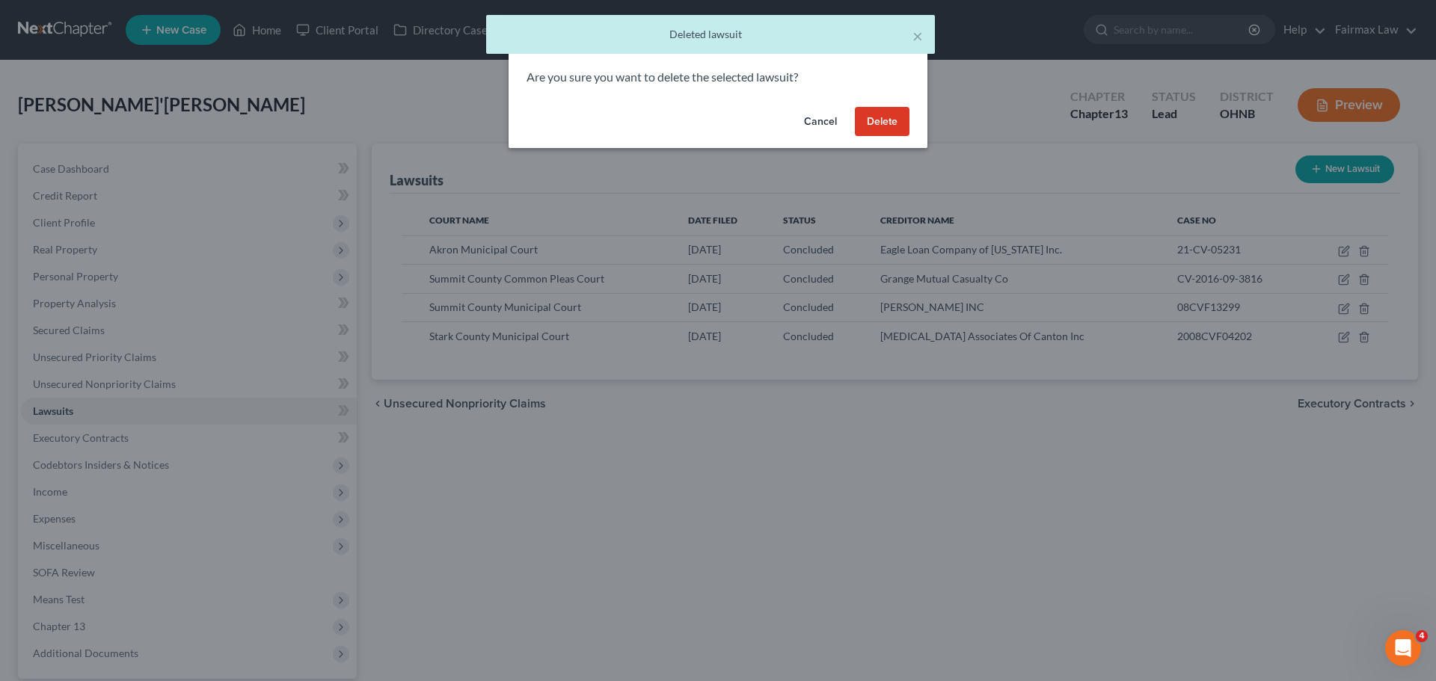
click at [902, 117] on button "Delete" at bounding box center [882, 122] width 55 height 30
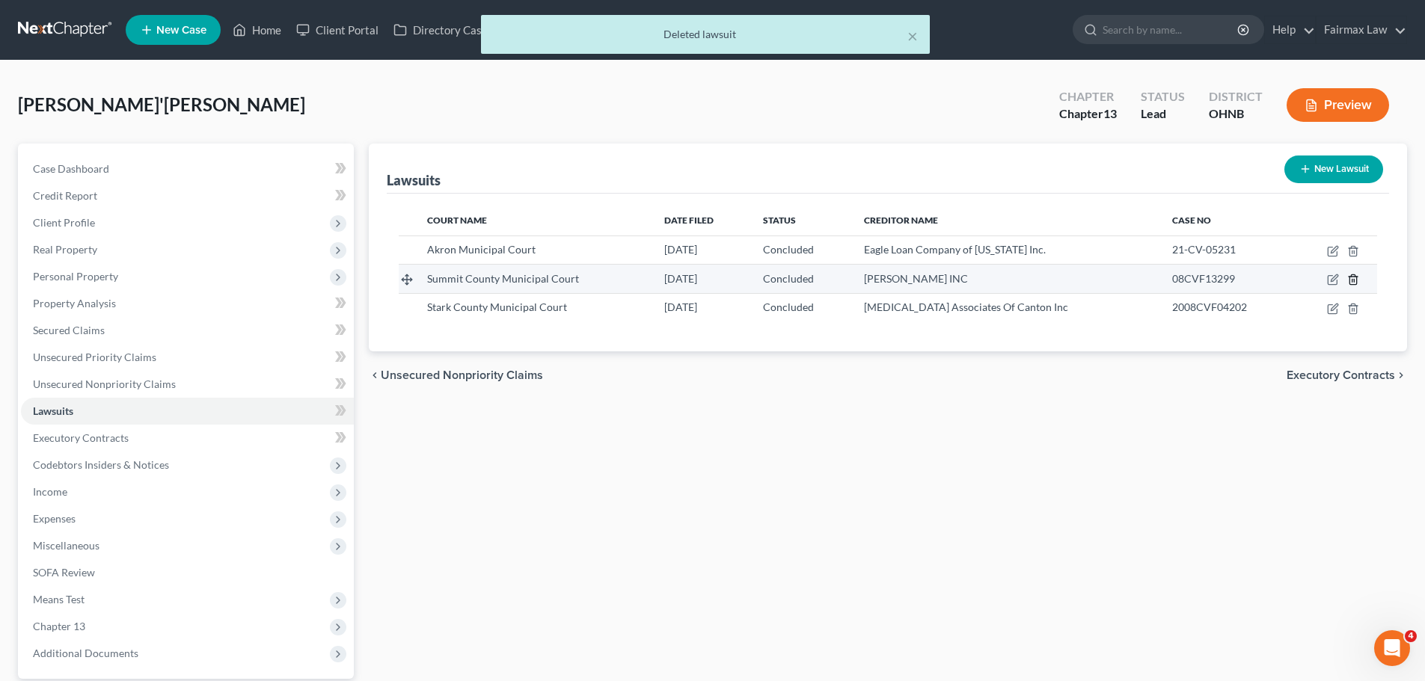
click at [1348, 281] on icon "button" at bounding box center [1353, 280] width 12 height 12
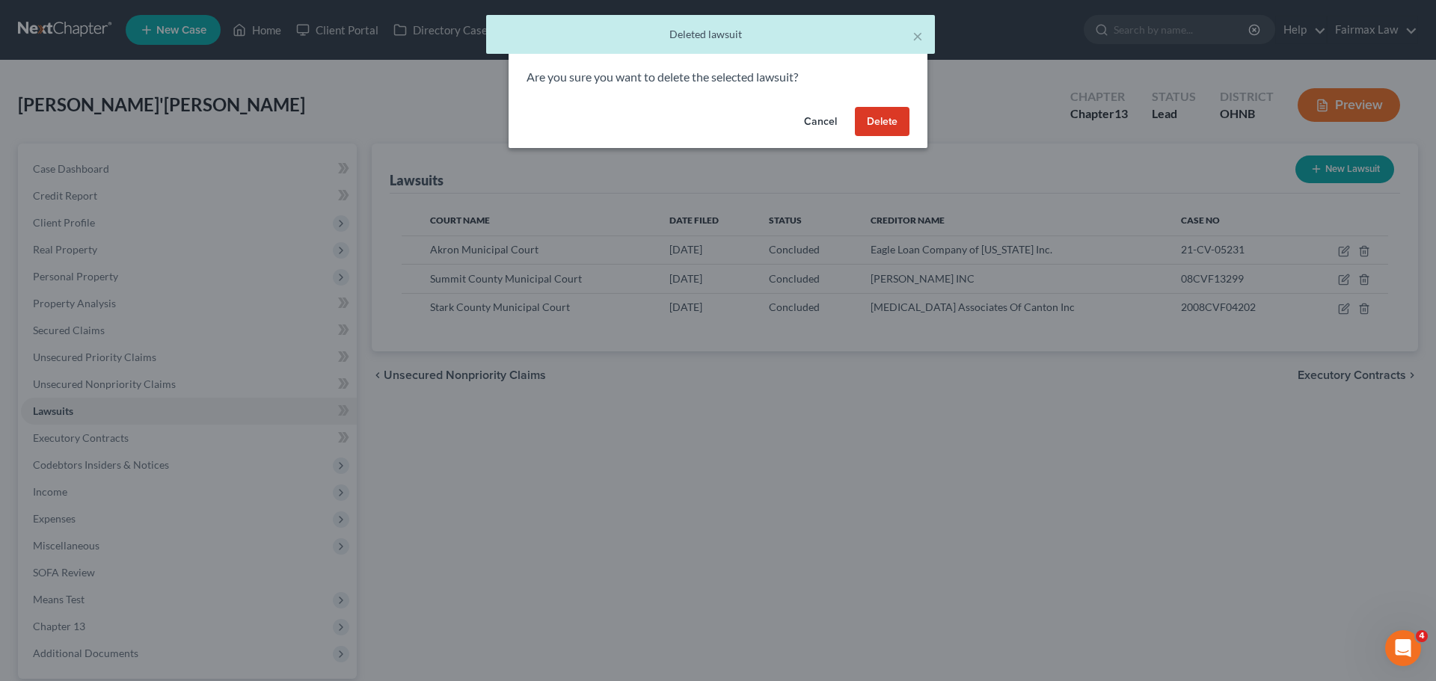
click at [881, 132] on button "Delete" at bounding box center [882, 122] width 55 height 30
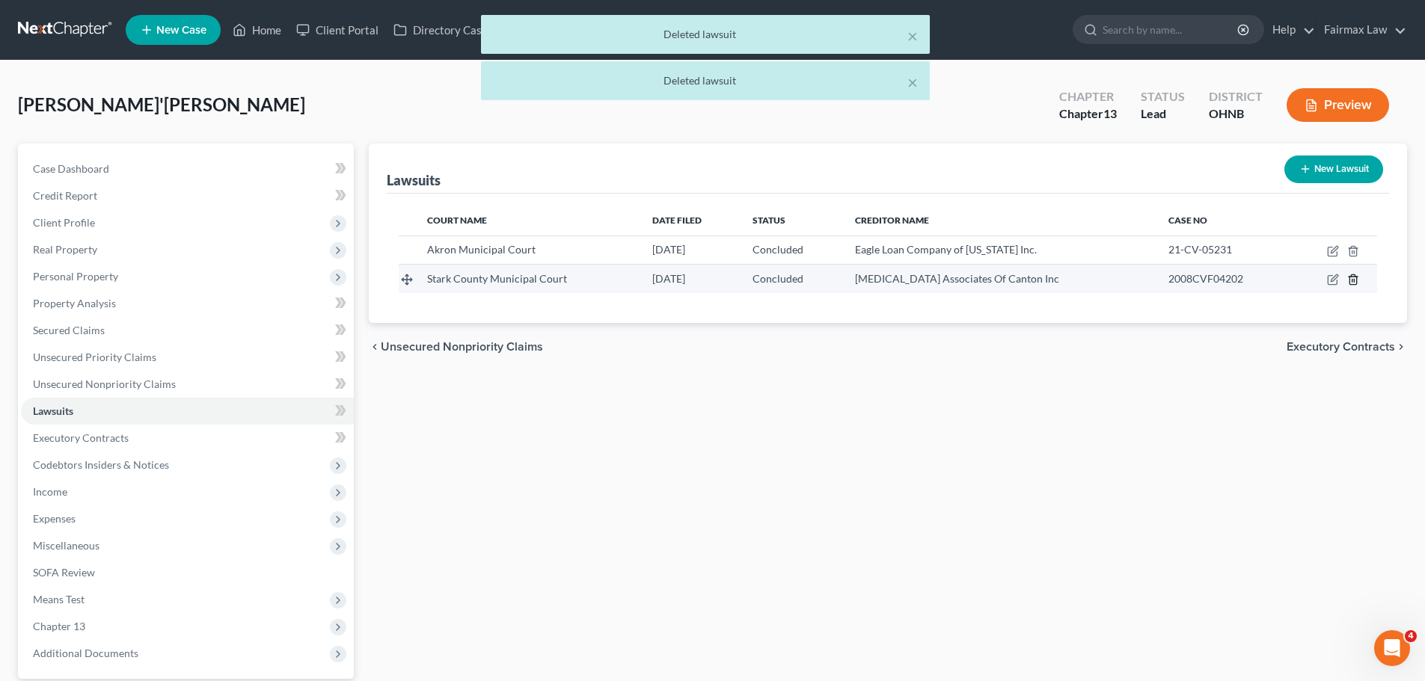
click at [1356, 279] on icon "button" at bounding box center [1352, 280] width 7 height 10
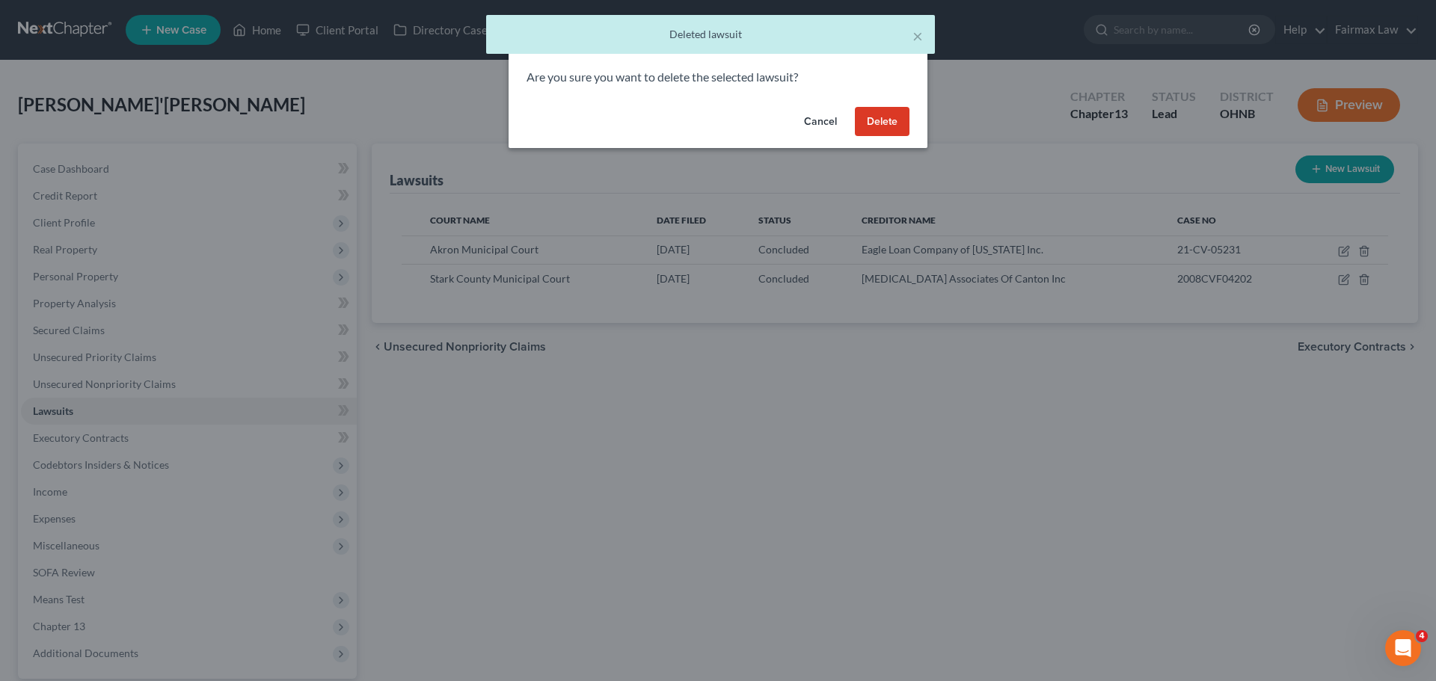
click at [882, 119] on button "Delete" at bounding box center [882, 122] width 55 height 30
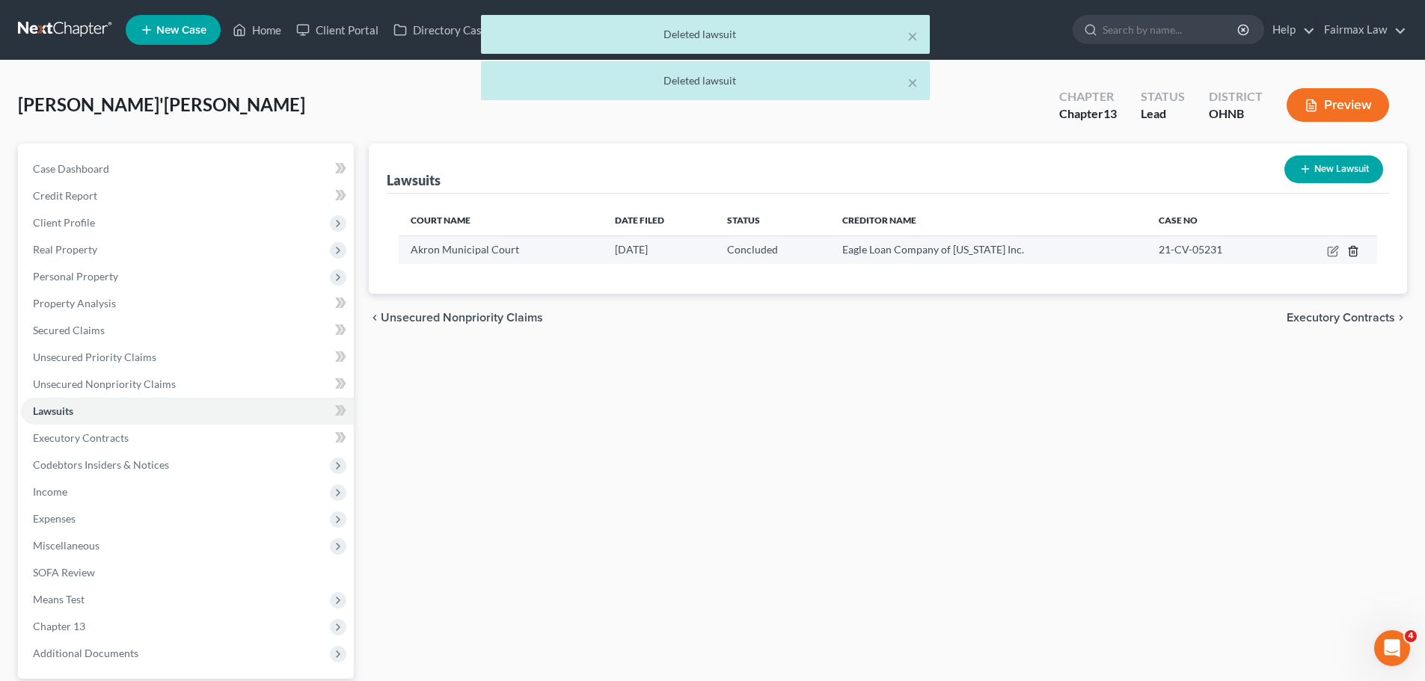
click at [1349, 246] on icon "button" at bounding box center [1353, 251] width 12 height 12
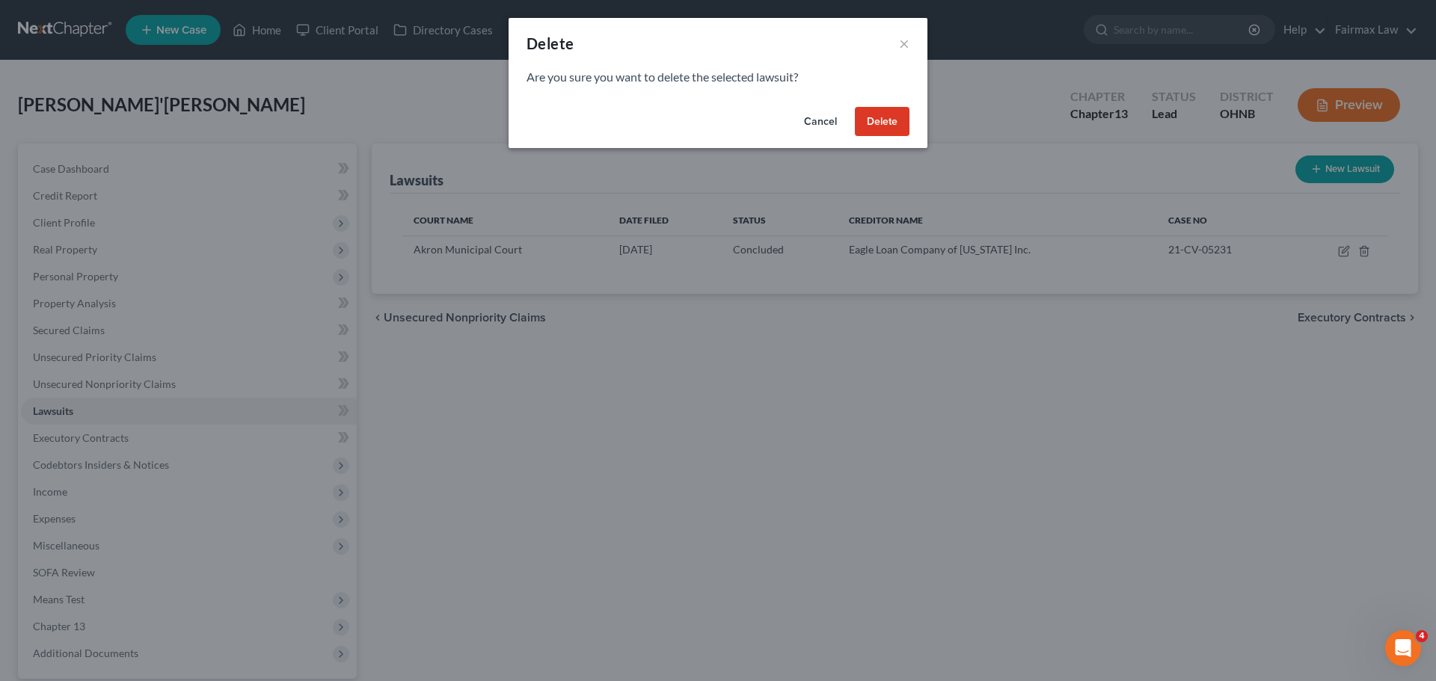
click at [887, 117] on button "Delete" at bounding box center [882, 122] width 55 height 30
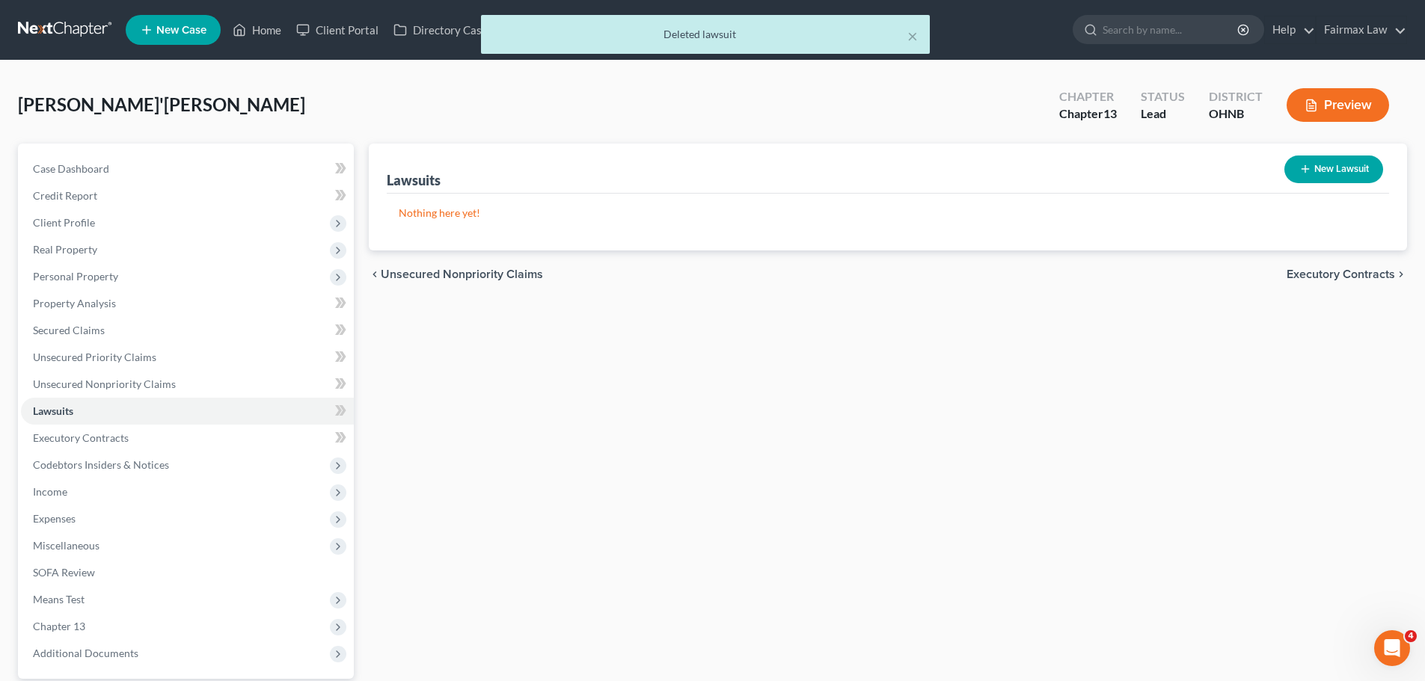
click at [819, 344] on div "Lawsuits New Lawsuit Nothing here yet! Court Name Date Filed Status Creditor Na…" at bounding box center [887, 455] width 1053 height 622
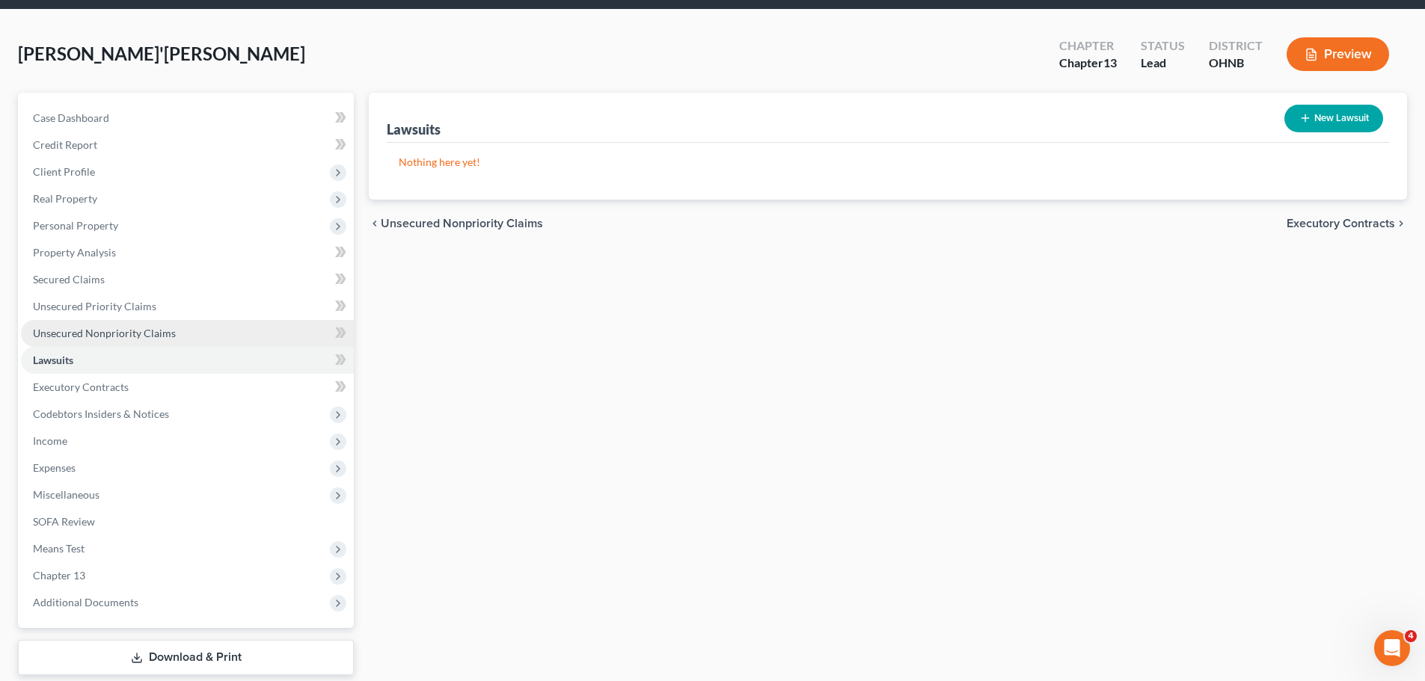
scroll to position [75, 0]
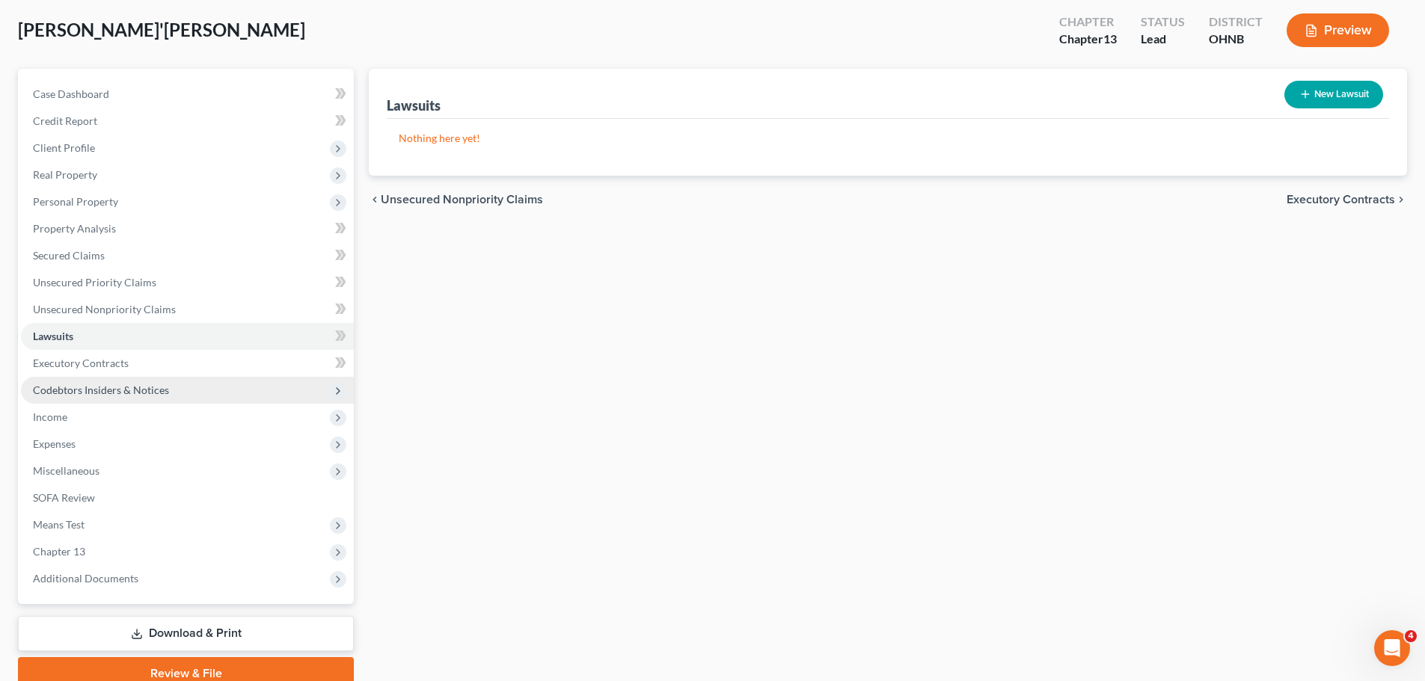
click at [165, 390] on span "Codebtors Insiders & Notices" at bounding box center [101, 390] width 136 height 13
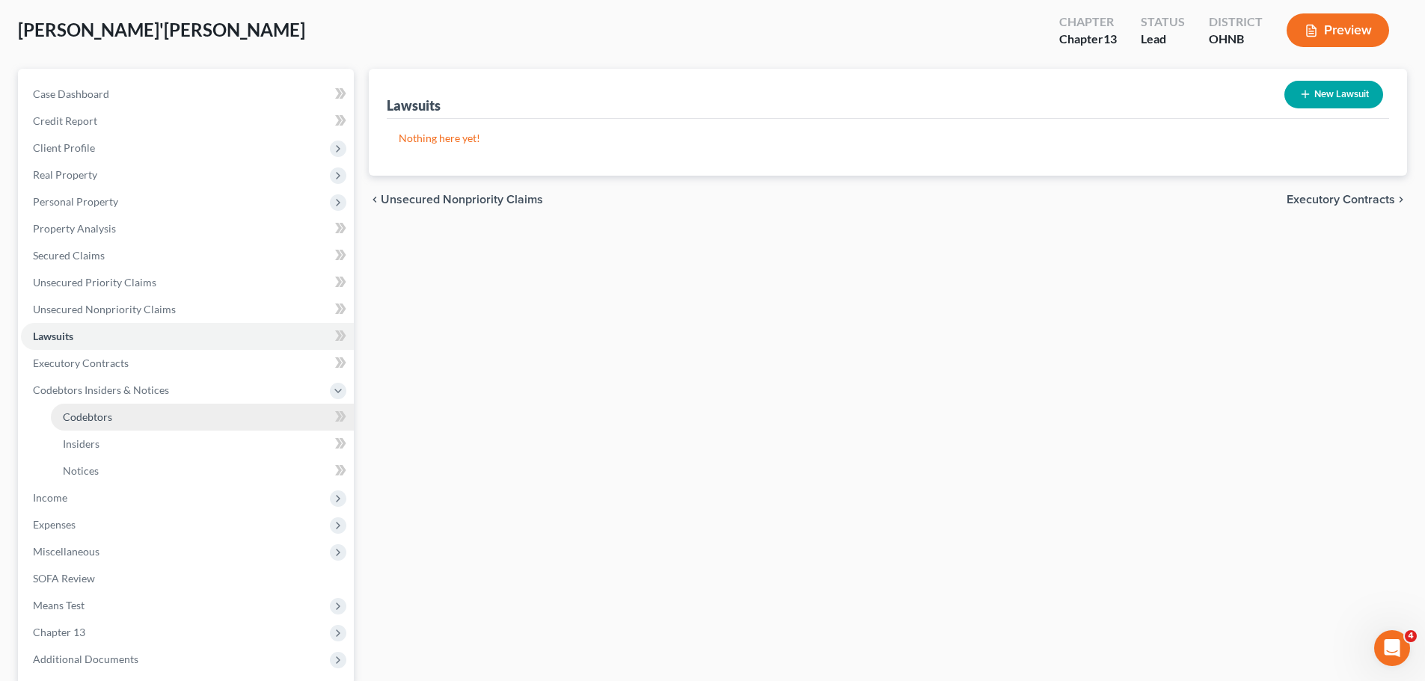
click at [72, 423] on span "Codebtors" at bounding box center [87, 417] width 49 height 13
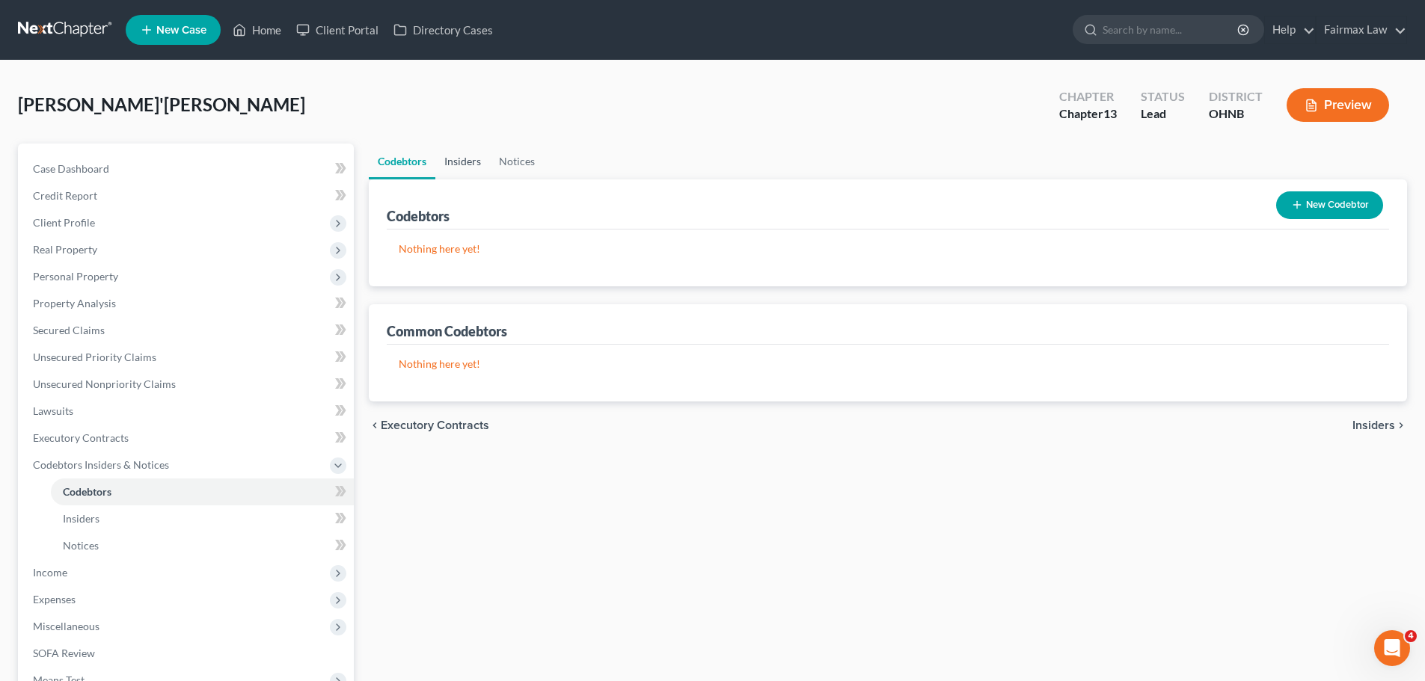
click at [458, 150] on link "Insiders" at bounding box center [462, 162] width 55 height 36
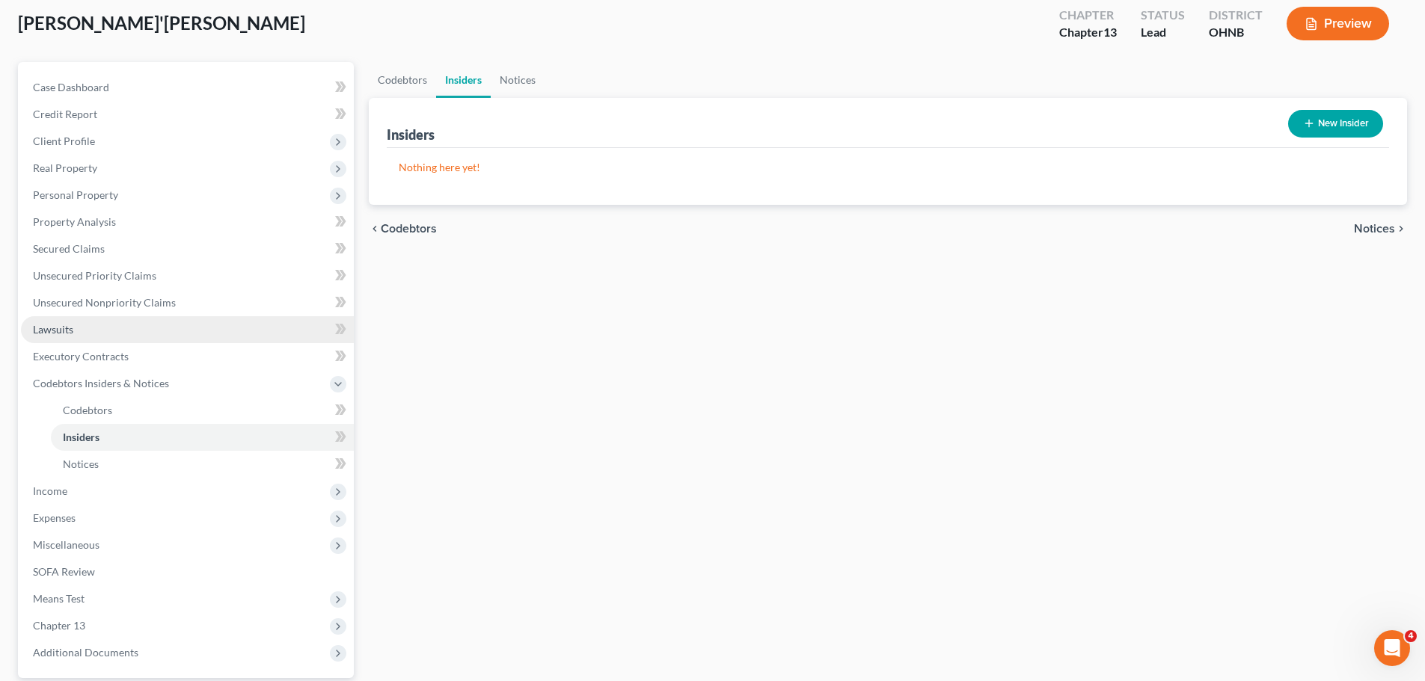
scroll to position [150, 0]
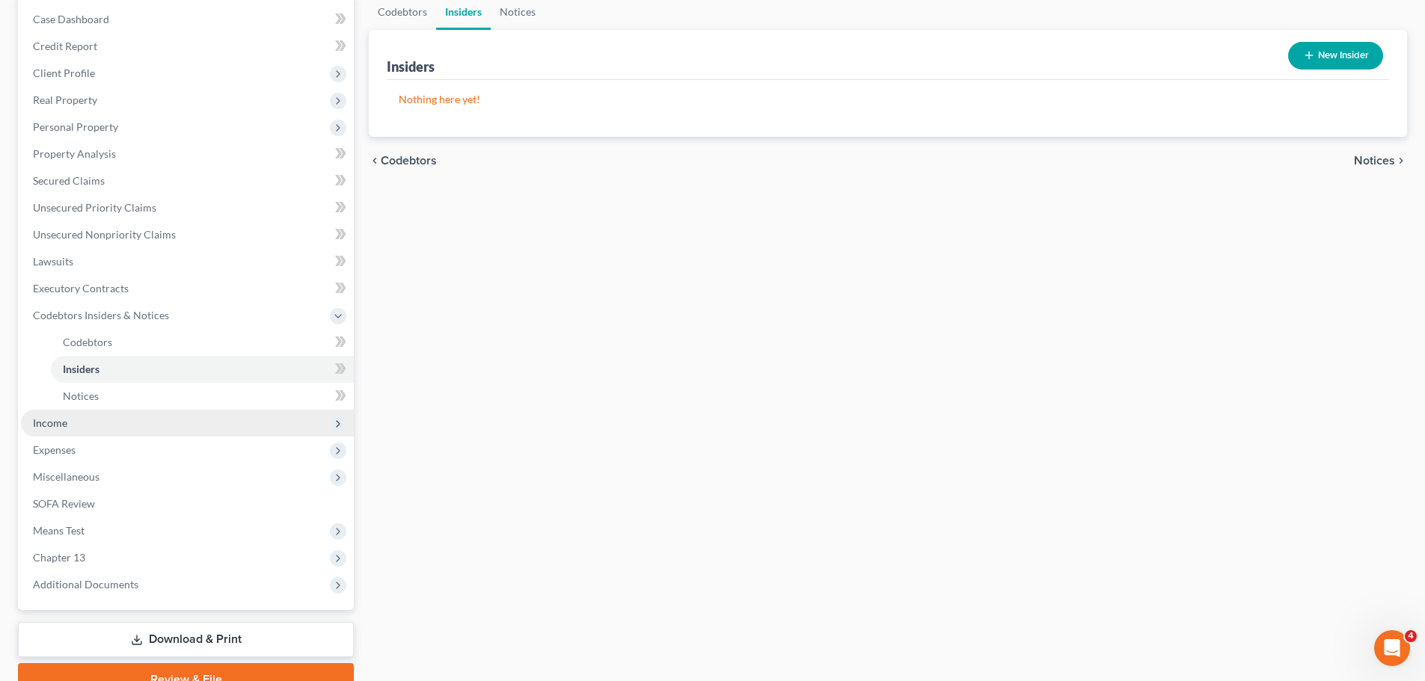
drag, startPoint x: 55, startPoint y: 417, endPoint x: 147, endPoint y: 417, distance: 92.8
click at [55, 417] on span "Income" at bounding box center [50, 423] width 34 height 13
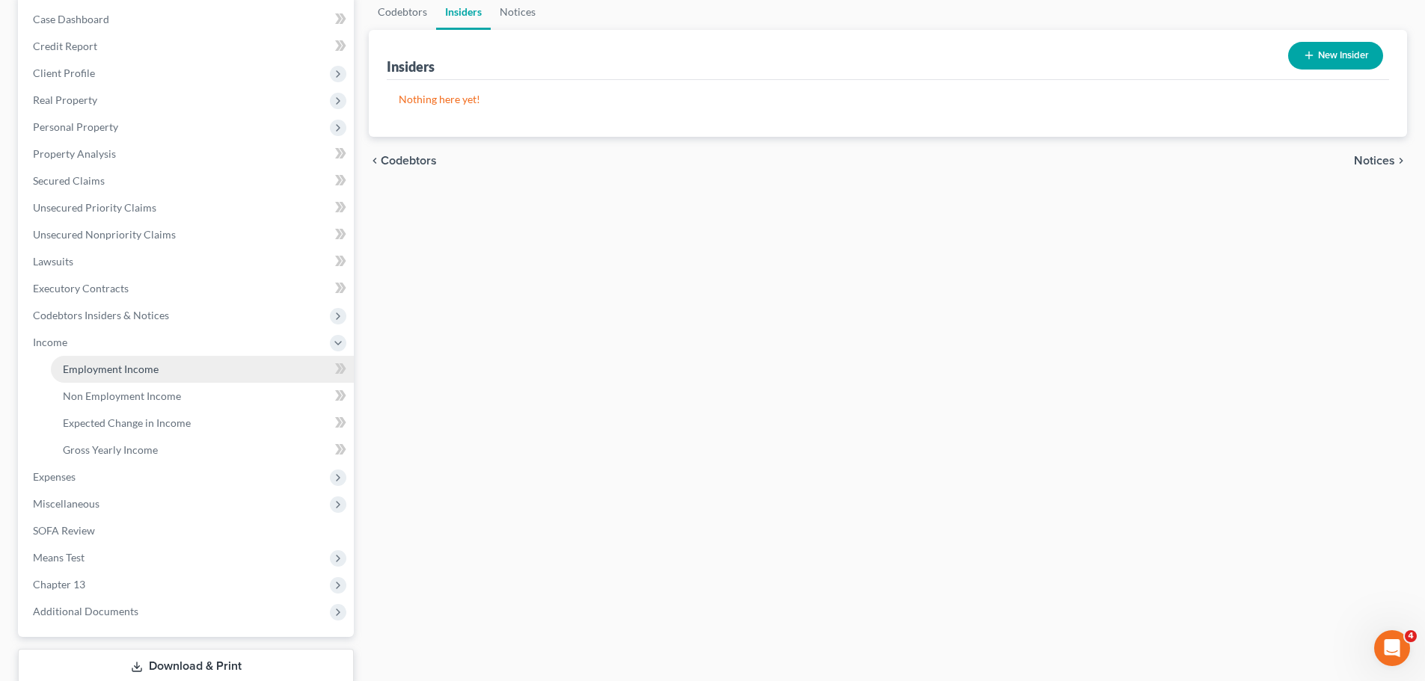
click at [108, 366] on span "Employment Income" at bounding box center [111, 369] width 96 height 13
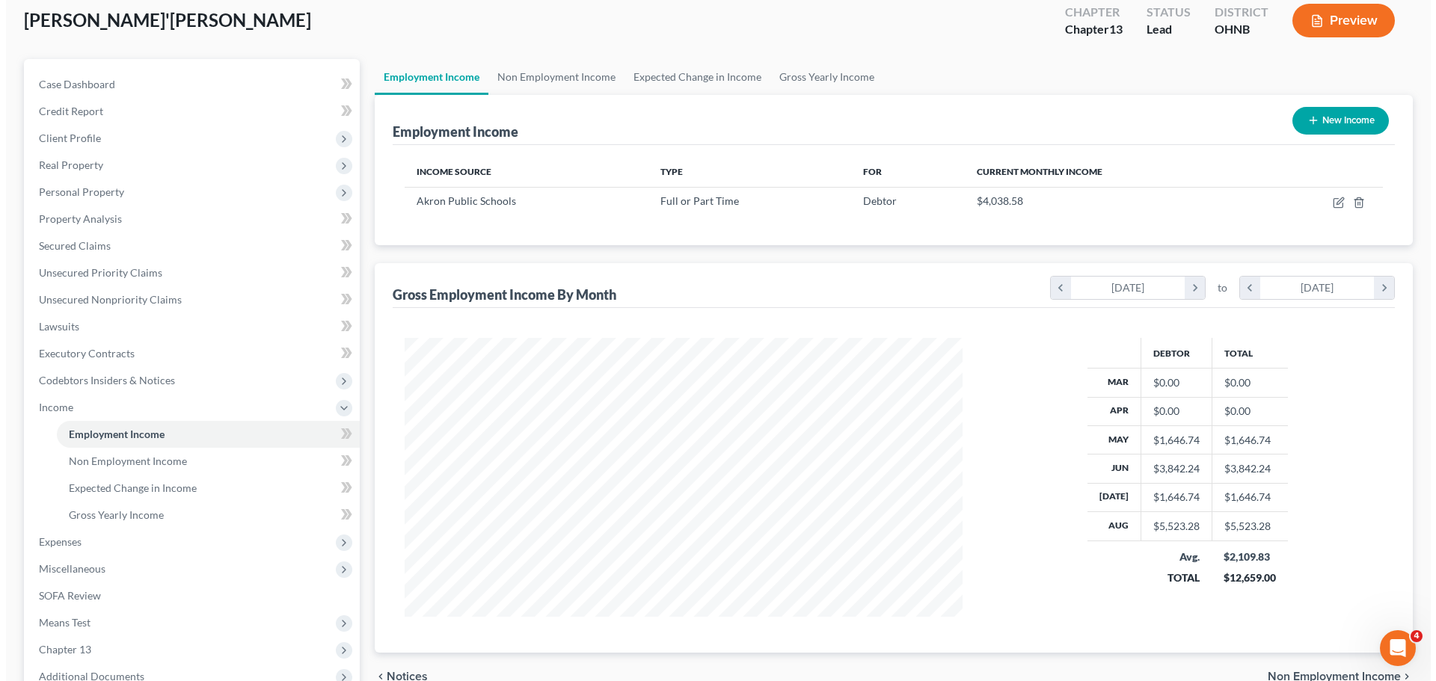
scroll to position [150, 0]
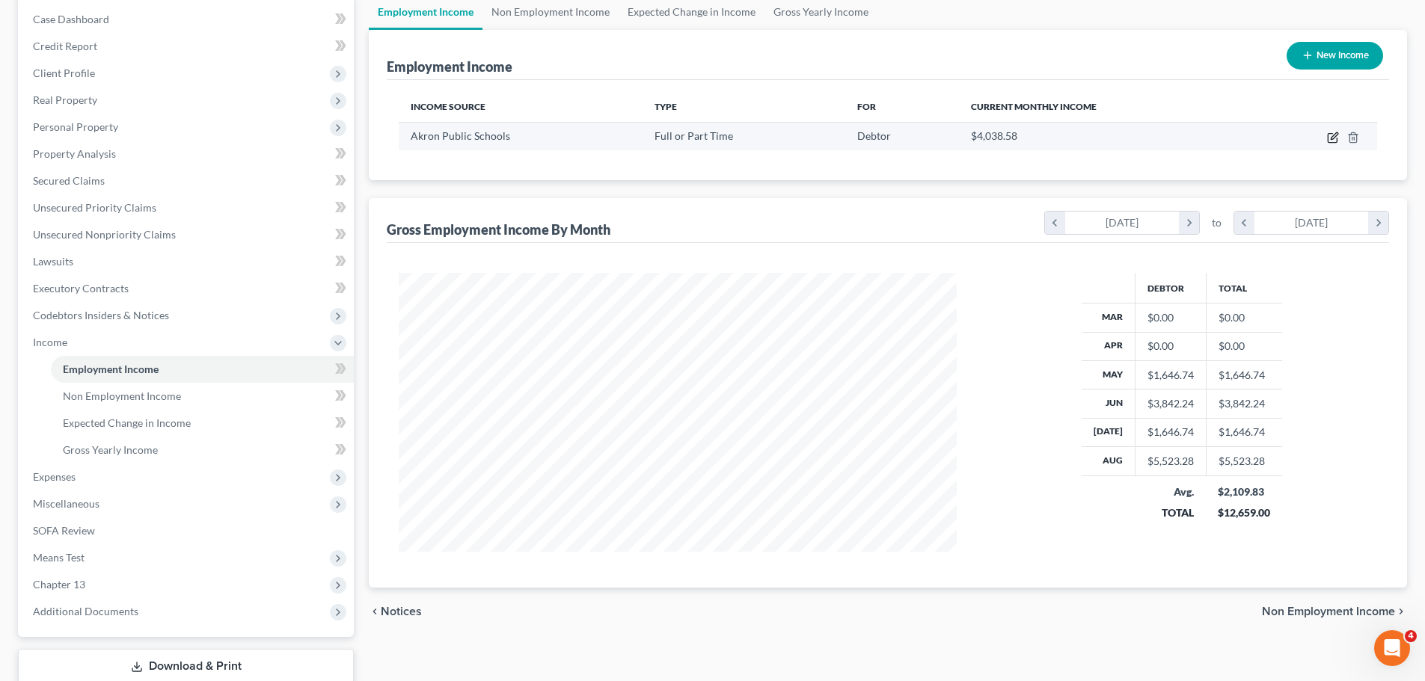
click at [1328, 140] on icon "button" at bounding box center [1332, 138] width 9 height 9
select select "0"
select select "36"
select select "2"
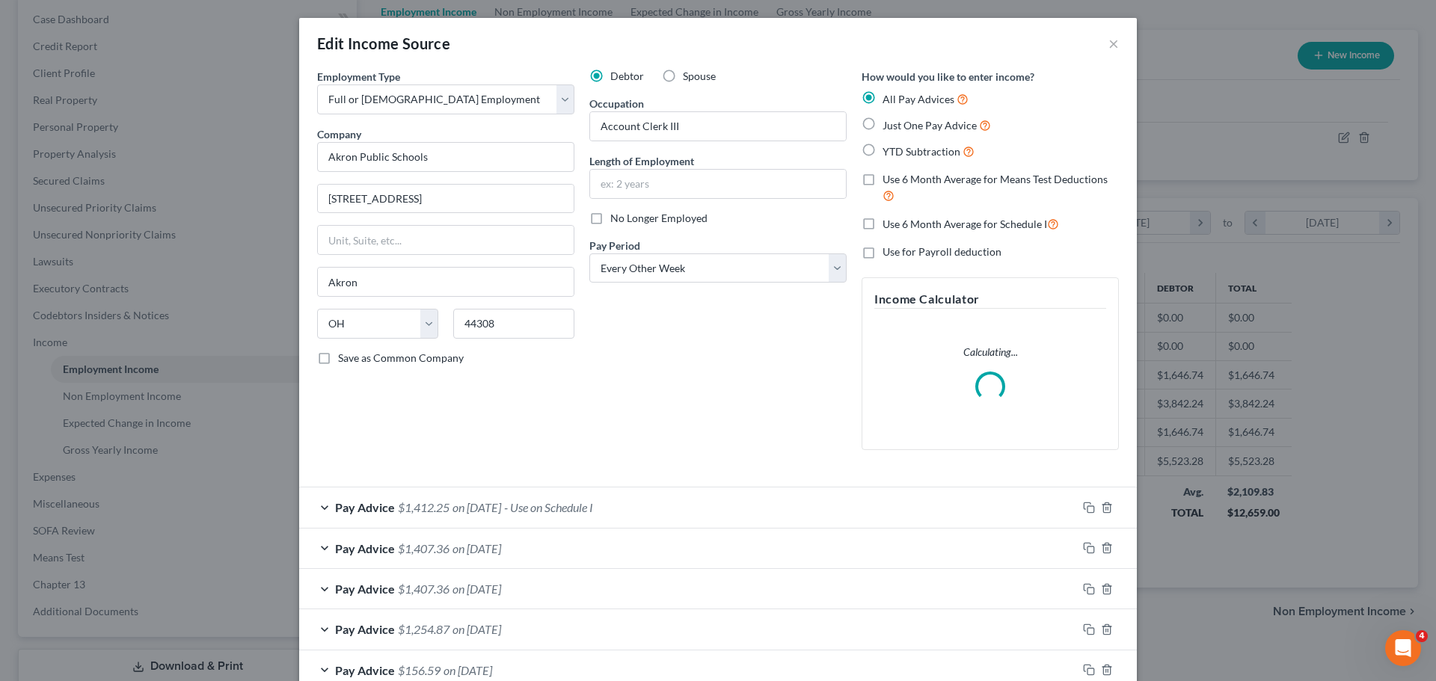
scroll to position [281, 593]
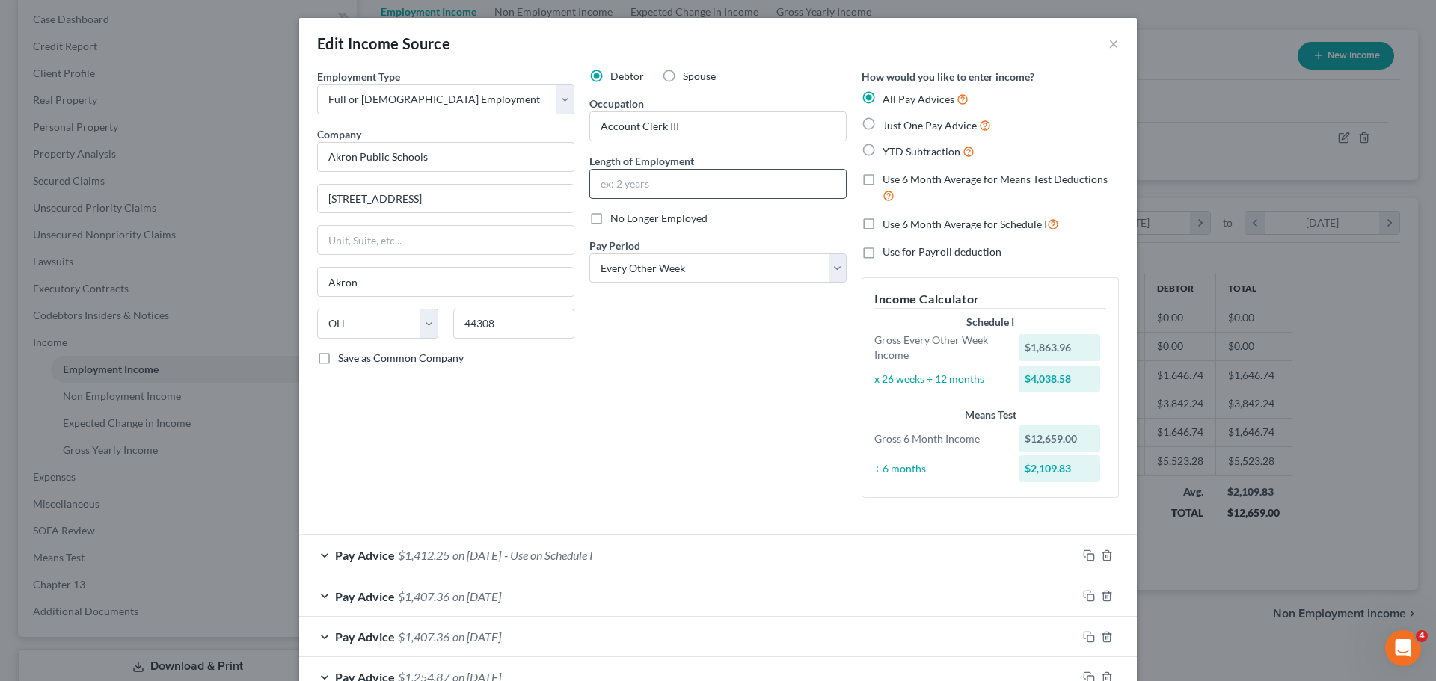
click at [643, 175] on input "text" at bounding box center [718, 184] width 256 height 28
click at [694, 371] on div "Debtor Spouse Occupation Account Clerk III Length of Employment 6 months No Lon…" at bounding box center [718, 289] width 272 height 441
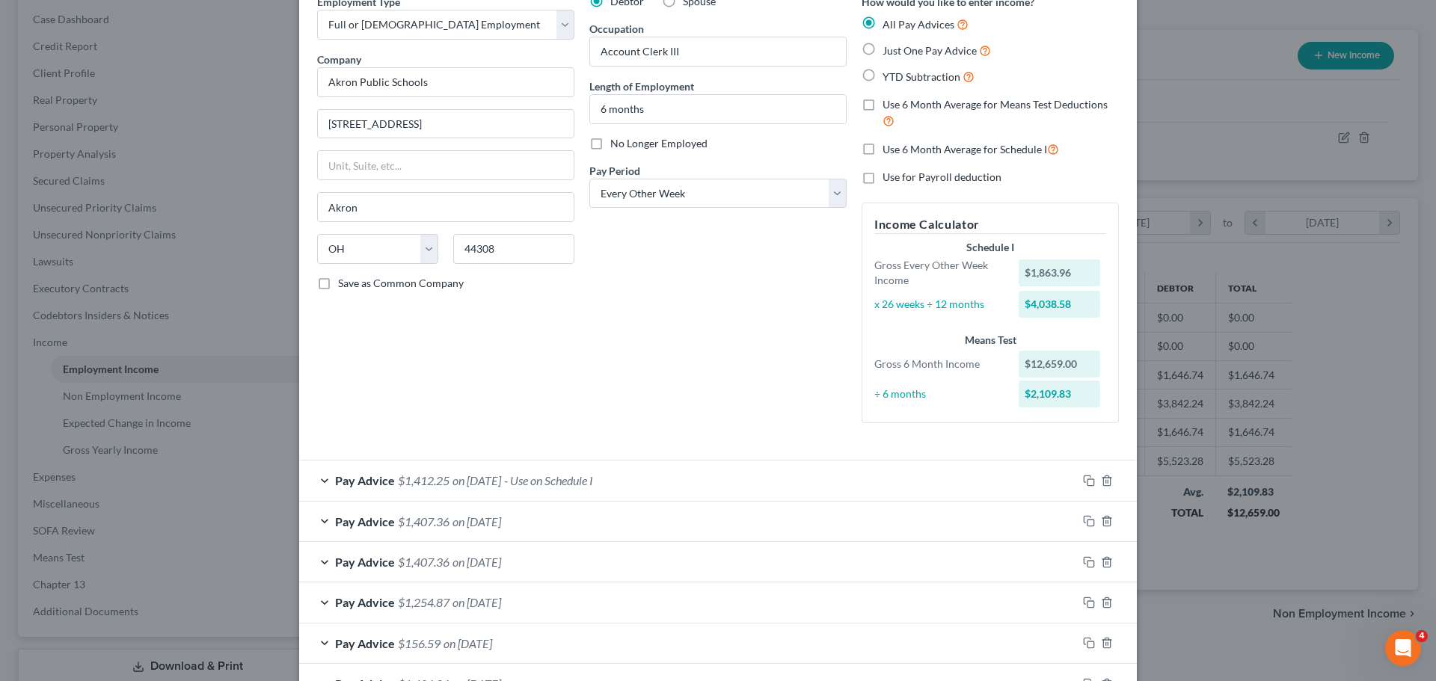
scroll to position [0, 0]
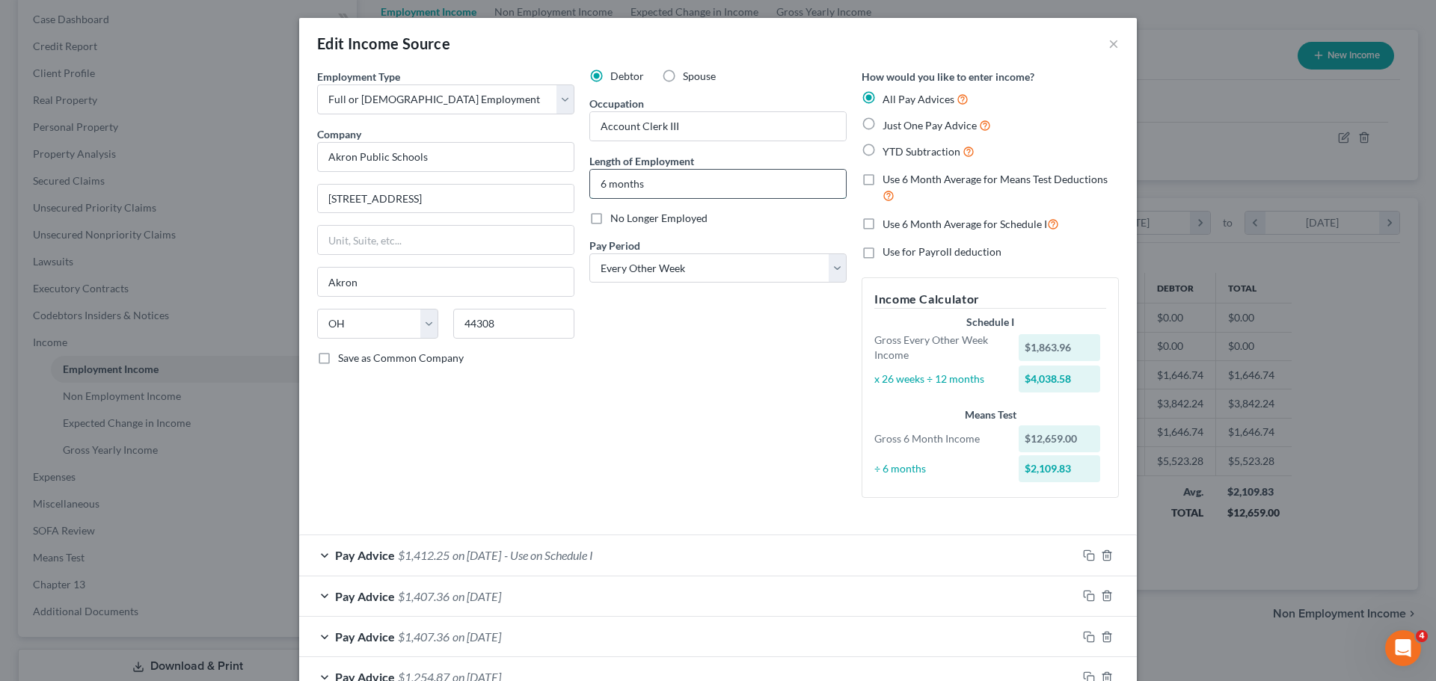
click at [650, 193] on input "6 months" at bounding box center [718, 184] width 256 height 28
drag, startPoint x: 604, startPoint y: 187, endPoint x: 577, endPoint y: 187, distance: 27.7
click at [582, 187] on div "Debtor Spouse Occupation Account Clerk III Length of Employment 6 months No Lon…" at bounding box center [718, 289] width 272 height 441
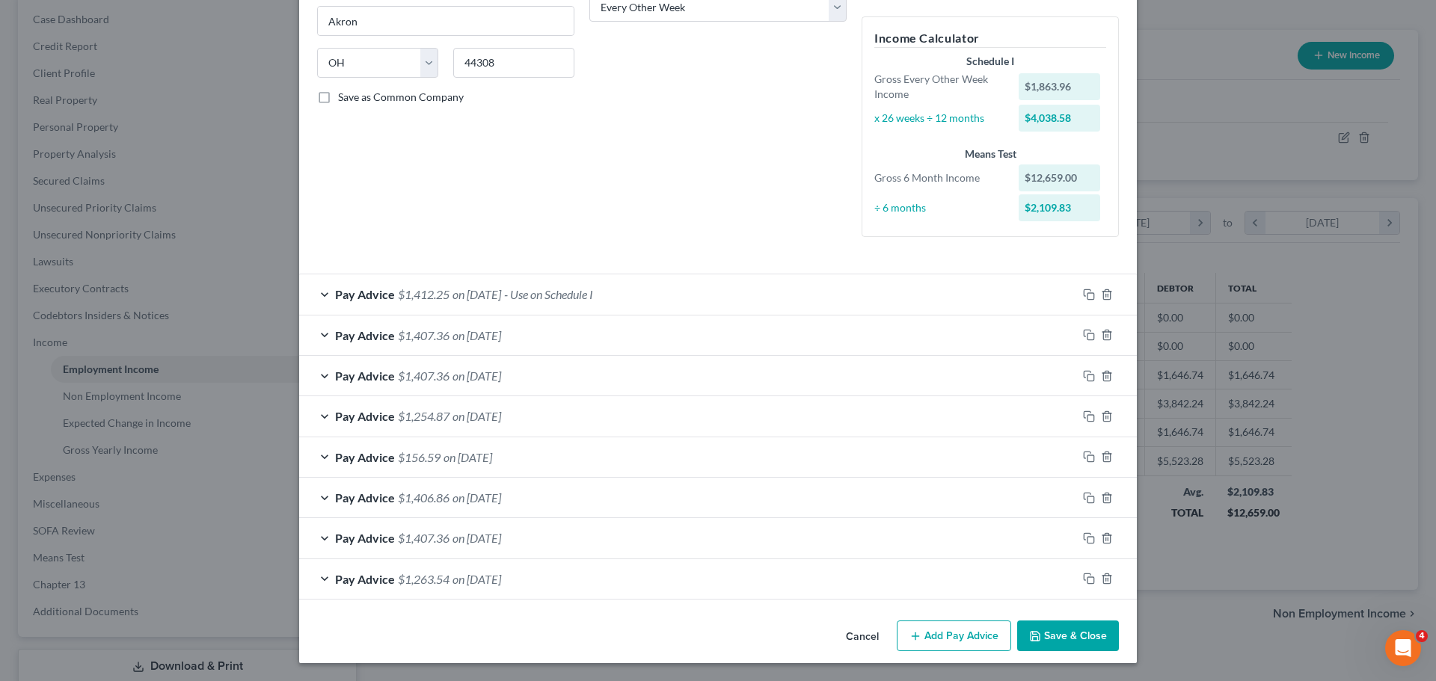
type input "4 months"
click at [490, 297] on span "on 08/29/2025" at bounding box center [477, 294] width 49 height 14
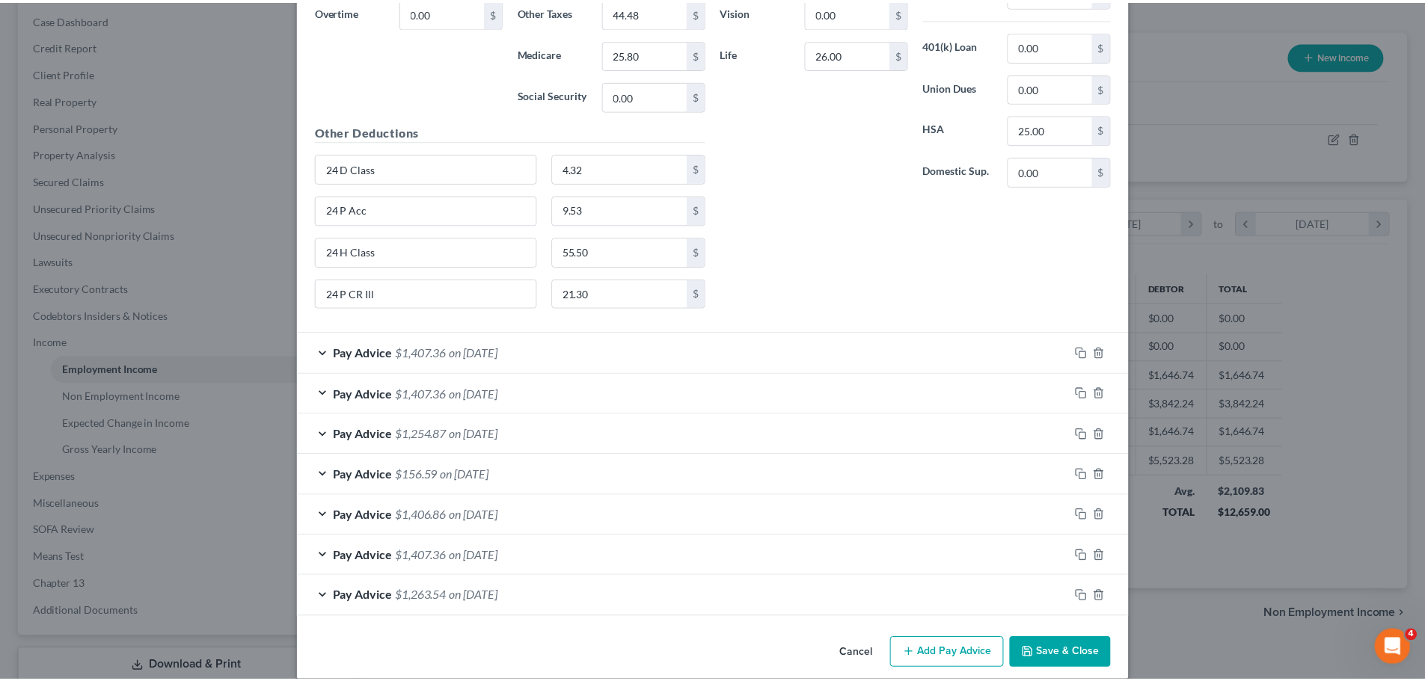
scroll to position [813, 0]
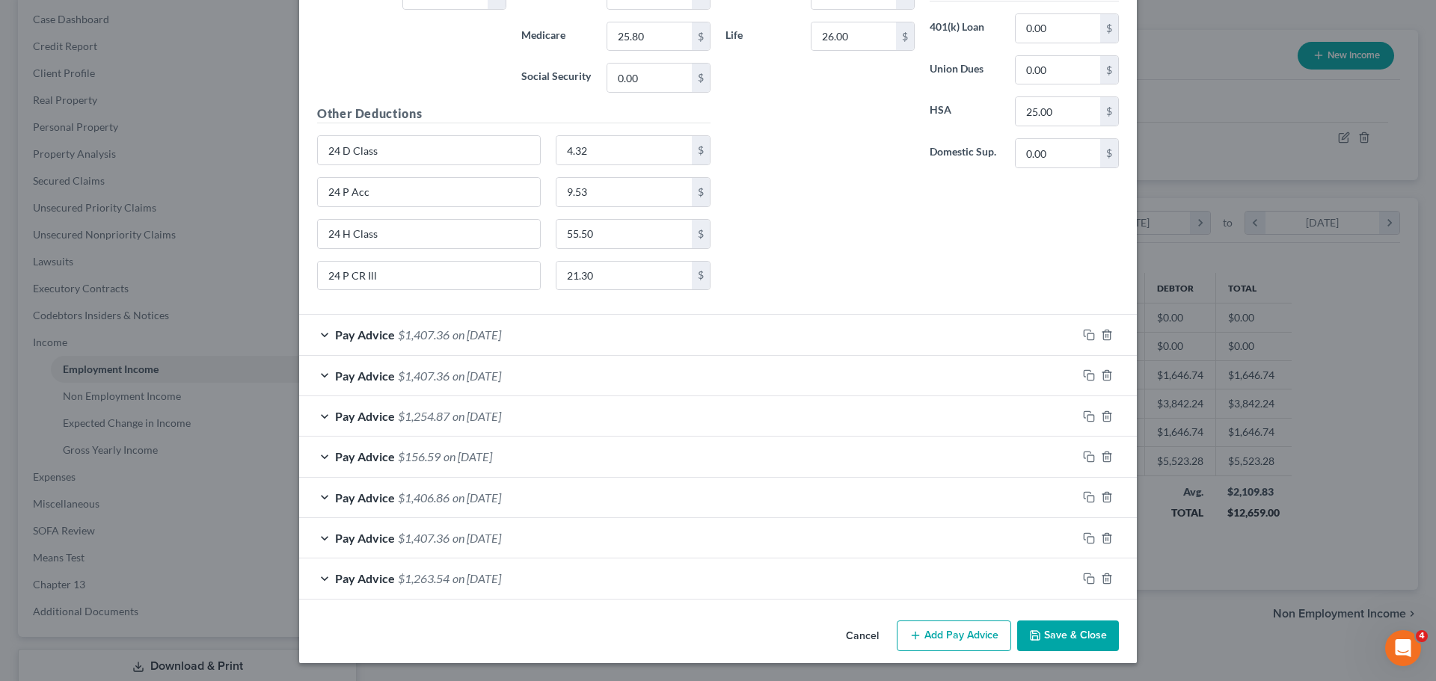
click at [1046, 631] on button "Save & Close" at bounding box center [1068, 636] width 102 height 31
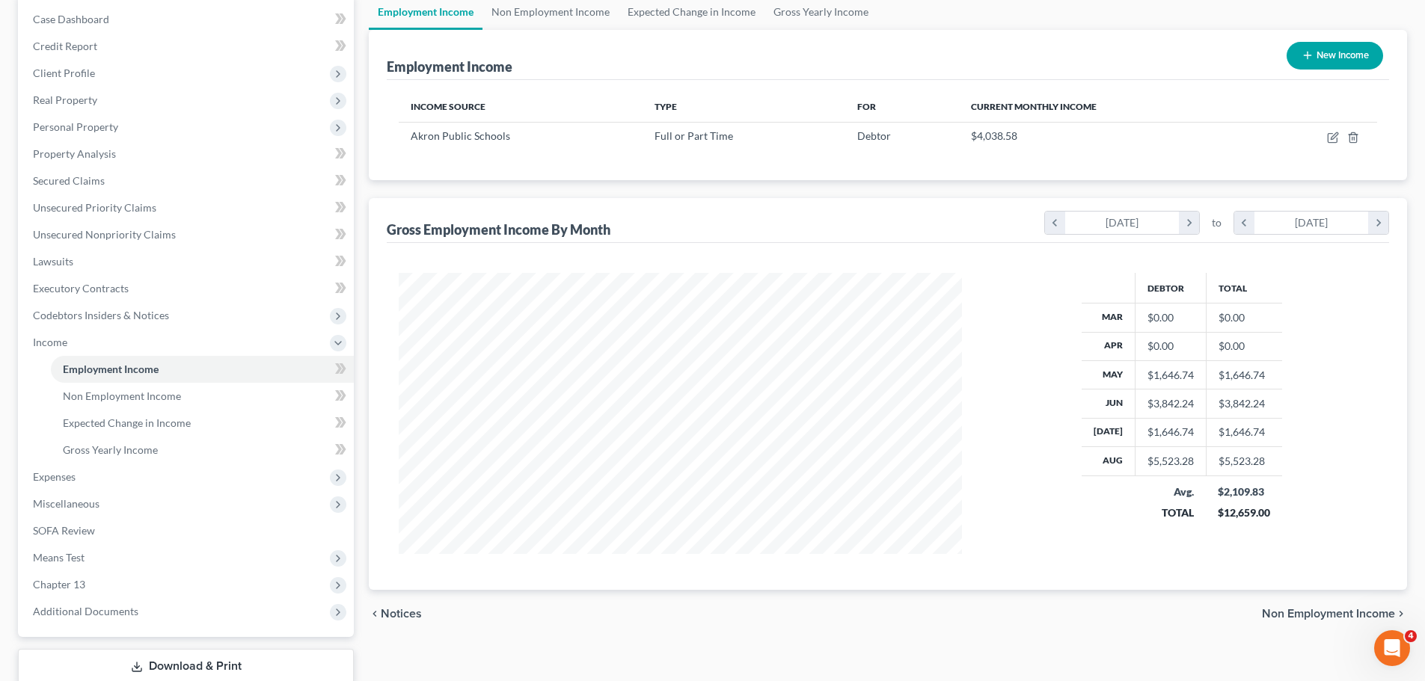
scroll to position [747733, 747424]
click at [568, 21] on link "Non Employment Income" at bounding box center [550, 12] width 136 height 36
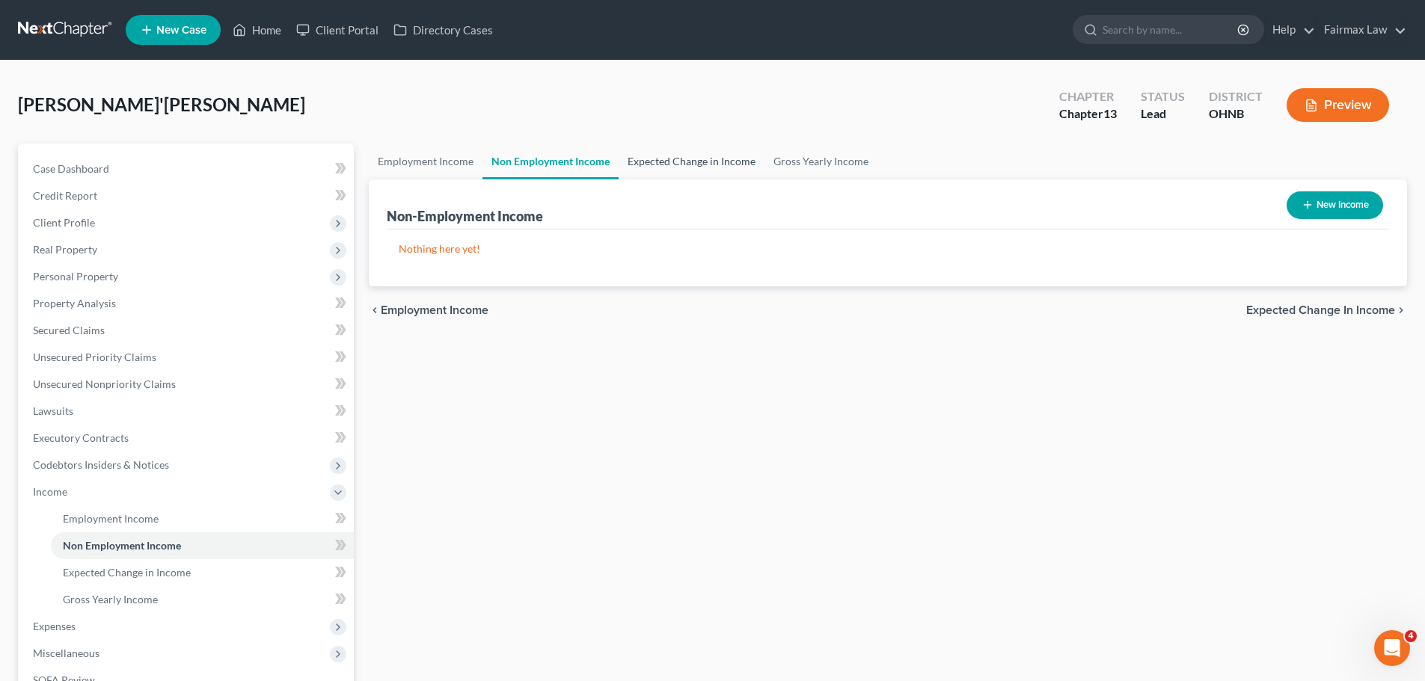
click at [658, 159] on link "Expected Change in Income" at bounding box center [692, 162] width 146 height 36
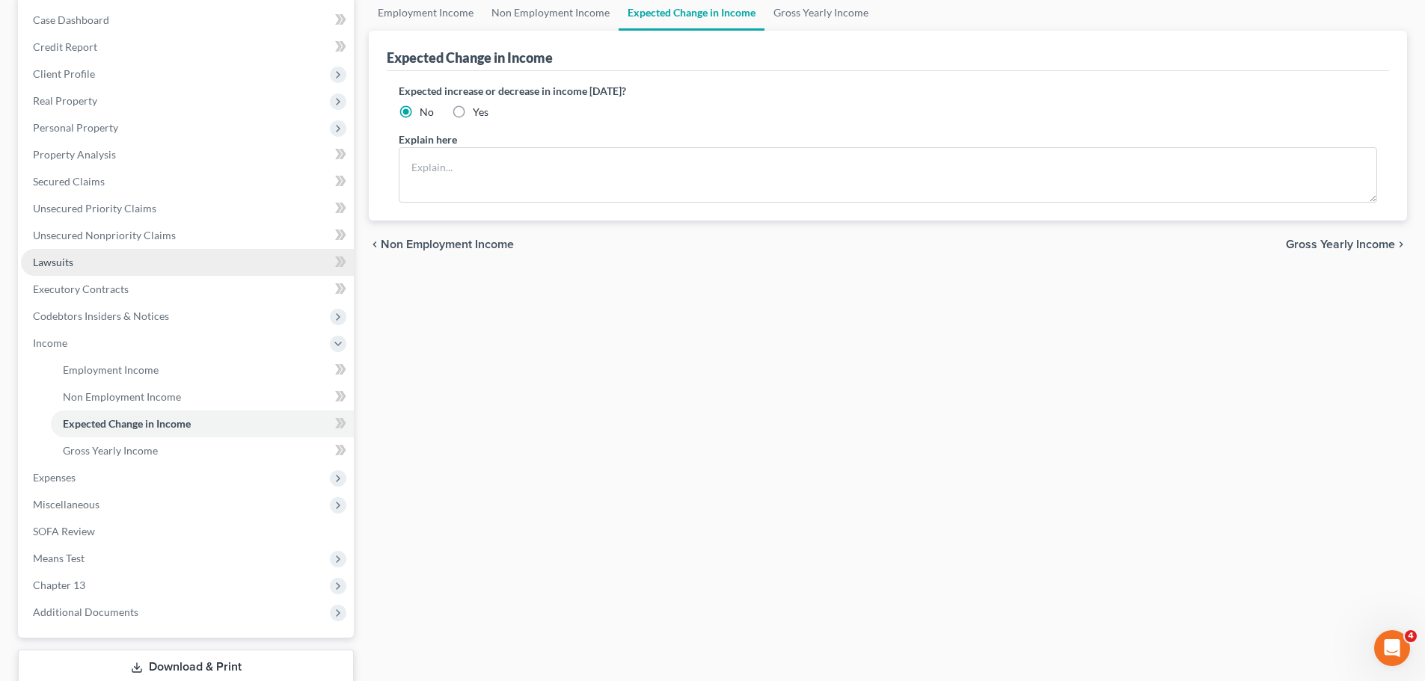
scroll to position [150, 0]
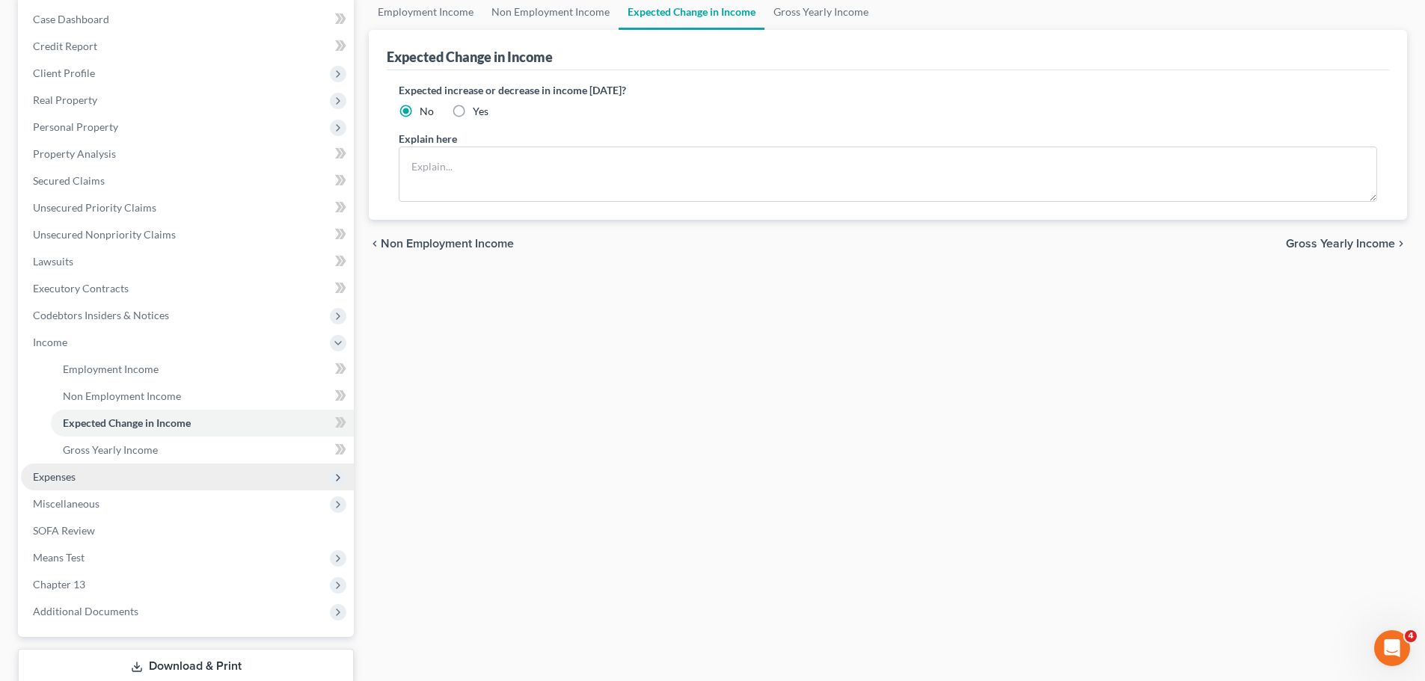
click at [86, 468] on span "Expenses" at bounding box center [187, 477] width 333 height 27
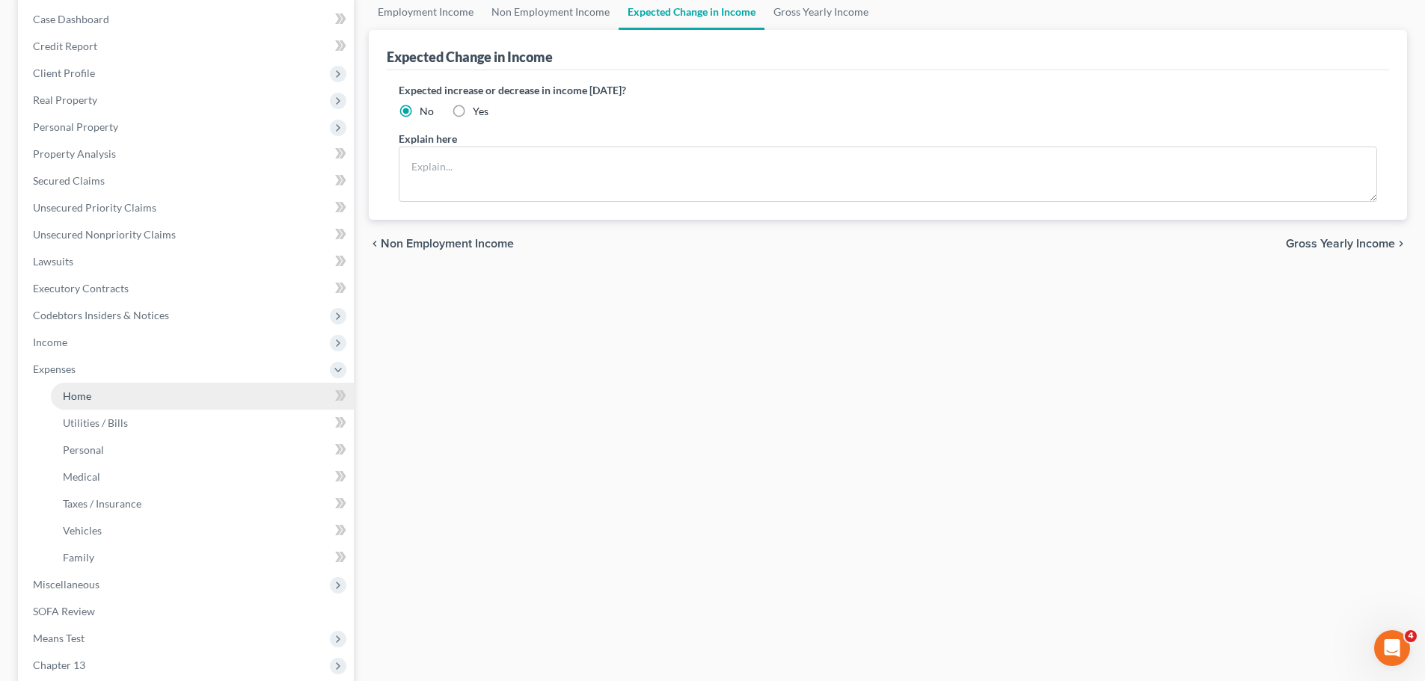
click at [91, 399] on link "Home" at bounding box center [202, 396] width 303 height 27
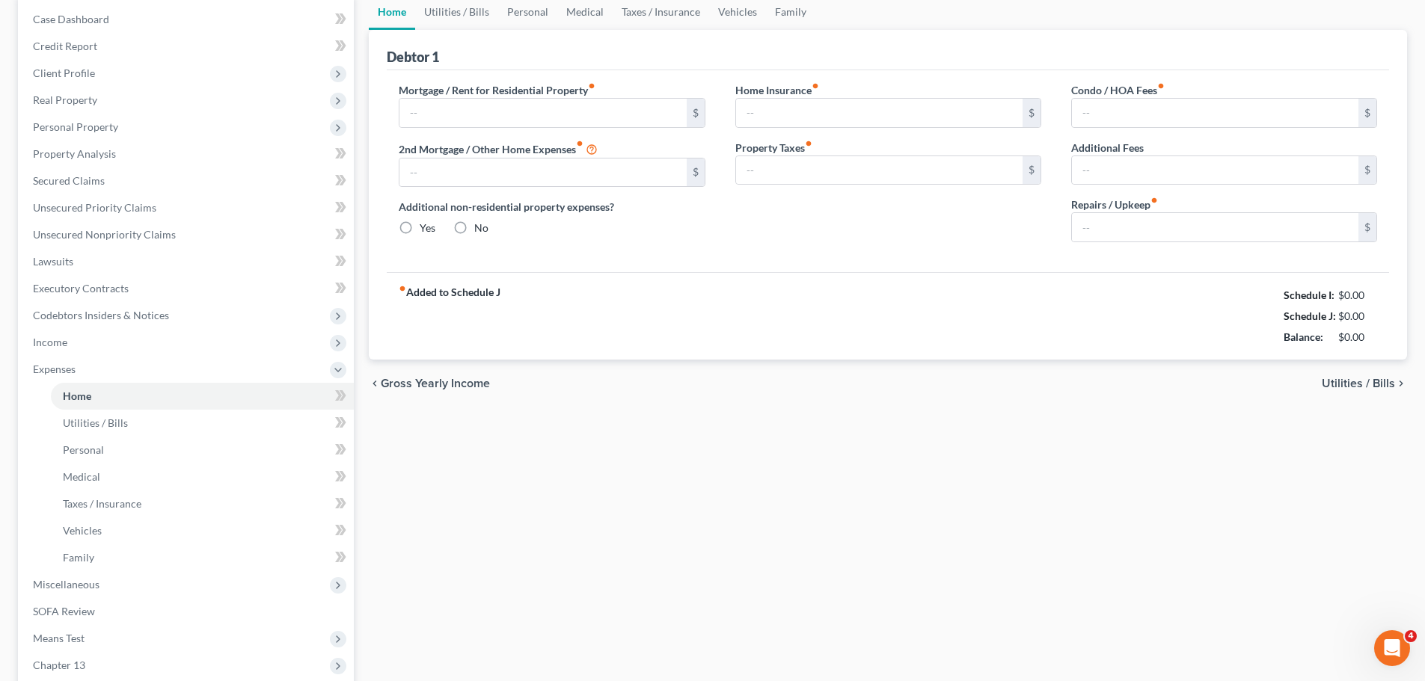
scroll to position [14, 0]
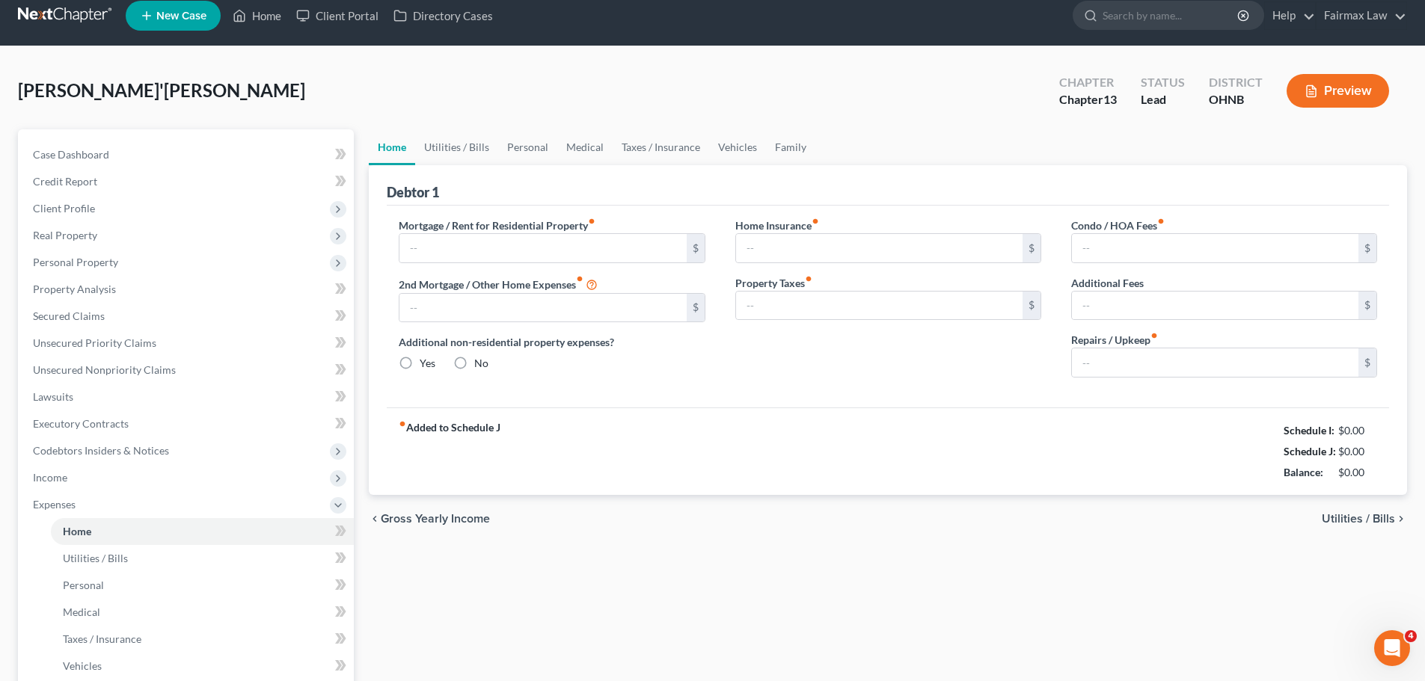
type input "1,100.00"
type input "0.00"
radio input "true"
type input "0.00"
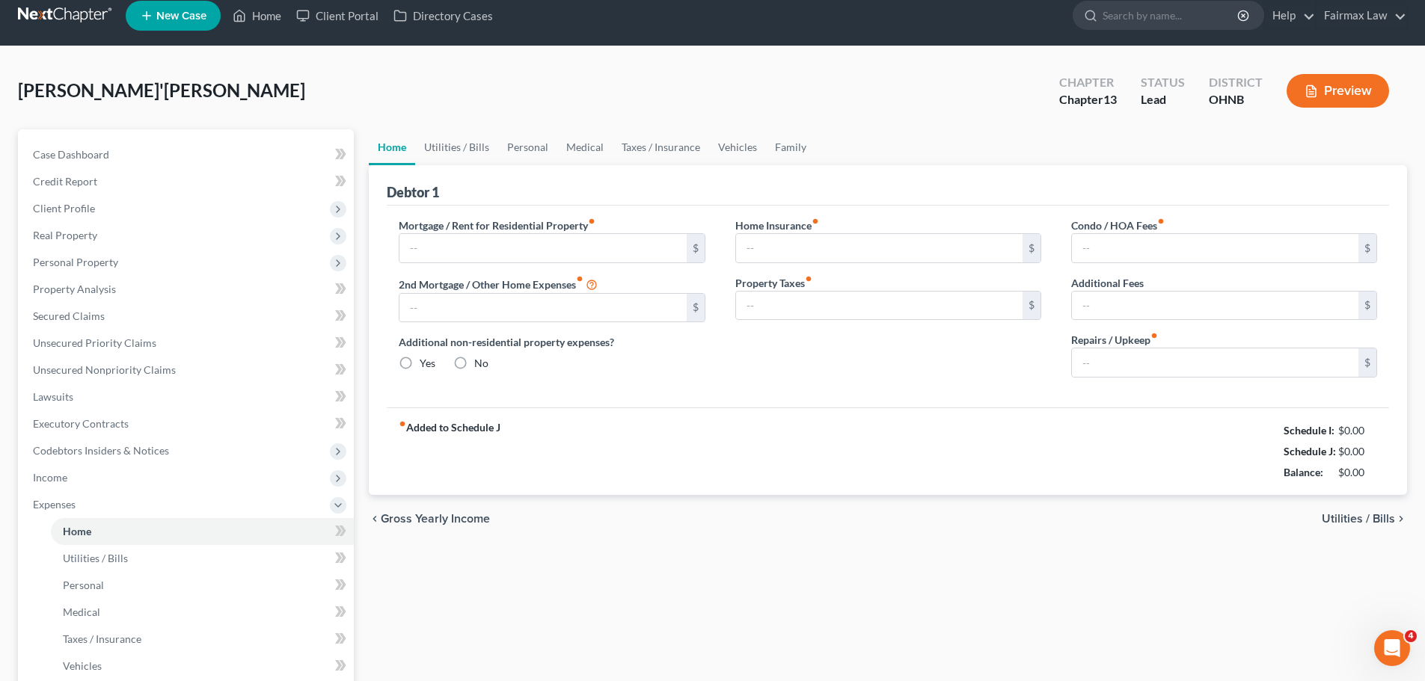
type input "0.00"
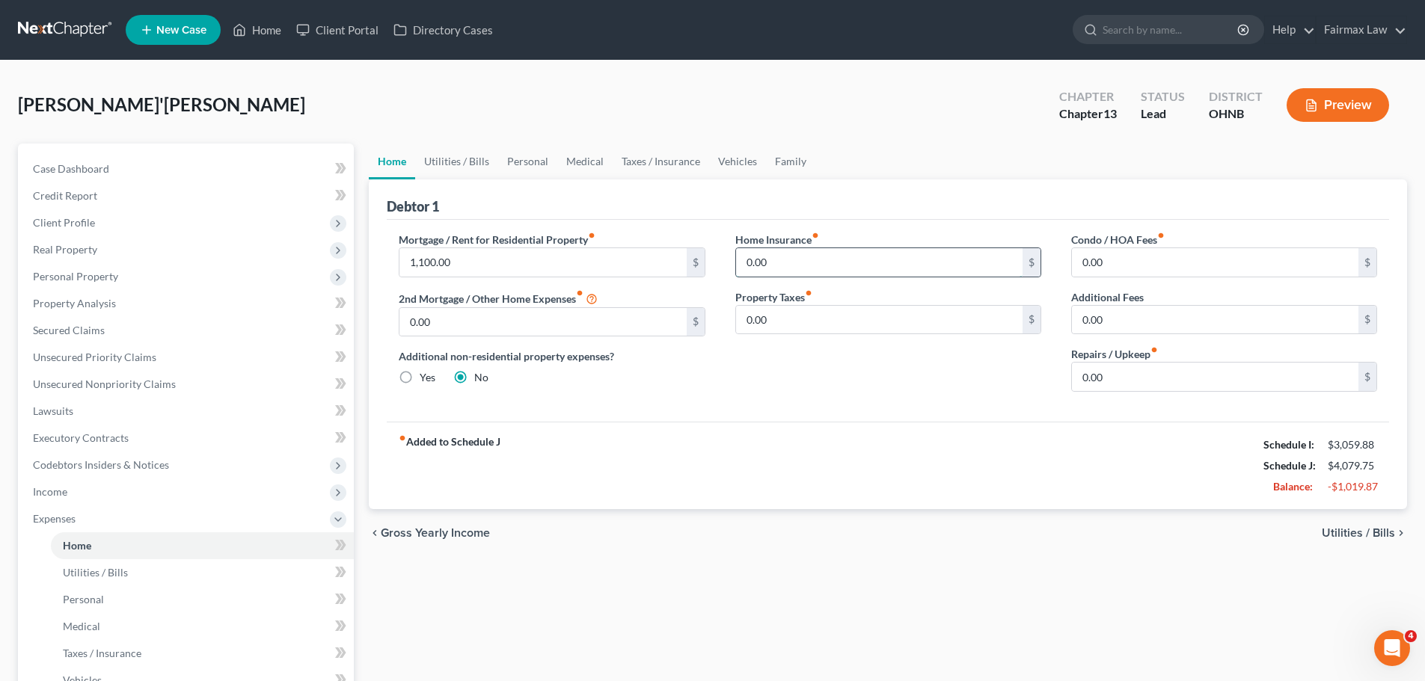
click at [789, 269] on input "0.00" at bounding box center [879, 262] width 286 height 28
type input "27.00"
click at [812, 405] on div "Mortgage / Rent for Residential Property fiber_manual_record 1,100.00 $ 2nd Mor…" at bounding box center [888, 321] width 1002 height 202
click at [468, 162] on link "Utilities / Bills" at bounding box center [456, 162] width 83 height 36
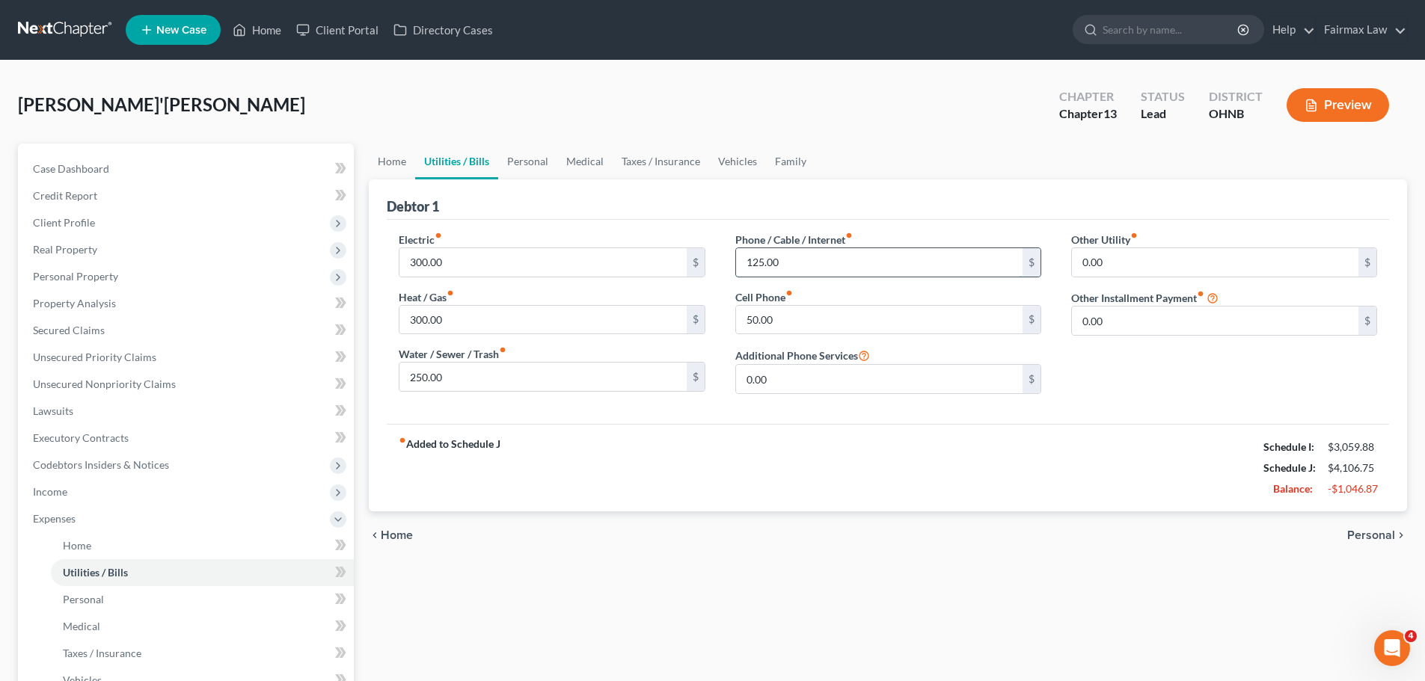
click at [767, 265] on input "125.00" at bounding box center [879, 262] width 286 height 28
type input "140.00"
click at [821, 475] on div "fiber_manual_record Added to Schedule J Schedule I: $3,059.88 Schedule J: $4,12…" at bounding box center [888, 468] width 1002 height 88
click at [544, 171] on link "Personal" at bounding box center [527, 162] width 59 height 36
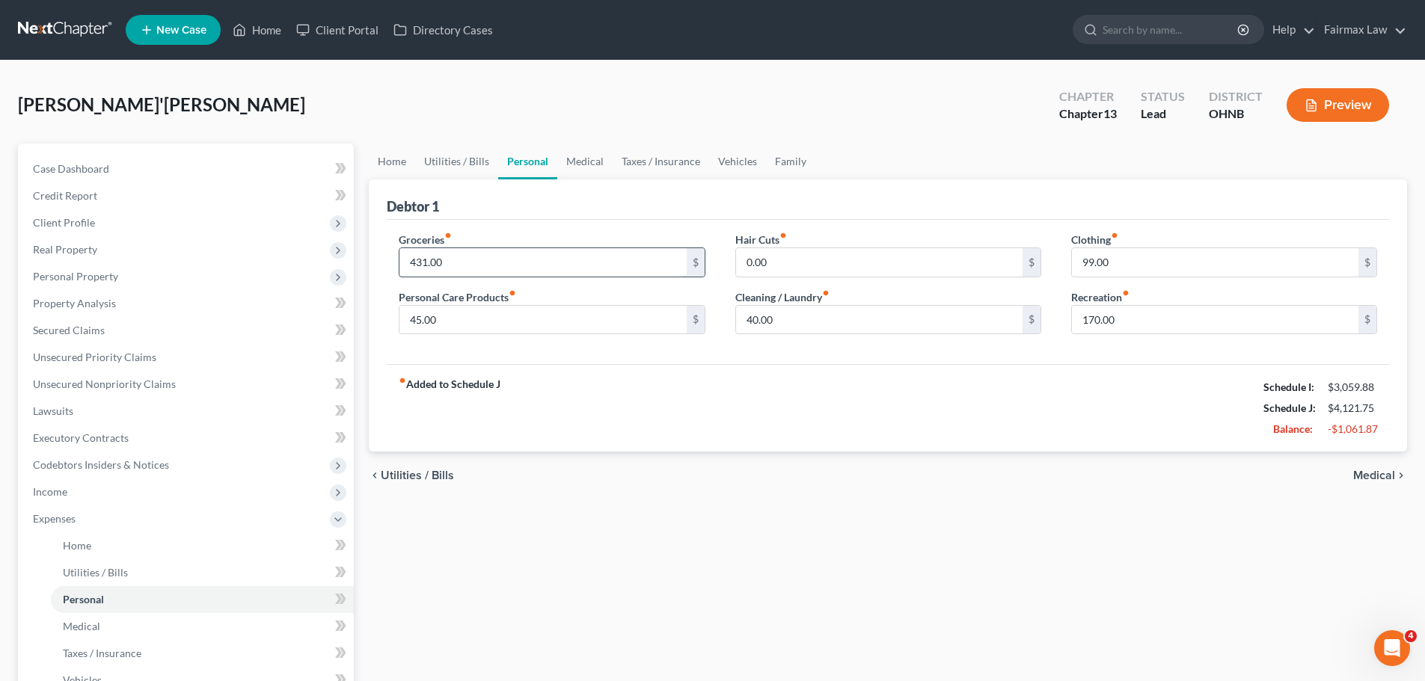
click at [513, 260] on input "431.00" at bounding box center [542, 262] width 286 height 28
type input "50.00"
click at [537, 185] on div "Debtor 1" at bounding box center [888, 200] width 1002 height 40
click at [437, 320] on input "45.00" at bounding box center [542, 320] width 286 height 28
type input "25.00"
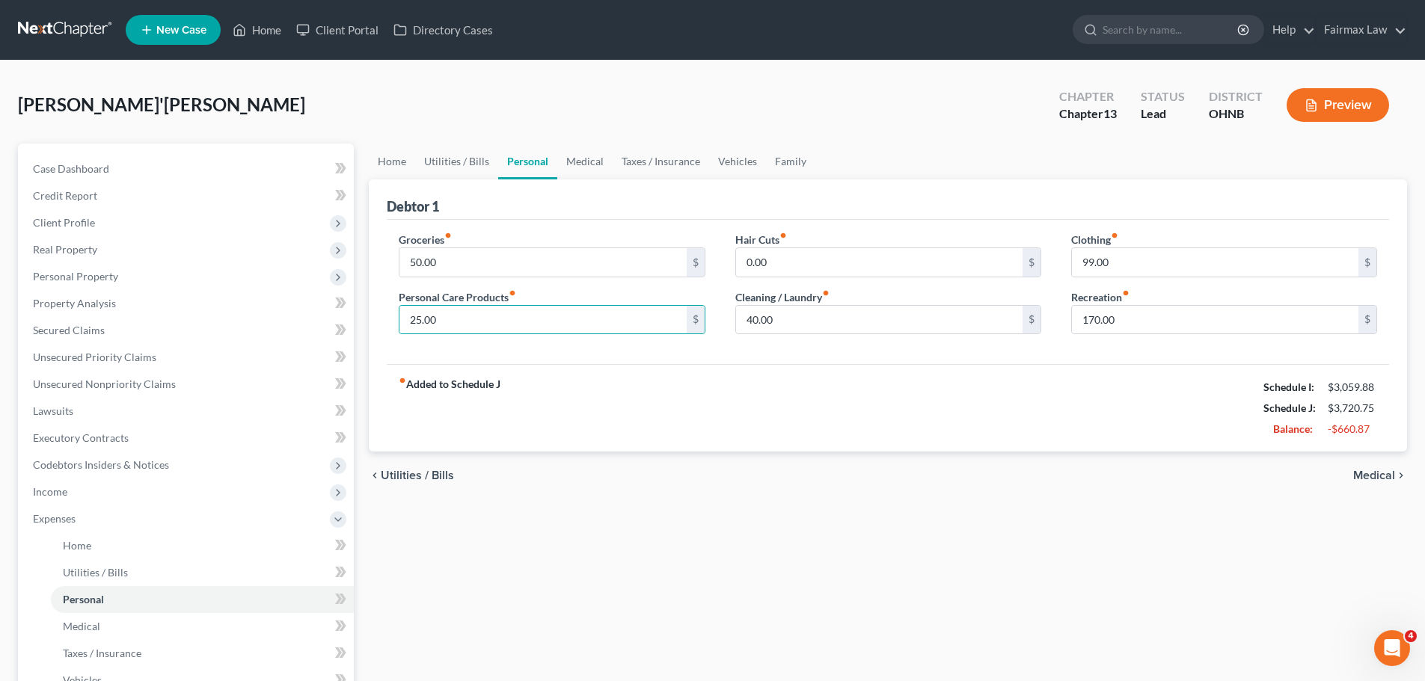
click at [632, 399] on div "fiber_manual_record Added to Schedule J Schedule I: $3,059.88 Schedule J: $3,72…" at bounding box center [888, 408] width 1002 height 88
click at [770, 328] on input "40.00" at bounding box center [879, 320] width 286 height 28
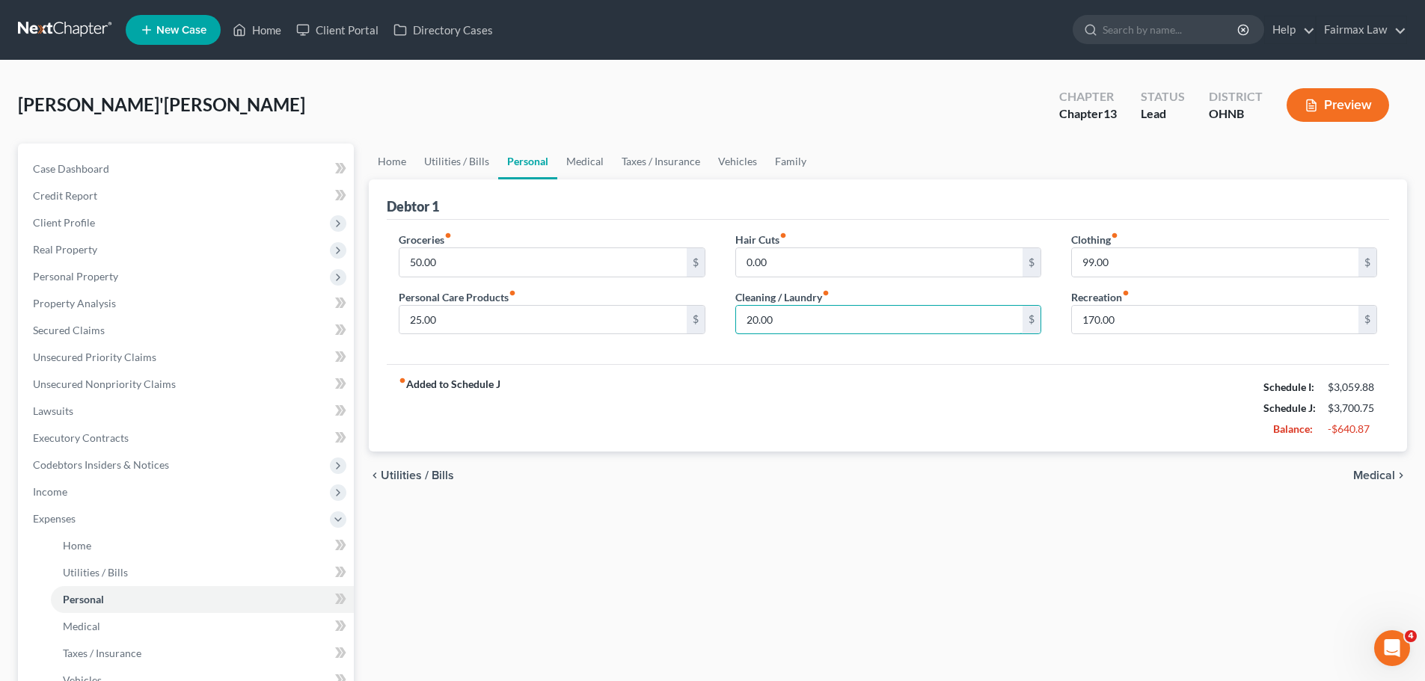
type input "20.00"
click at [760, 395] on div "fiber_manual_record Added to Schedule J Schedule I: $3,059.88 Schedule J: $3,70…" at bounding box center [888, 408] width 1002 height 88
click at [1106, 323] on input "170.00" at bounding box center [1215, 320] width 286 height 28
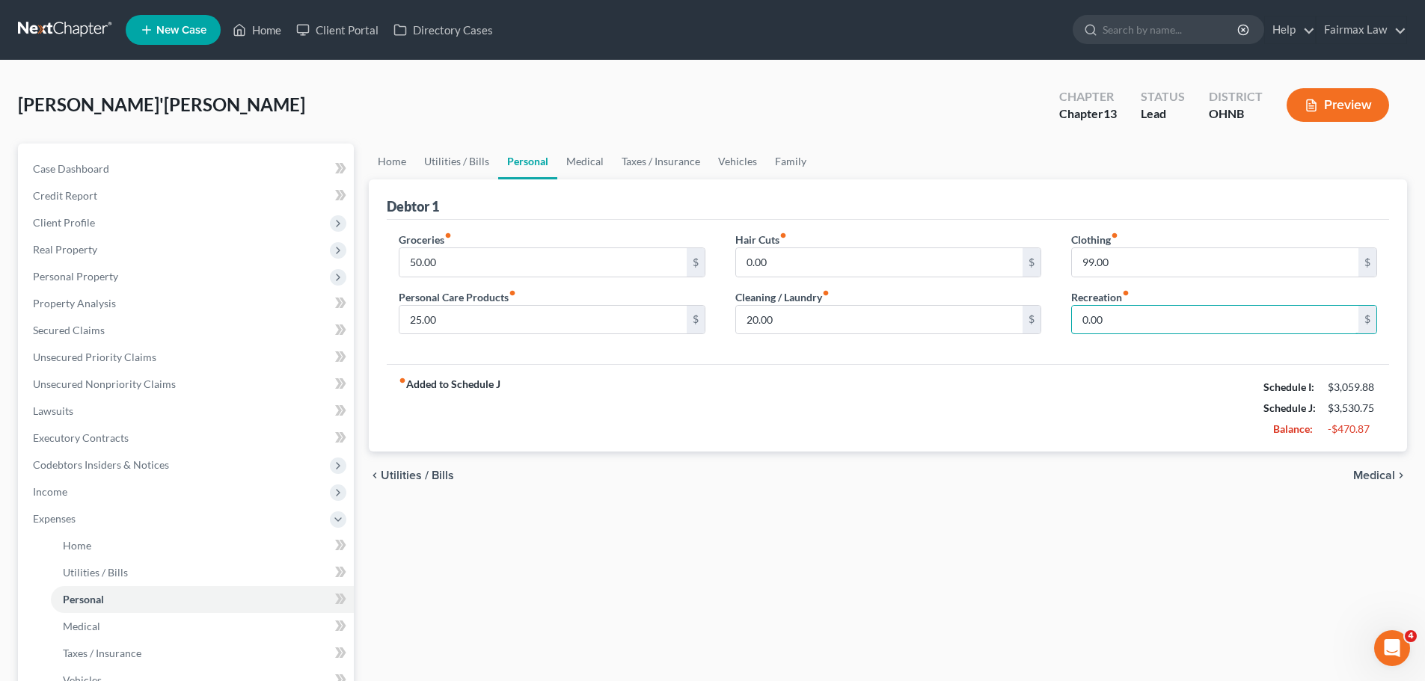
type input "0.00"
click at [1041, 383] on div "fiber_manual_record Added to Schedule J Schedule I: $3,059.88 Schedule J: $3,53…" at bounding box center [888, 408] width 1002 height 88
click at [1109, 265] on input "99.00" at bounding box center [1215, 262] width 286 height 28
type input "0.00"
click at [785, 262] on input "0.00" at bounding box center [879, 262] width 286 height 28
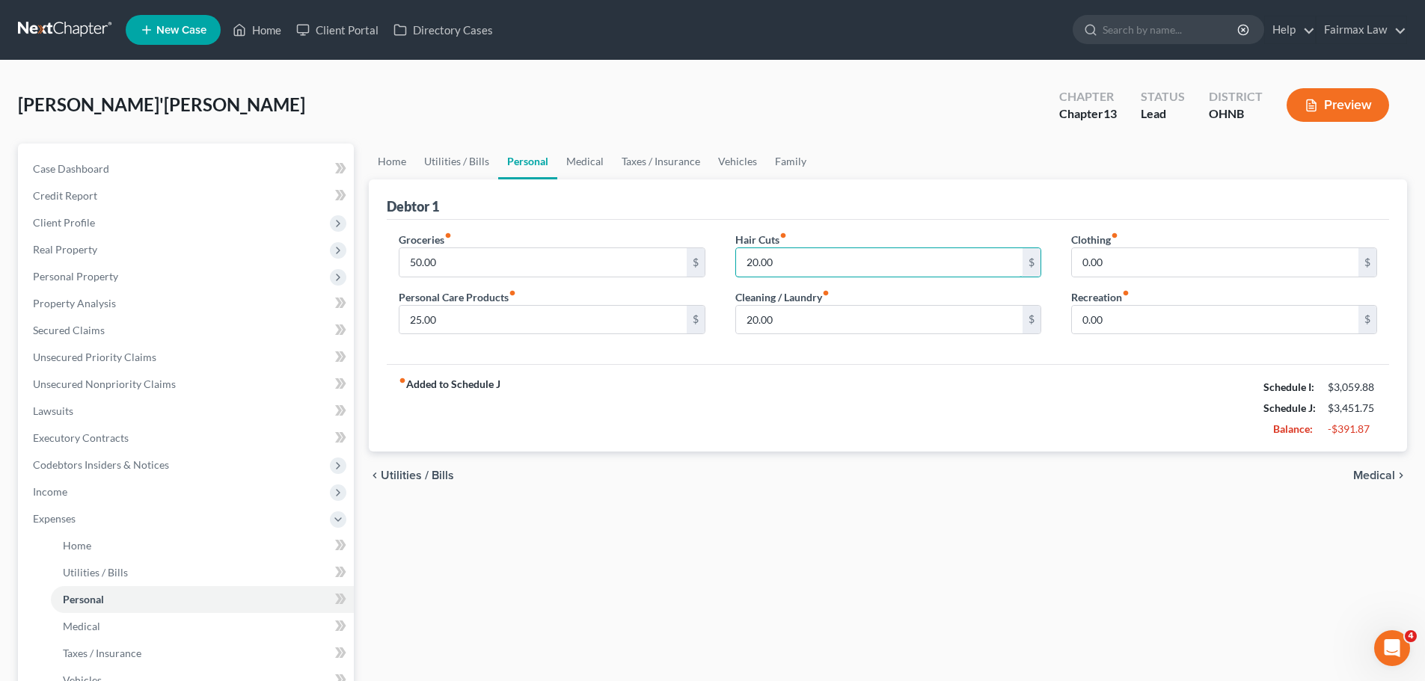
type input "20.00"
click at [808, 392] on div "fiber_manual_record Added to Schedule J Schedule I: $3,059.88 Schedule J: $3,45…" at bounding box center [888, 408] width 1002 height 88
click at [602, 161] on link "Medical" at bounding box center [584, 162] width 55 height 36
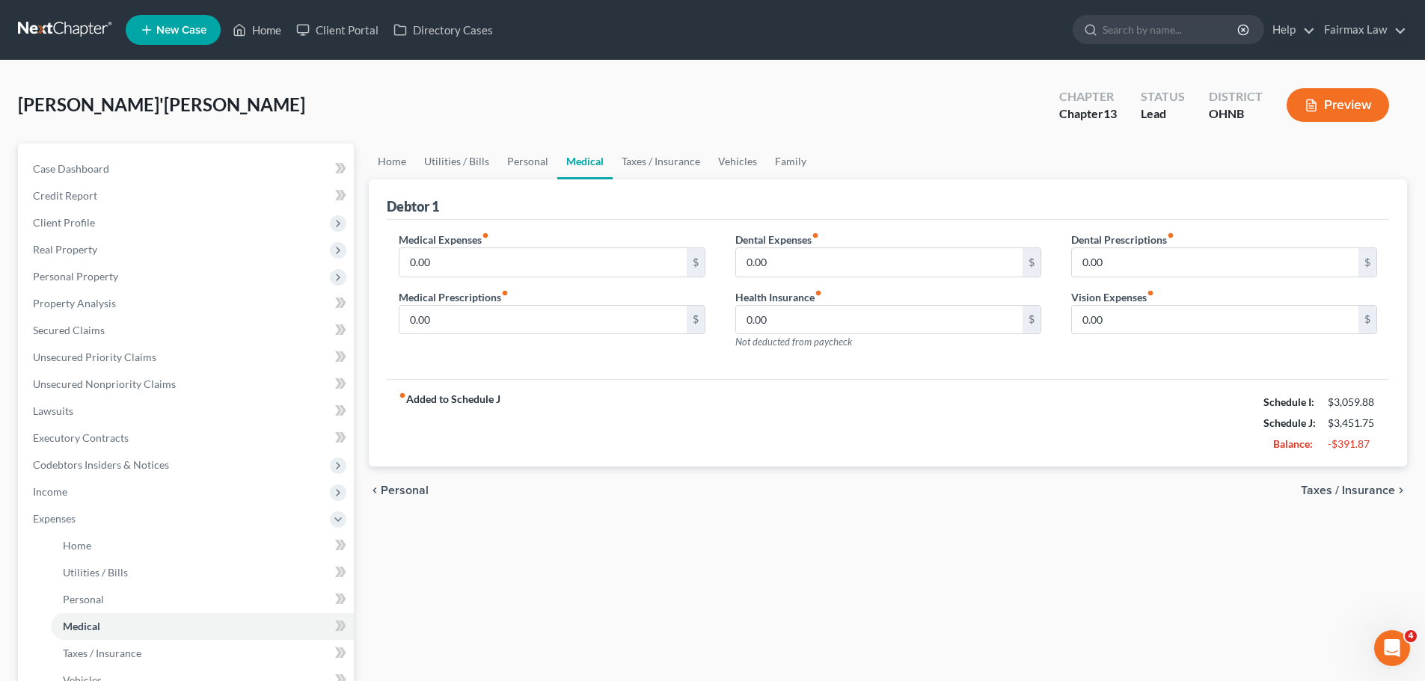
click at [652, 444] on div "fiber_manual_record Added to Schedule J Schedule I: $3,059.88 Schedule J: $3,45…" at bounding box center [888, 423] width 1002 height 88
click at [515, 267] on input "0.00" at bounding box center [542, 262] width 286 height 28
type input "60.00"
click at [540, 441] on div "fiber_manual_record Added to Schedule J Schedule I: $3,059.88 Schedule J: $3,51…" at bounding box center [888, 423] width 1002 height 88
click at [495, 322] on input "0.00" at bounding box center [542, 320] width 286 height 28
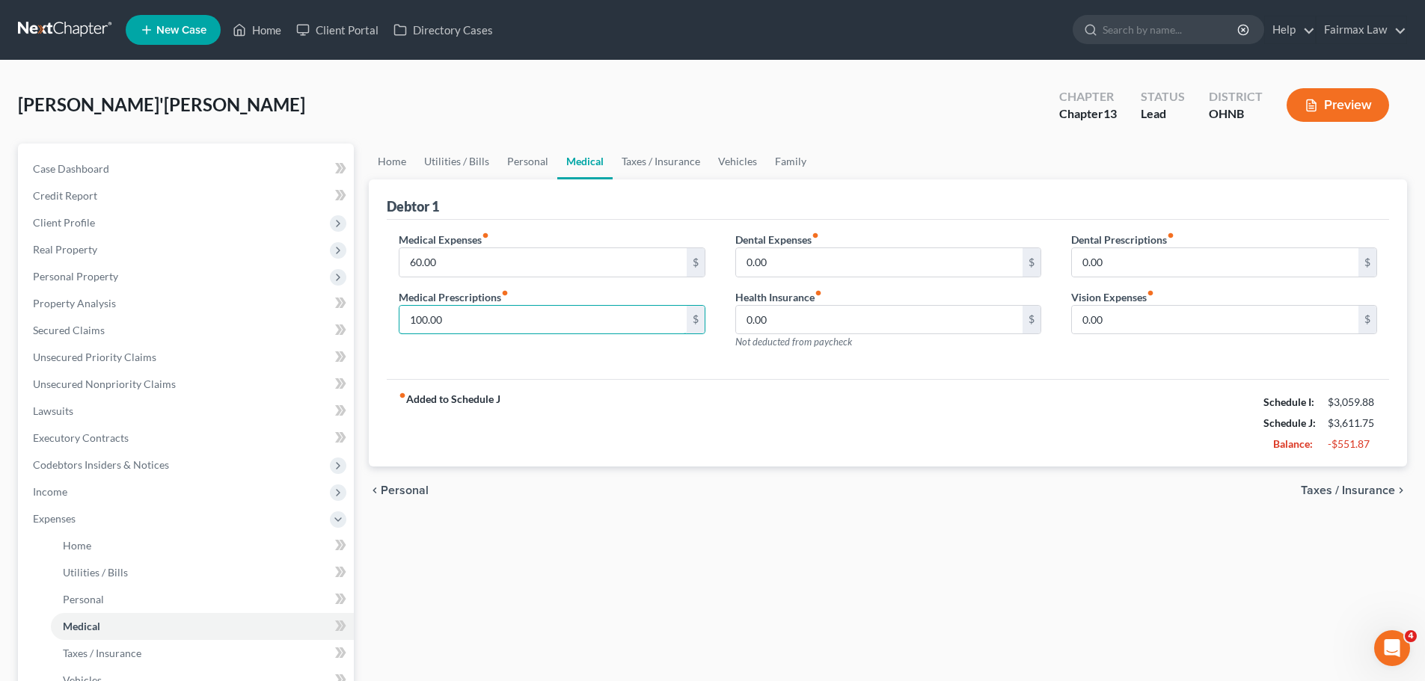
type input "100.00"
click at [702, 411] on div "fiber_manual_record Added to Schedule J Schedule I: $3,059.88 Schedule J: $3,61…" at bounding box center [888, 423] width 1002 height 88
click at [639, 144] on link "Taxes / Insurance" at bounding box center [661, 162] width 96 height 36
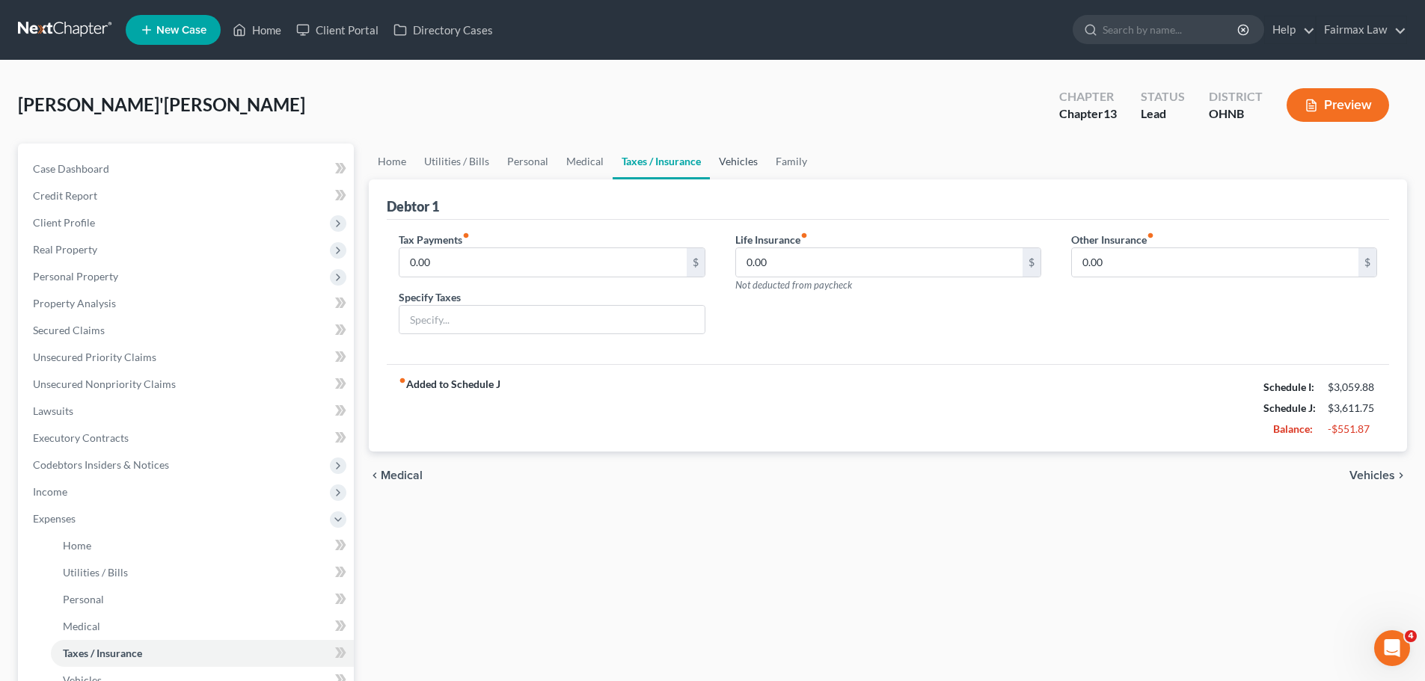
click at [746, 164] on link "Vehicles" at bounding box center [738, 162] width 57 height 36
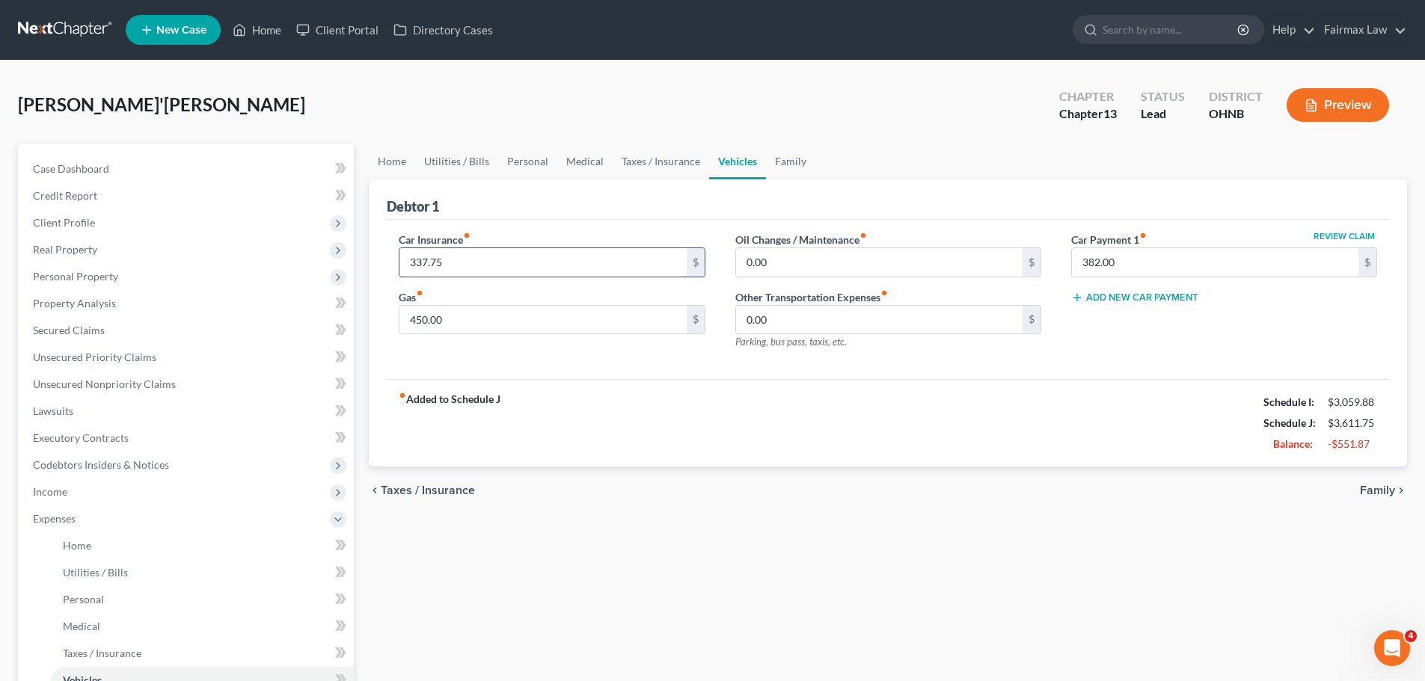
click at [439, 263] on input "337.75" at bounding box center [542, 262] width 286 height 28
type input "326.00"
click at [527, 360] on div "Car Insurance fiber_manual_record 326.00 $ Gas fiber_manual_record 450.00 $" at bounding box center [552, 297] width 336 height 130
click at [466, 319] on input "450.00" at bounding box center [542, 320] width 286 height 28
type input "312.00"
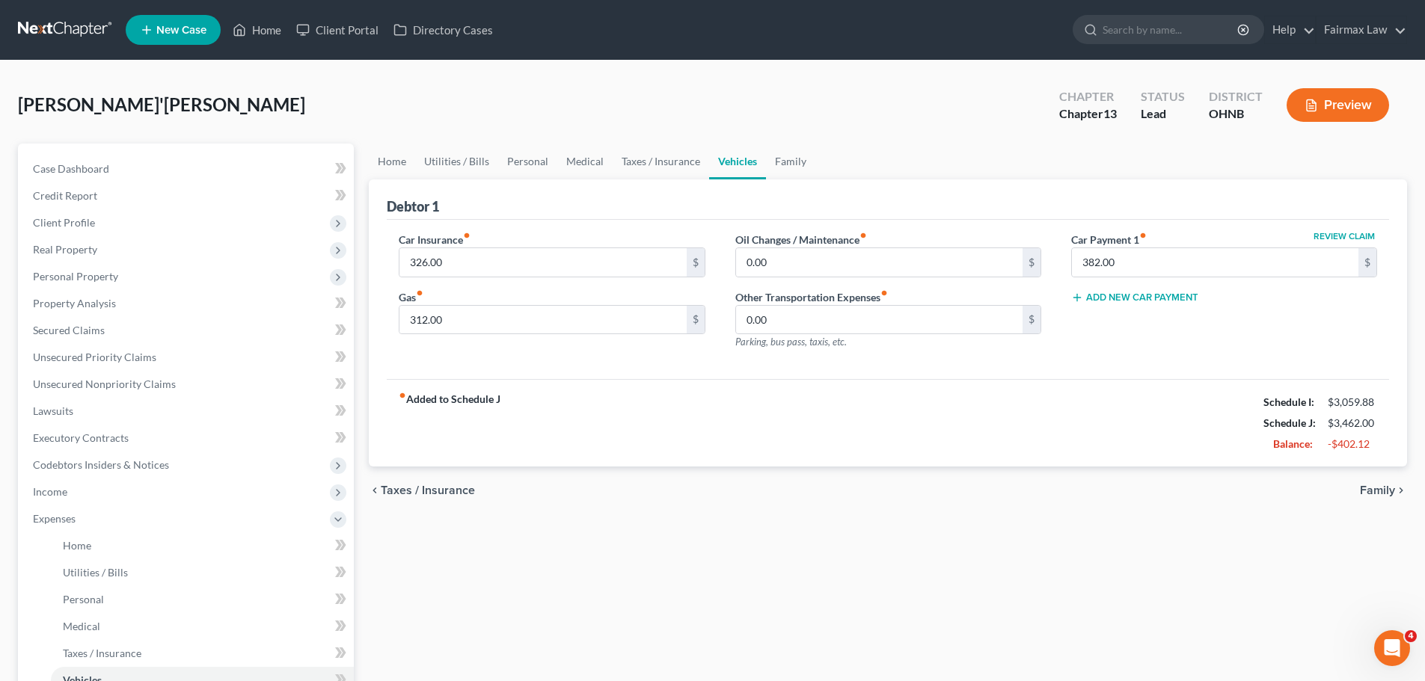
click at [612, 374] on div "Car Insurance fiber_manual_record 326.00 $ Gas fiber_manual_record 312.00 $ Oil…" at bounding box center [888, 300] width 1002 height 160
click at [800, 162] on link "Family" at bounding box center [790, 162] width 49 height 36
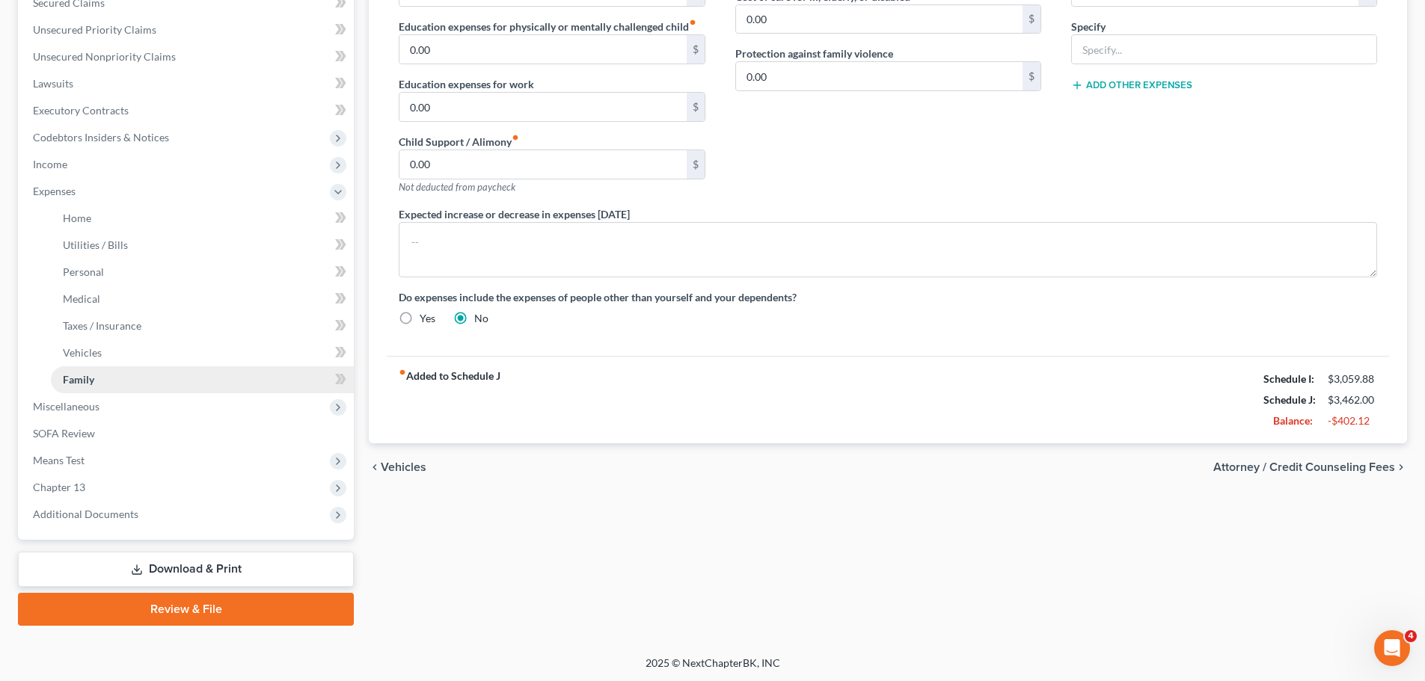
scroll to position [329, 0]
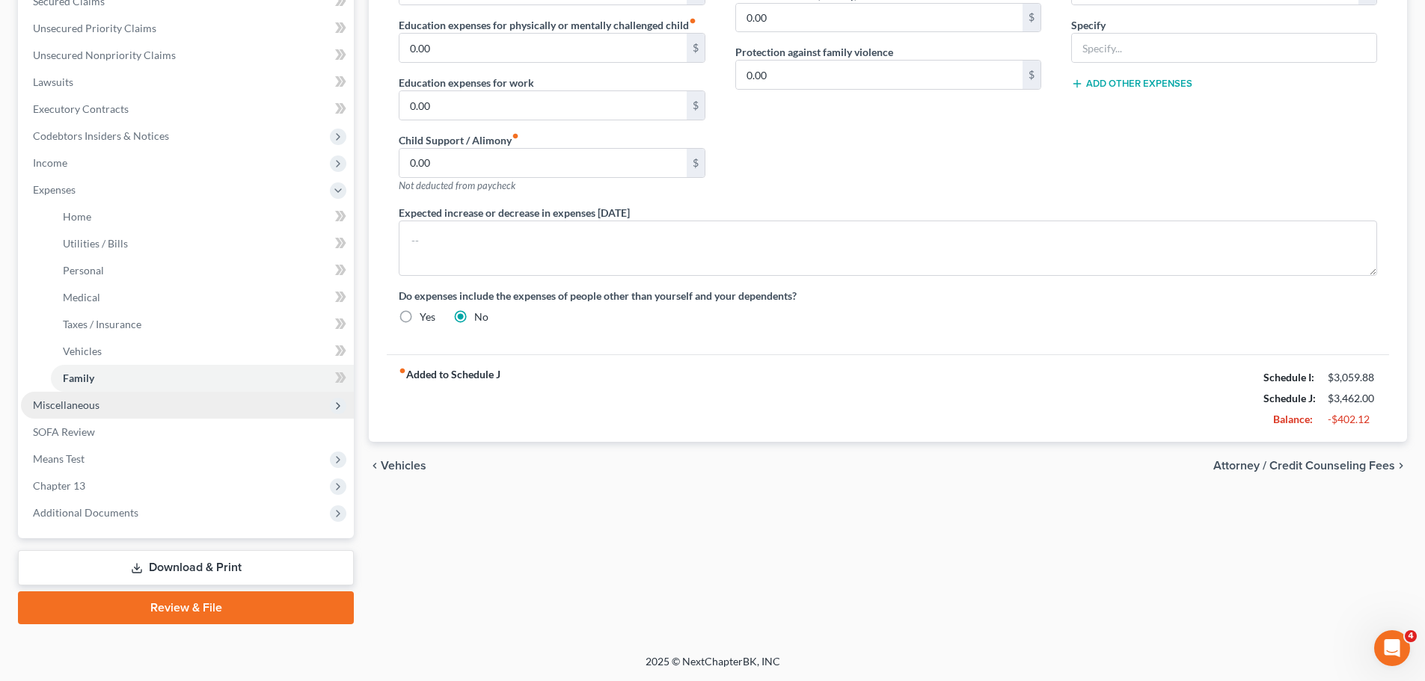
click at [118, 400] on span "Miscellaneous" at bounding box center [187, 405] width 333 height 27
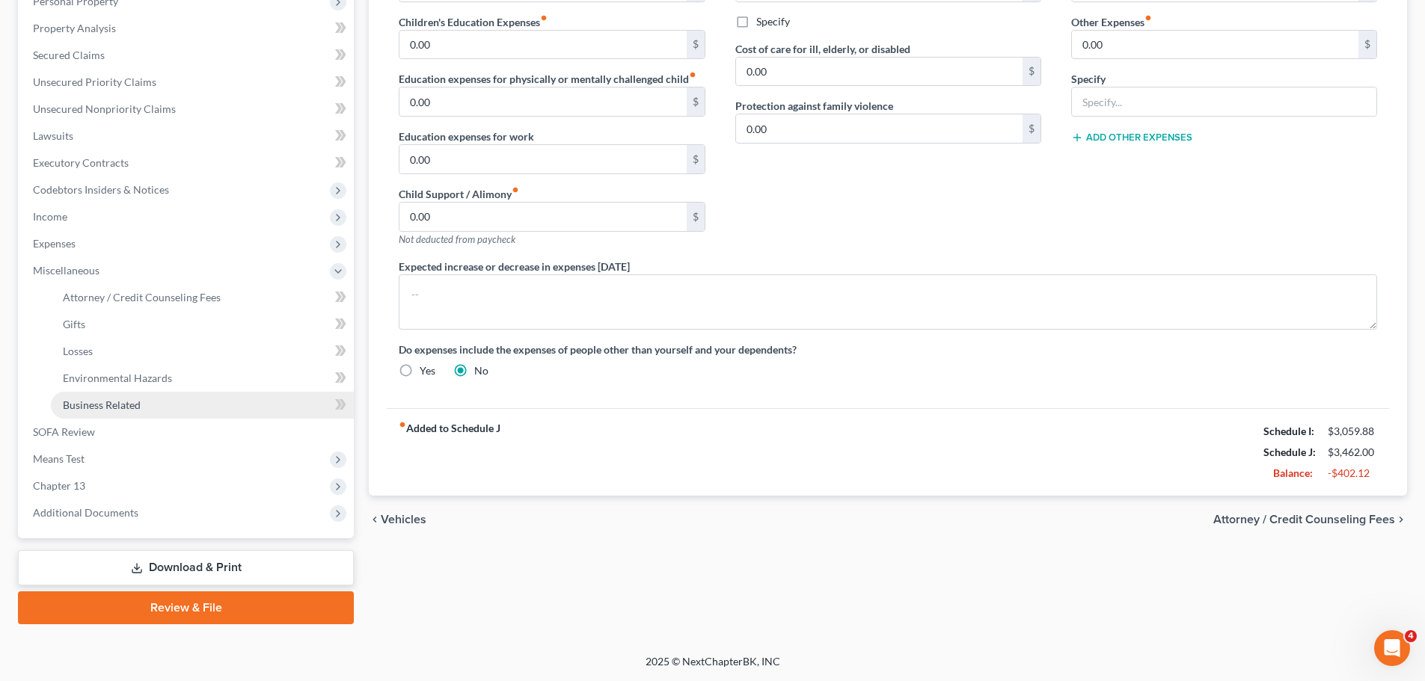
scroll to position [275, 0]
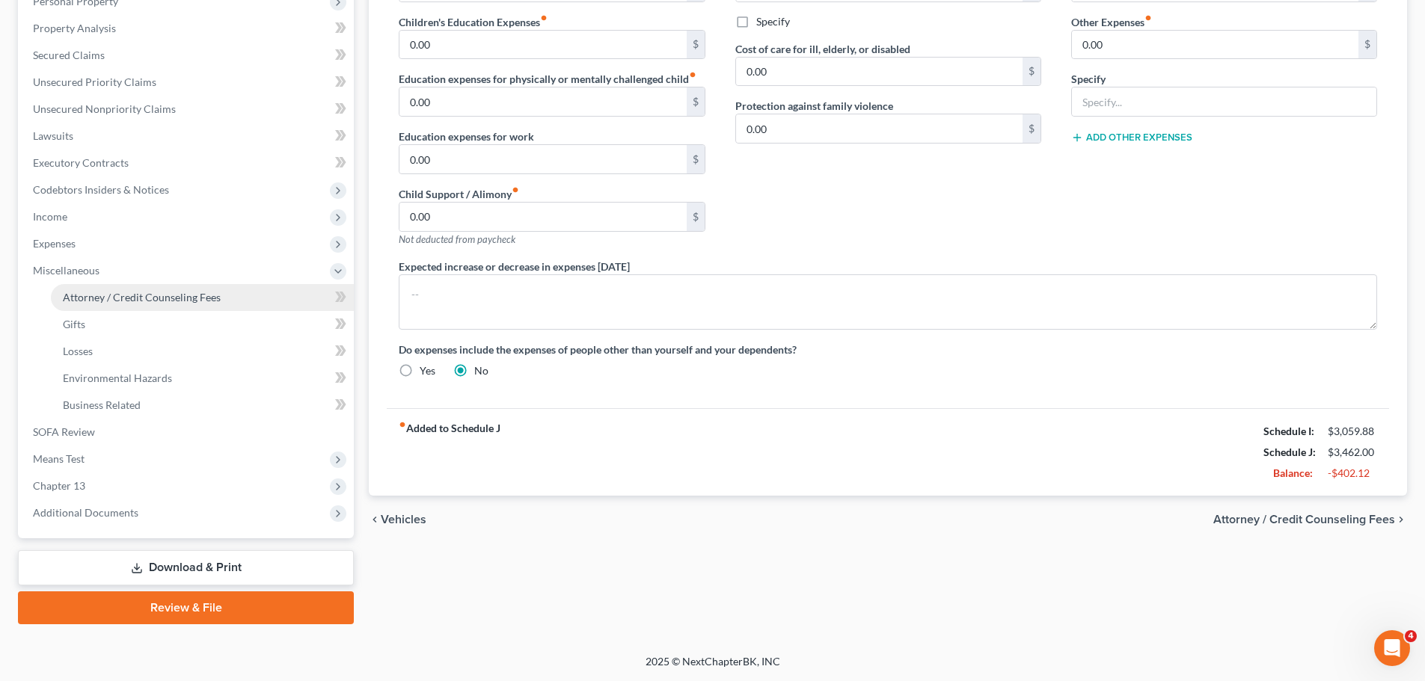
click at [168, 295] on span "Attorney / Credit Counseling Fees" at bounding box center [142, 297] width 158 height 13
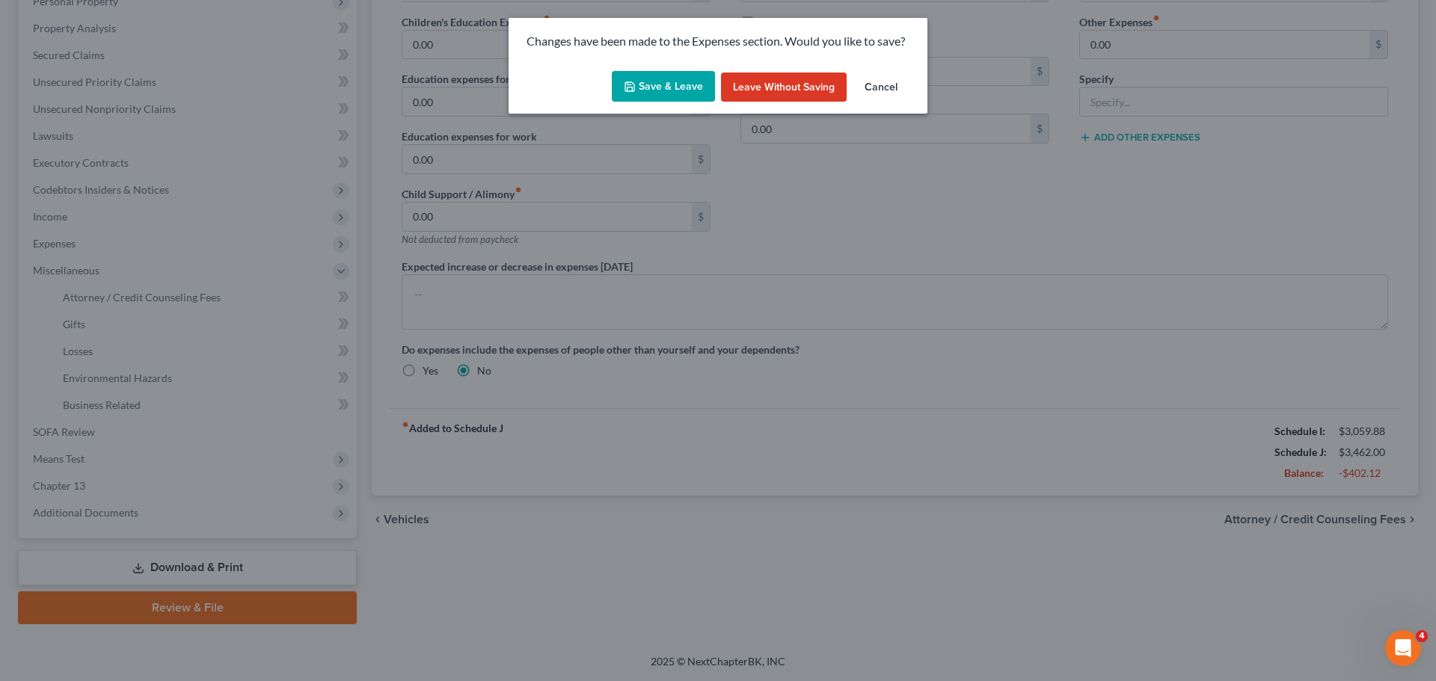
click at [658, 81] on button "Save & Leave" at bounding box center [663, 86] width 103 height 31
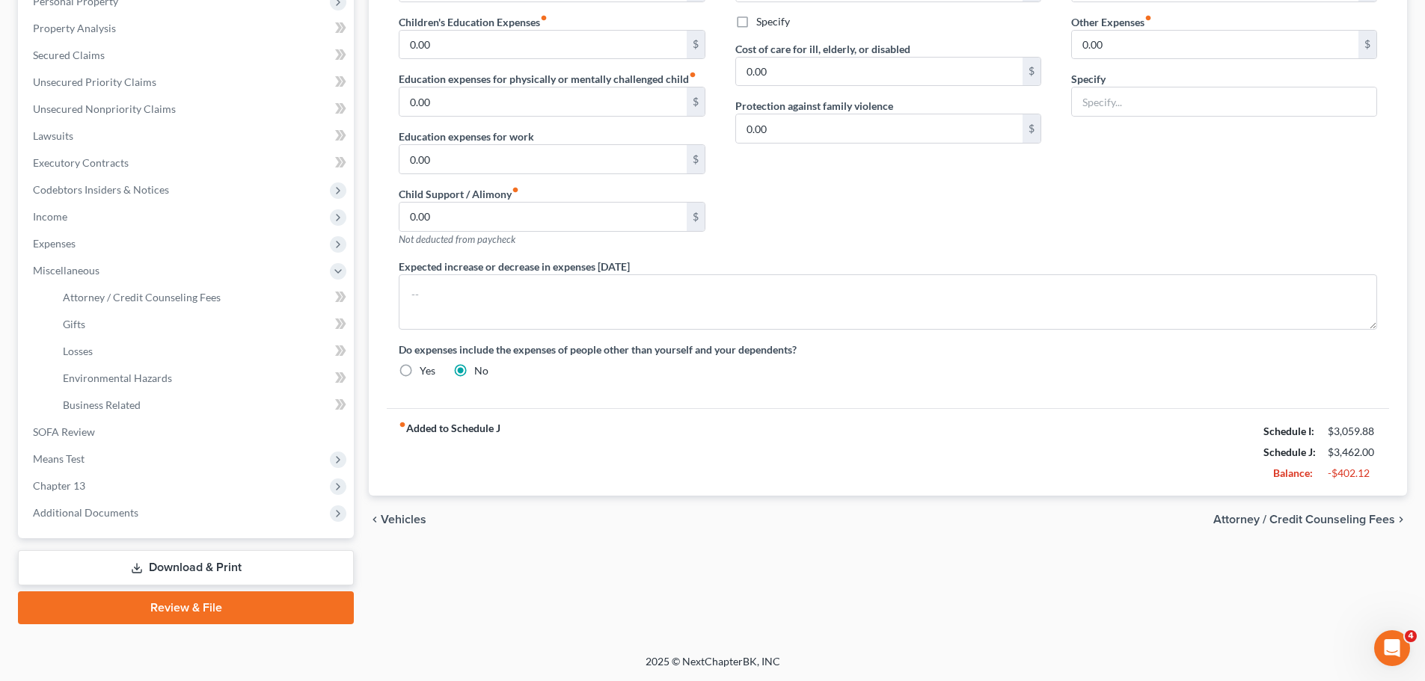
select select "4"
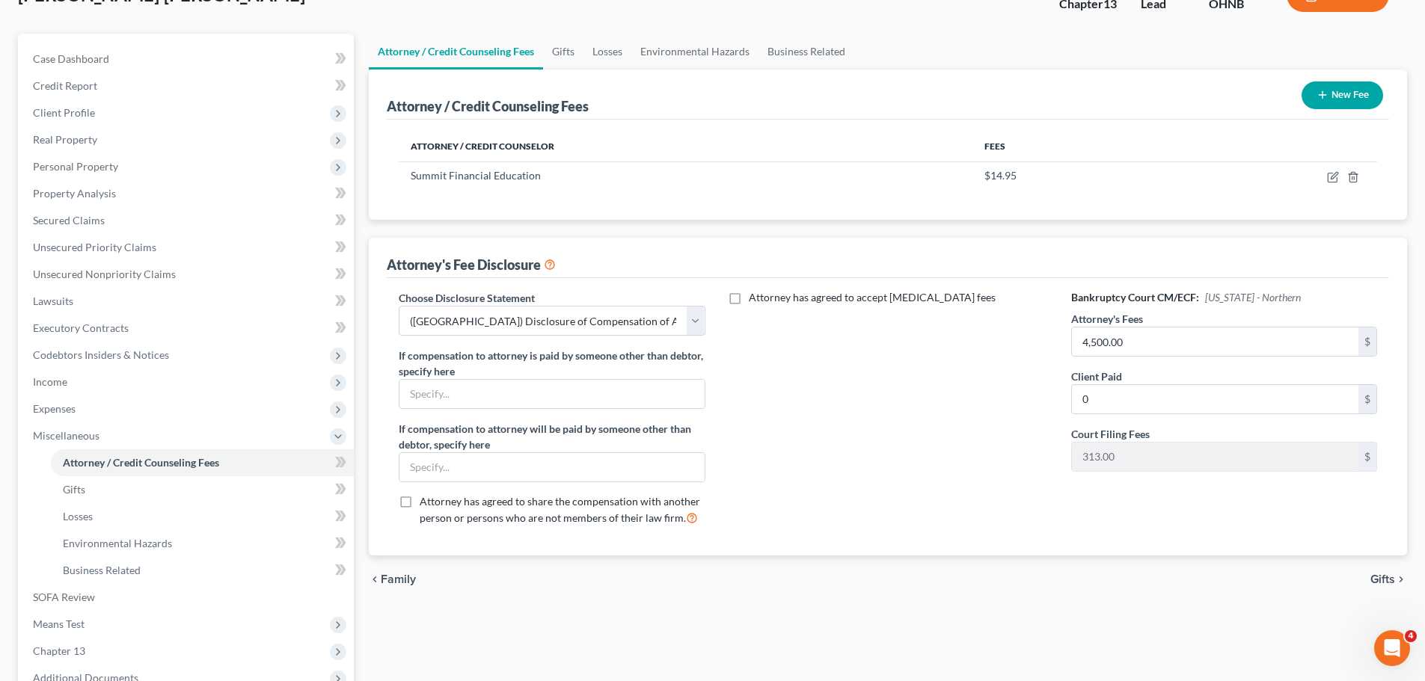
scroll to position [75, 0]
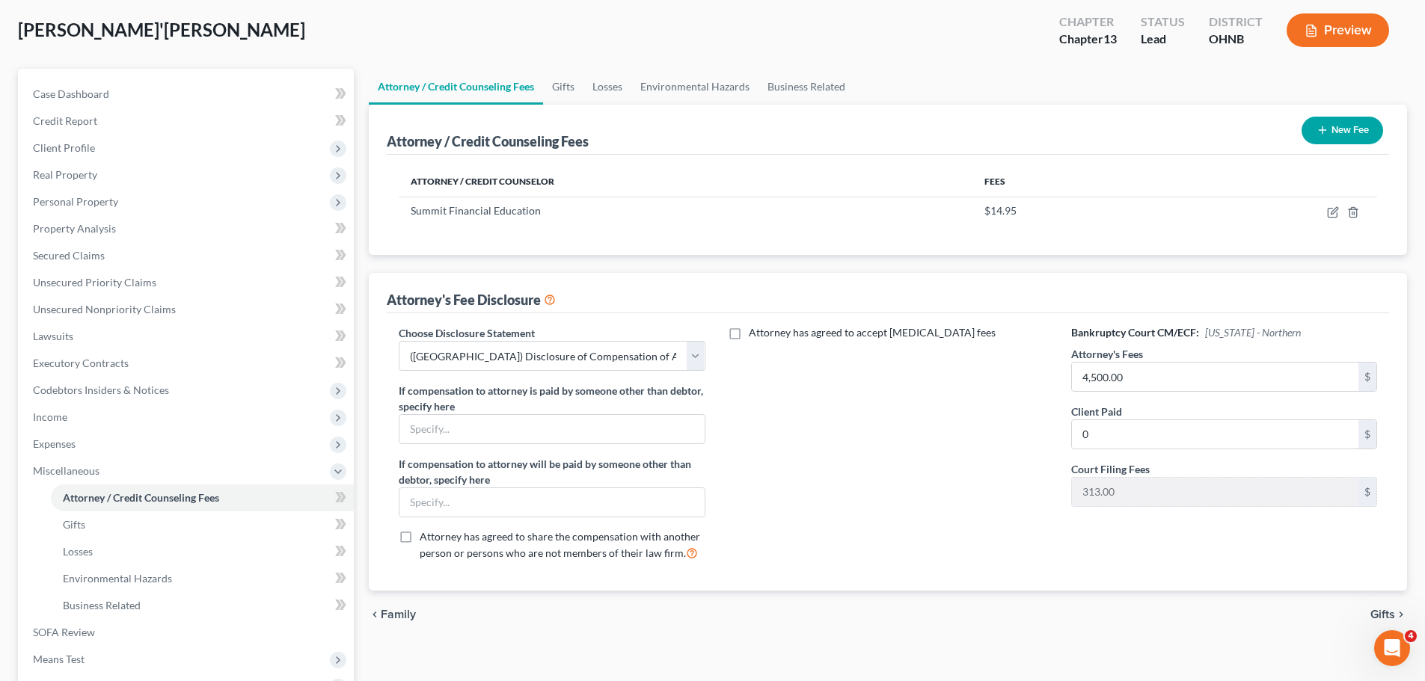
click at [1257, 263] on div "Attorney / Credit Counseling Fees New Fee Attorney / Credit Counselor Fees Summ…" at bounding box center [888, 348] width 1038 height 487
click at [91, 576] on span "Environmental Hazards" at bounding box center [117, 578] width 109 height 13
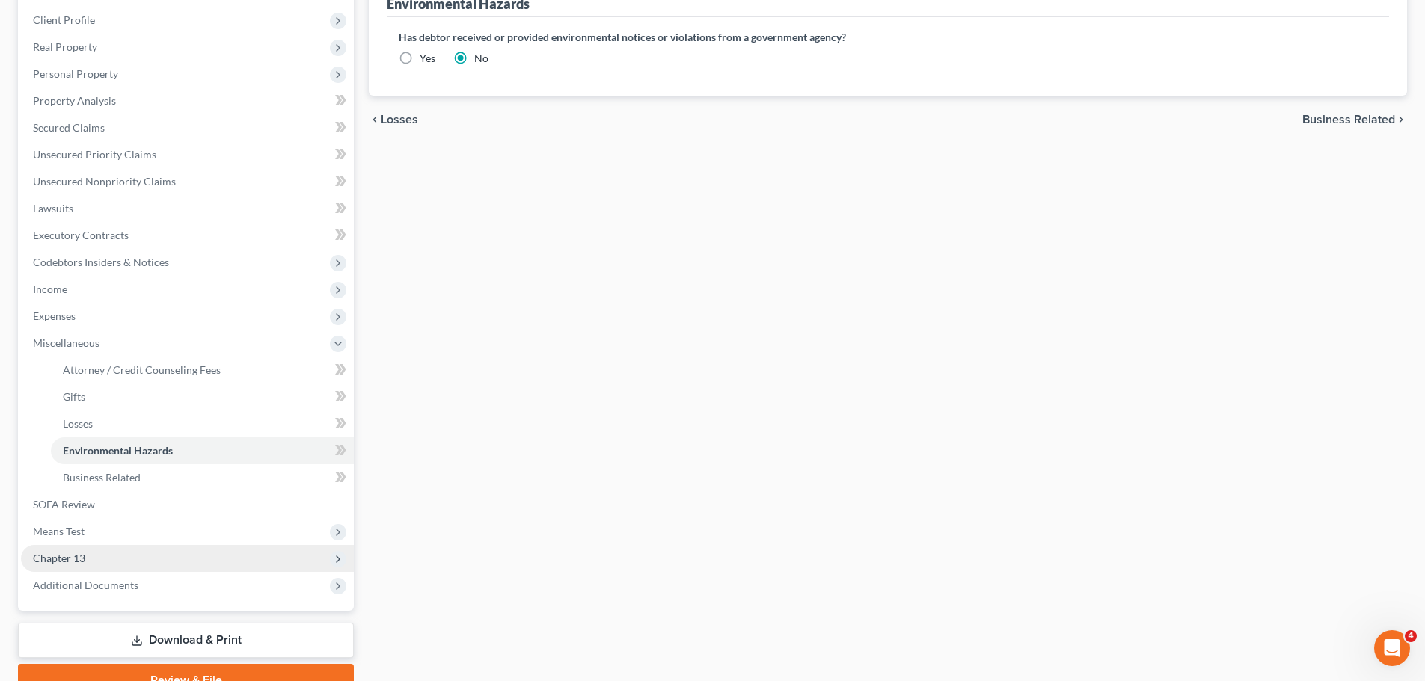
scroll to position [224, 0]
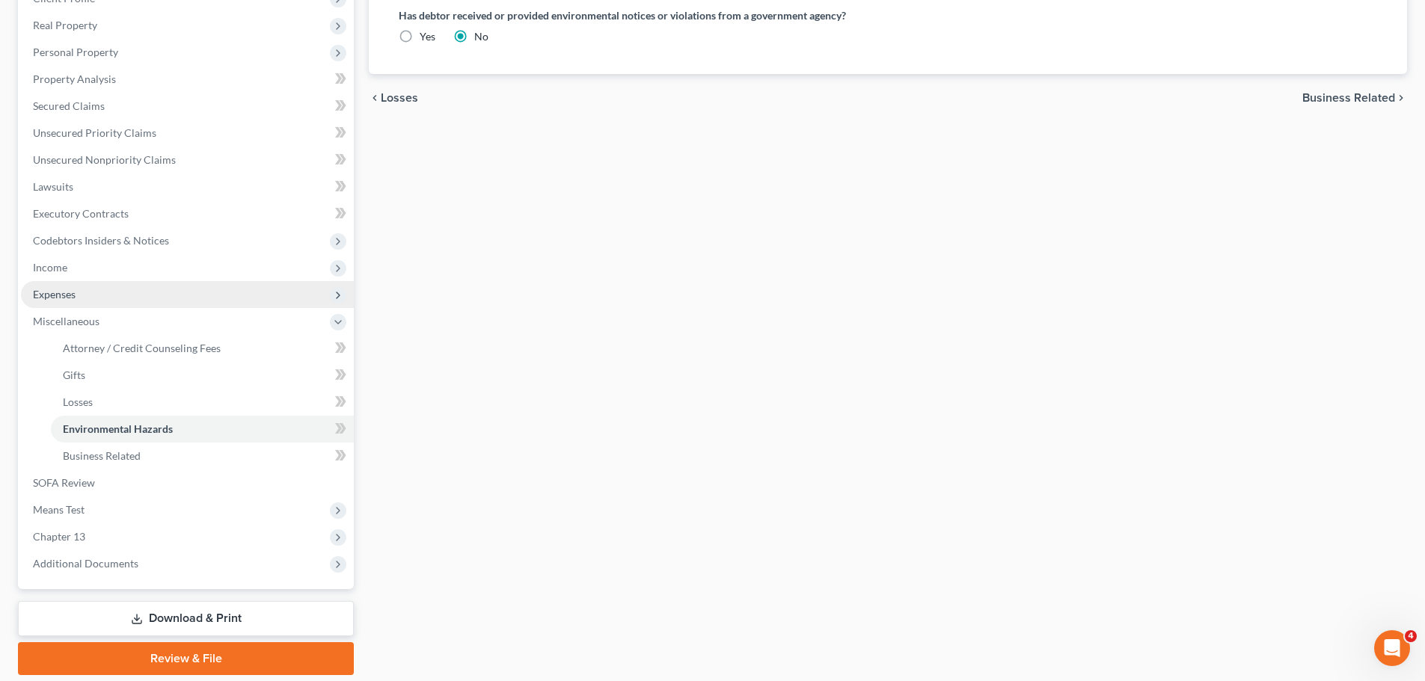
click at [69, 301] on span "Expenses" at bounding box center [187, 294] width 333 height 27
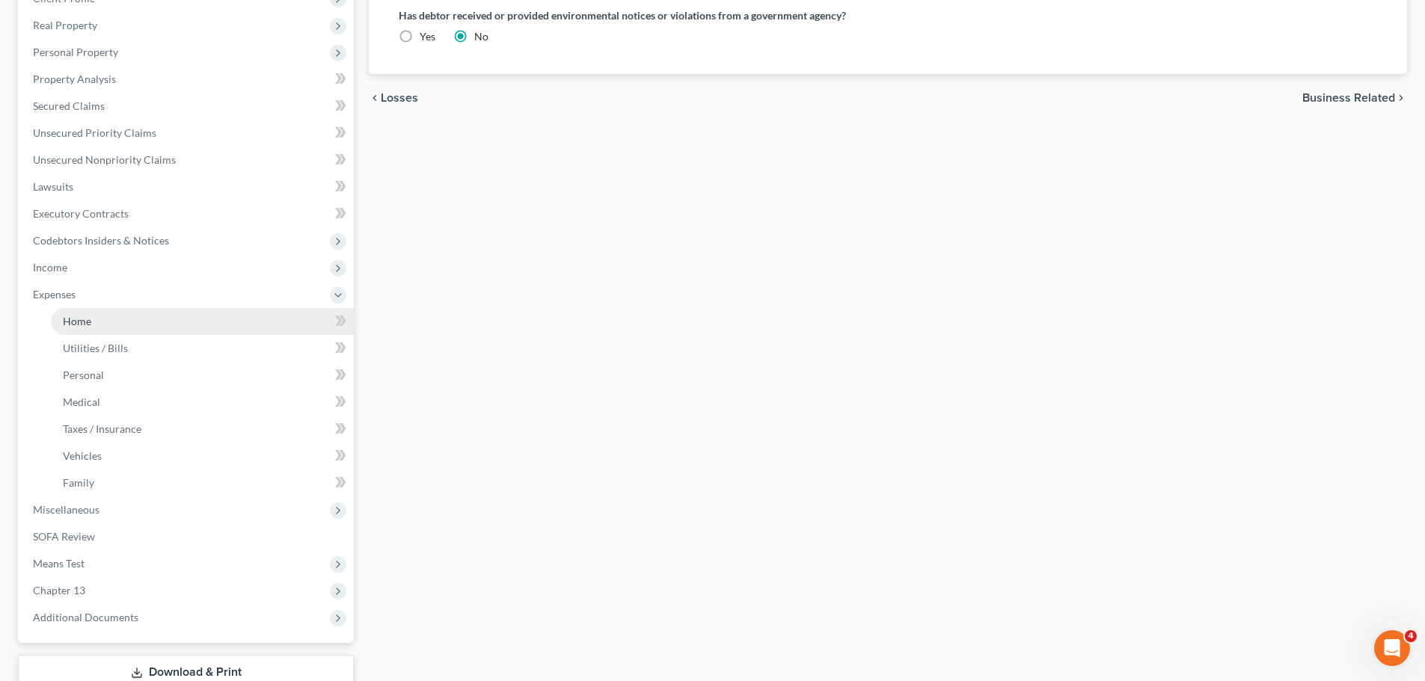
click at [89, 316] on span "Home" at bounding box center [77, 321] width 28 height 13
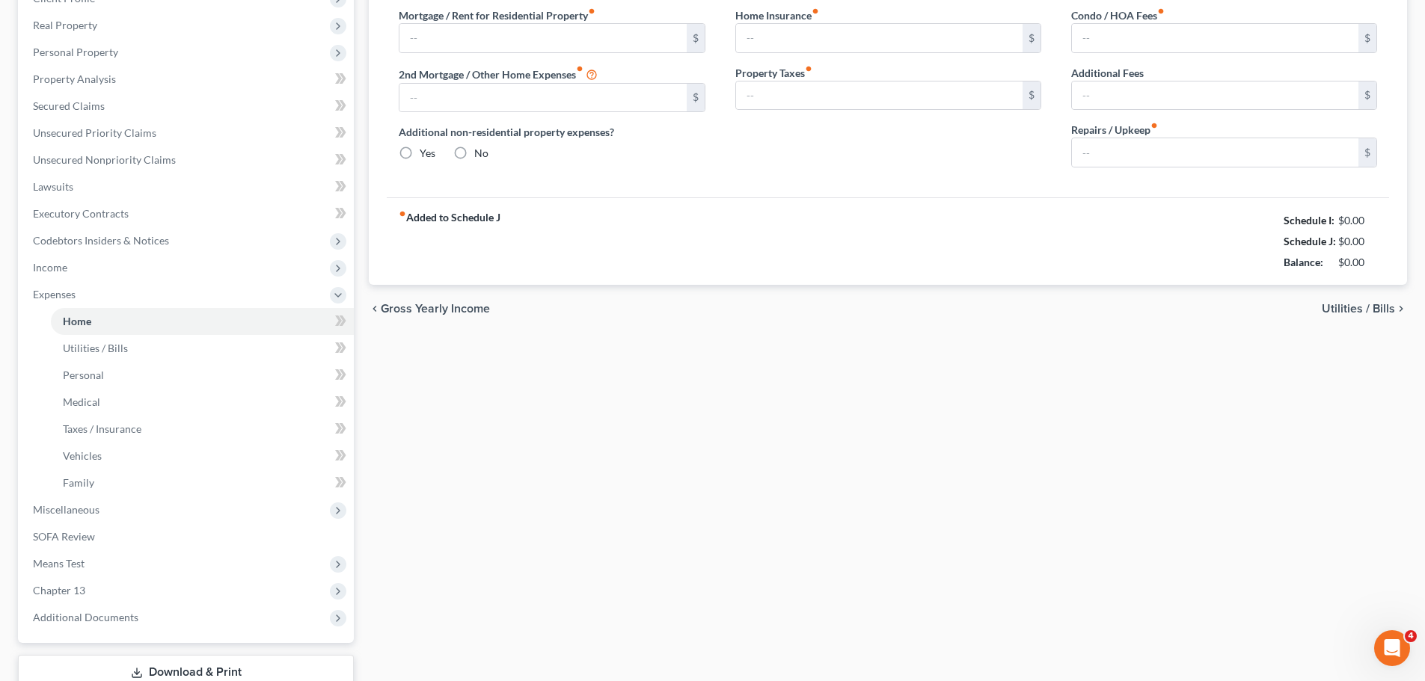
scroll to position [3, 0]
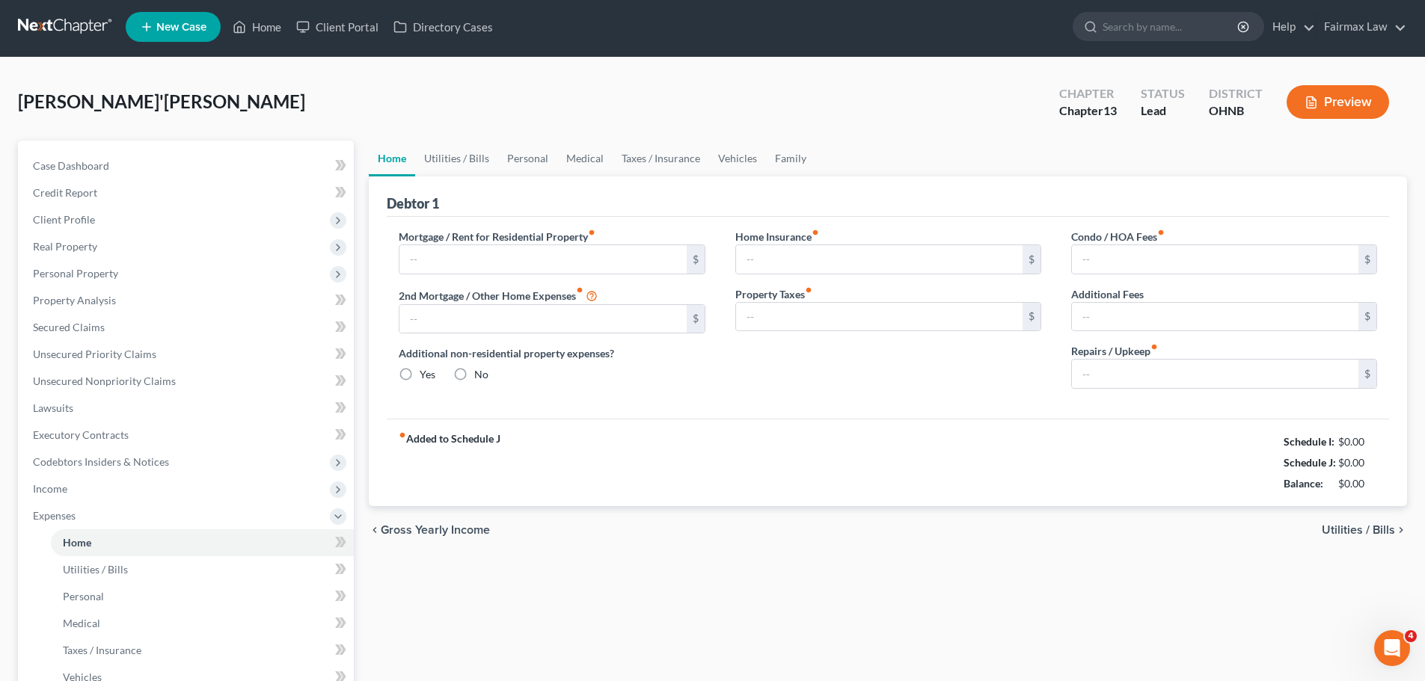
type input "1,100.00"
type input "0.00"
radio input "true"
type input "27.00"
type input "0.00"
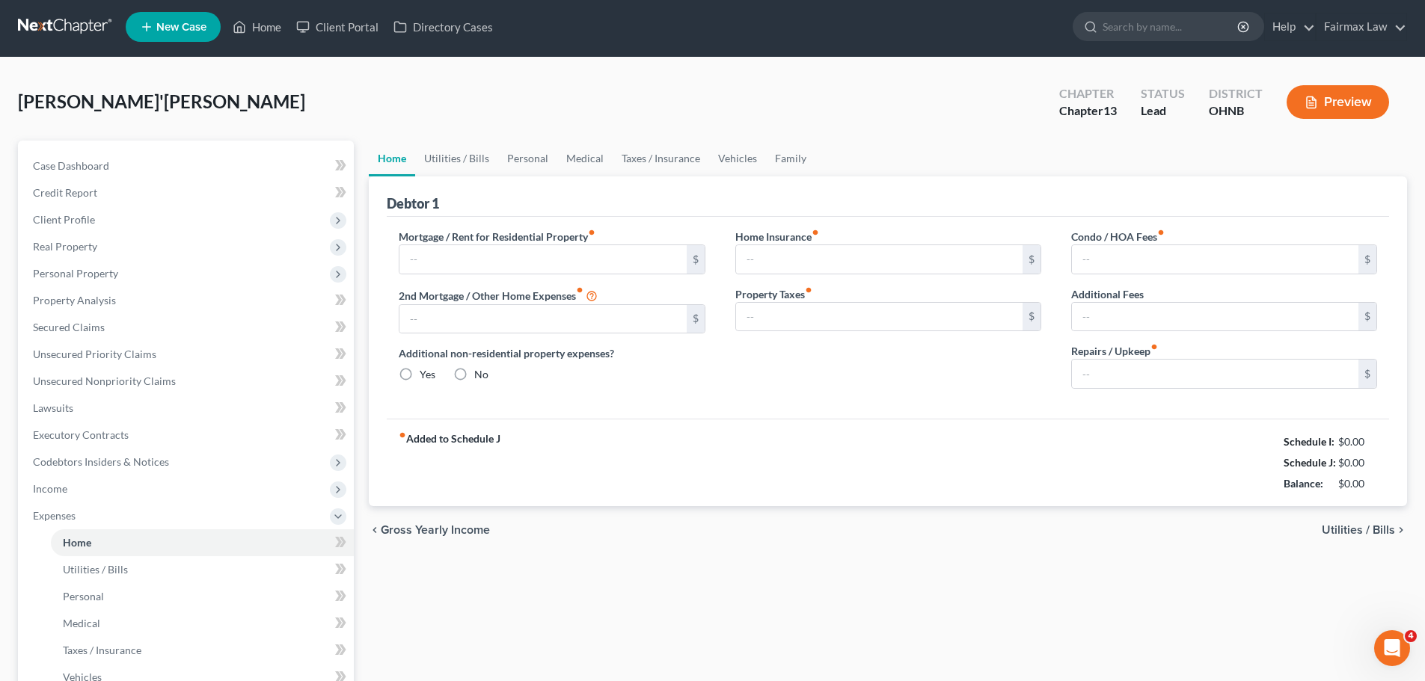
type input "0.00"
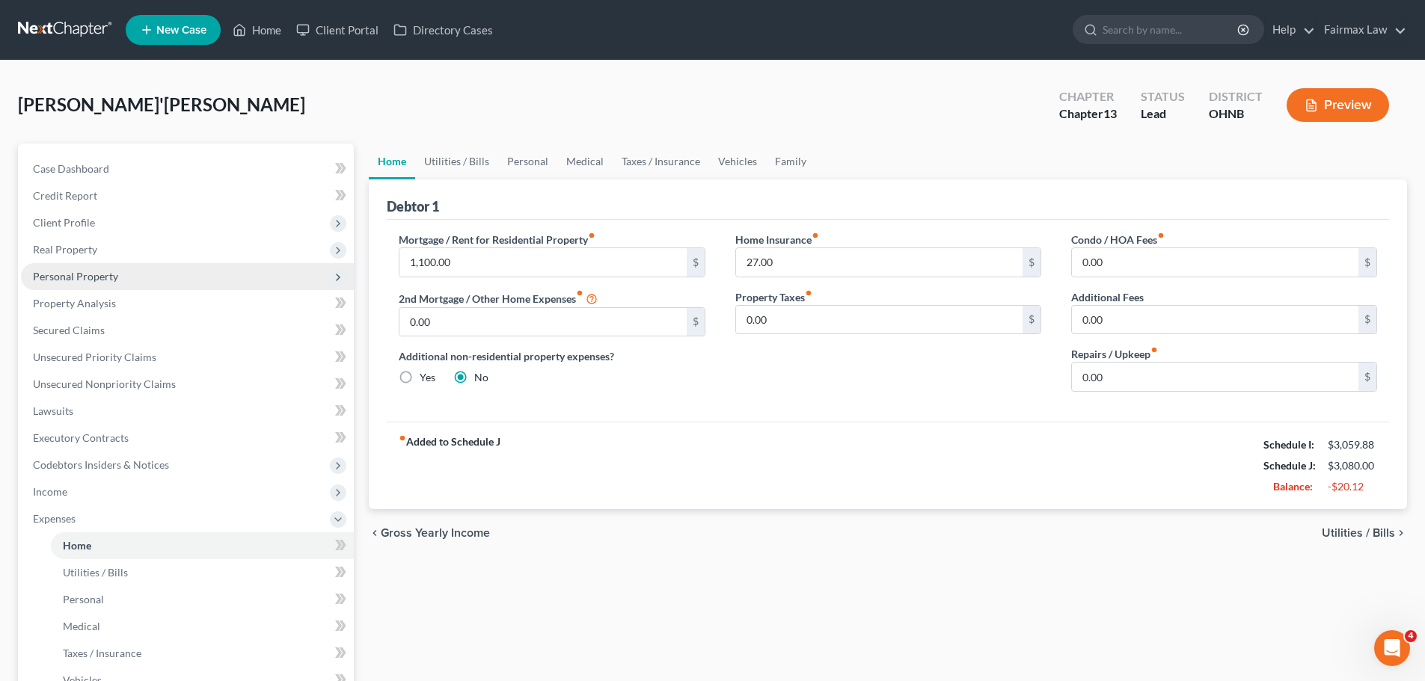
click at [94, 279] on span "Personal Property" at bounding box center [75, 276] width 85 height 13
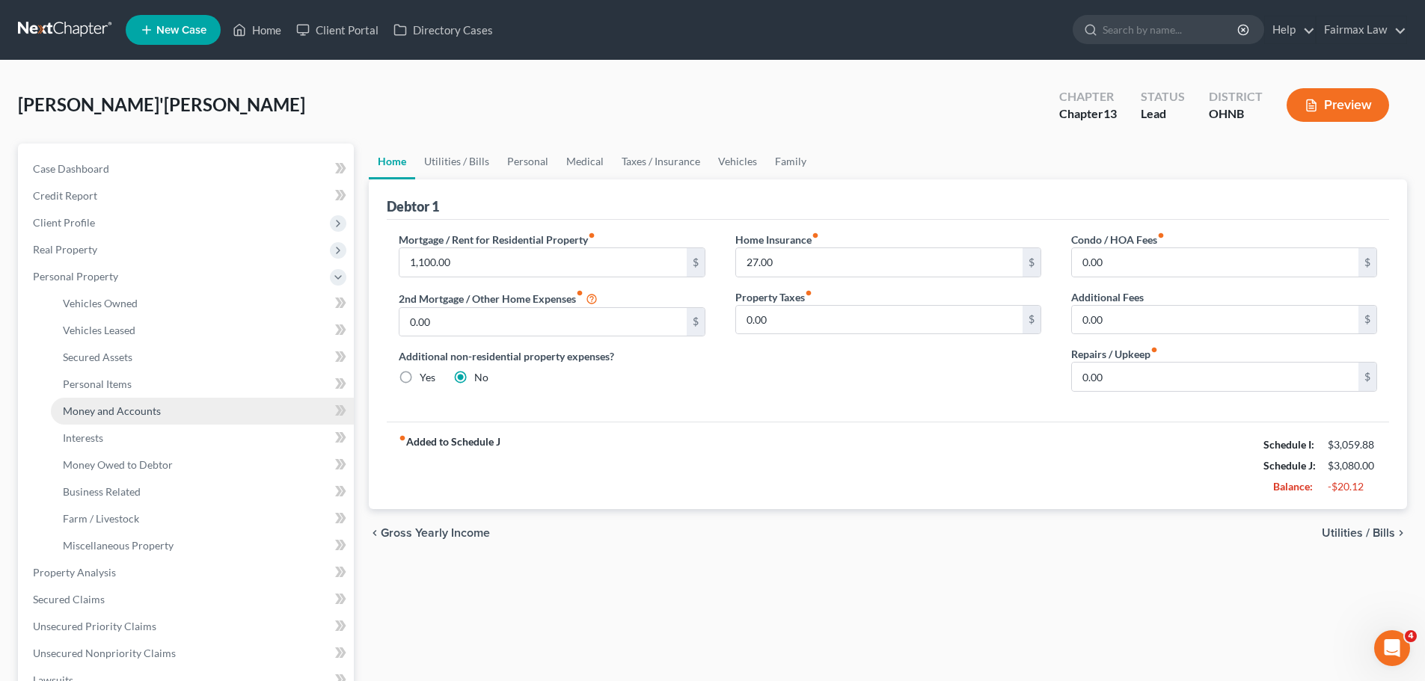
click at [108, 412] on span "Money and Accounts" at bounding box center [112, 411] width 98 height 13
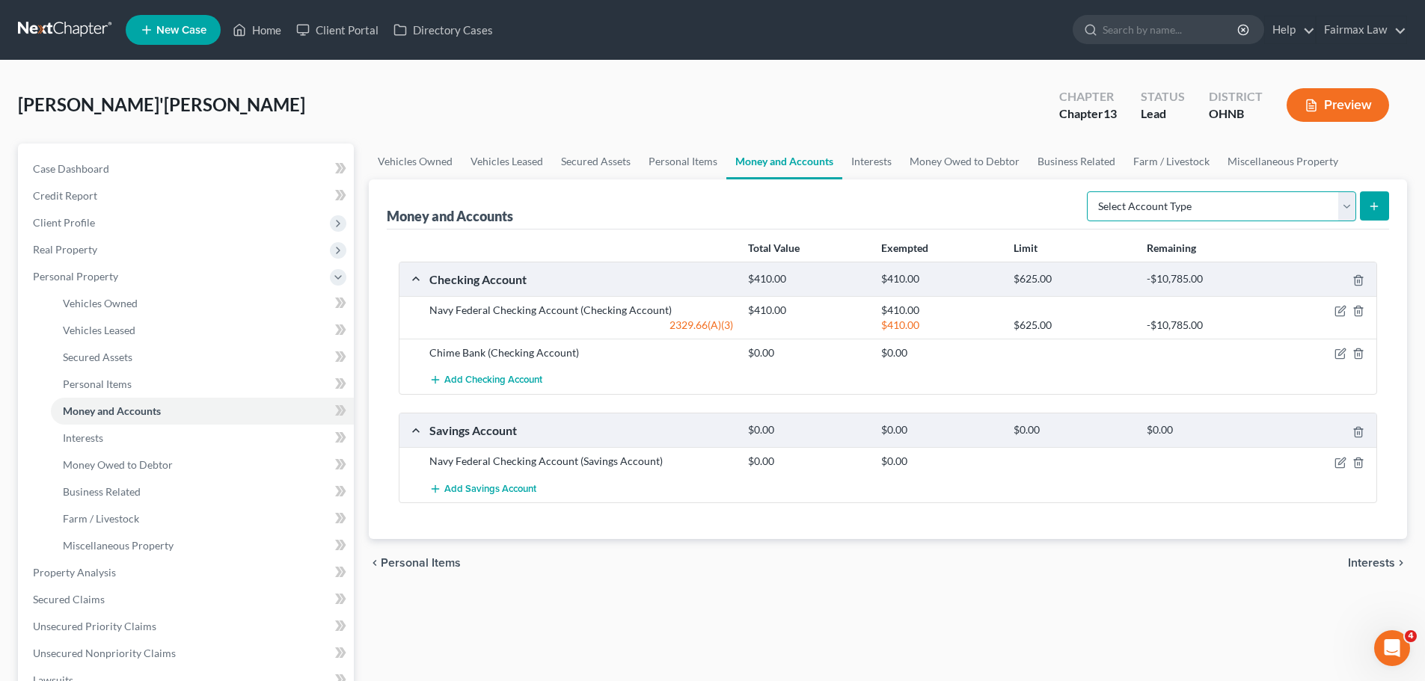
click at [1129, 210] on select "Select Account Type Brokerage Cash on Hand Certificates of Deposit Checking Acc…" at bounding box center [1221, 206] width 269 height 30
select select "savings"
click at [1090, 191] on select "Select Account Type Brokerage Cash on Hand Certificates of Deposit Checking Acc…" at bounding box center [1221, 206] width 269 height 30
click at [1368, 212] on icon "submit" at bounding box center [1374, 206] width 12 height 12
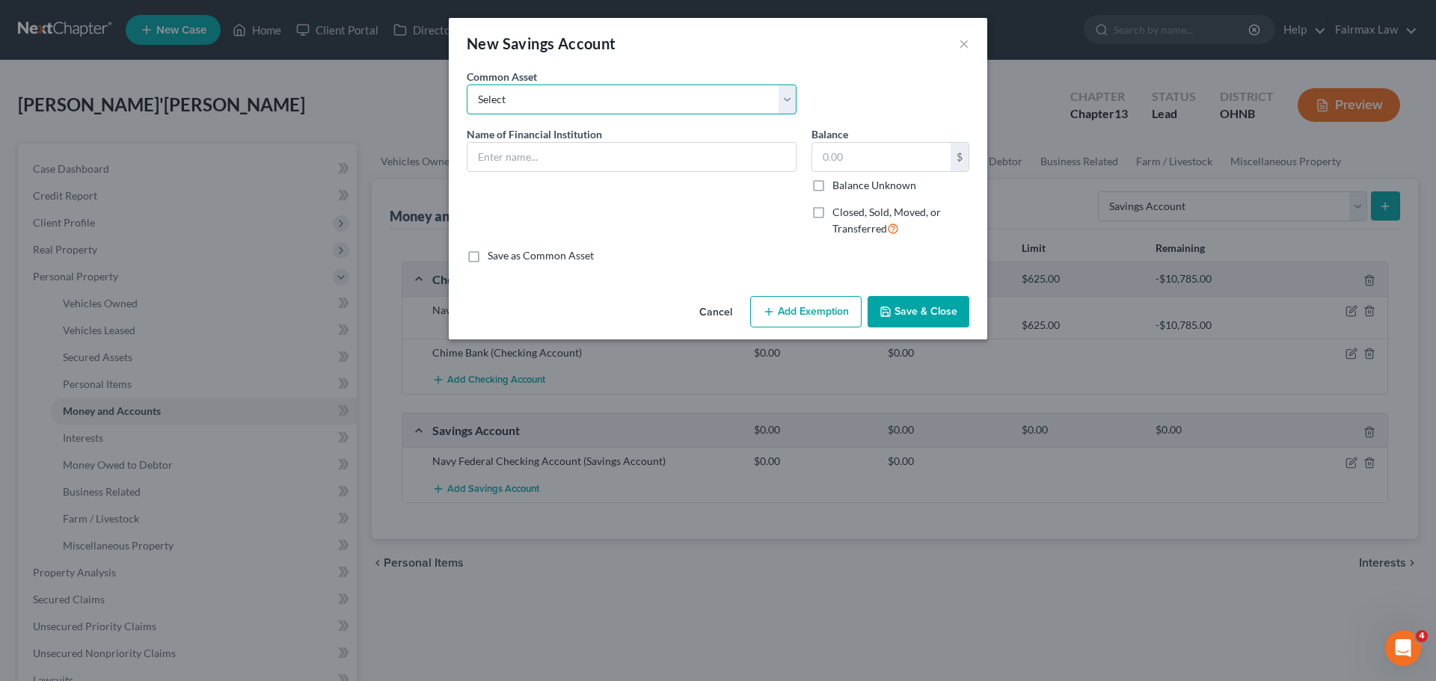
click at [544, 88] on select "Select Current Bank of America Comerica Bank USAA Huntington Bank Diversified C…" at bounding box center [632, 100] width 330 height 30
select select "20"
click at [467, 85] on select "Select Current Bank of America Comerica Bank USAA Huntington Bank Diversified C…" at bounding box center [632, 100] width 330 height 30
type input "Chime"
click at [868, 165] on input "text" at bounding box center [881, 157] width 138 height 28
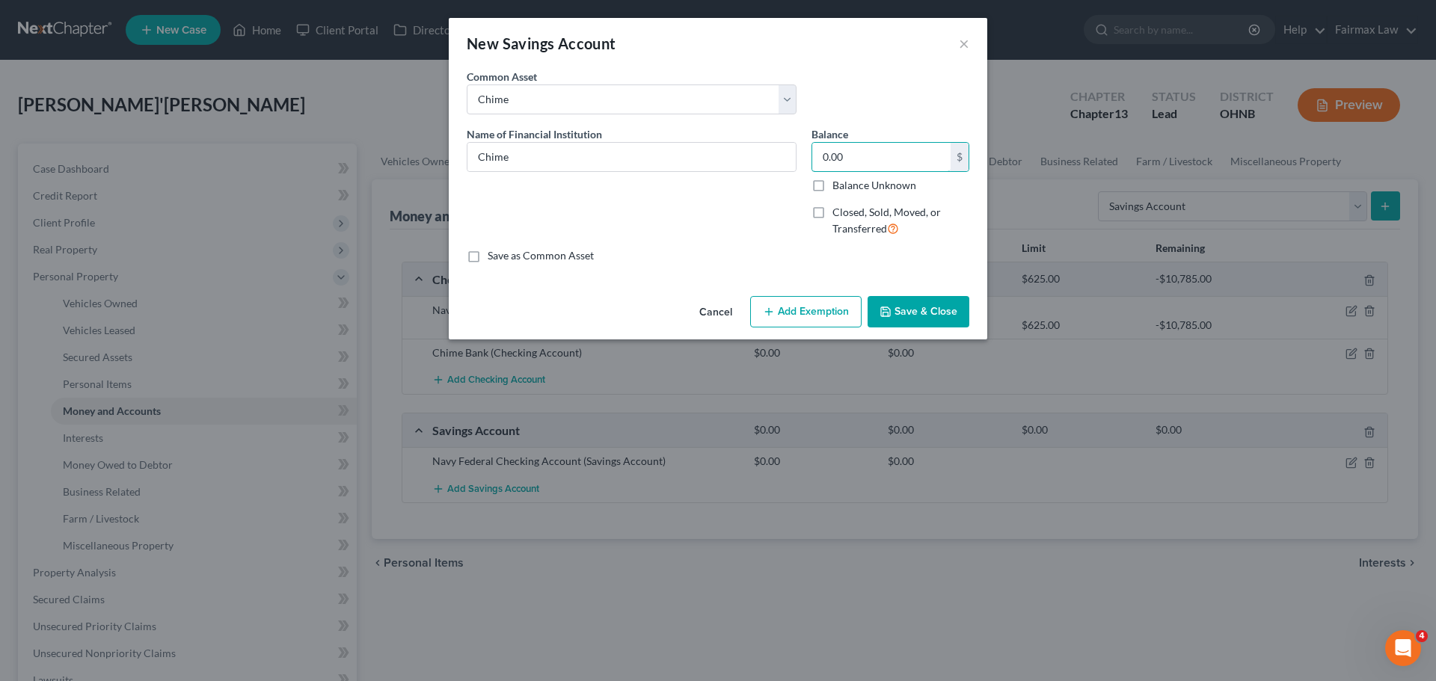
type input "0.00"
click at [906, 307] on button "Save & Close" at bounding box center [919, 311] width 102 height 31
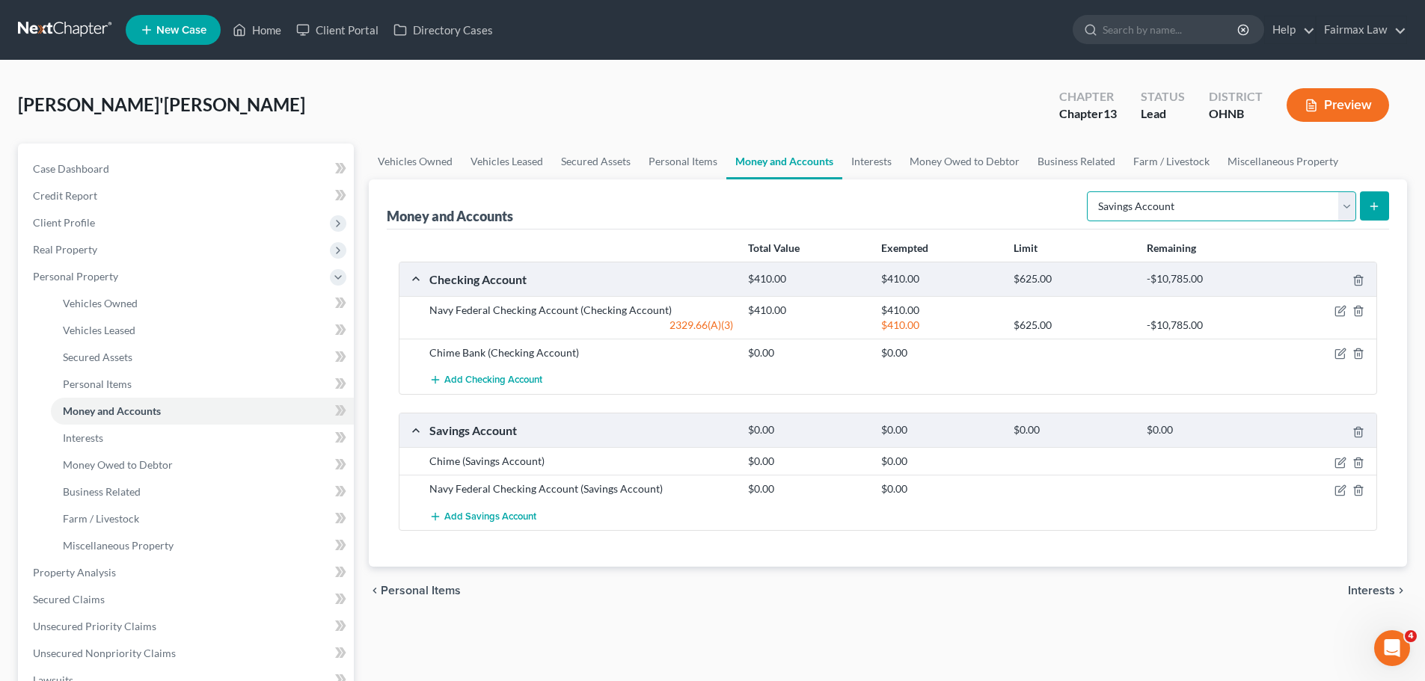
click at [1225, 203] on select "Select Account Type Brokerage Cash on Hand Certificates of Deposit Checking Acc…" at bounding box center [1221, 206] width 269 height 30
click at [1090, 191] on select "Select Account Type Brokerage Cash on Hand Certificates of Deposit Checking Acc…" at bounding box center [1221, 206] width 269 height 30
click at [1376, 200] on icon "submit" at bounding box center [1374, 206] width 12 height 12
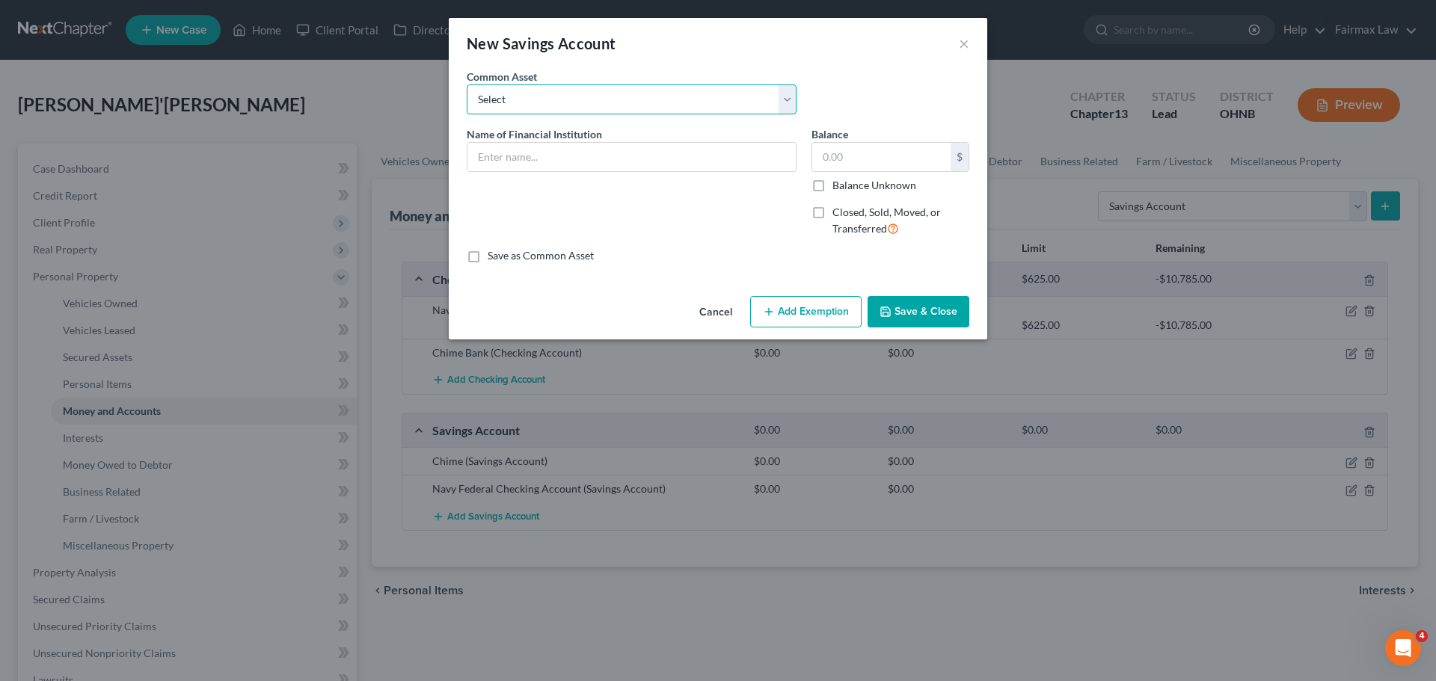
click at [569, 111] on select "Select Current Bank of America Comerica Bank USAA Huntington Bank Diversified C…" at bounding box center [632, 100] width 330 height 30
select select "20"
click at [467, 85] on select "Select Current Bank of America Comerica Bank USAA Huntington Bank Diversified C…" at bounding box center [632, 100] width 330 height 30
click at [534, 150] on input "Chime" at bounding box center [632, 157] width 328 height 28
type input "Chime Credit Builder"
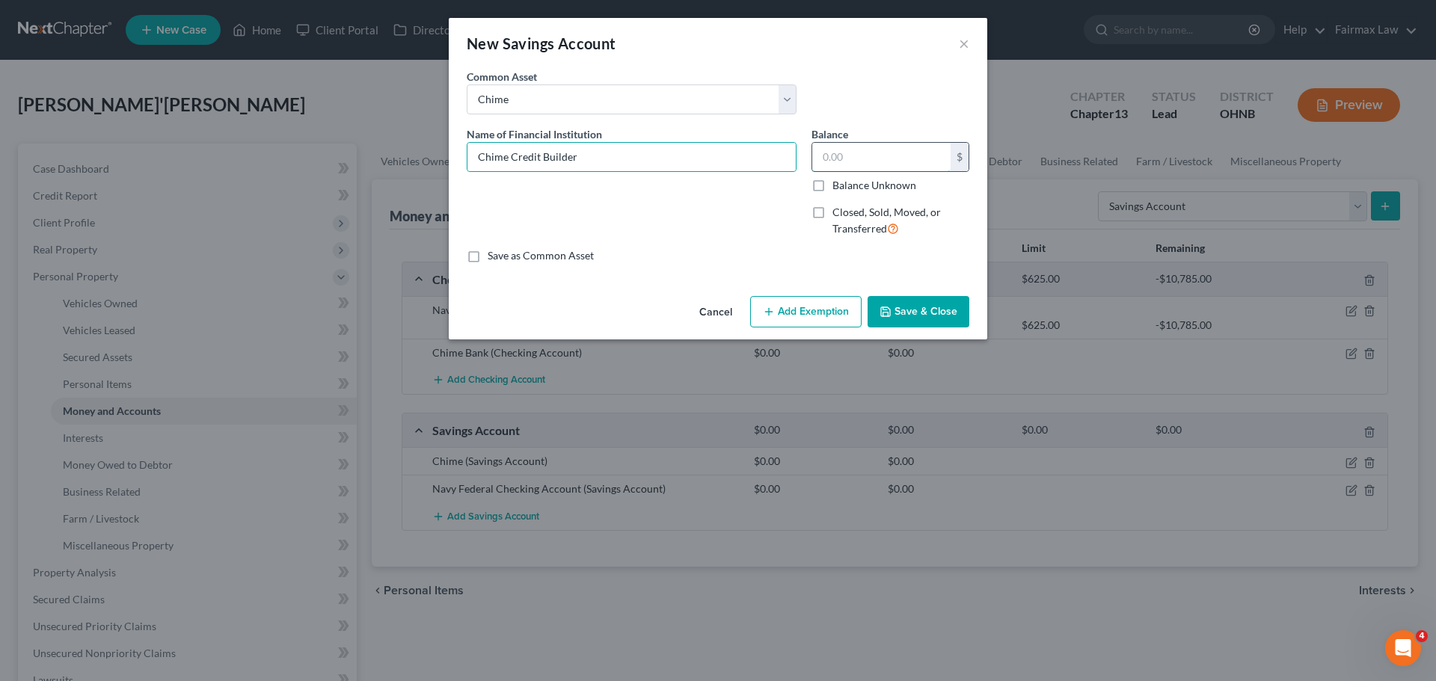
click at [892, 153] on input "text" at bounding box center [881, 157] width 138 height 28
type input "0.00"
click at [928, 301] on button "Save & Close" at bounding box center [919, 311] width 102 height 31
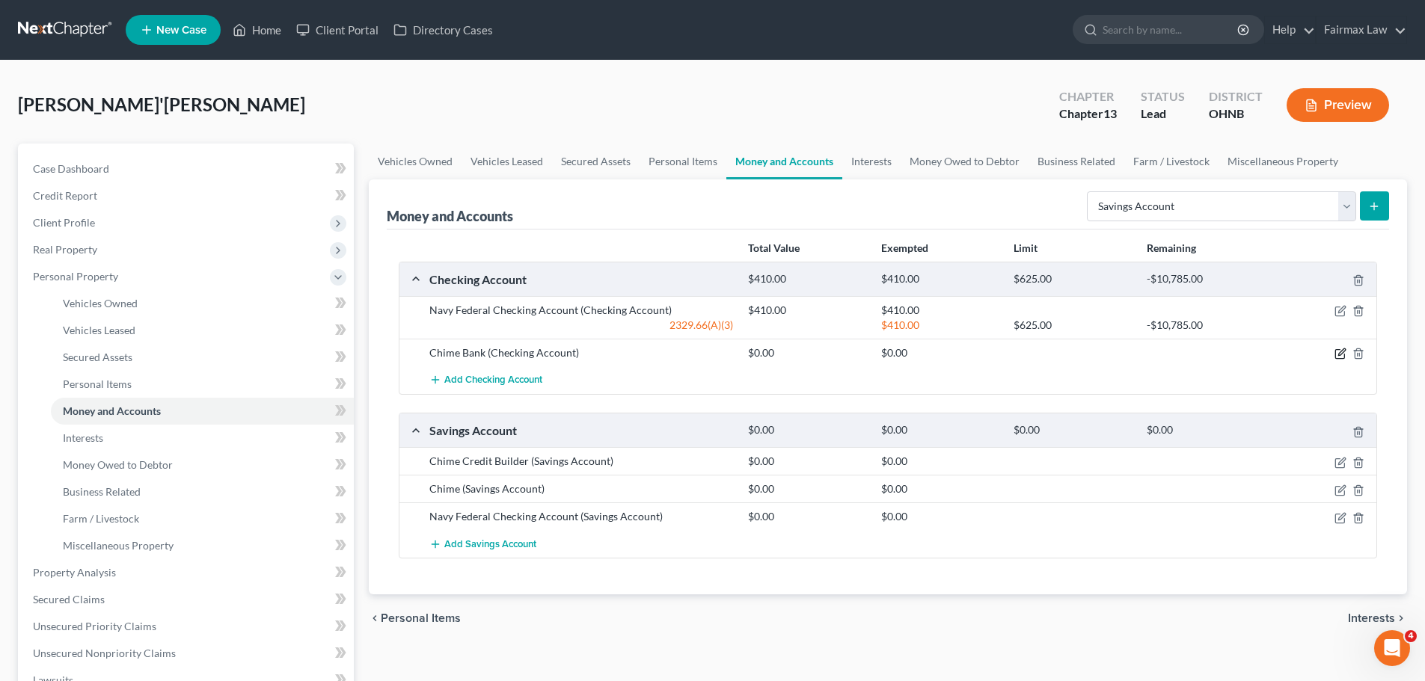
click at [1339, 349] on icon "button" at bounding box center [1340, 354] width 12 height 12
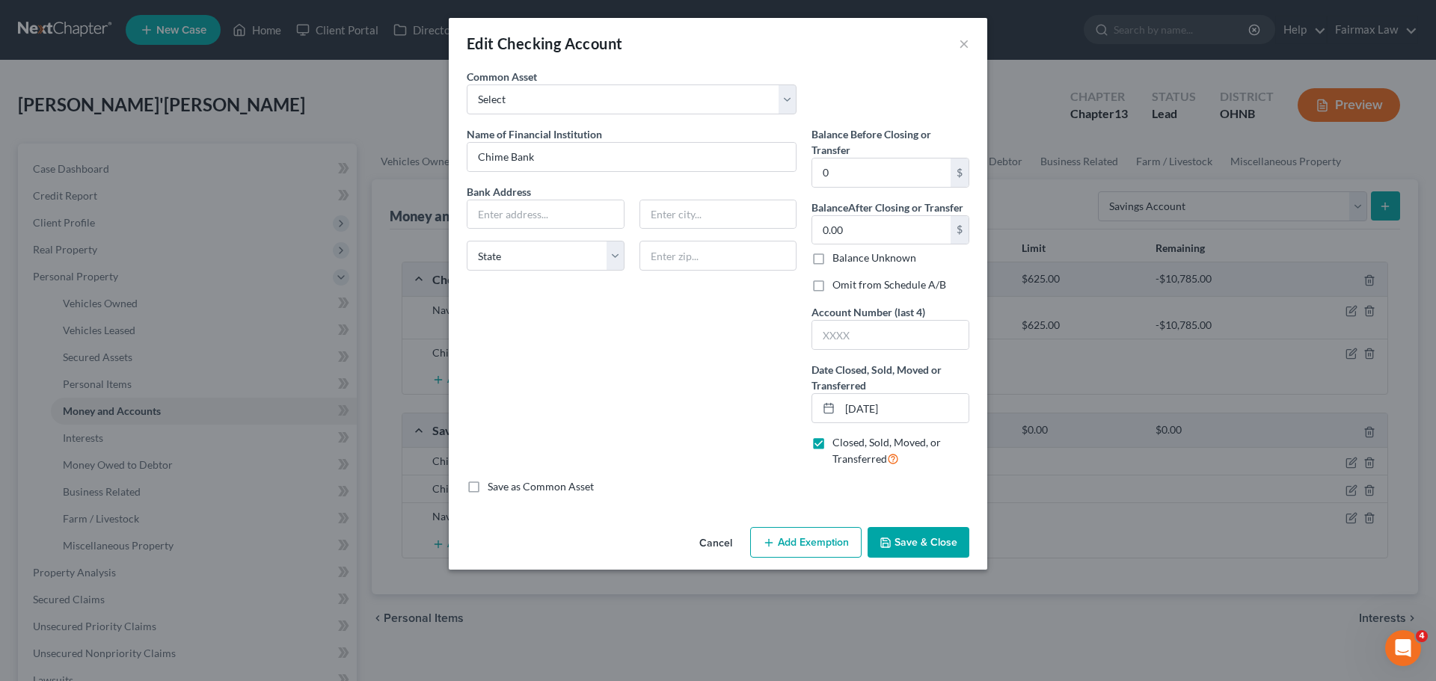
click at [833, 440] on label "Closed, Sold, Moved, or Transferred" at bounding box center [901, 451] width 137 height 32
click at [839, 440] on input "Closed, Sold, Moved, or Transferred" at bounding box center [844, 440] width 10 height 10
checkbox input "false"
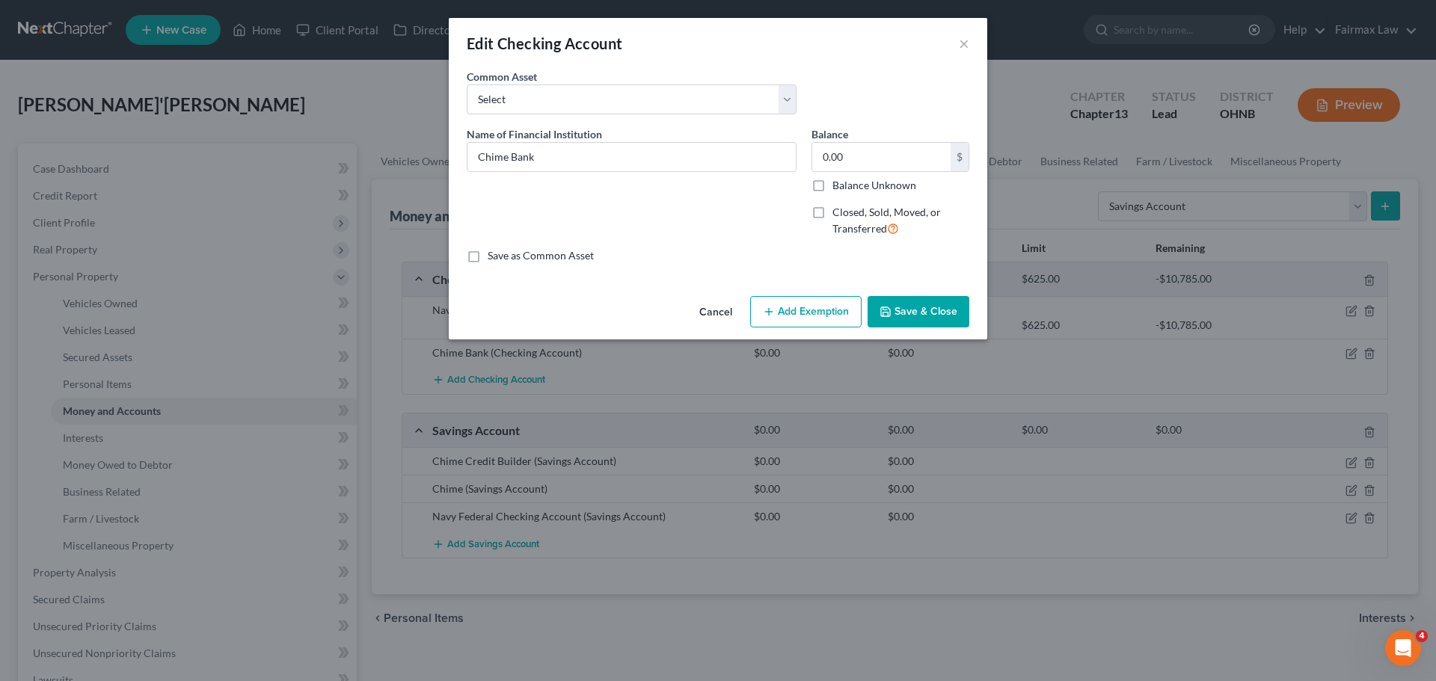
click at [937, 304] on button "Save & Close" at bounding box center [919, 311] width 102 height 31
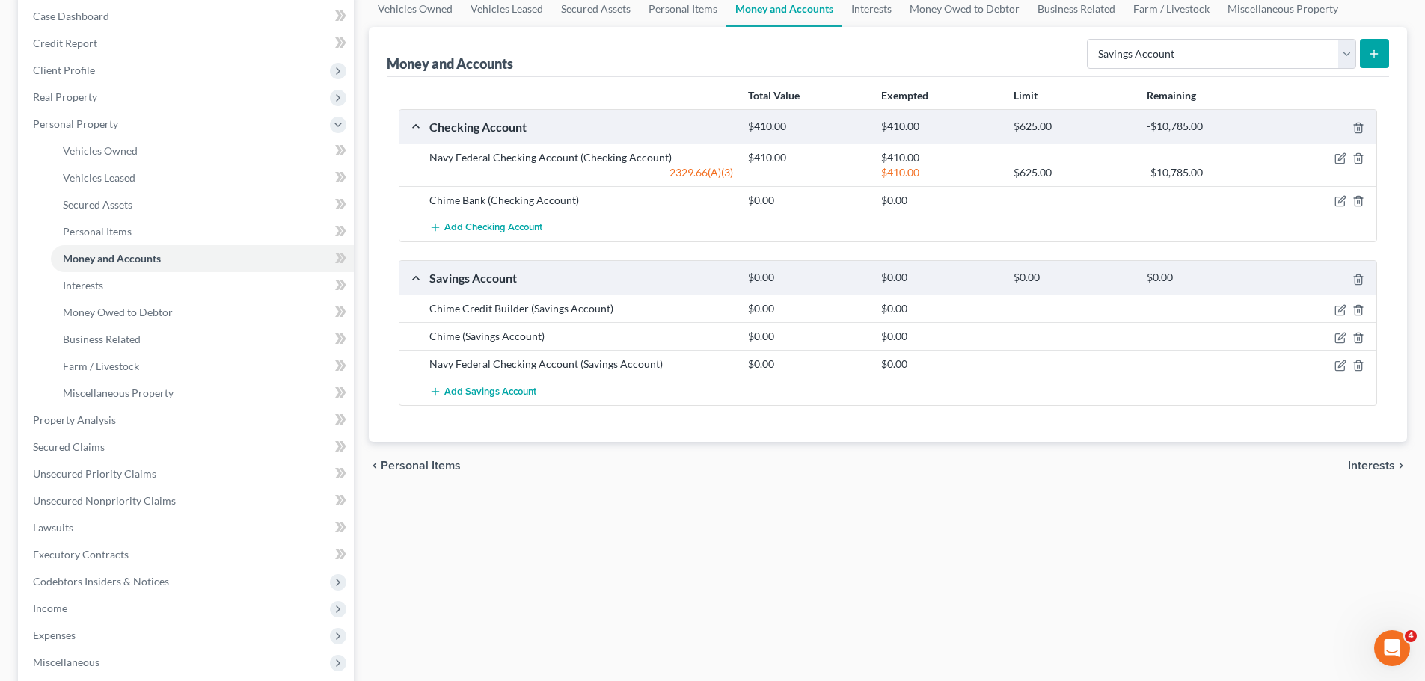
scroll to position [374, 0]
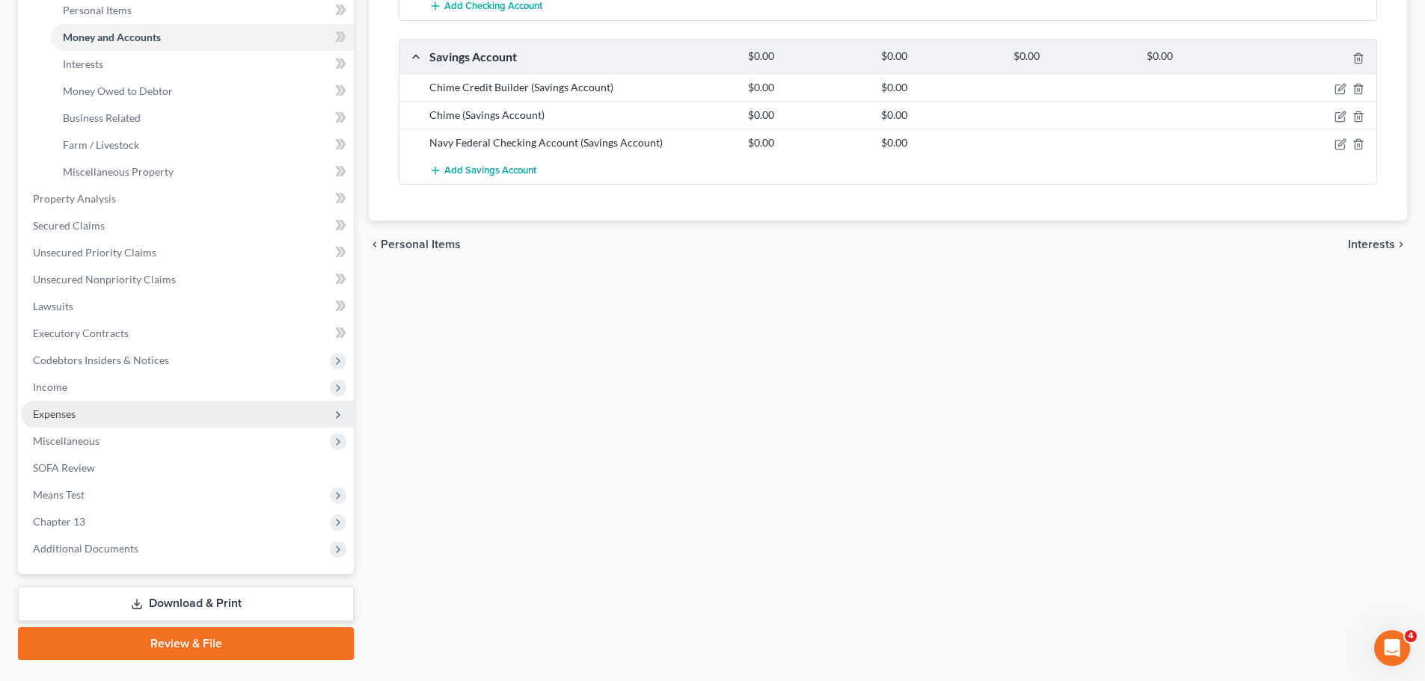
click at [142, 402] on span "Expenses" at bounding box center [187, 414] width 333 height 27
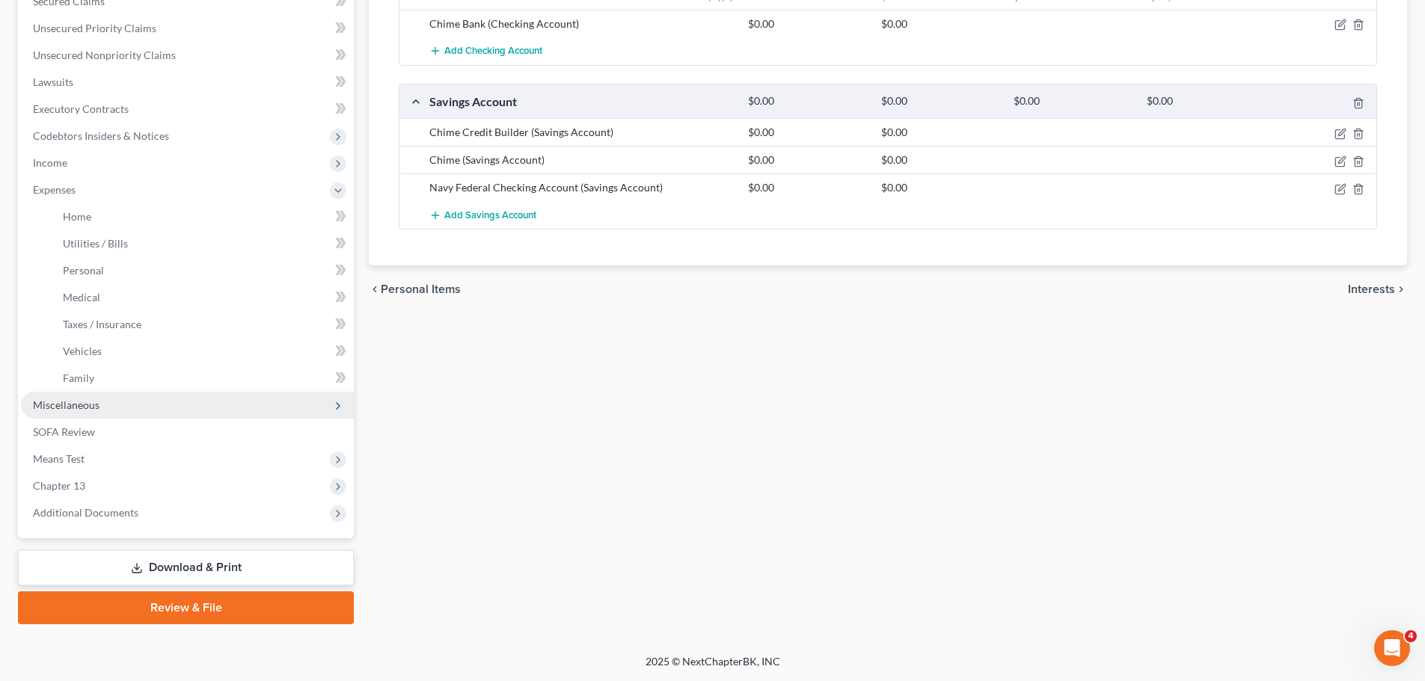
scroll to position [329, 0]
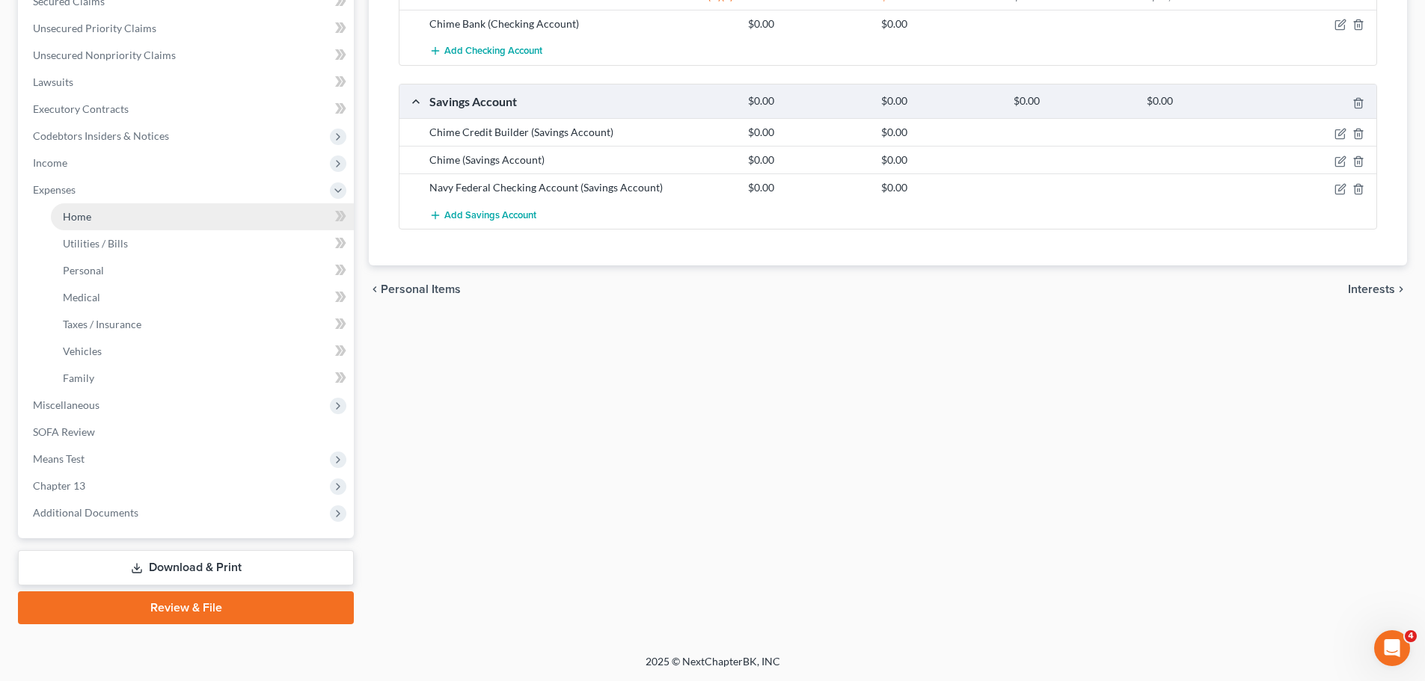
click at [101, 212] on link "Home" at bounding box center [202, 216] width 303 height 27
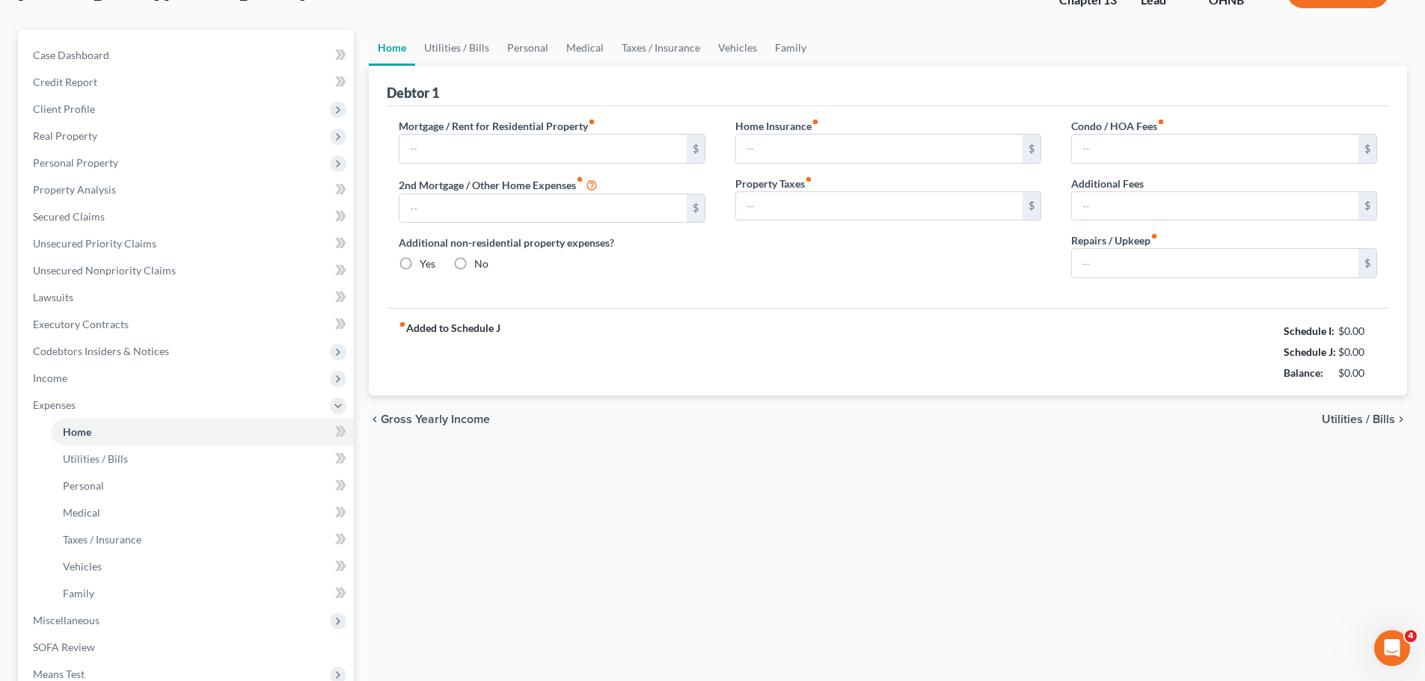
scroll to position [16, 0]
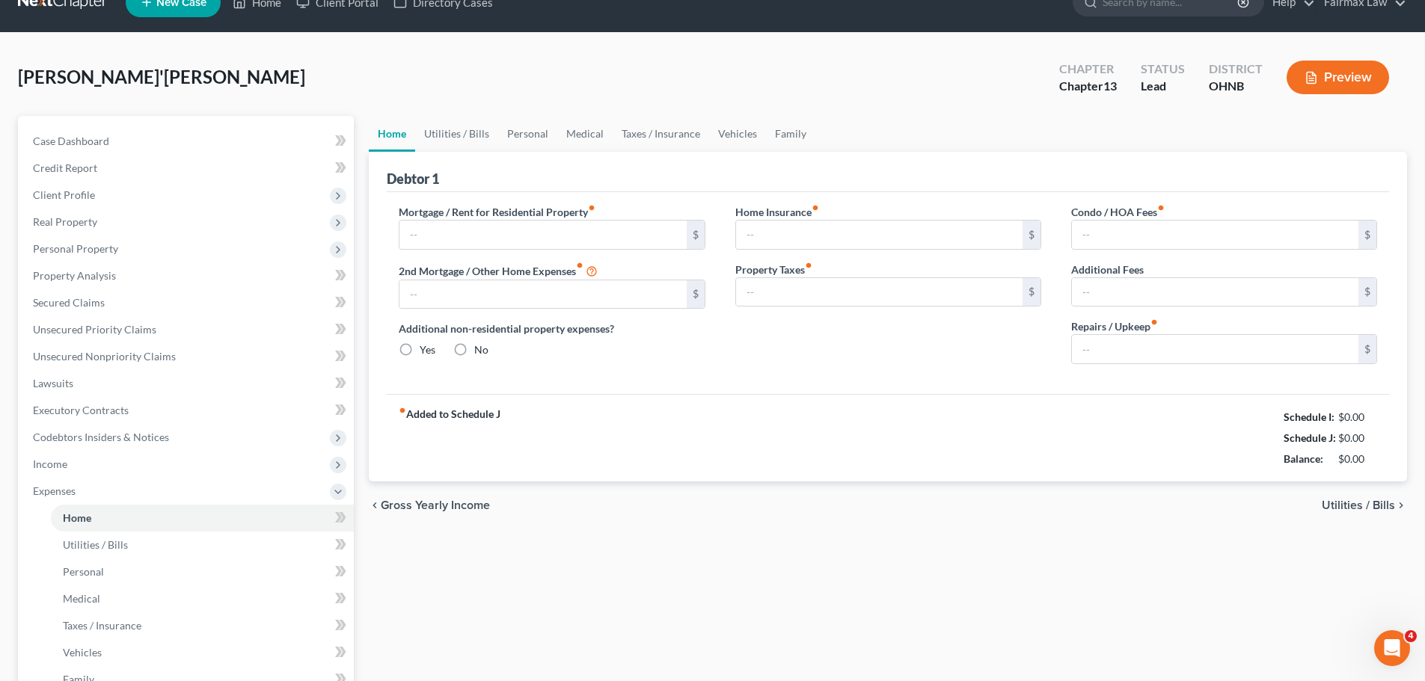
type input "1,100.00"
type input "0.00"
radio input "true"
type input "27.00"
type input "0.00"
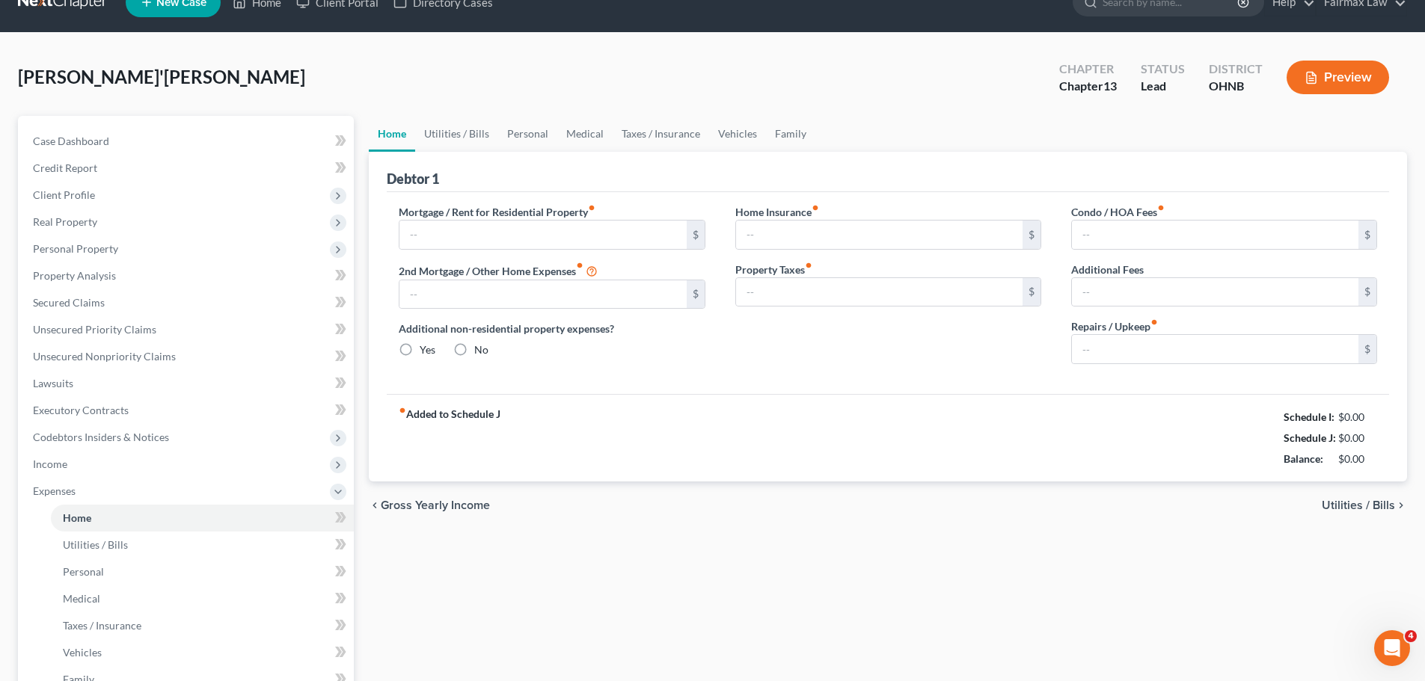
type input "0.00"
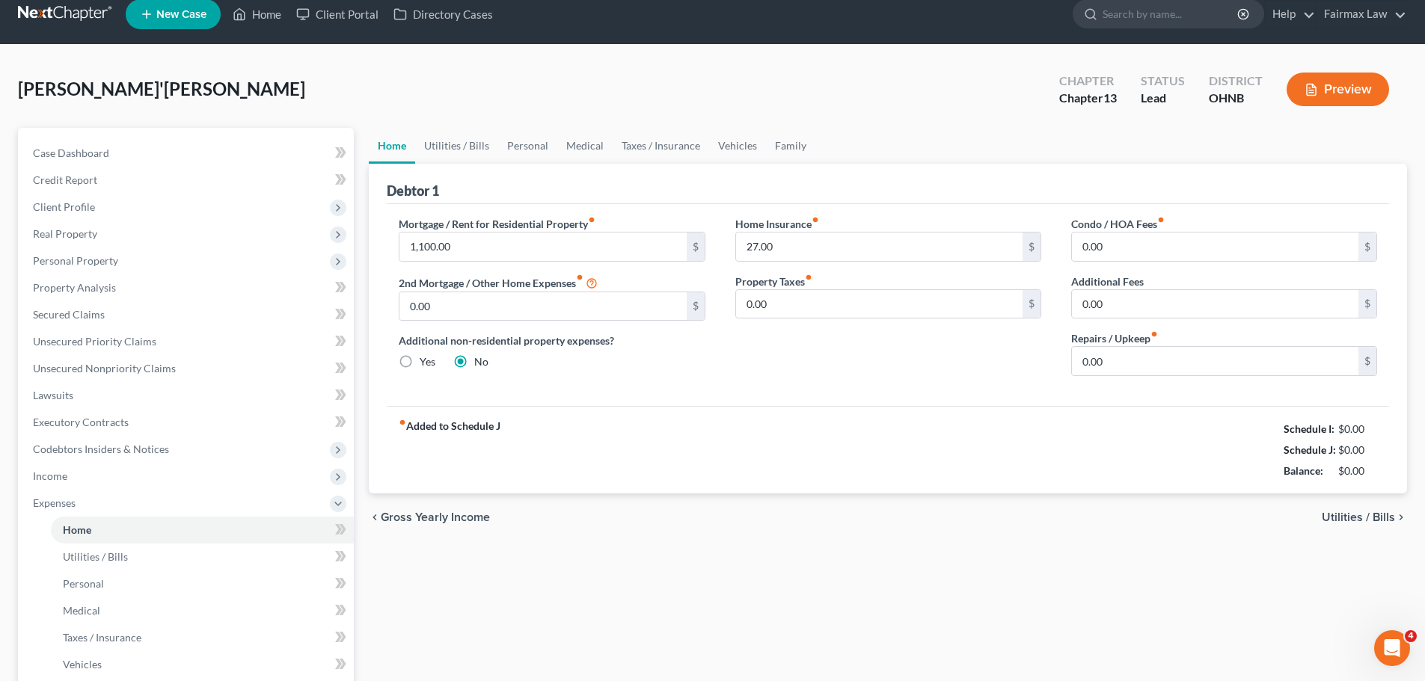
scroll to position [0, 0]
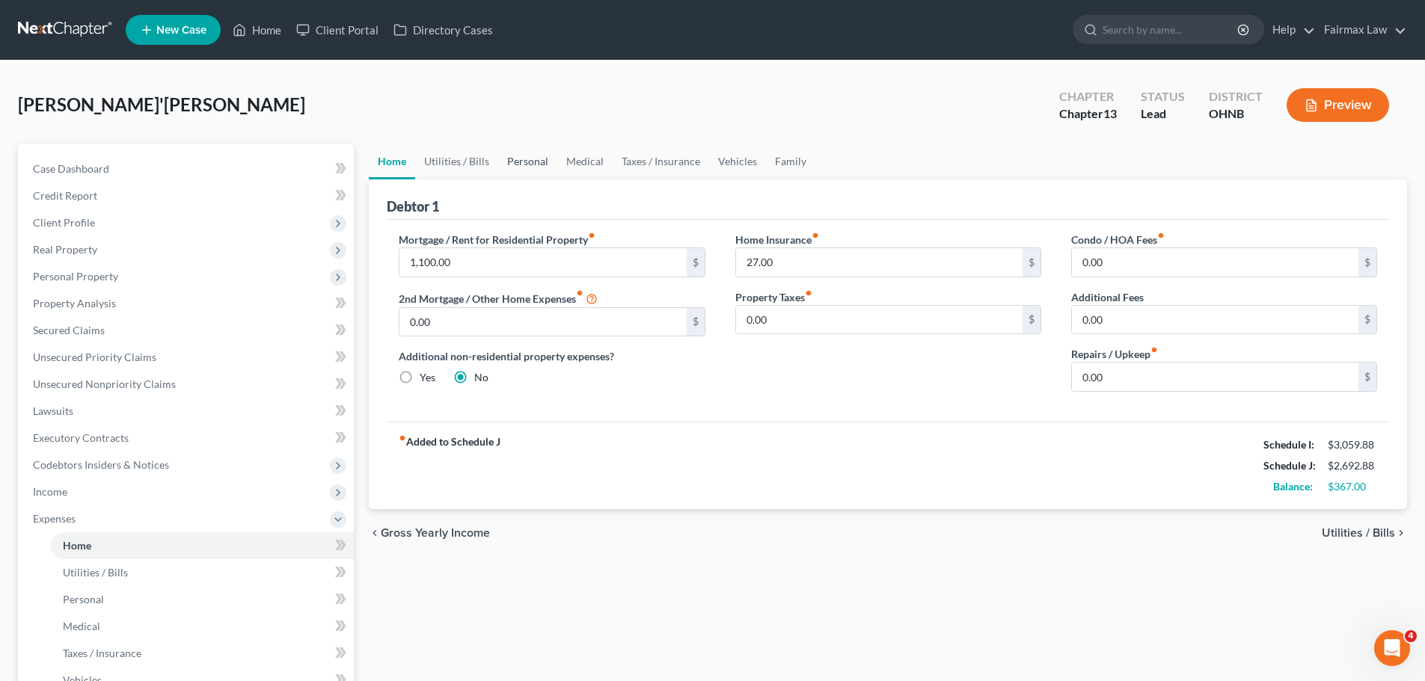
click at [536, 162] on link "Personal" at bounding box center [527, 162] width 59 height 36
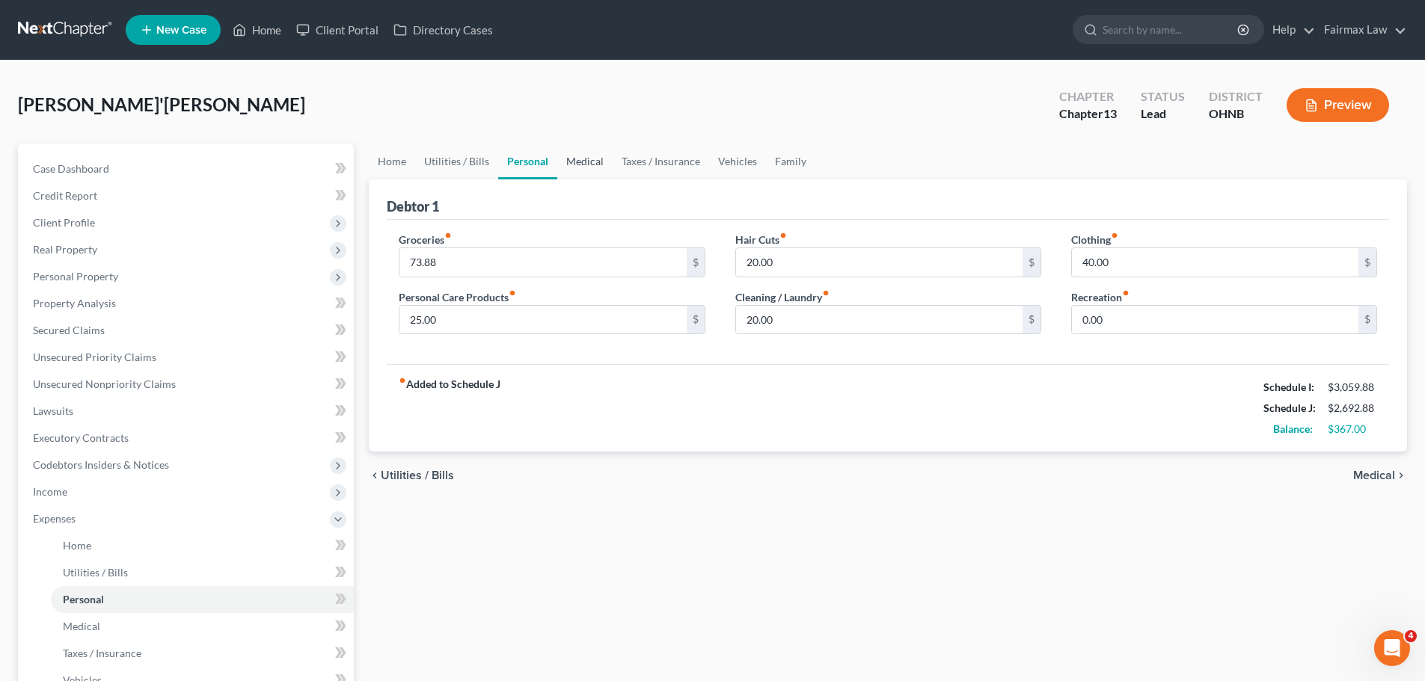
click at [590, 156] on link "Medical" at bounding box center [584, 162] width 55 height 36
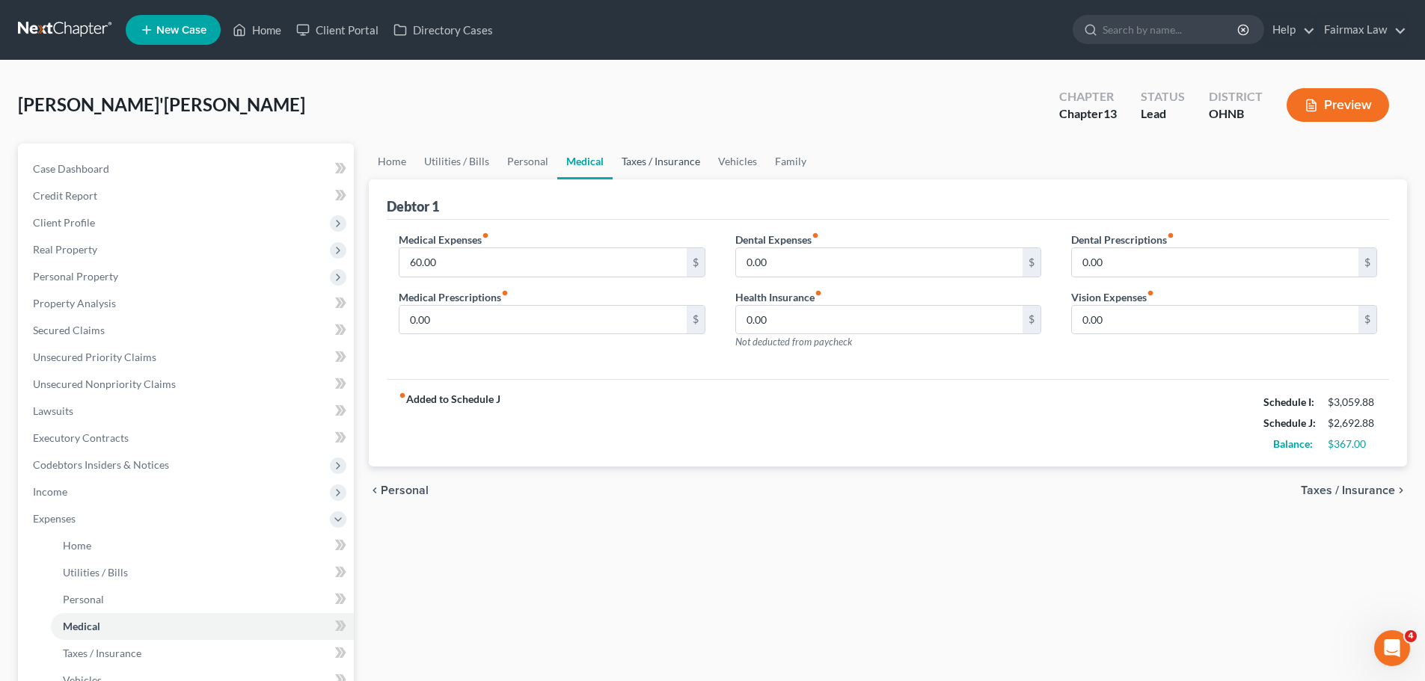
click at [633, 171] on link "Taxes / Insurance" at bounding box center [661, 162] width 96 height 36
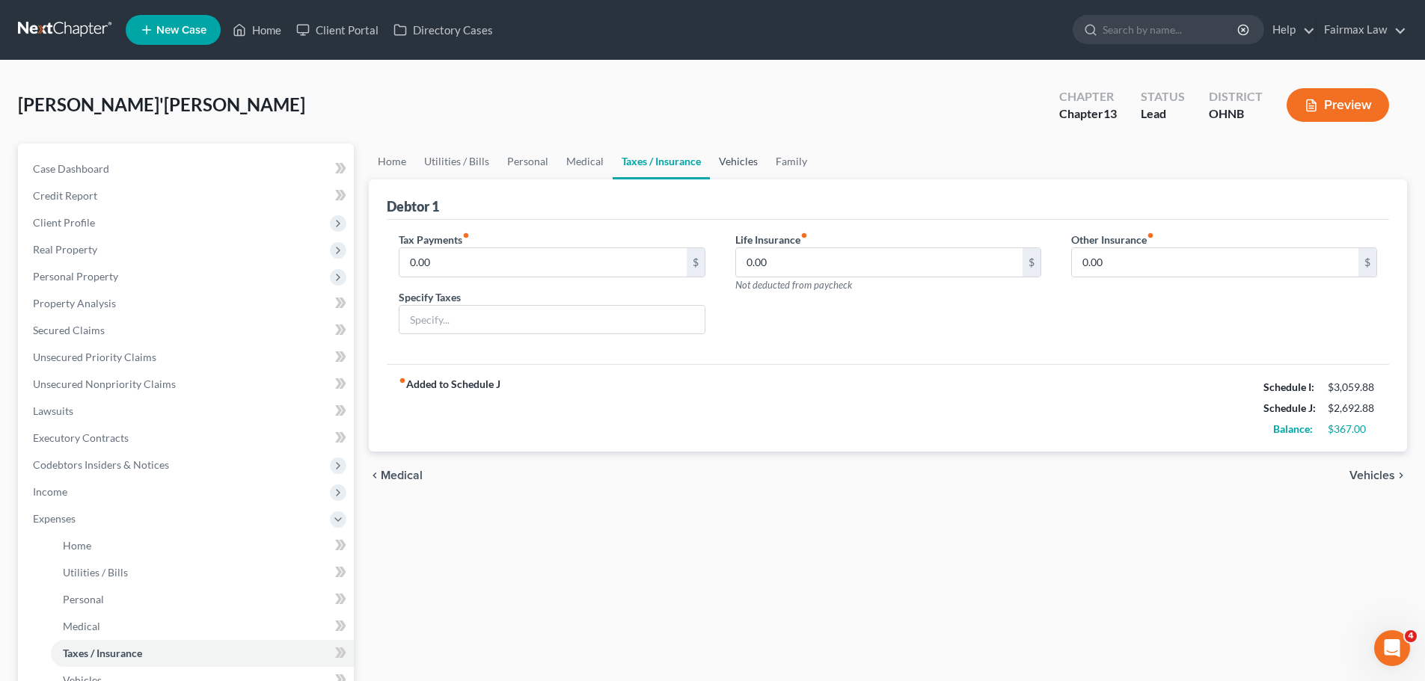
click at [710, 171] on link "Vehicles" at bounding box center [738, 162] width 57 height 36
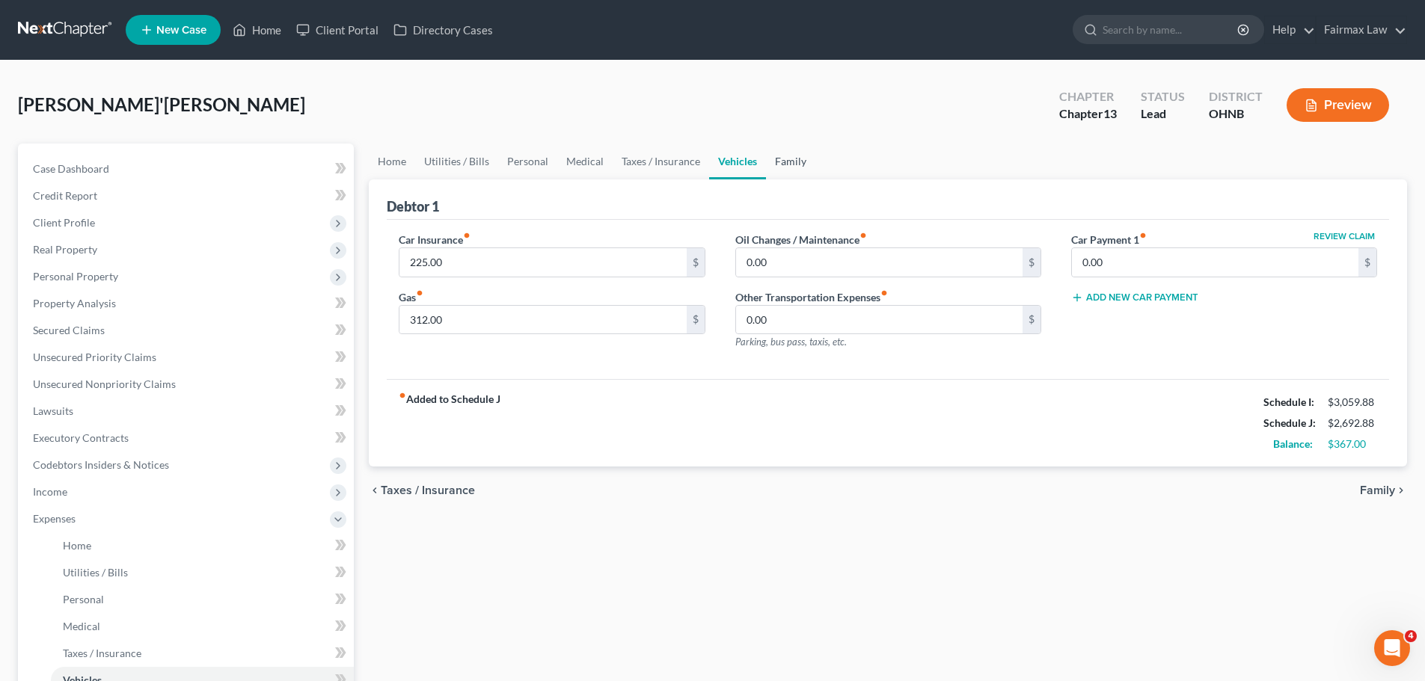
click at [778, 159] on link "Family" at bounding box center [790, 162] width 49 height 36
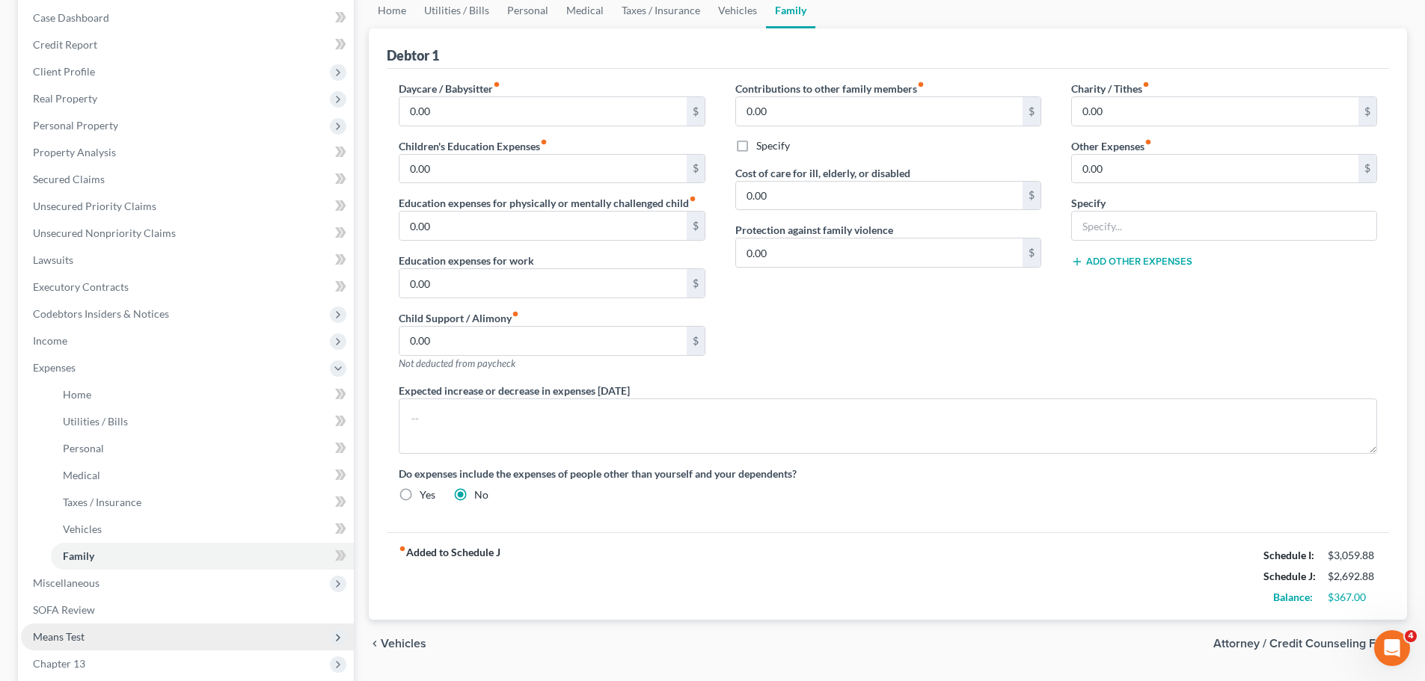
scroll to position [224, 0]
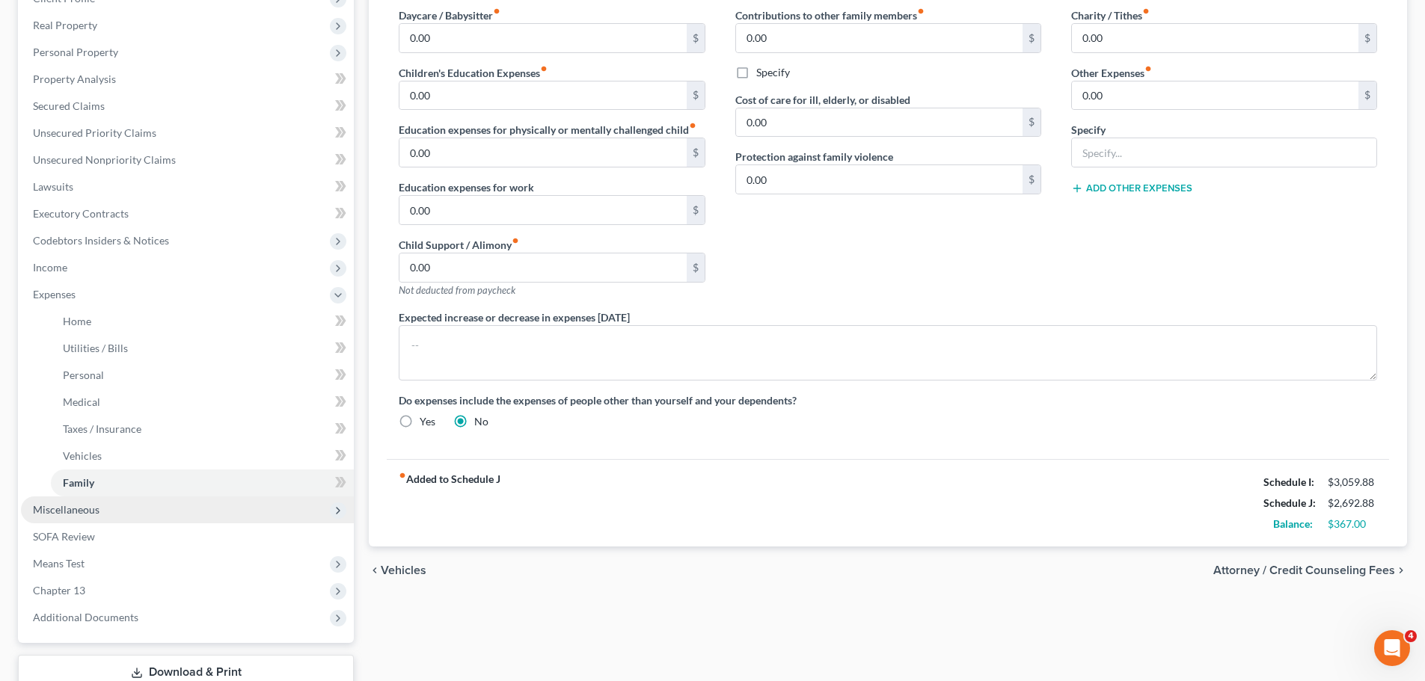
click at [72, 522] on span "Miscellaneous" at bounding box center [187, 510] width 333 height 27
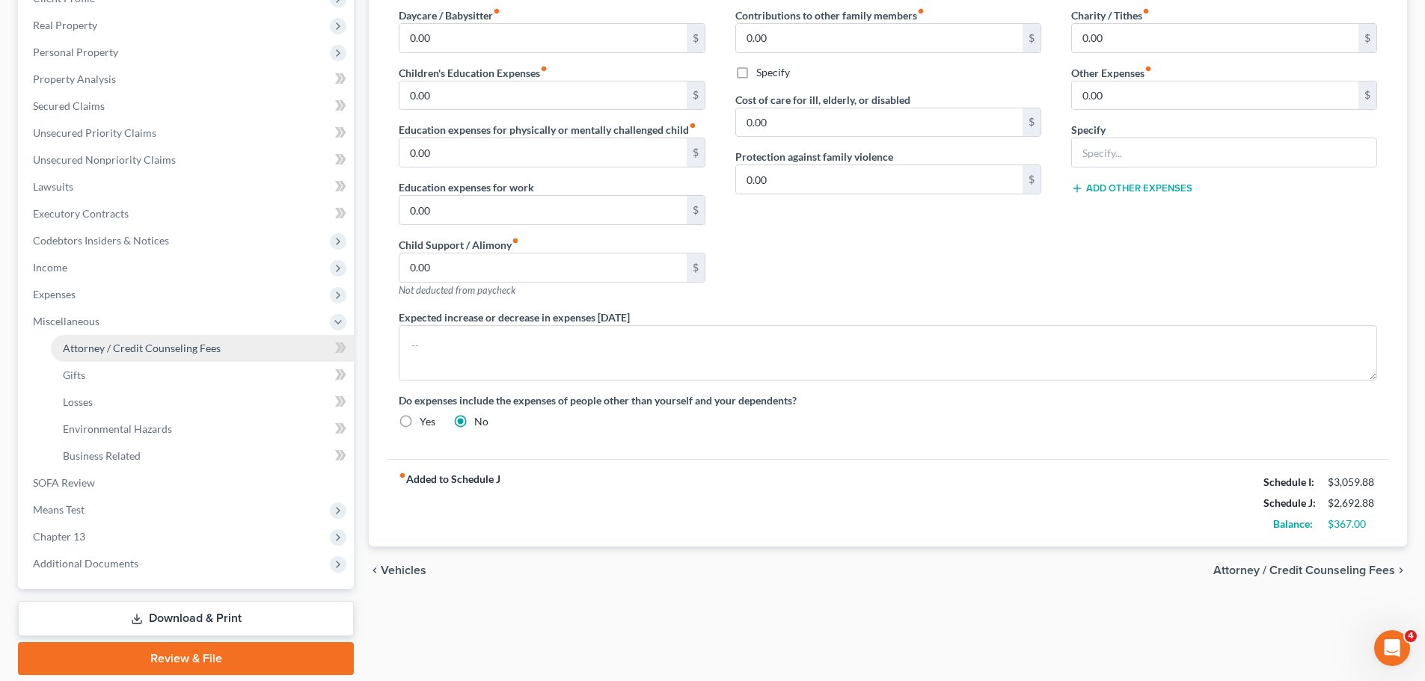
click at [144, 346] on span "Attorney / Credit Counseling Fees" at bounding box center [142, 348] width 158 height 13
select select "4"
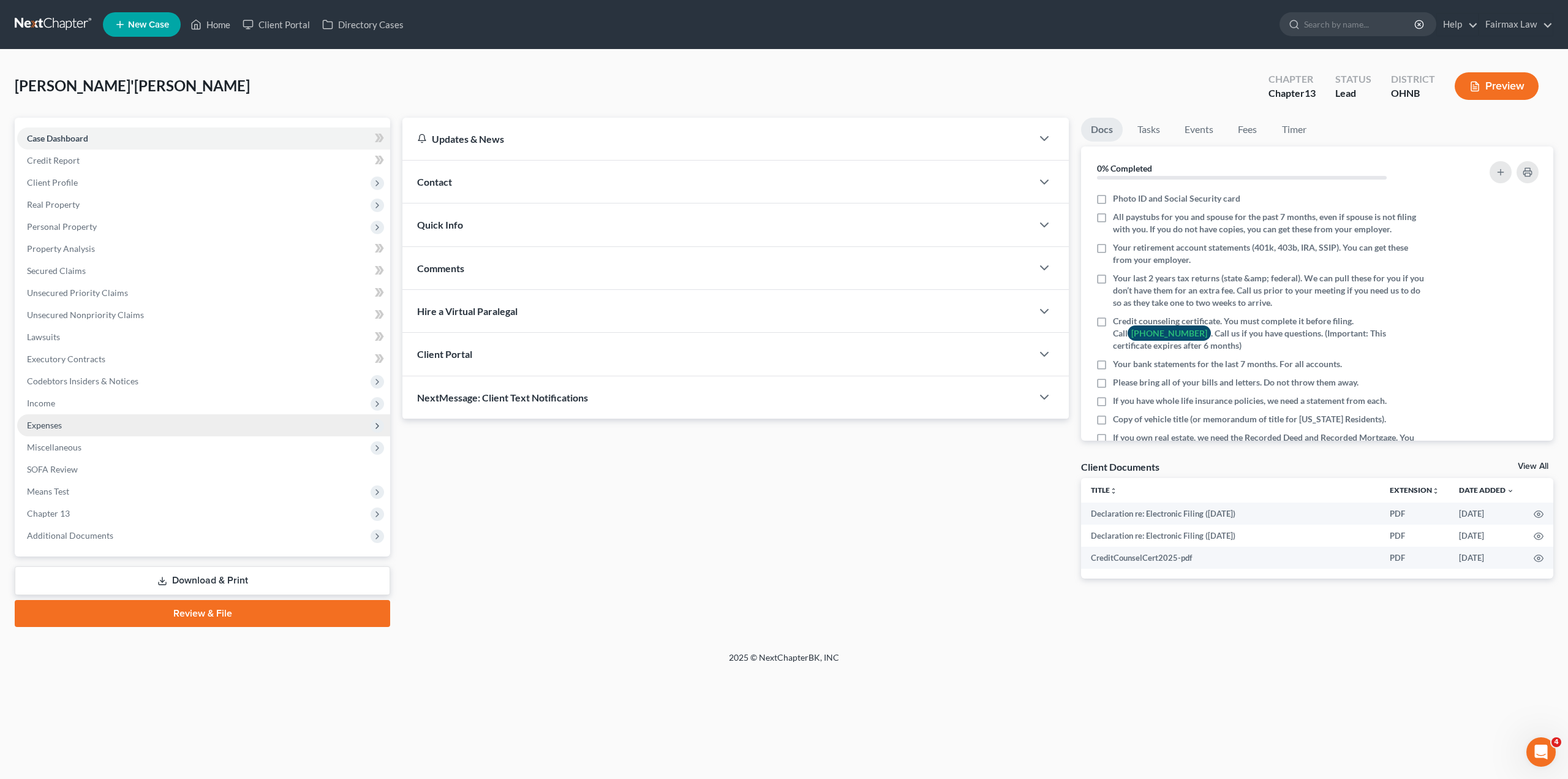
click at [91, 428] on span "Expenses" at bounding box center [204, 425] width 373 height 22
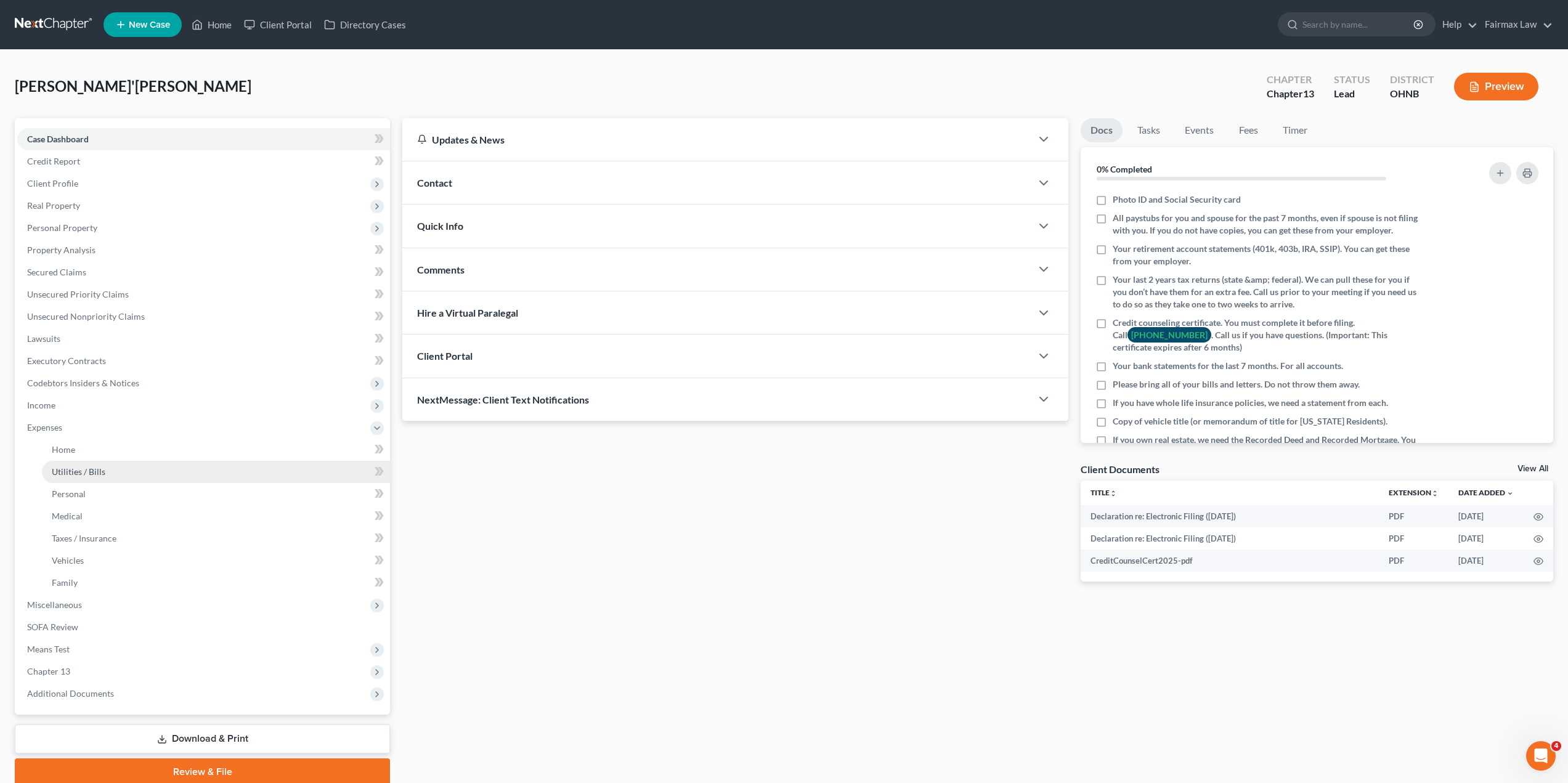
click at [100, 474] on span "Utilities / Bills" at bounding box center [78, 471] width 54 height 11
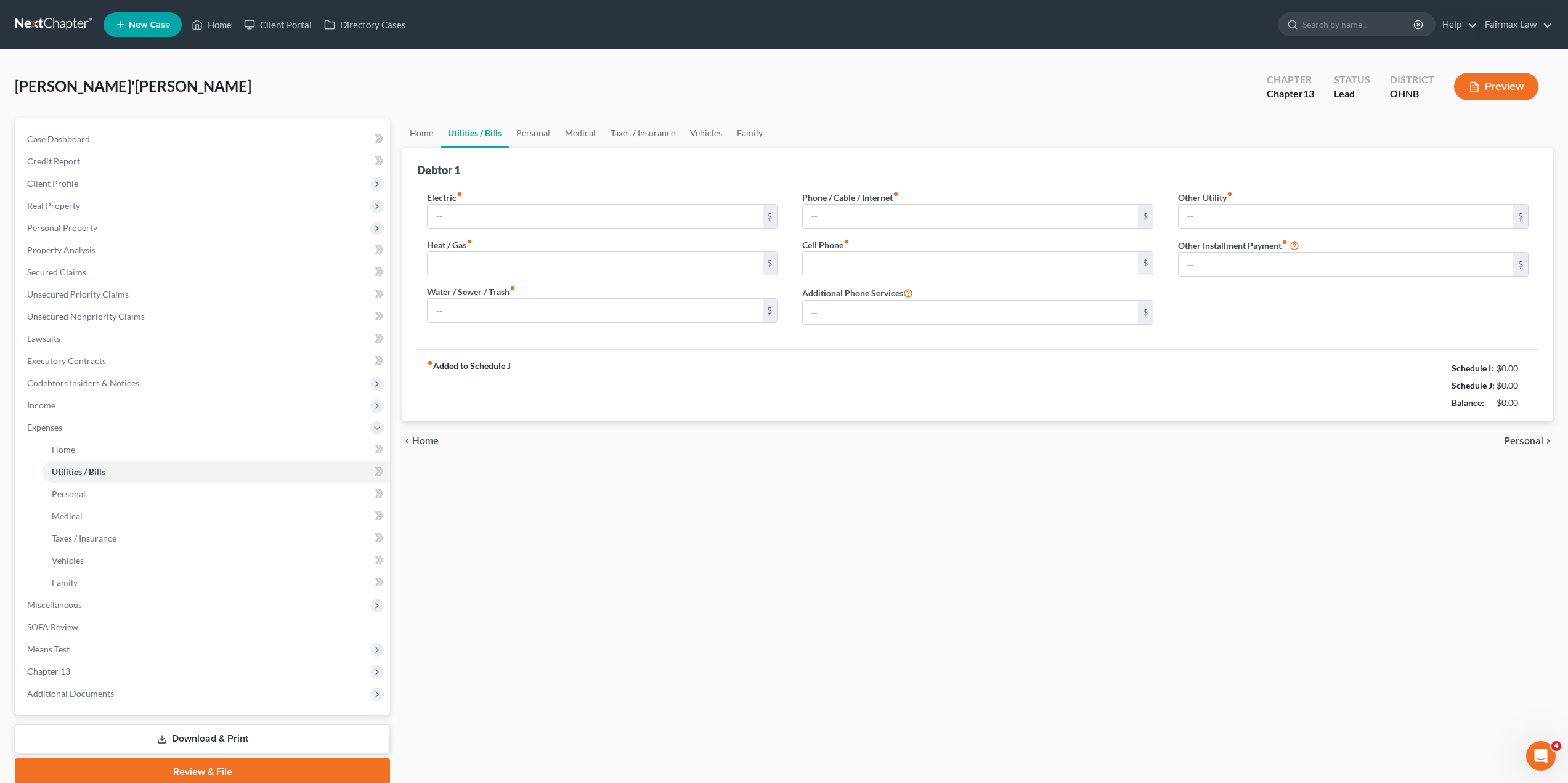
type input "300.00"
type input "250.00"
type input "140.00"
type input "50.00"
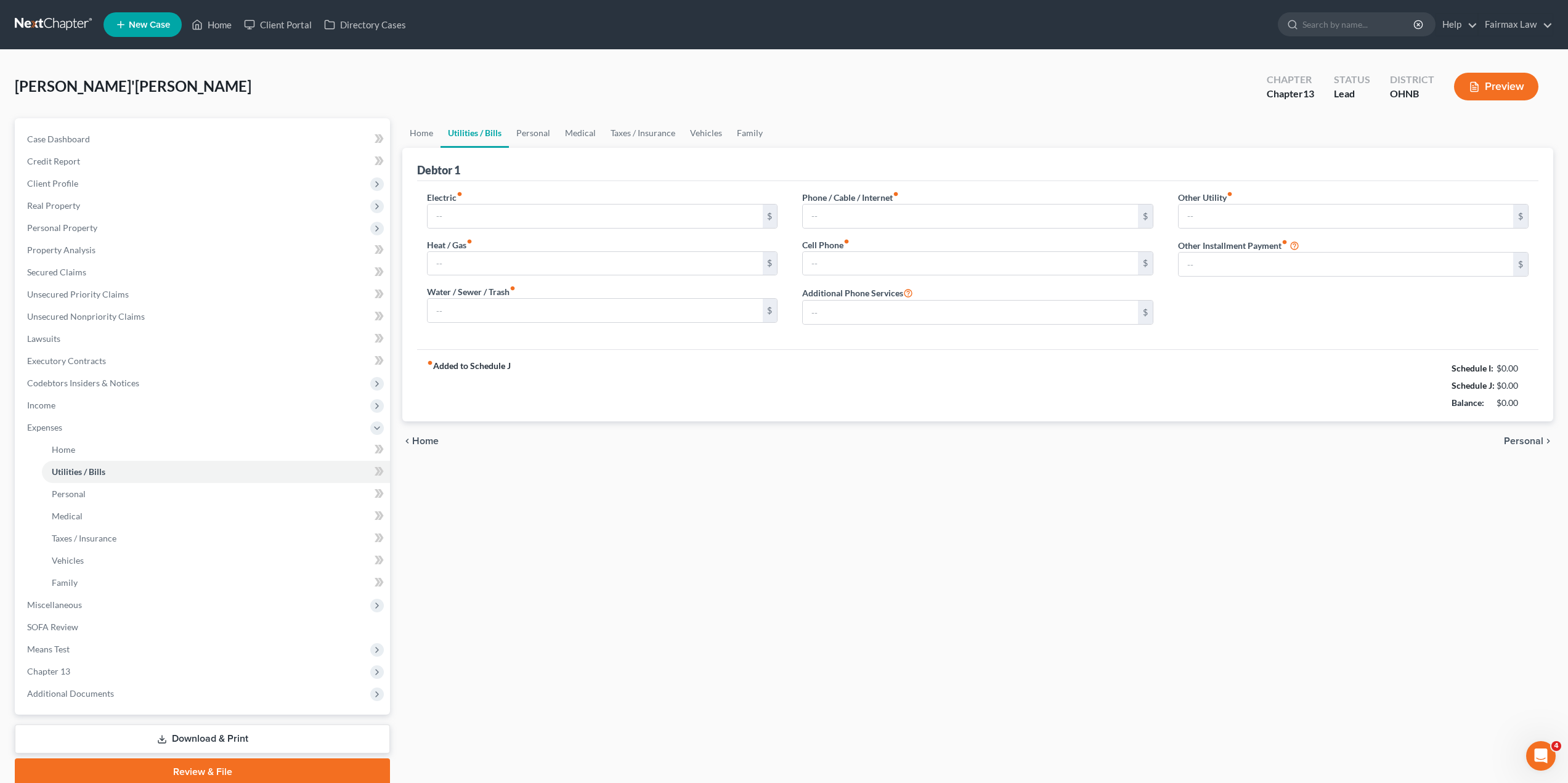
type input "0.00"
click at [545, 133] on link "Personal" at bounding box center [533, 133] width 49 height 30
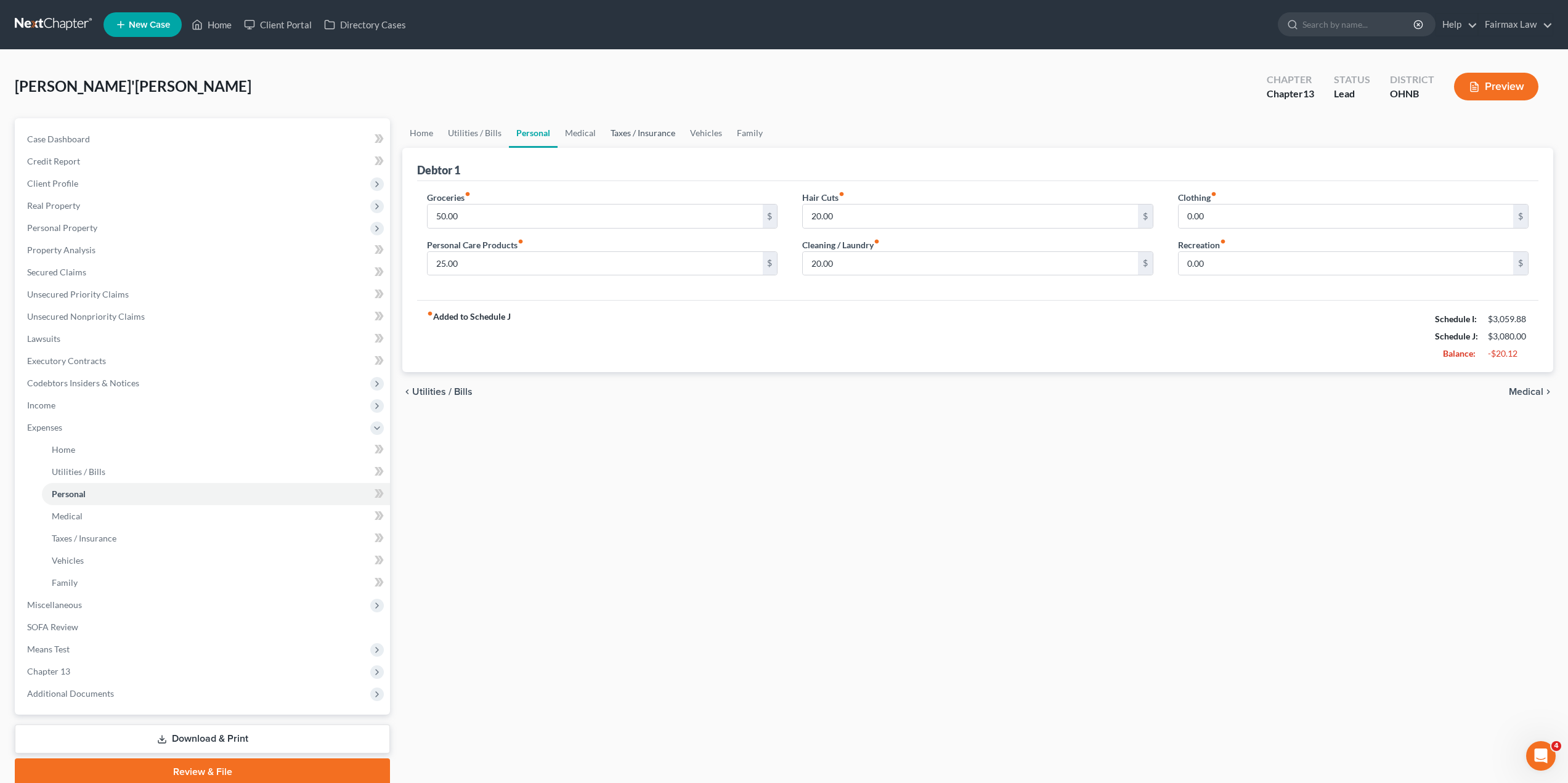
click at [660, 138] on link "Taxes / Insurance" at bounding box center [642, 133] width 79 height 30
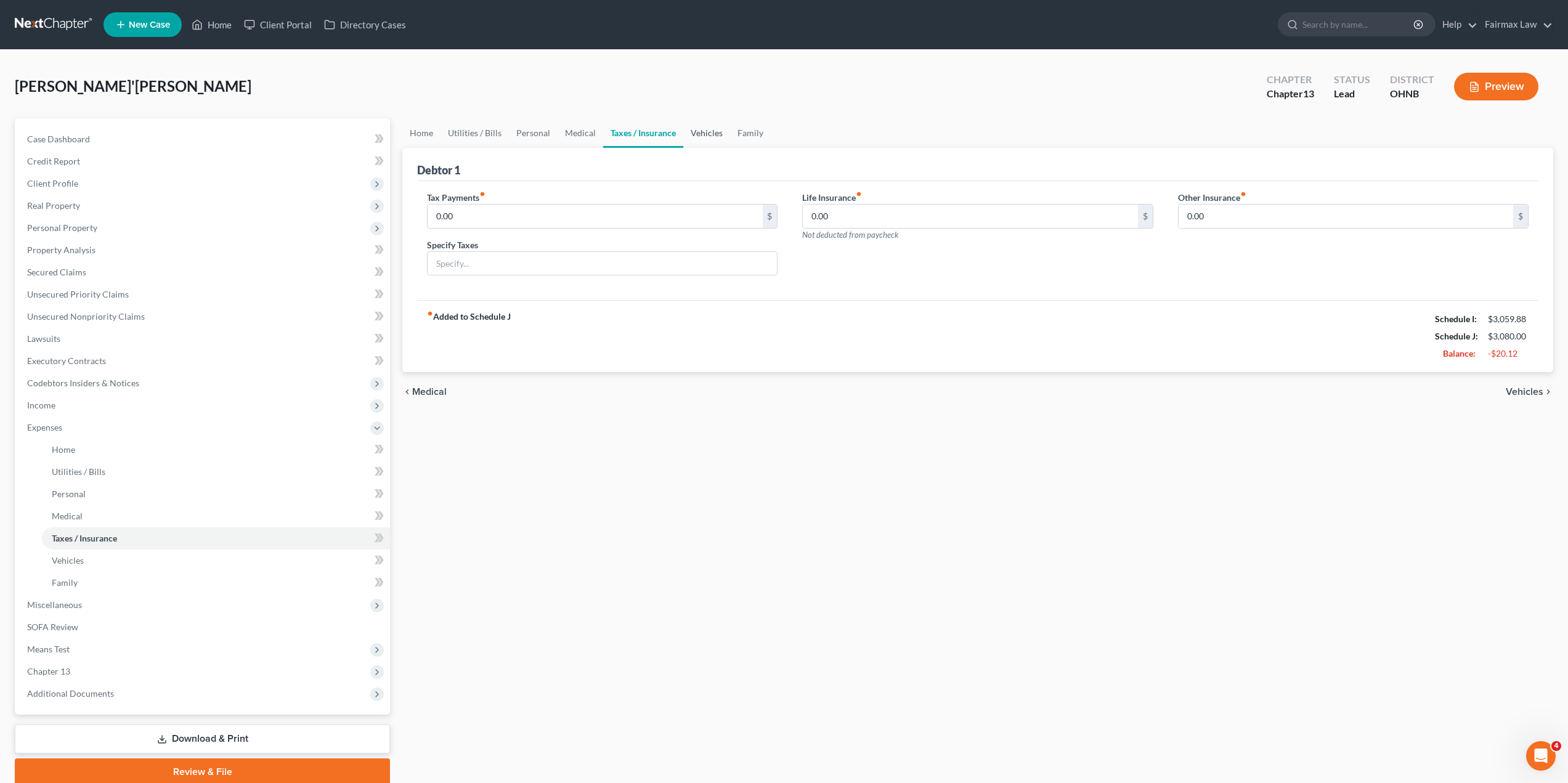
click at [707, 135] on link "Vehicles" at bounding box center [707, 133] width 47 height 30
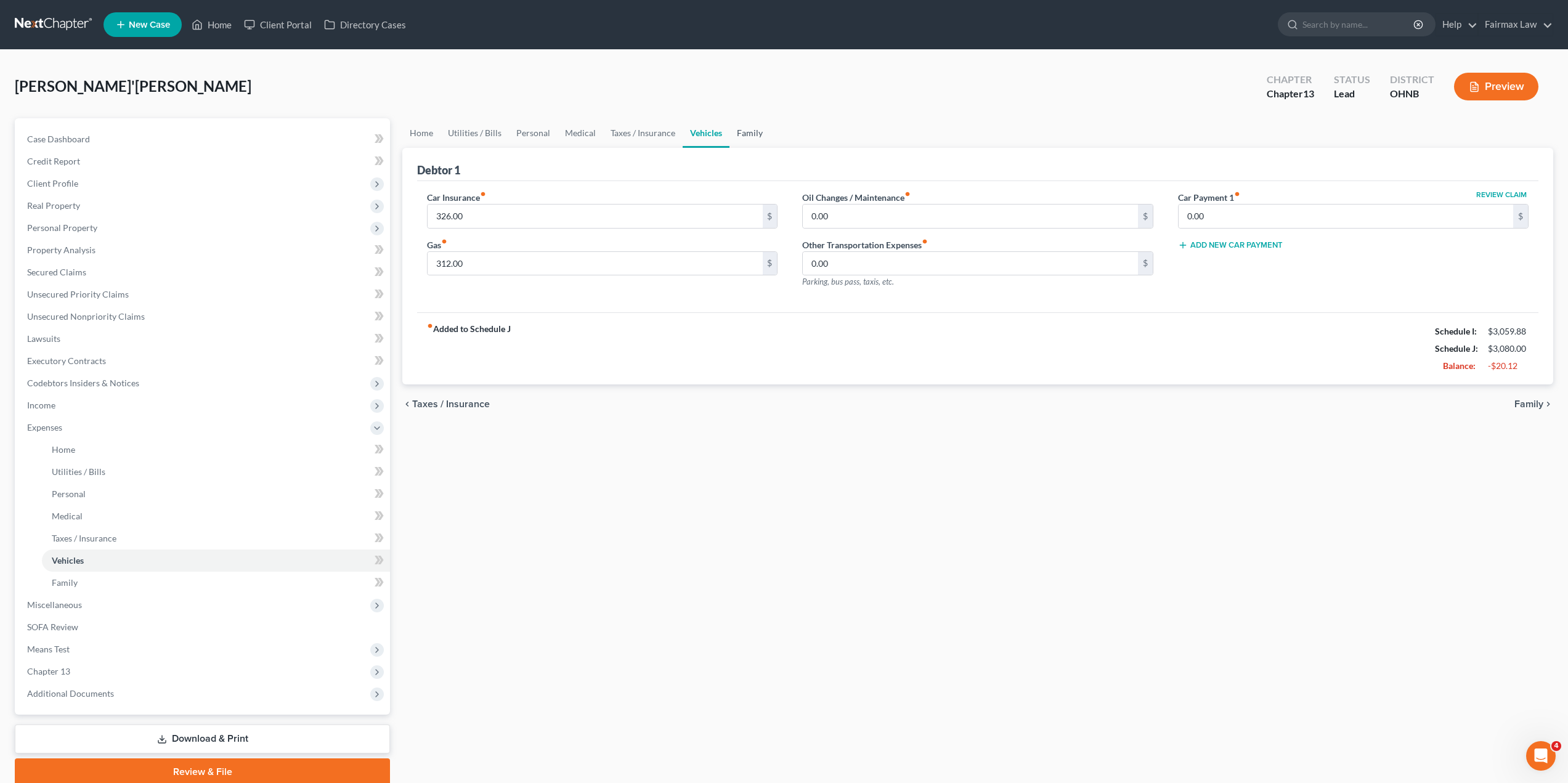
click at [741, 136] on link "Family" at bounding box center [749, 133] width 40 height 30
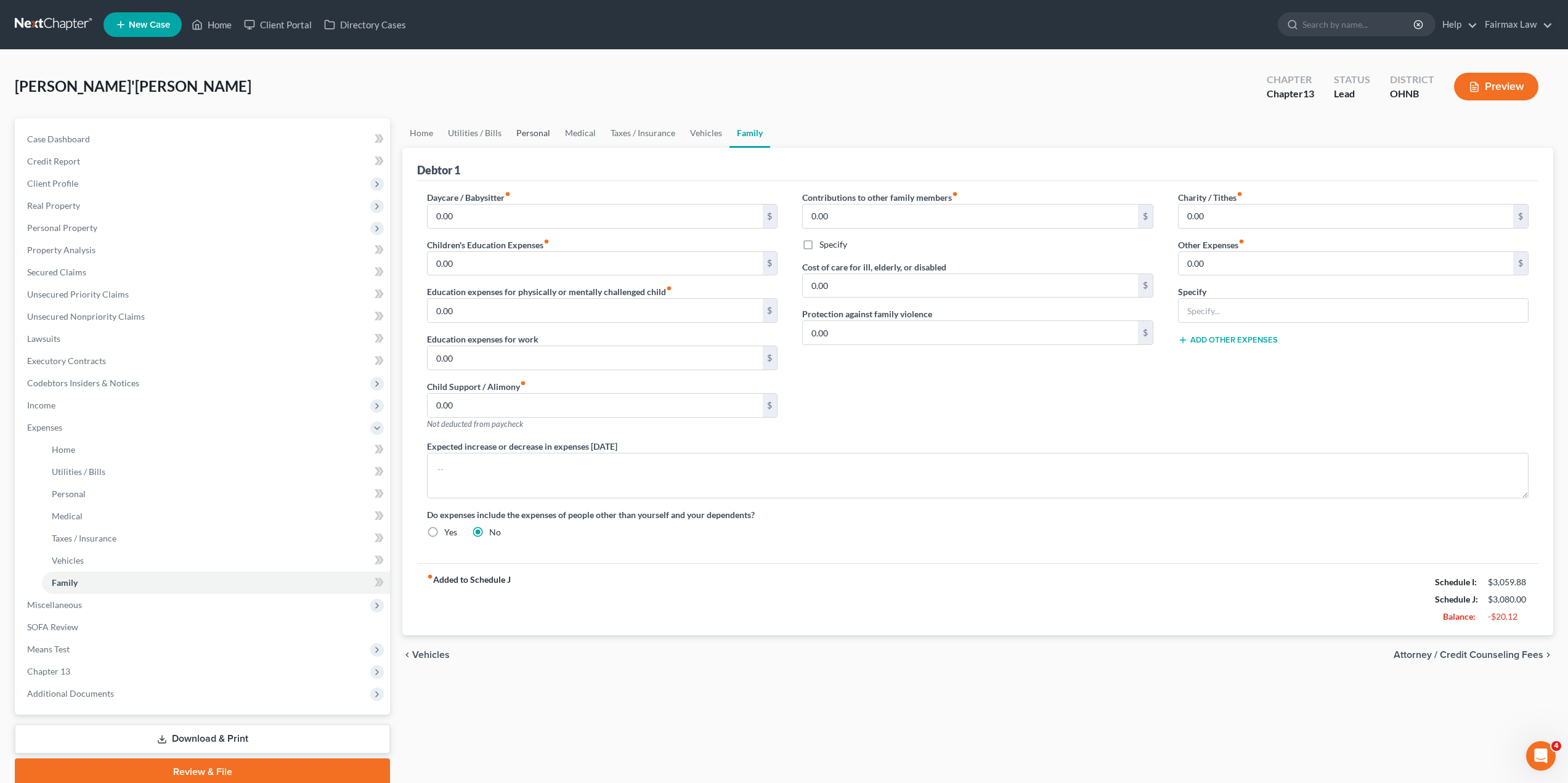
click at [531, 135] on link "Personal" at bounding box center [533, 133] width 49 height 30
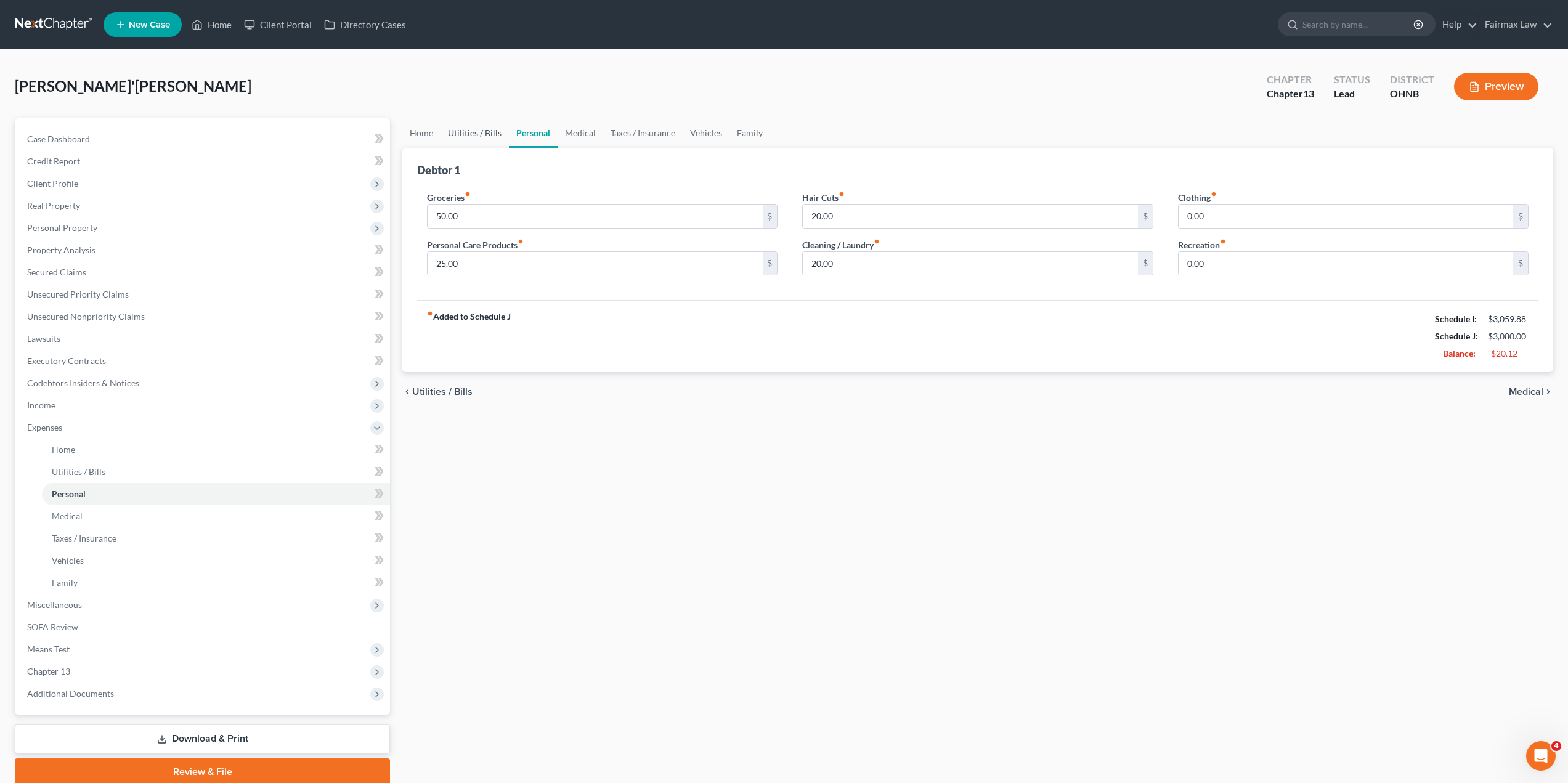
click at [485, 134] on link "Utilities / Bills" at bounding box center [474, 133] width 68 height 30
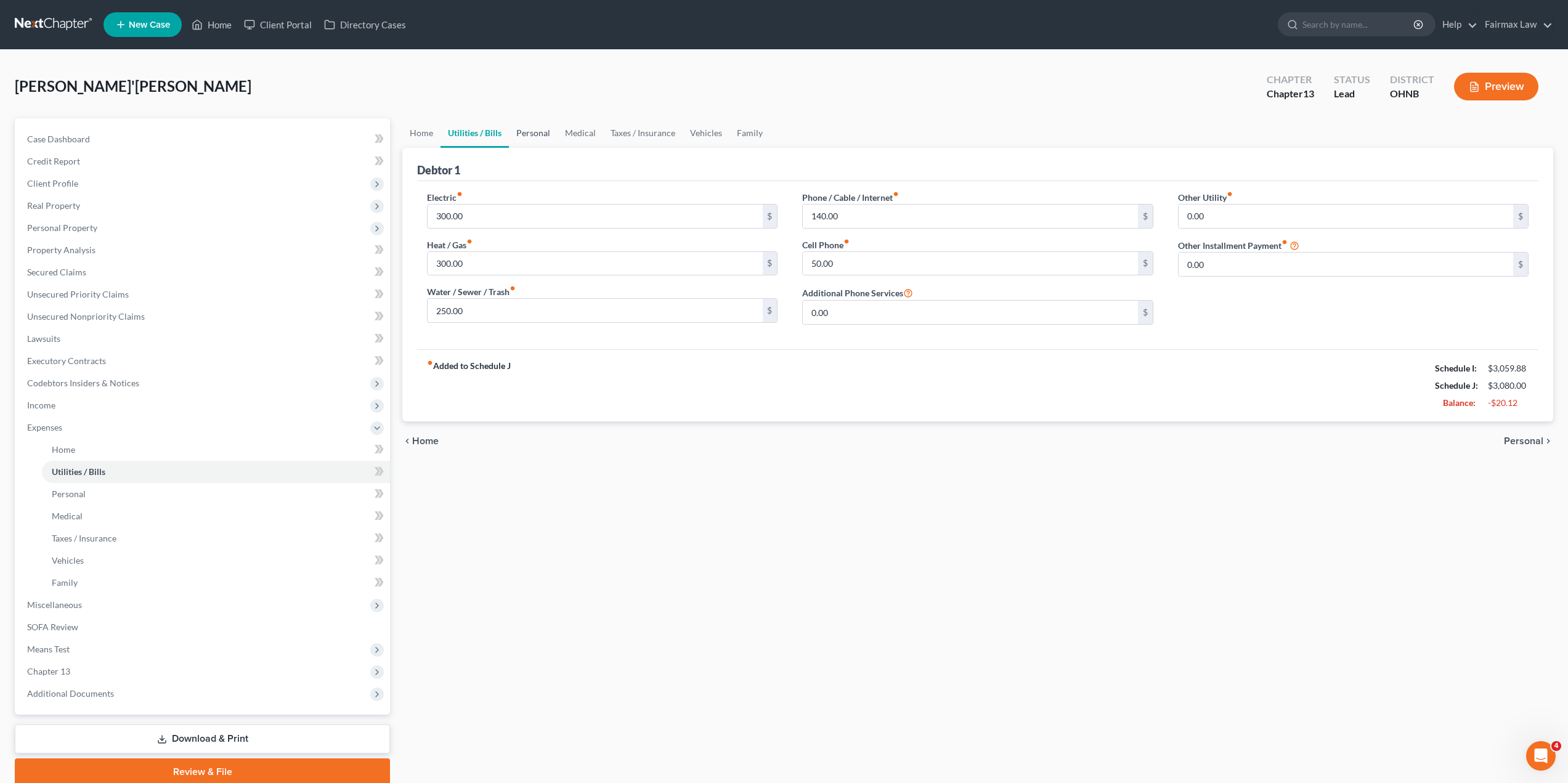
click at [544, 138] on link "Personal" at bounding box center [533, 133] width 49 height 30
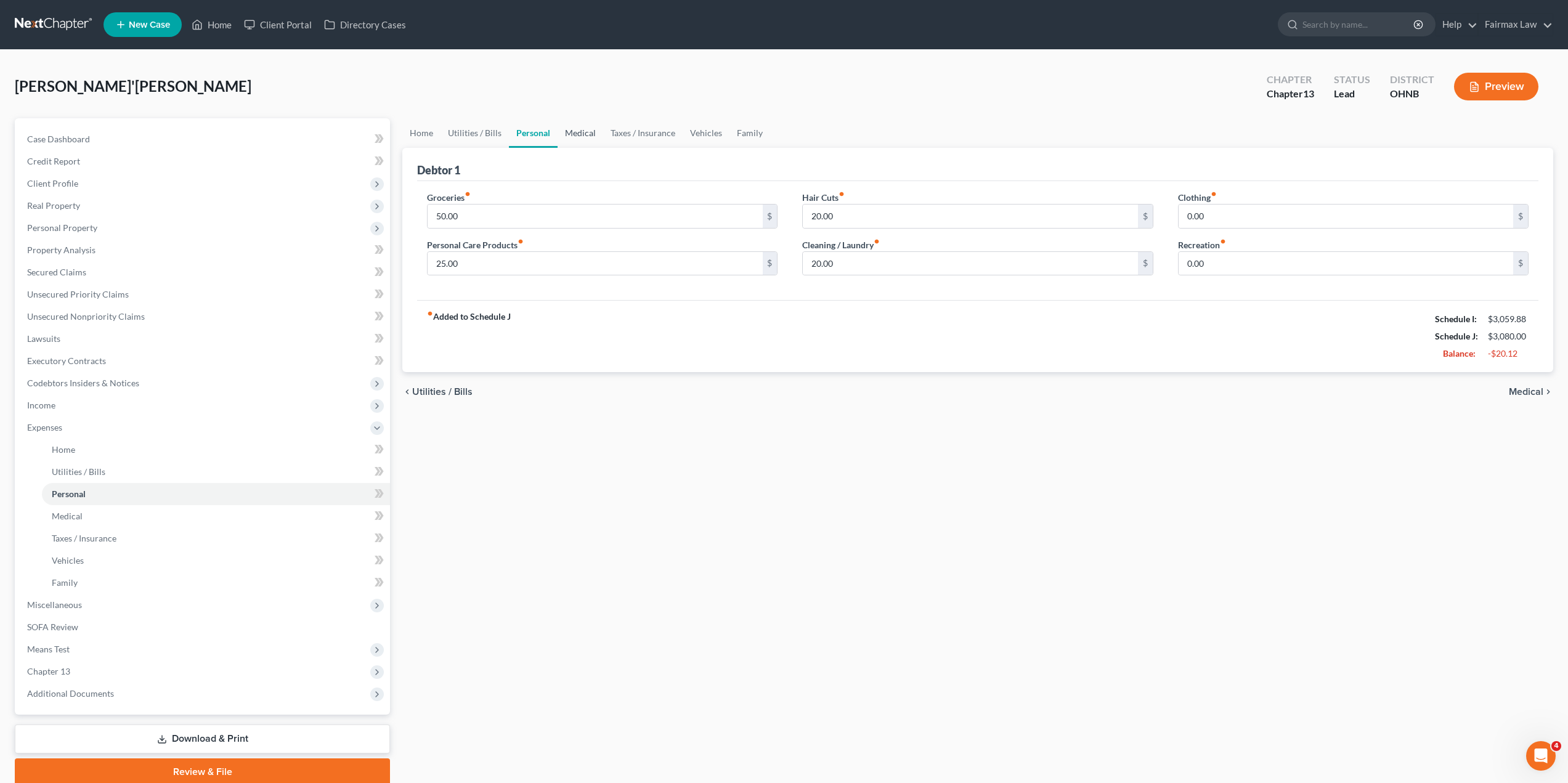
click at [584, 128] on link "Medical" at bounding box center [580, 133] width 45 height 30
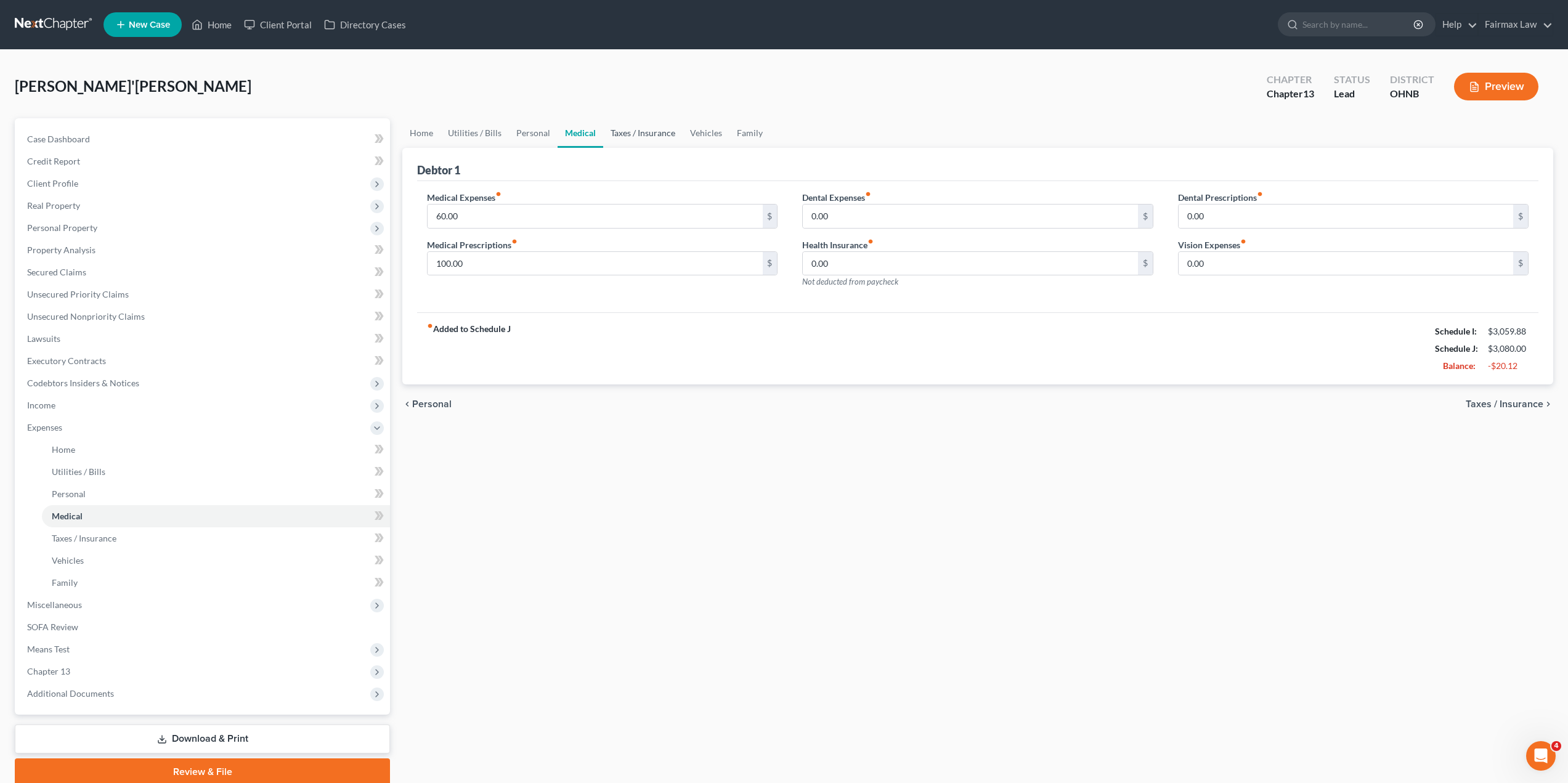
click at [622, 142] on link "Taxes / Insurance" at bounding box center [642, 133] width 79 height 30
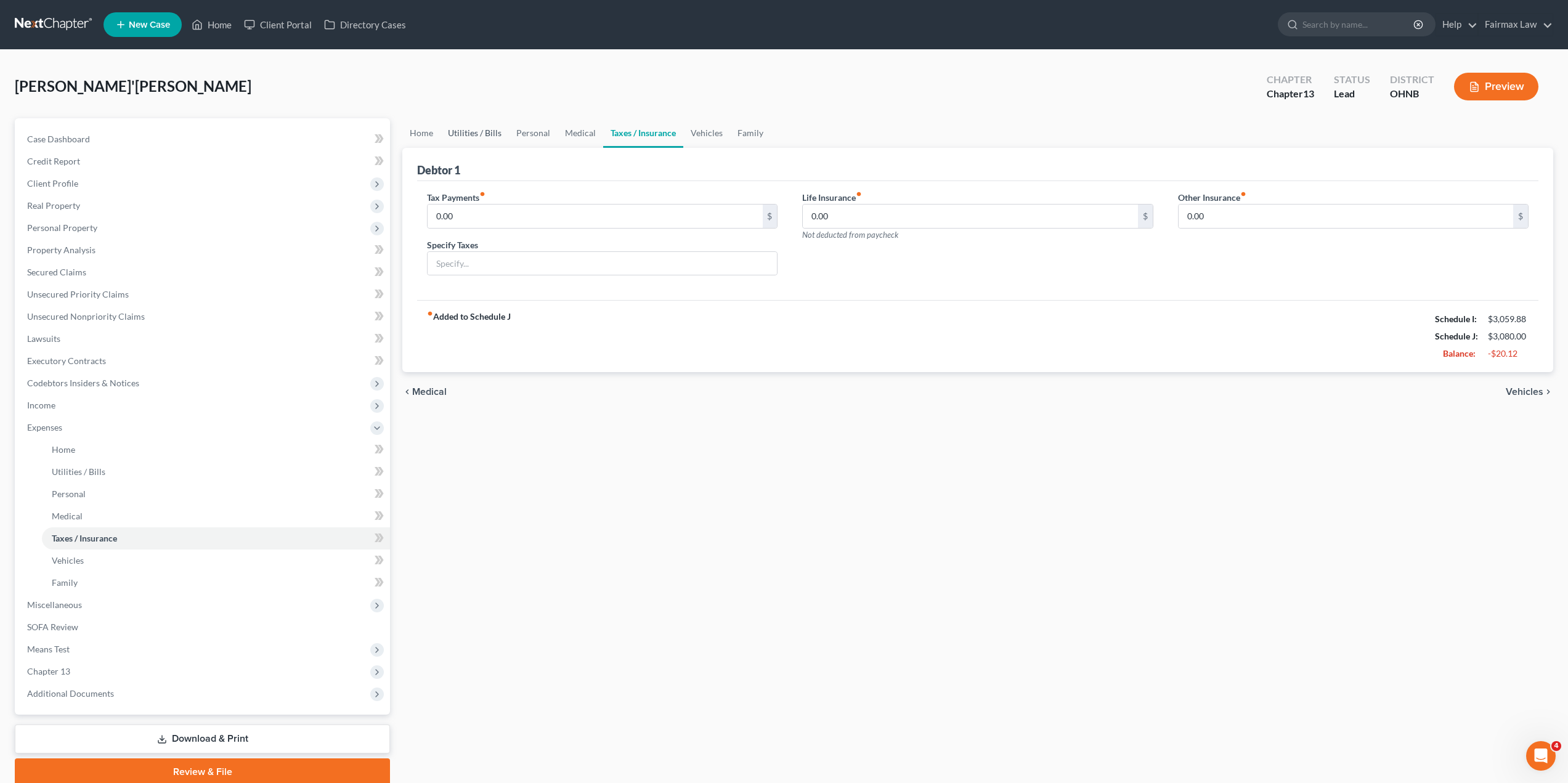
click at [487, 133] on link "Utilities / Bills" at bounding box center [474, 133] width 68 height 30
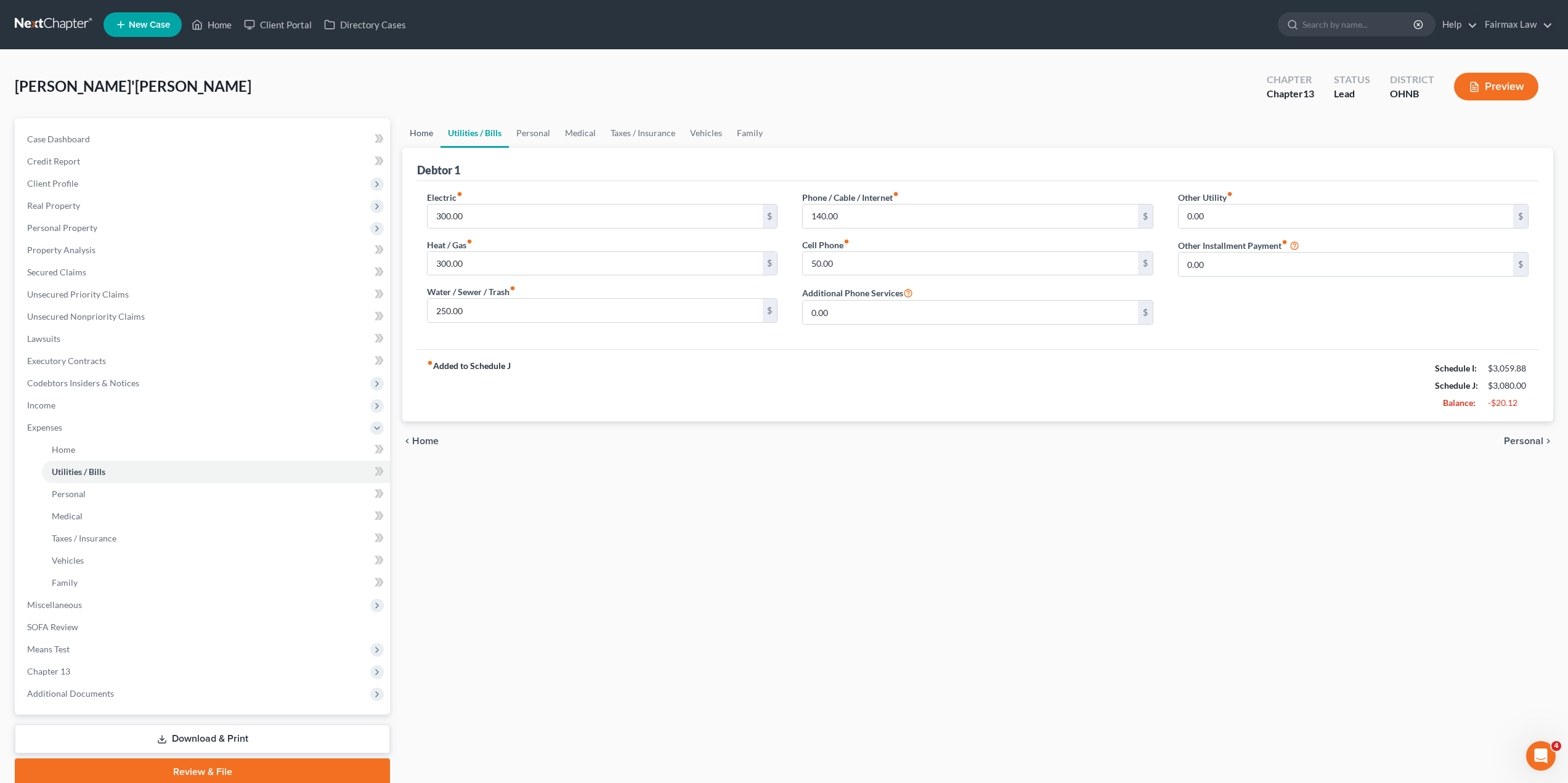
click at [423, 134] on link "Home" at bounding box center [421, 133] width 38 height 30
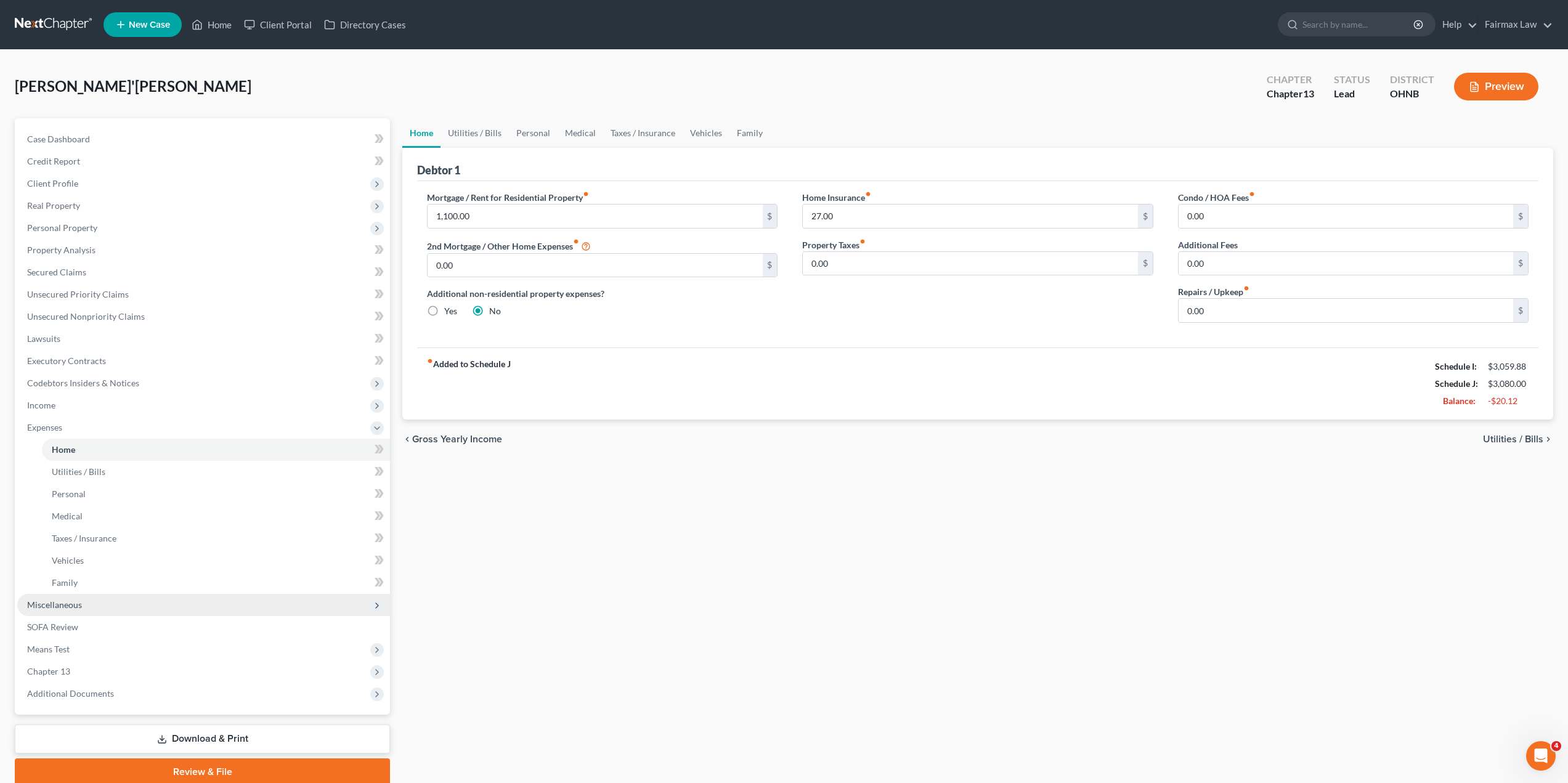
click at [75, 604] on span "Miscellaneous" at bounding box center [54, 604] width 55 height 11
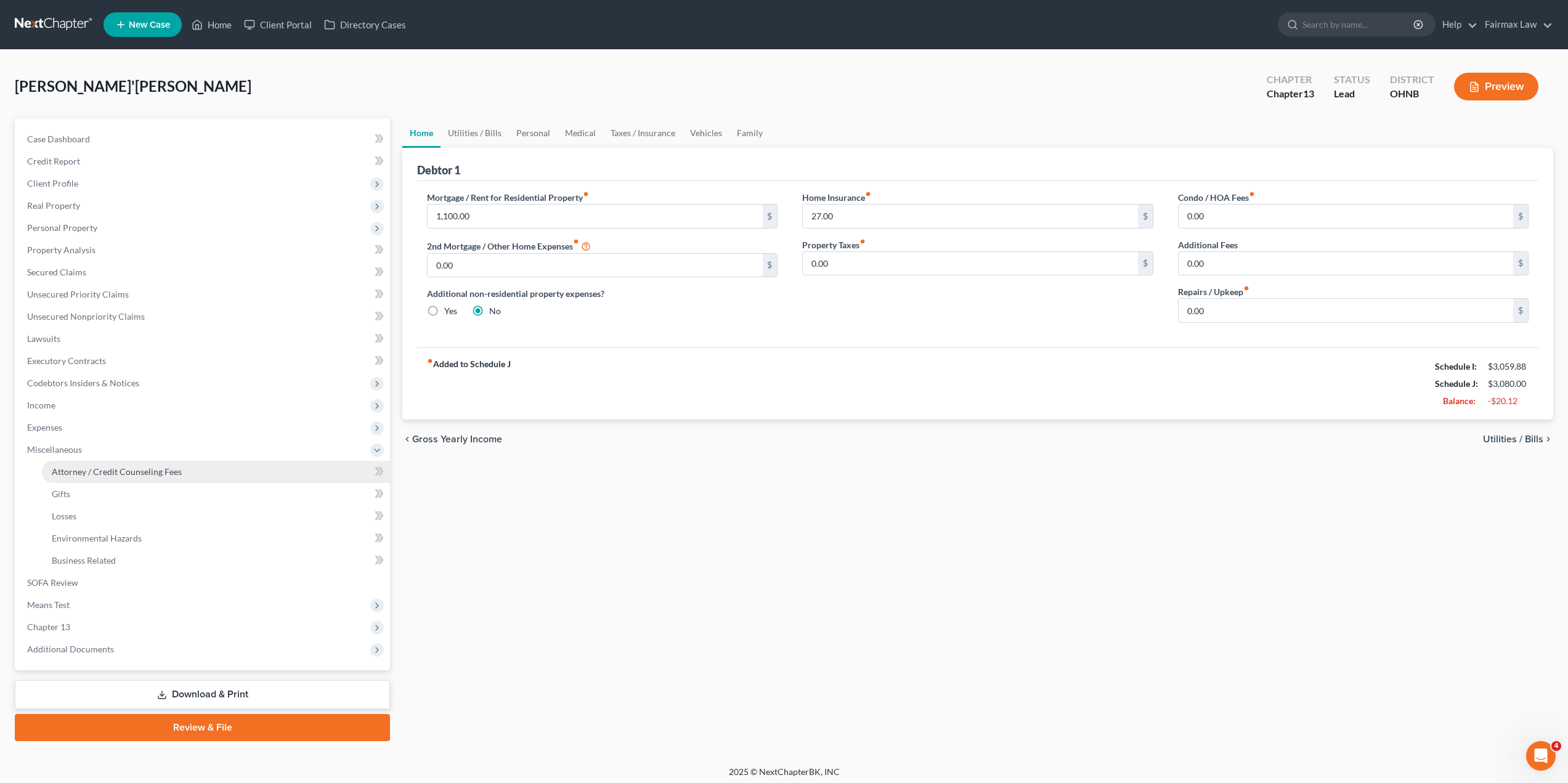
click at [165, 478] on link "Attorney / Credit Counseling Fees" at bounding box center [216, 472] width 348 height 22
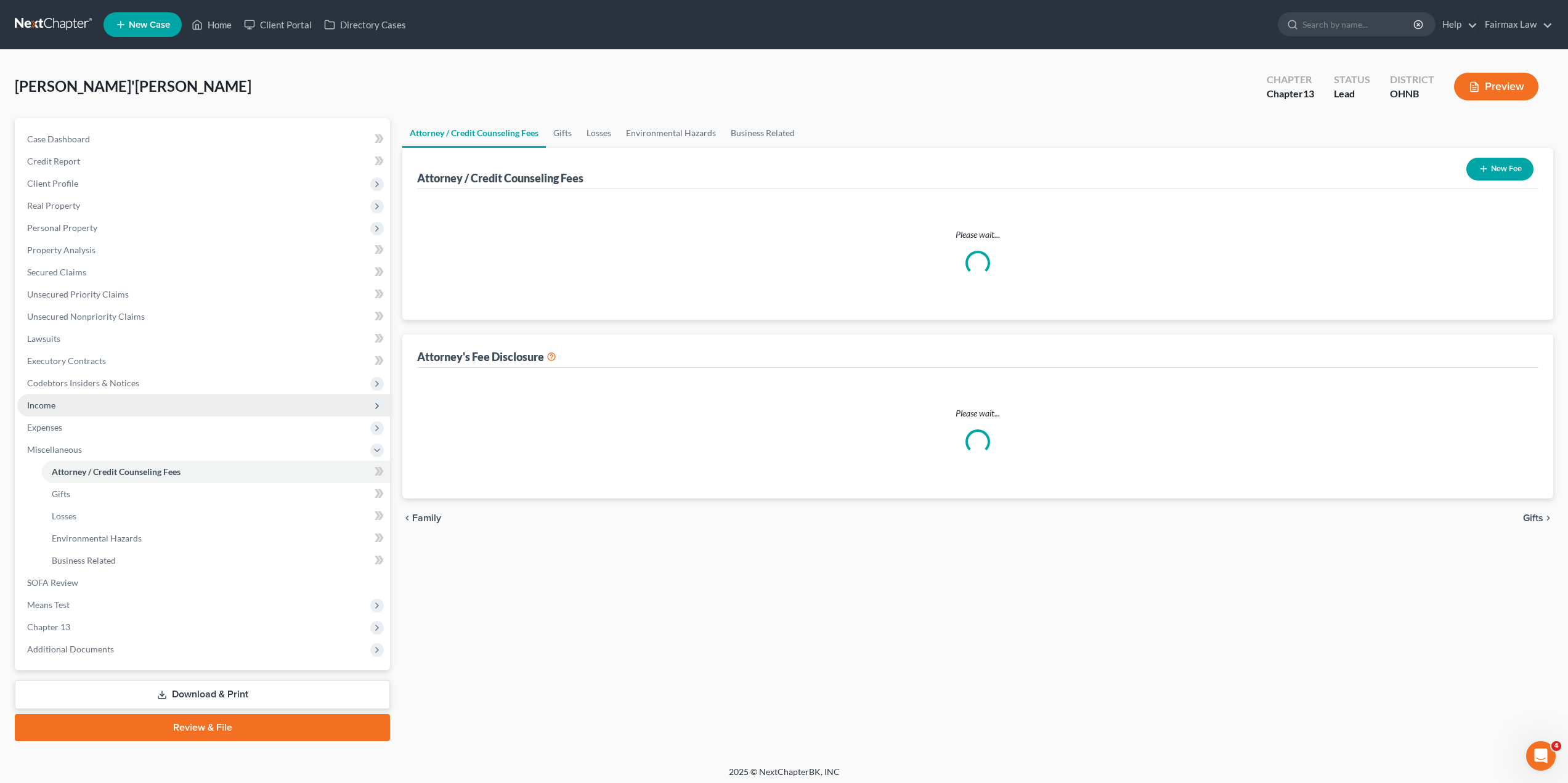
select select "4"
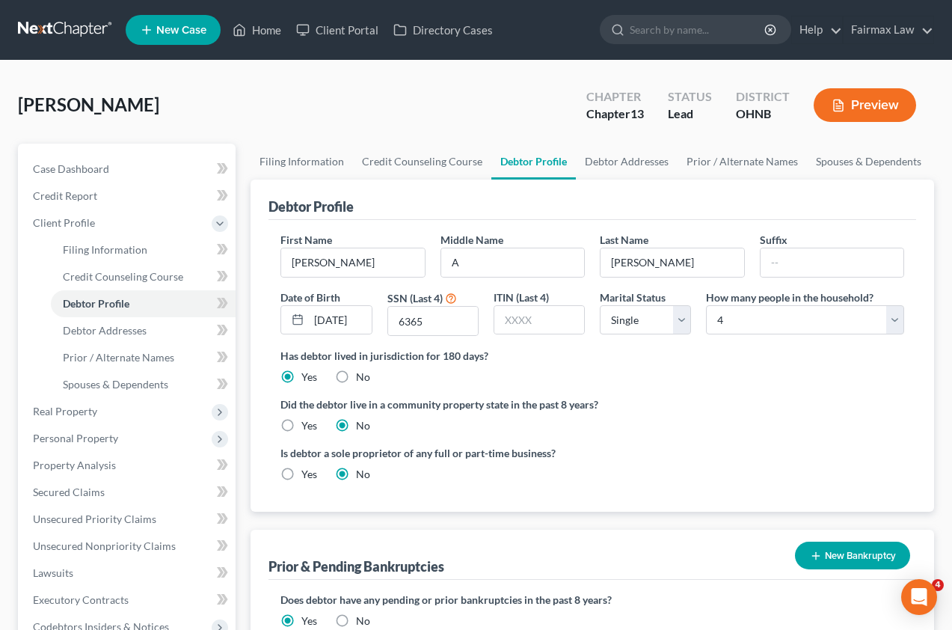
select select "0"
select select "3"
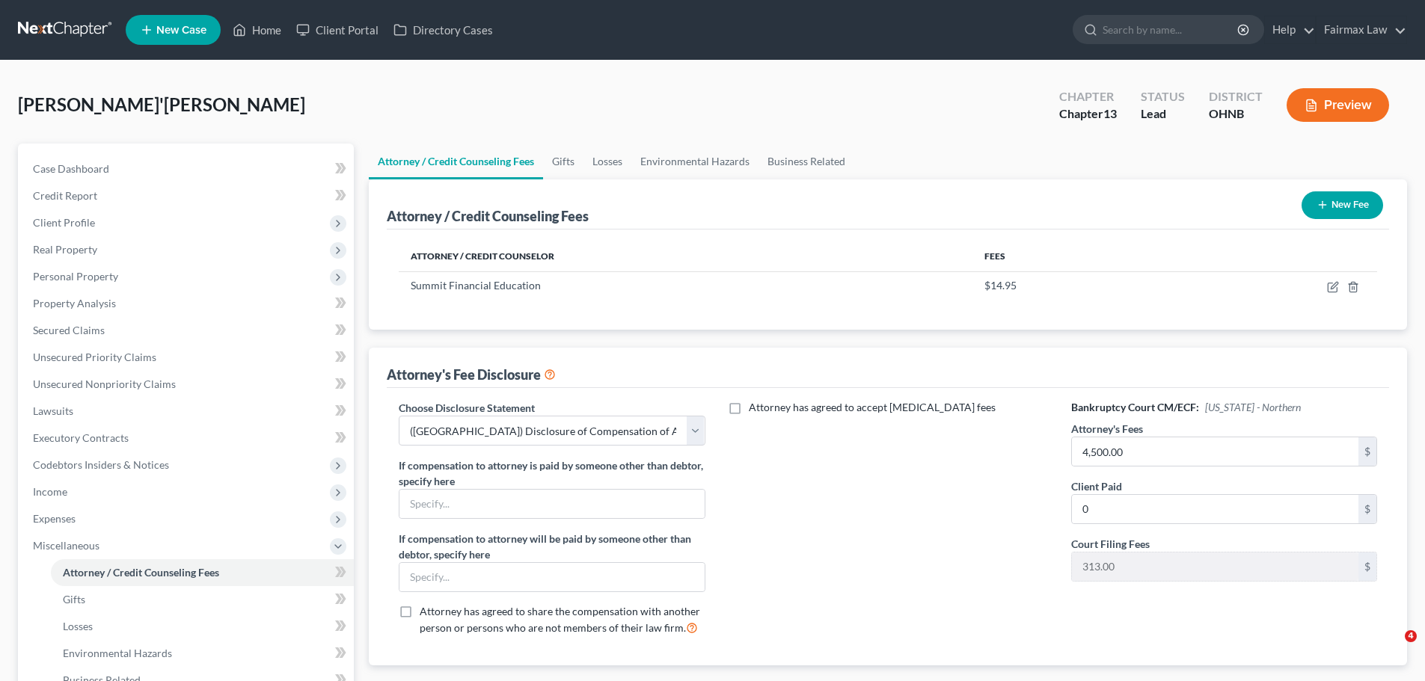
select select "4"
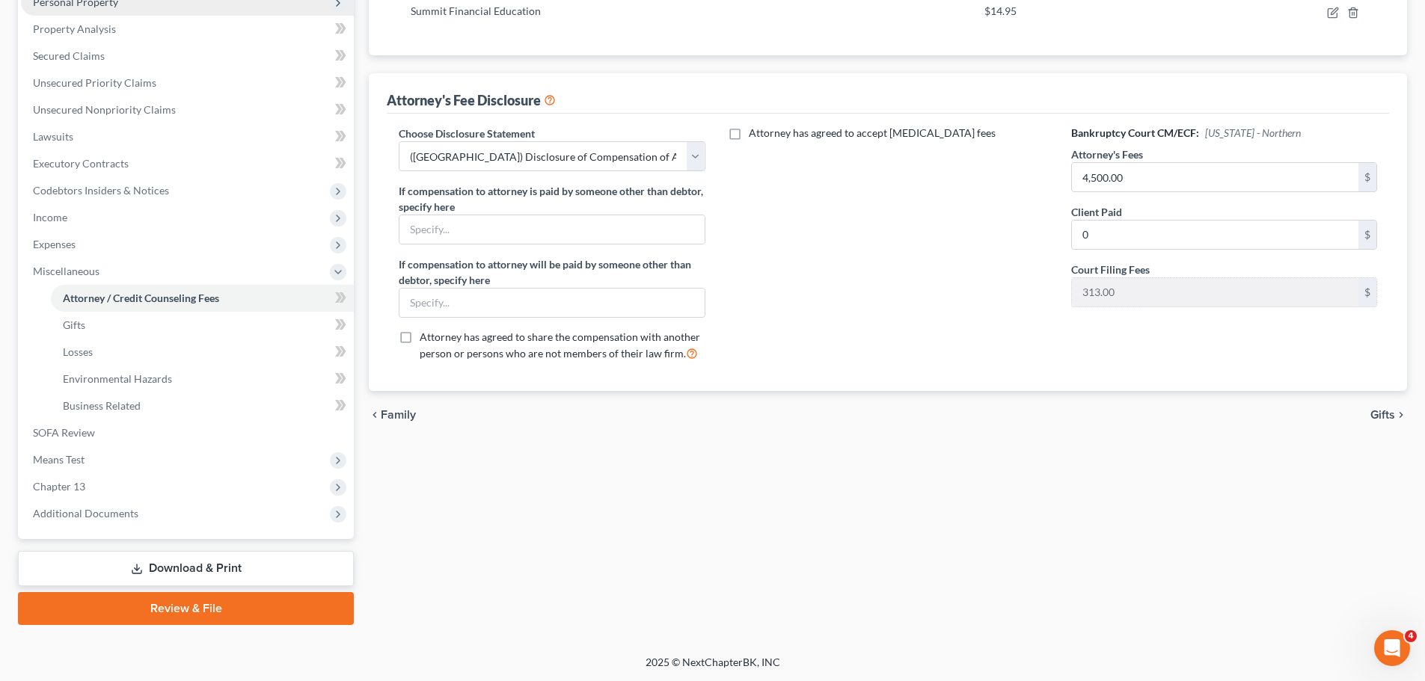
scroll to position [275, 0]
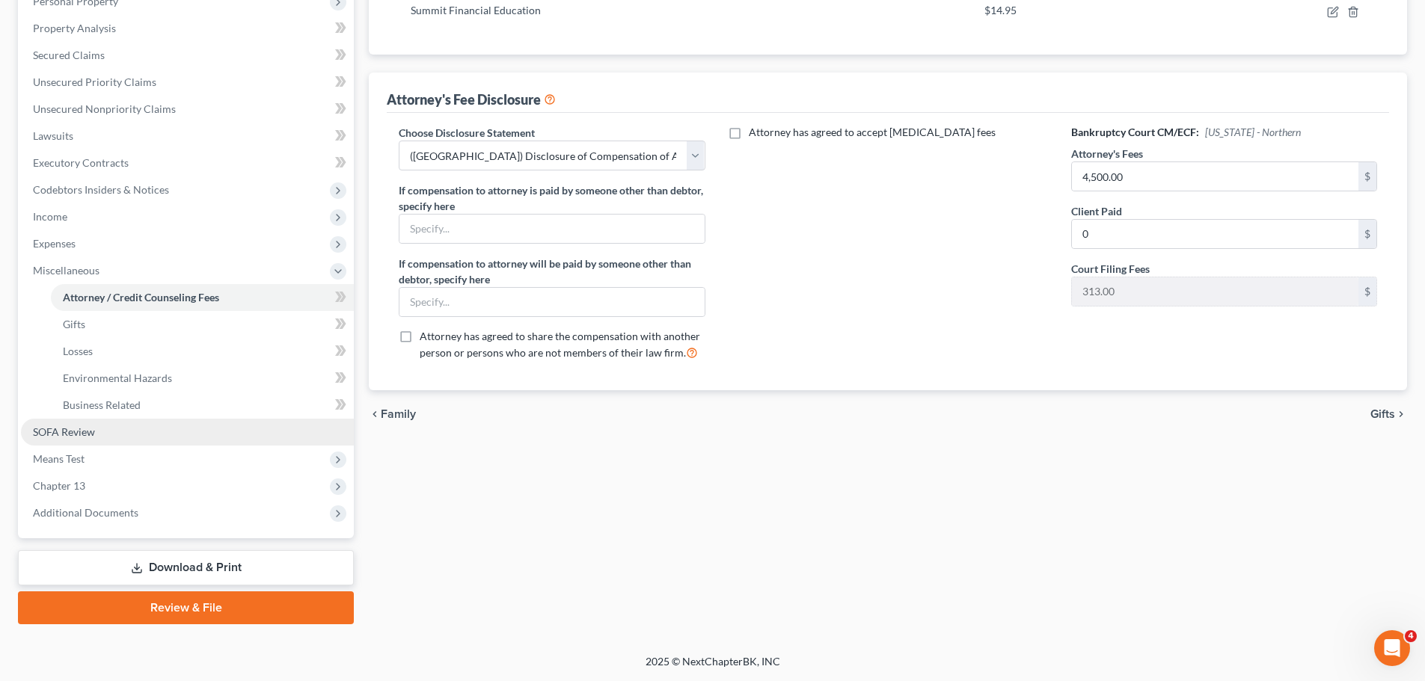
click at [91, 426] on span "SOFA Review" at bounding box center [64, 432] width 62 height 13
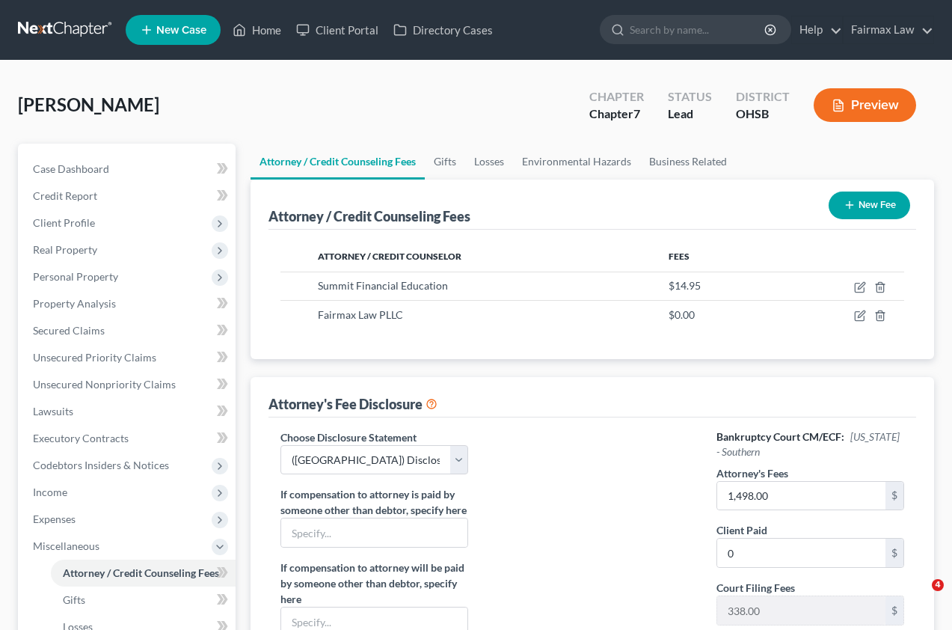
select select "5"
